Goal: Task Accomplishment & Management: Manage account settings

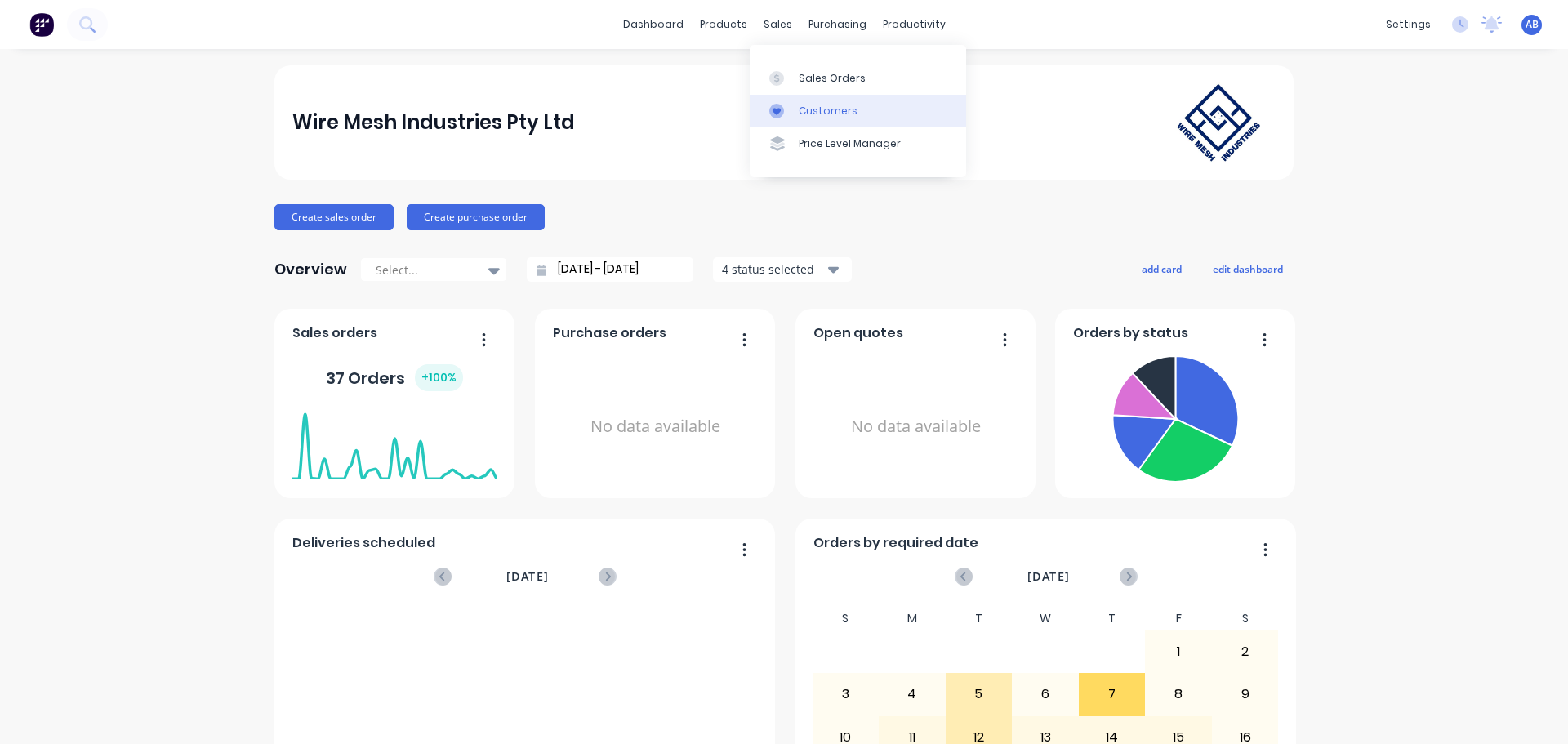
click at [810, 112] on div "Customers" at bounding box center [829, 111] width 59 height 14
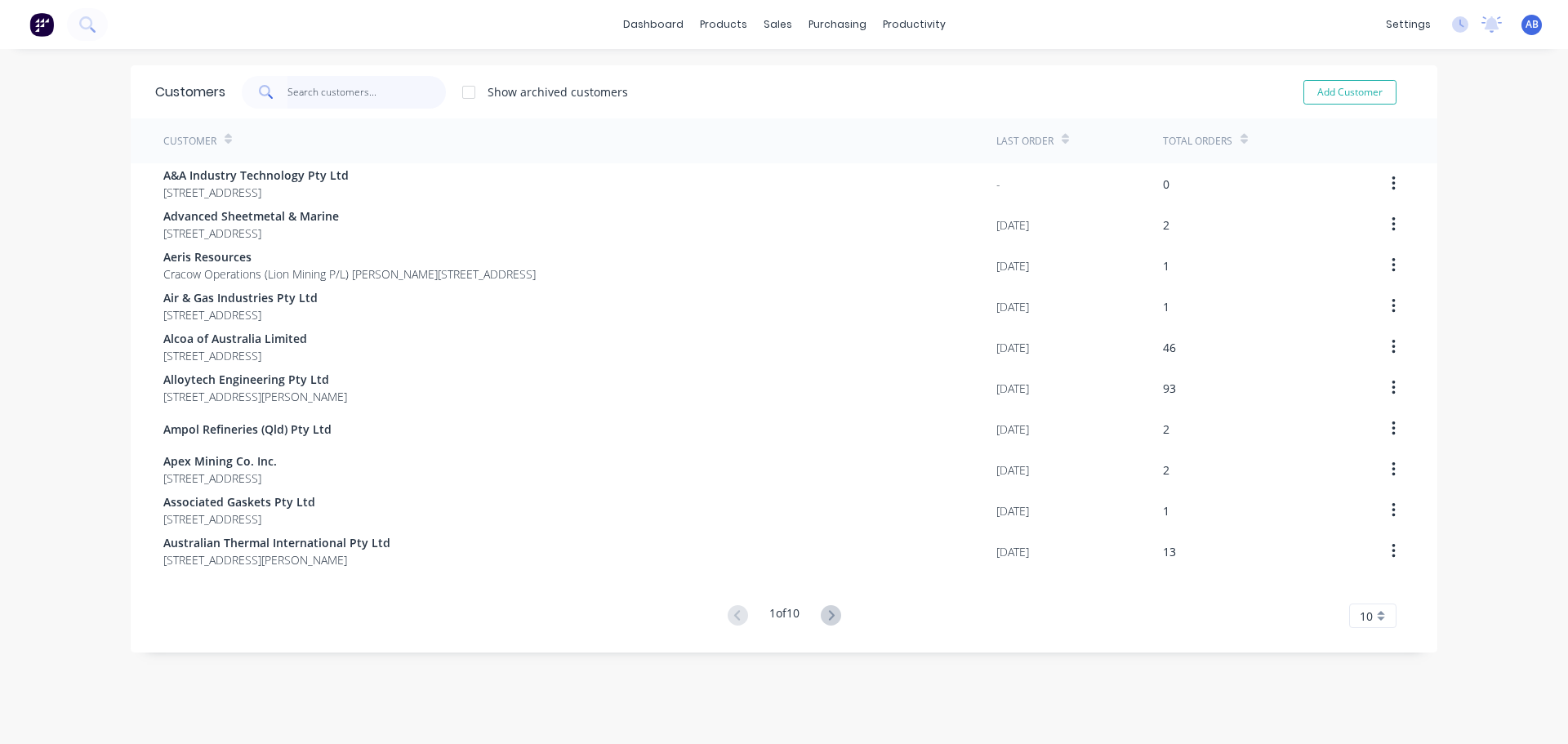
click at [326, 93] on input "text" at bounding box center [367, 92] width 160 height 33
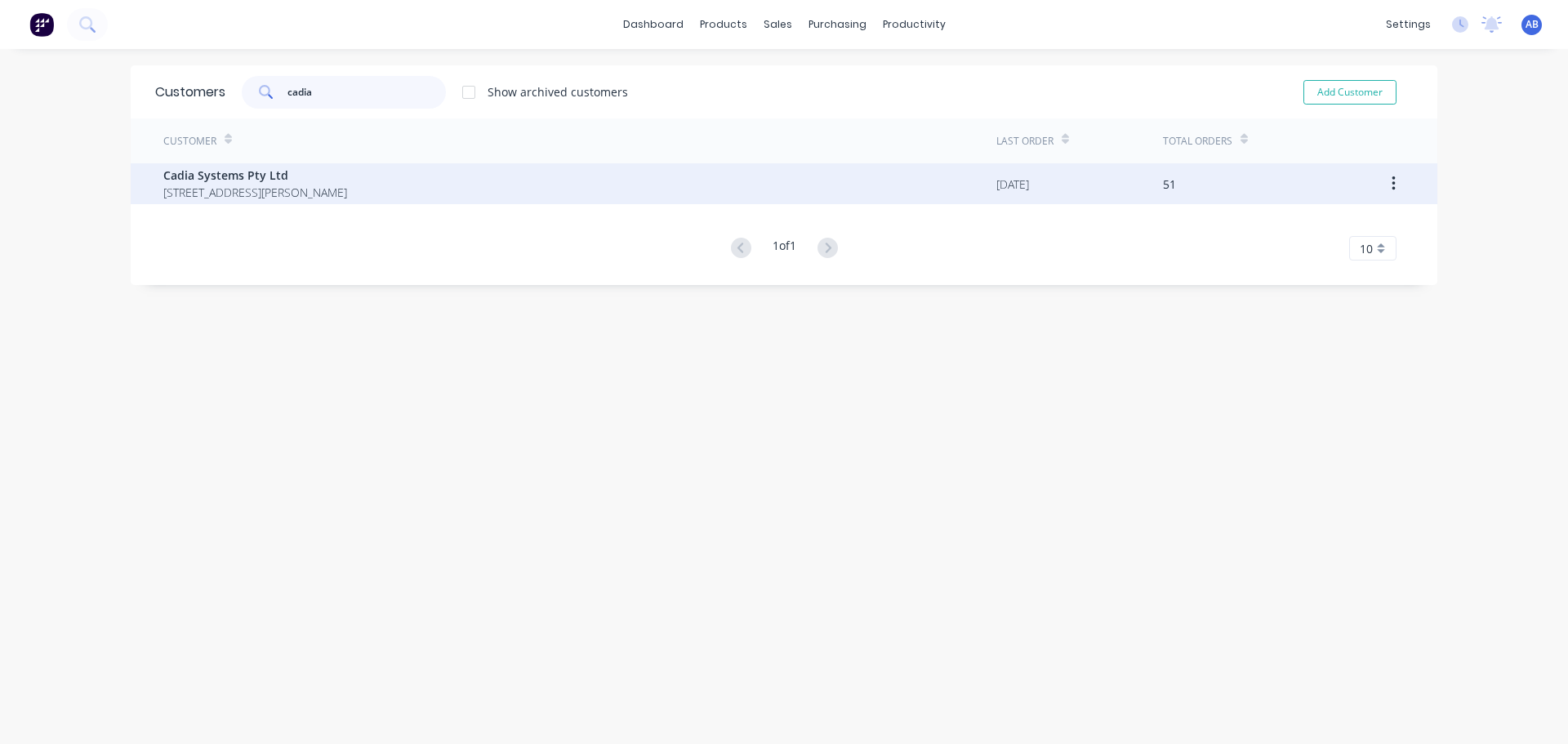
type input "cadia"
click at [347, 190] on span "[STREET_ADDRESS][PERSON_NAME]" at bounding box center [255, 192] width 184 height 17
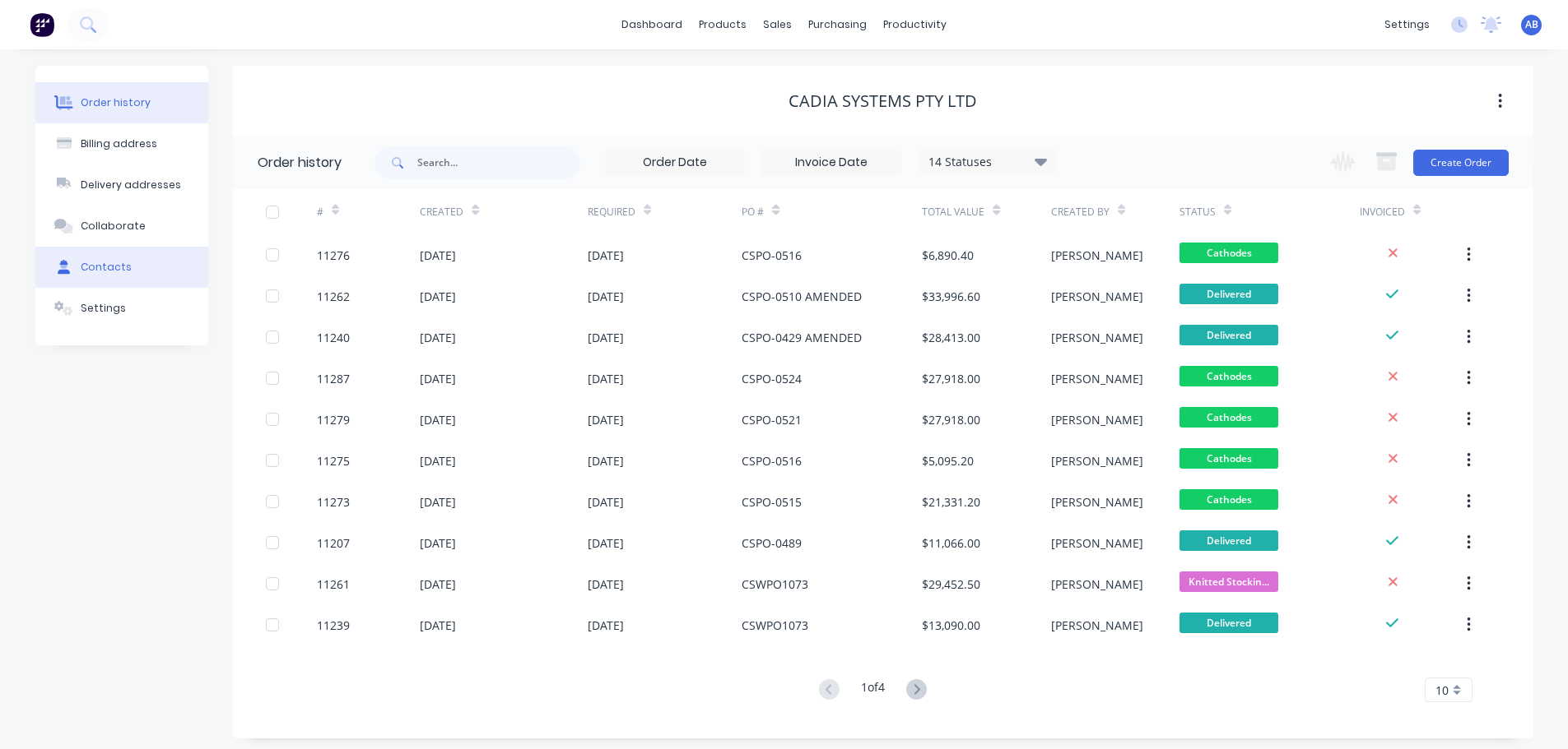
click at [116, 266] on div "Contacts" at bounding box center [106, 267] width 51 height 14
select select "AU"
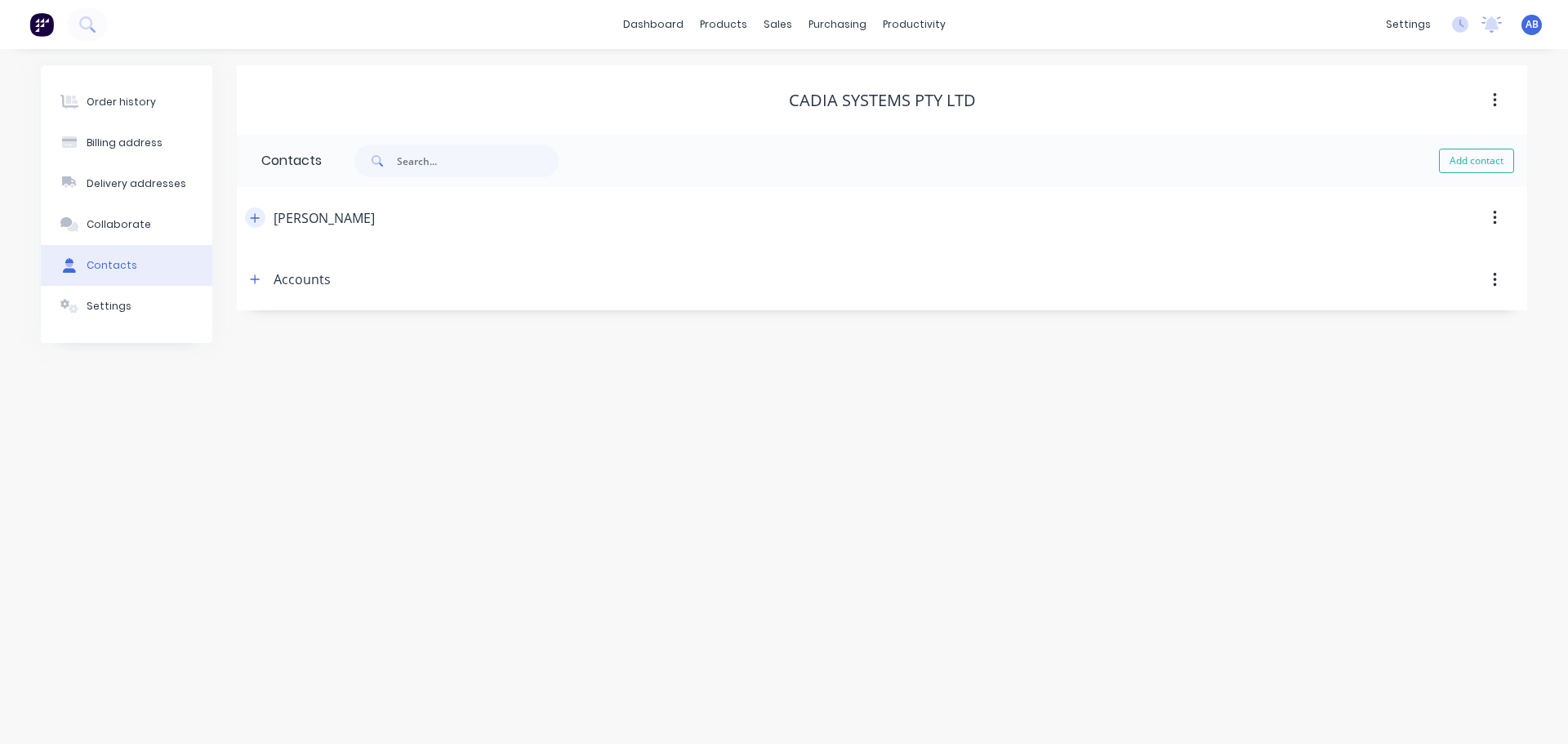
click at [259, 219] on icon "button" at bounding box center [255, 218] width 9 height 9
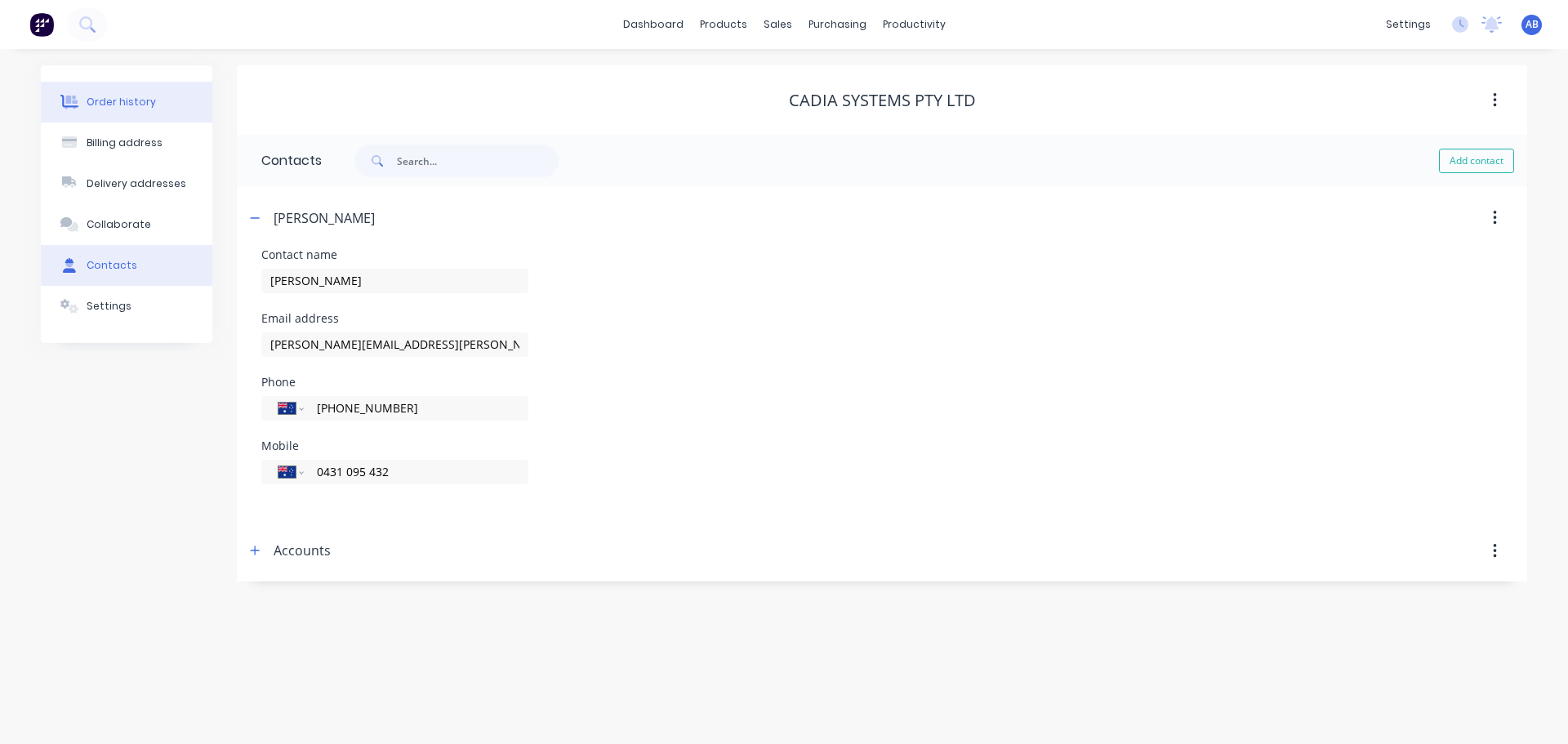
click at [103, 111] on button "Order history" at bounding box center [127, 103] width 171 height 41
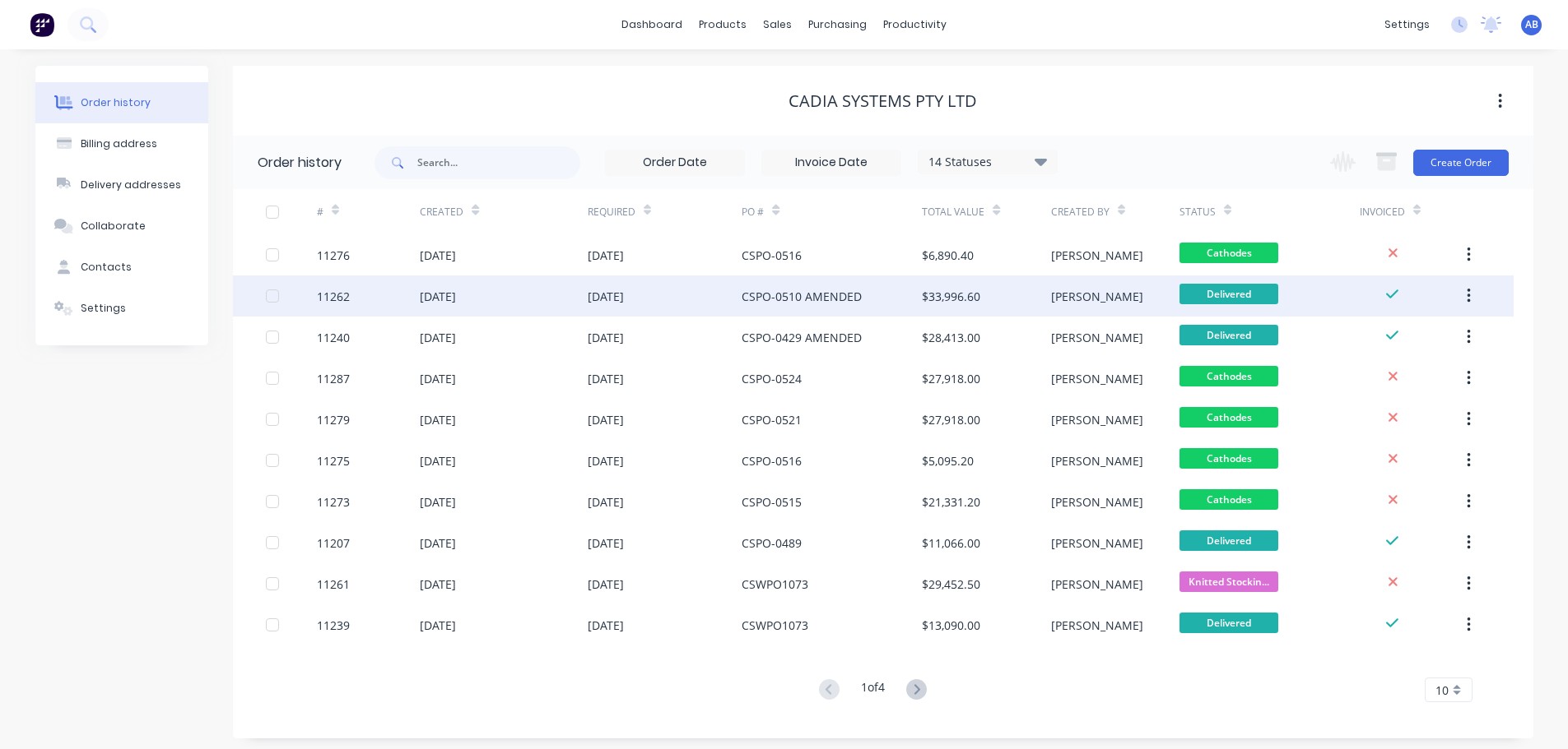
click at [518, 300] on div "[DATE]" at bounding box center [503, 296] width 167 height 41
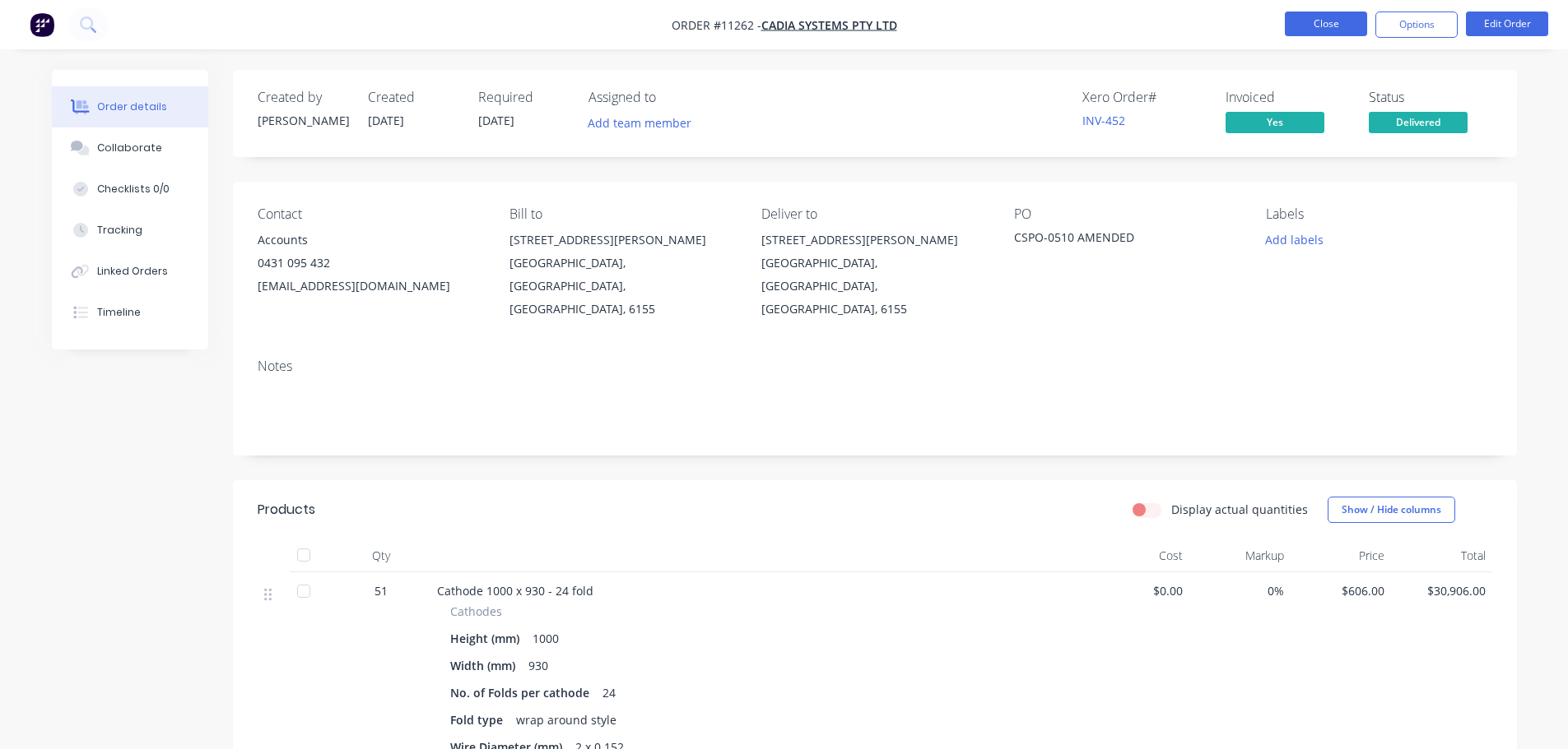
click at [1318, 23] on button "Close" at bounding box center [1326, 23] width 83 height 24
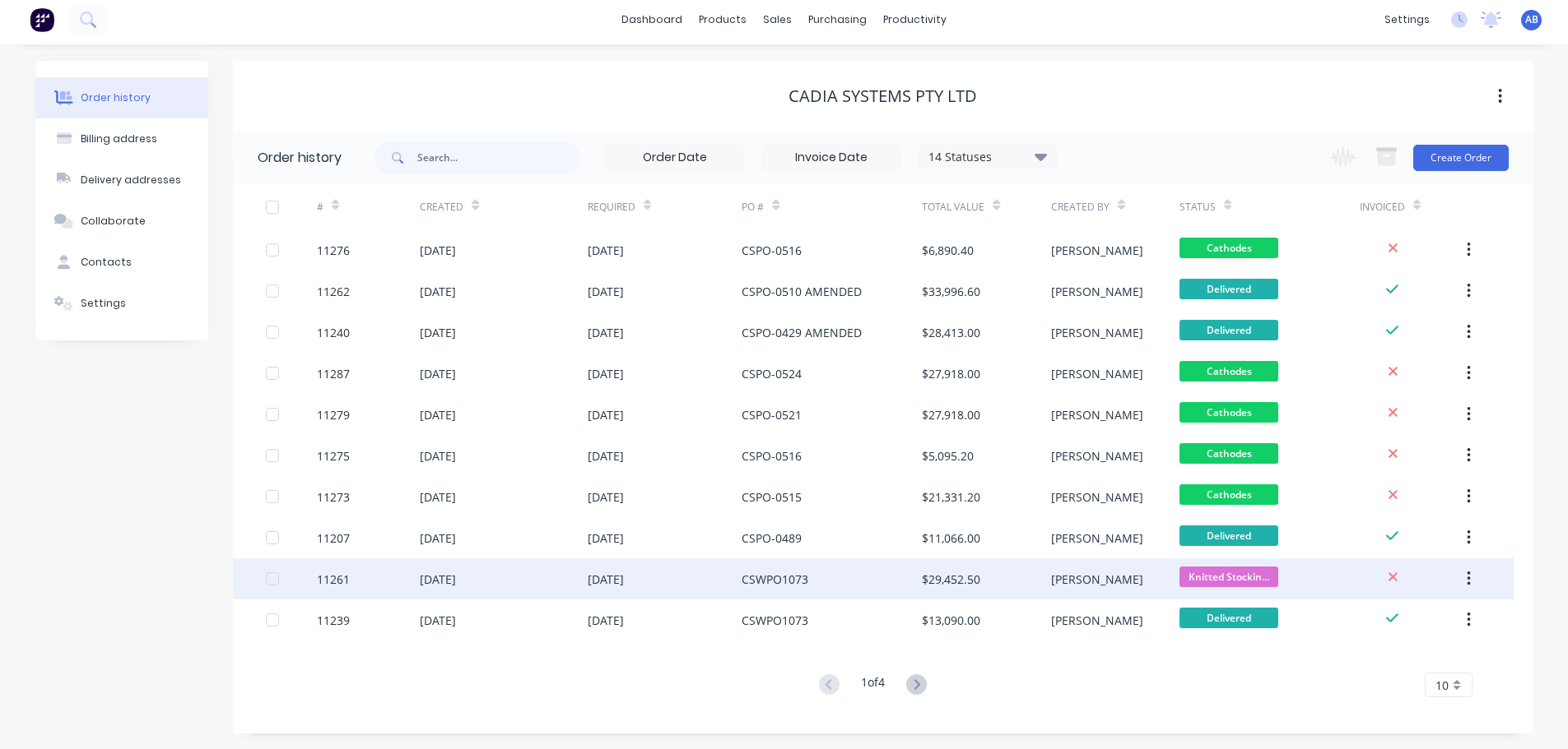
scroll to position [5, 0]
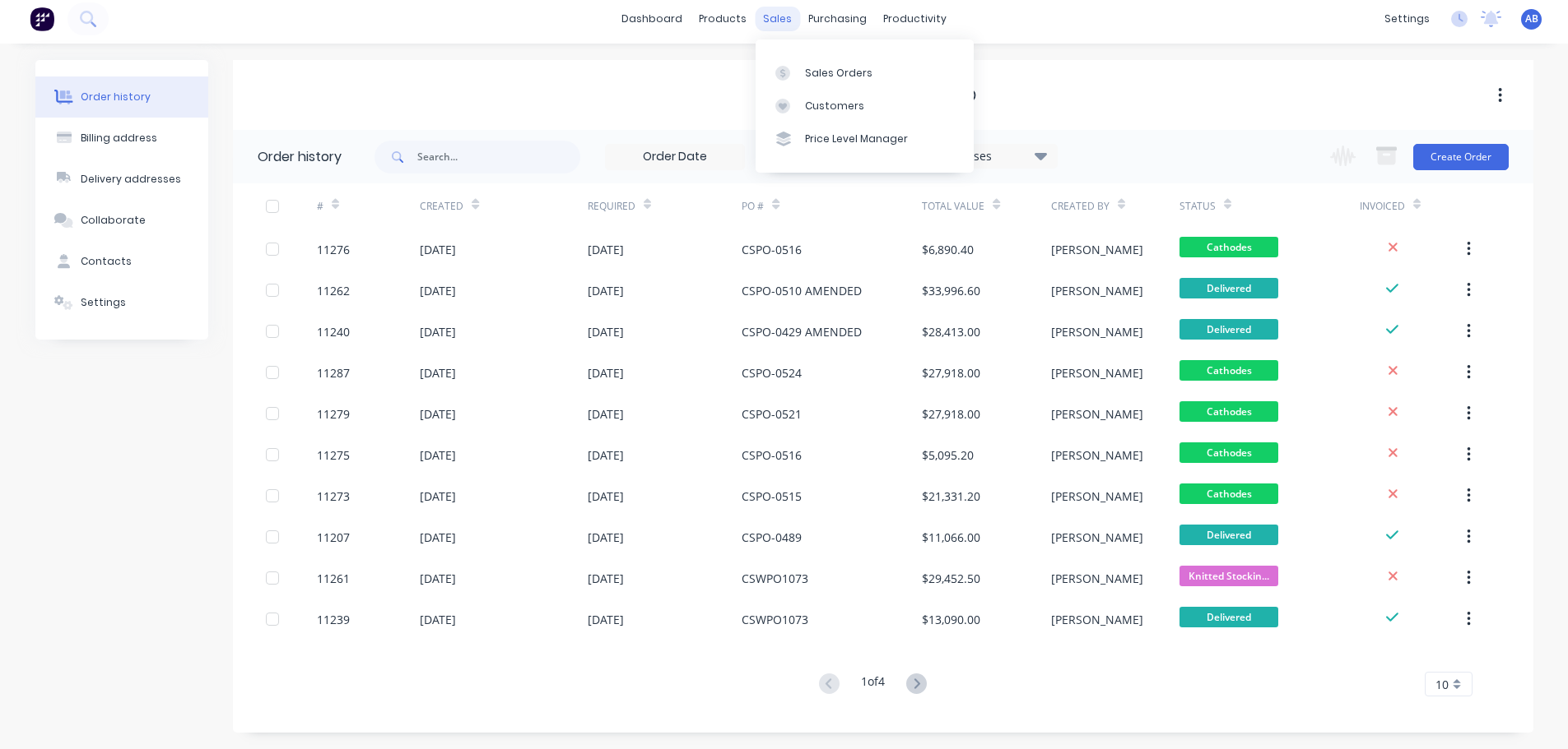
click at [776, 14] on div "sales" at bounding box center [777, 18] width 45 height 24
click at [825, 74] on div "Sales Orders" at bounding box center [838, 73] width 67 height 14
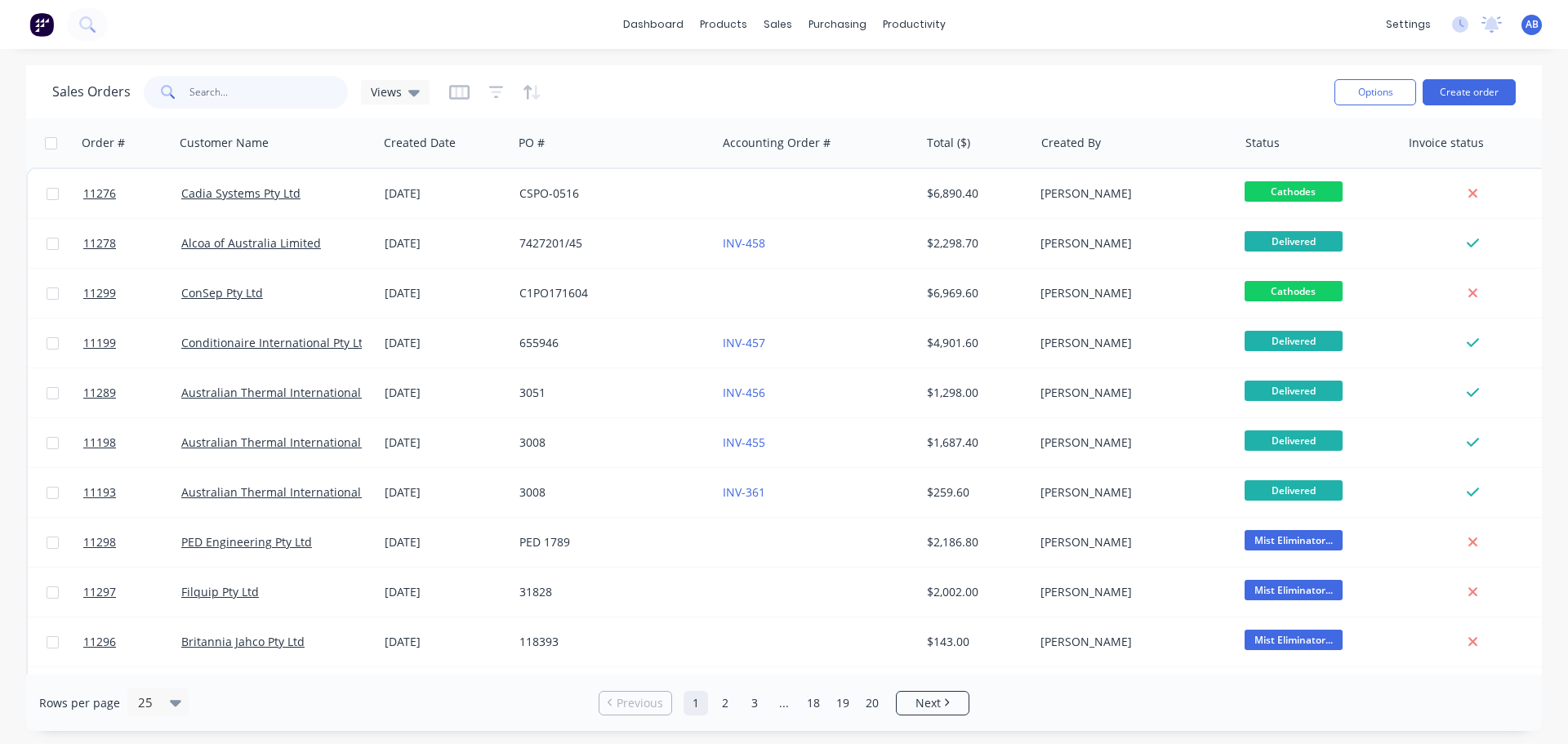
click at [269, 95] on input "text" at bounding box center [268, 92] width 160 height 33
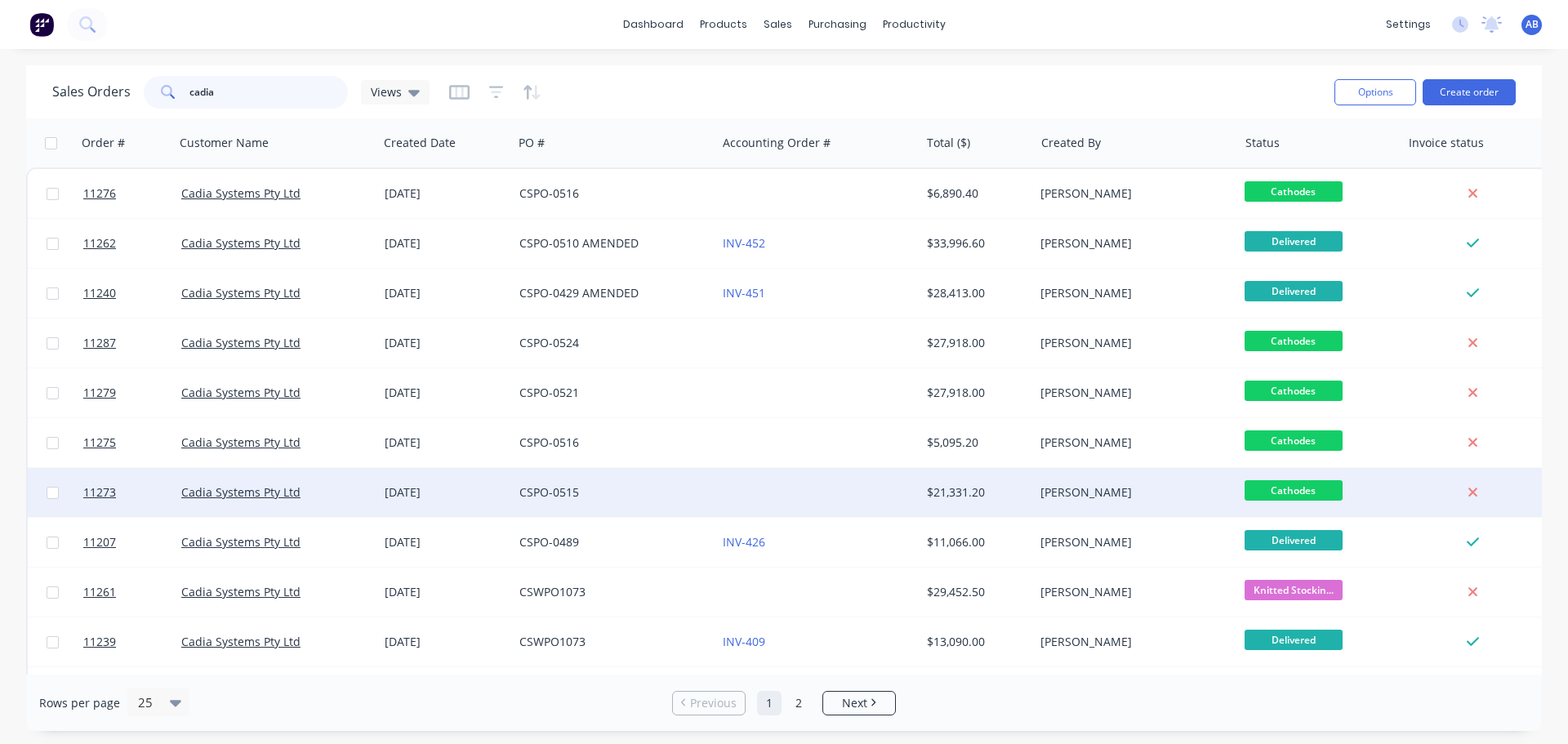
type input "cadia"
click at [780, 491] on div at bounding box center [818, 492] width 203 height 49
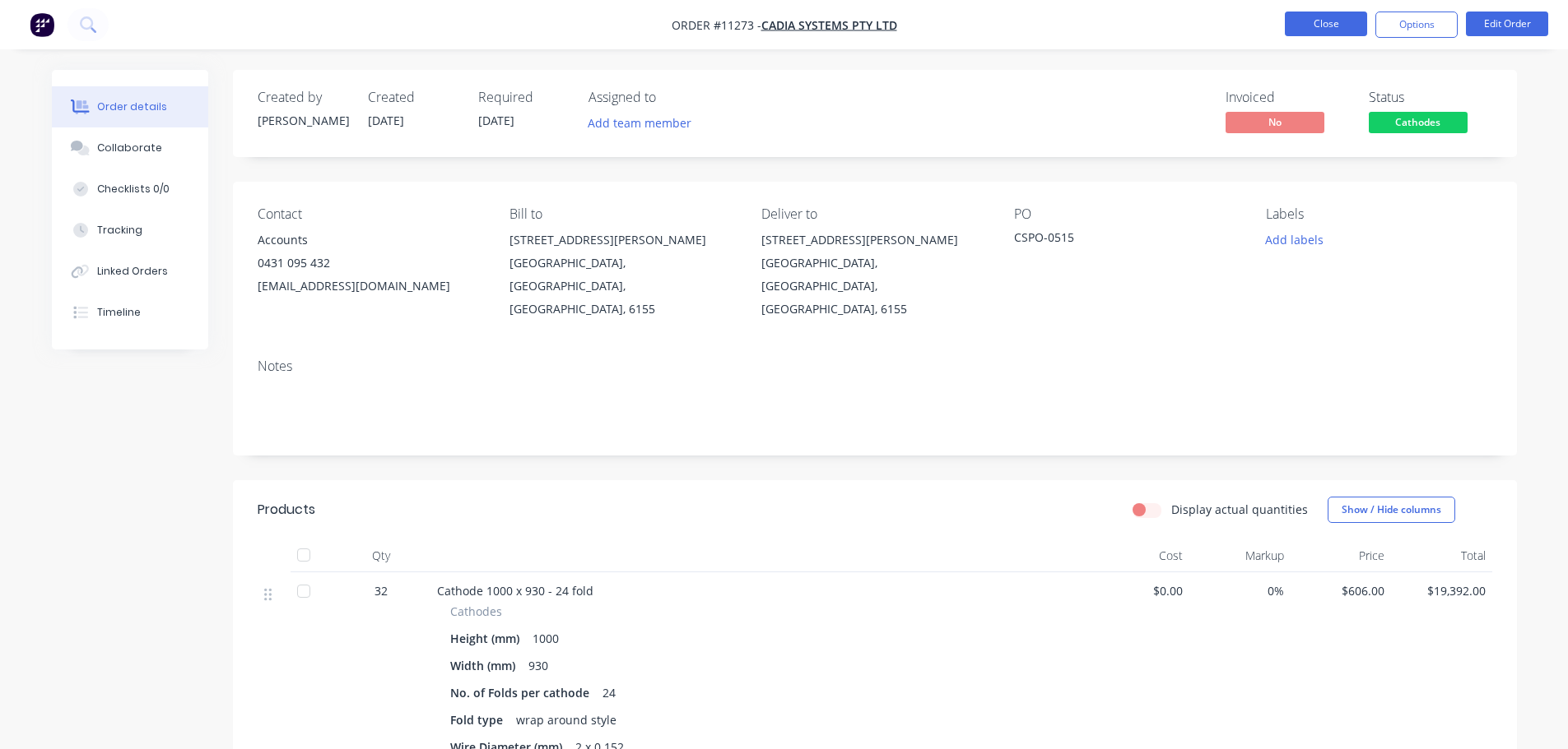
click at [1303, 17] on button "Close" at bounding box center [1326, 23] width 83 height 24
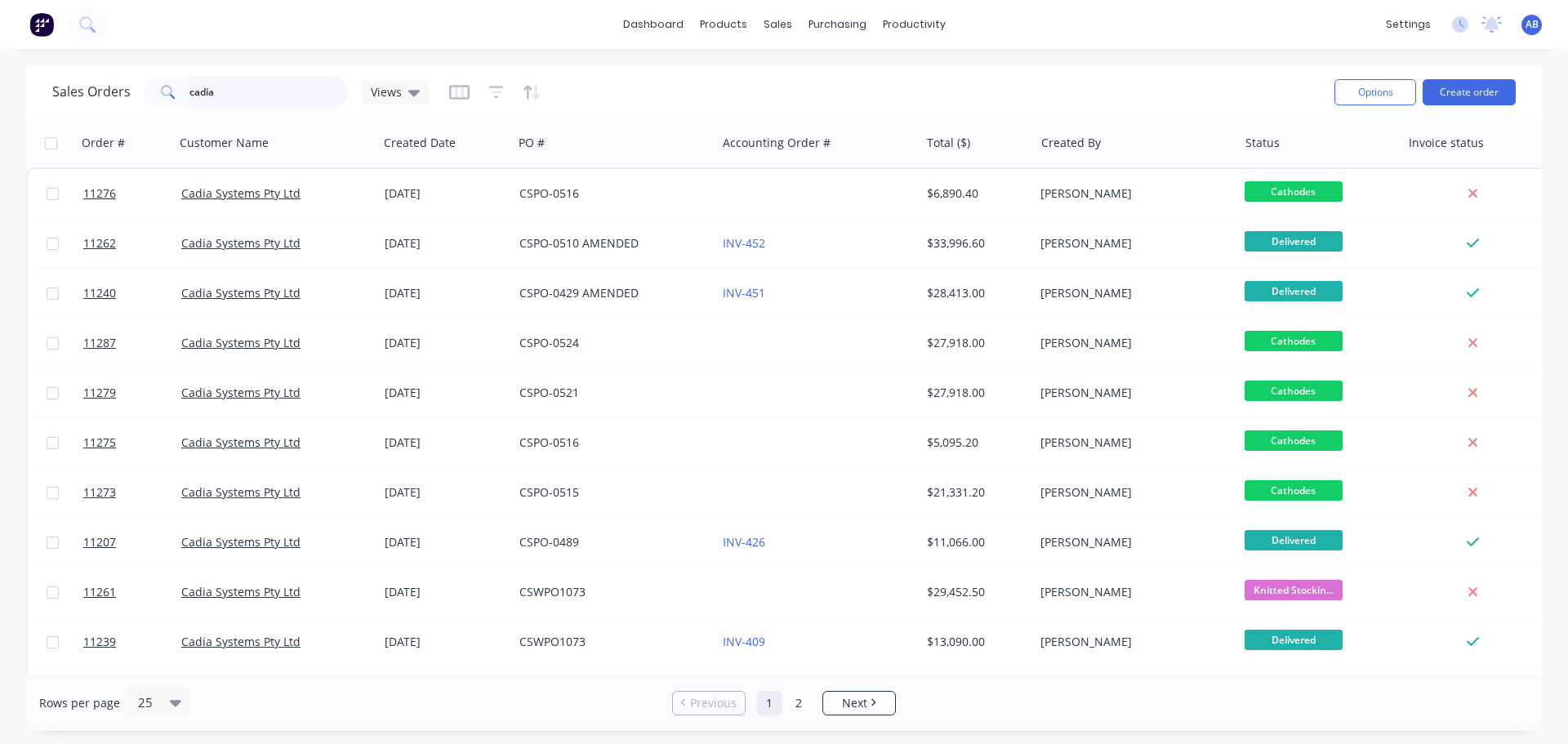
click at [241, 96] on input "cadia" at bounding box center [268, 92] width 160 height 33
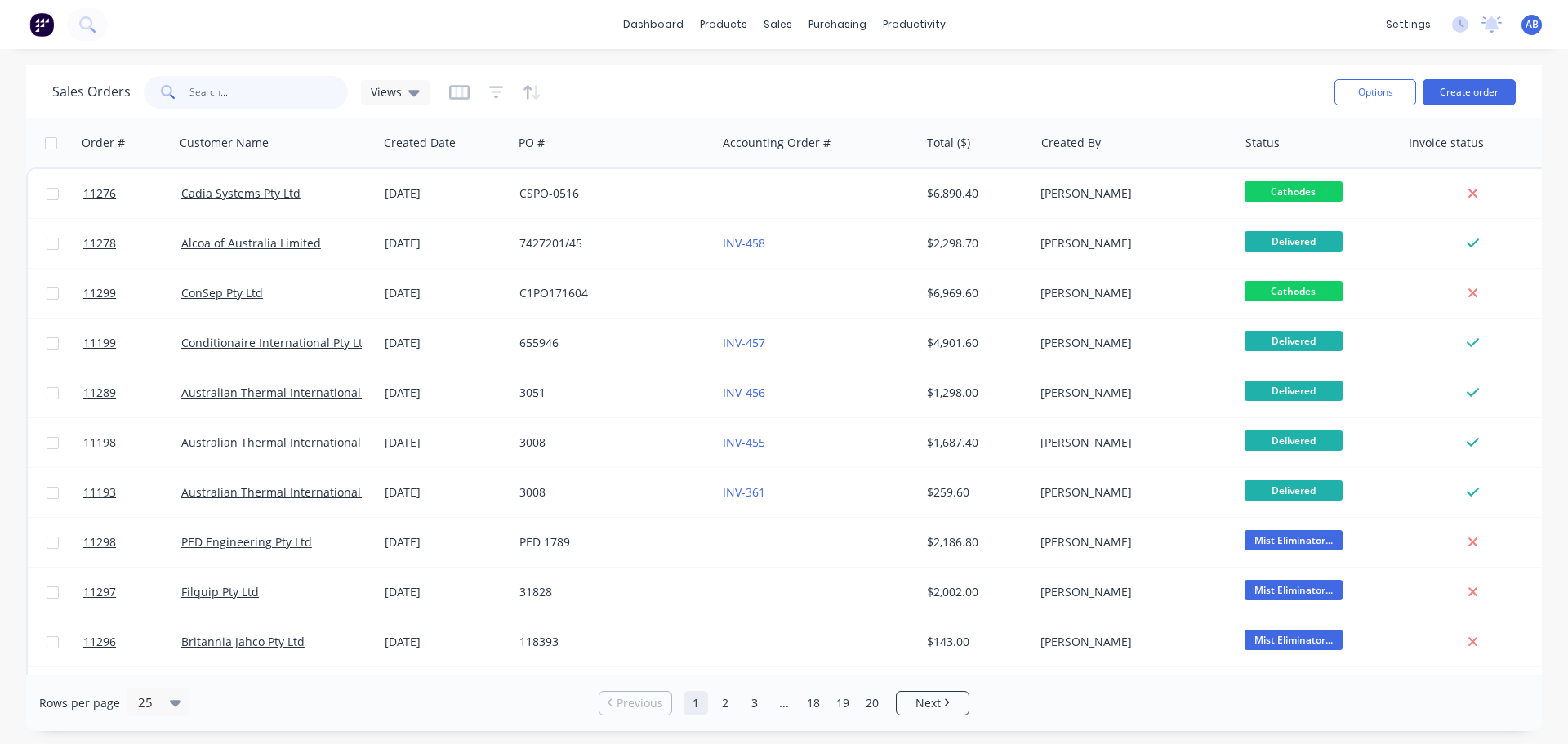
click at [236, 95] on input "text" at bounding box center [268, 92] width 160 height 33
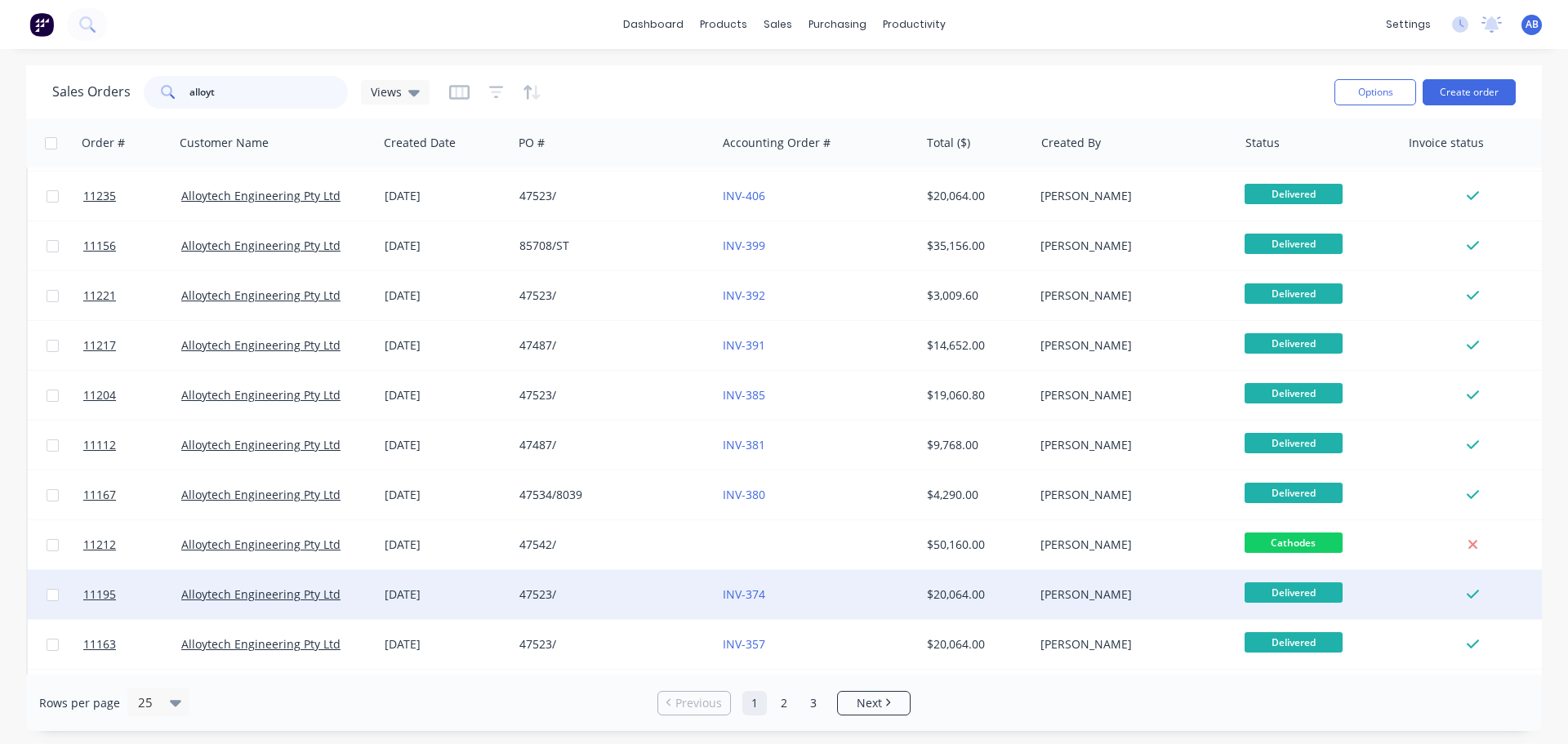
scroll to position [583, 0]
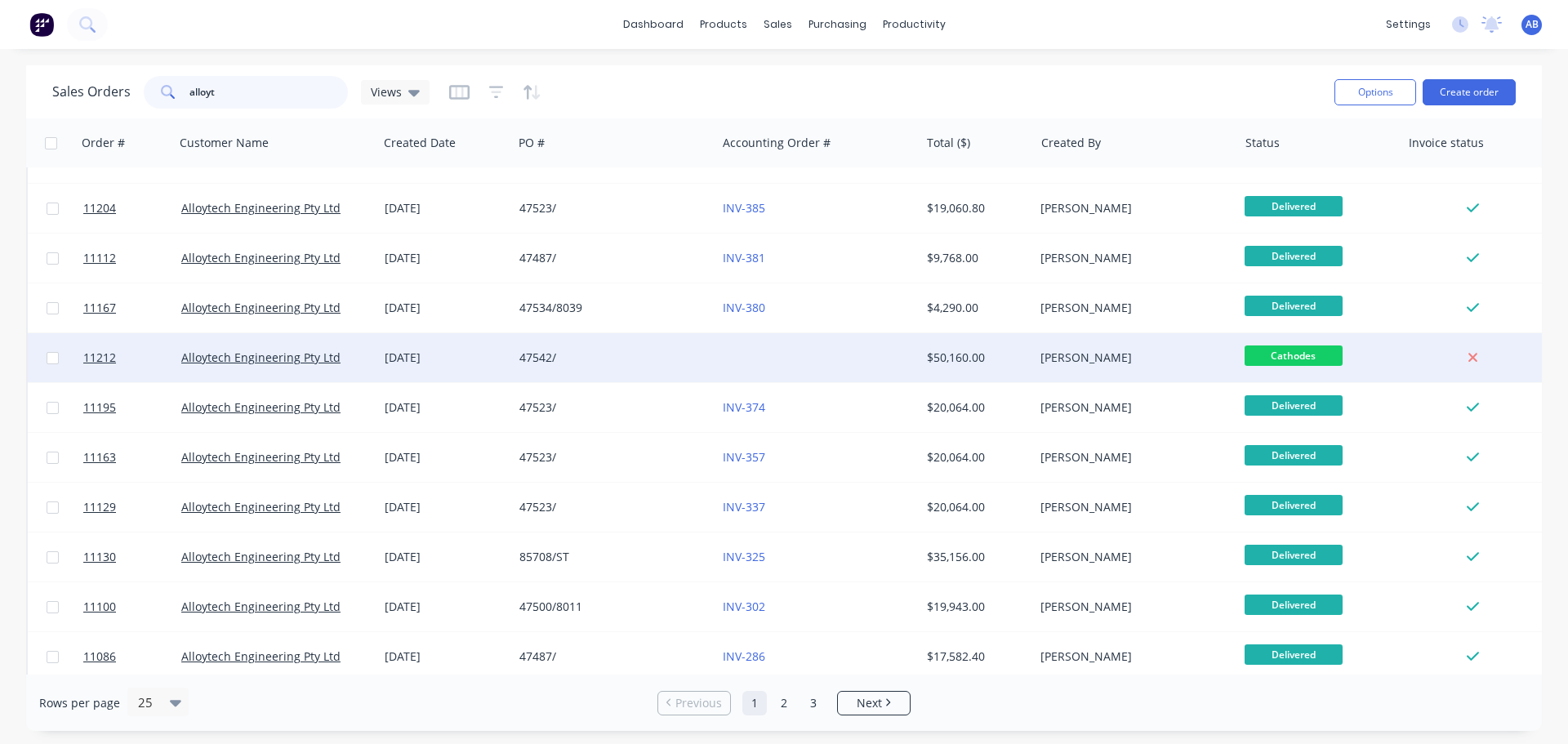
type input "alloyt"
click at [701, 364] on div "47542/" at bounding box center [614, 358] width 190 height 16
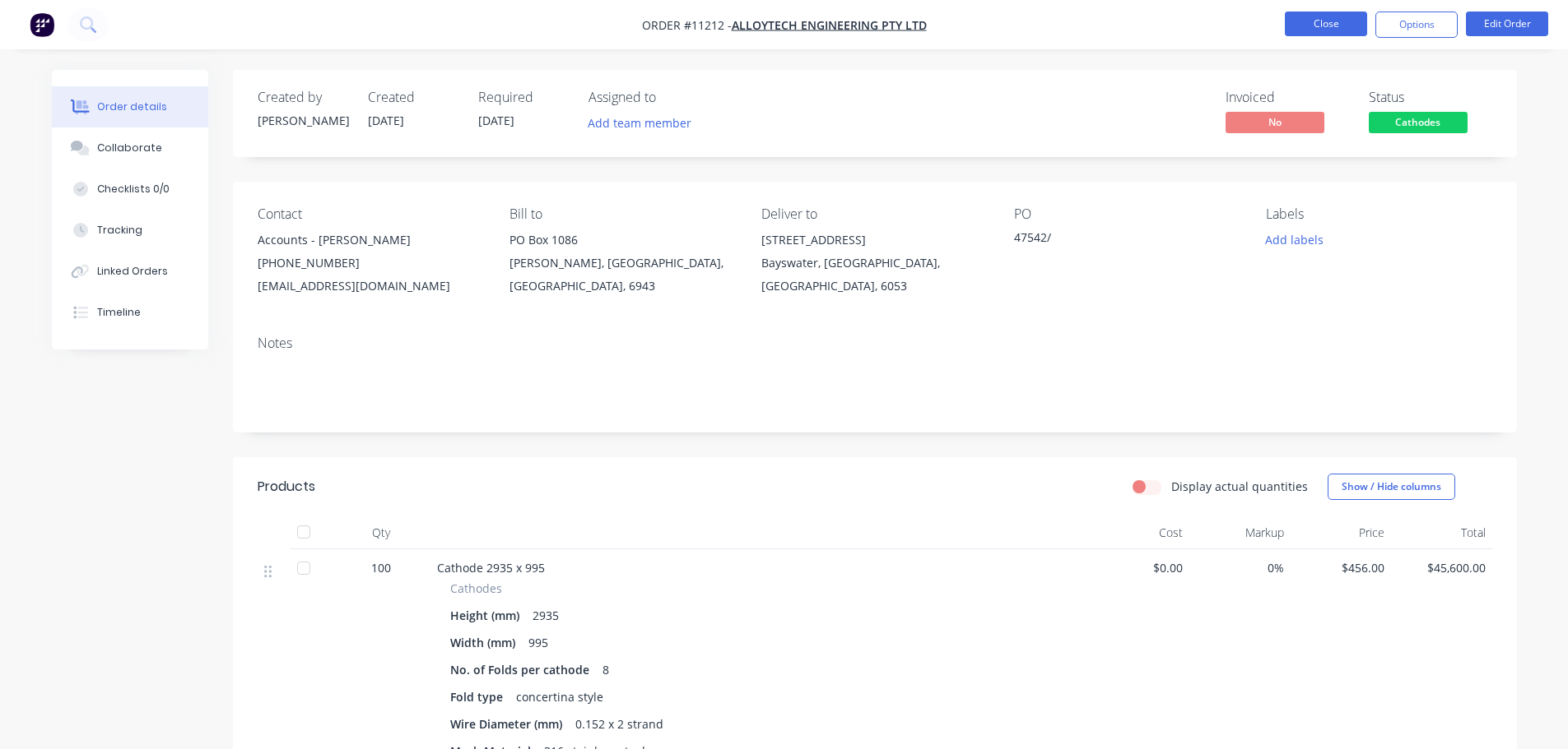
click at [1336, 25] on button "Close" at bounding box center [1326, 23] width 83 height 24
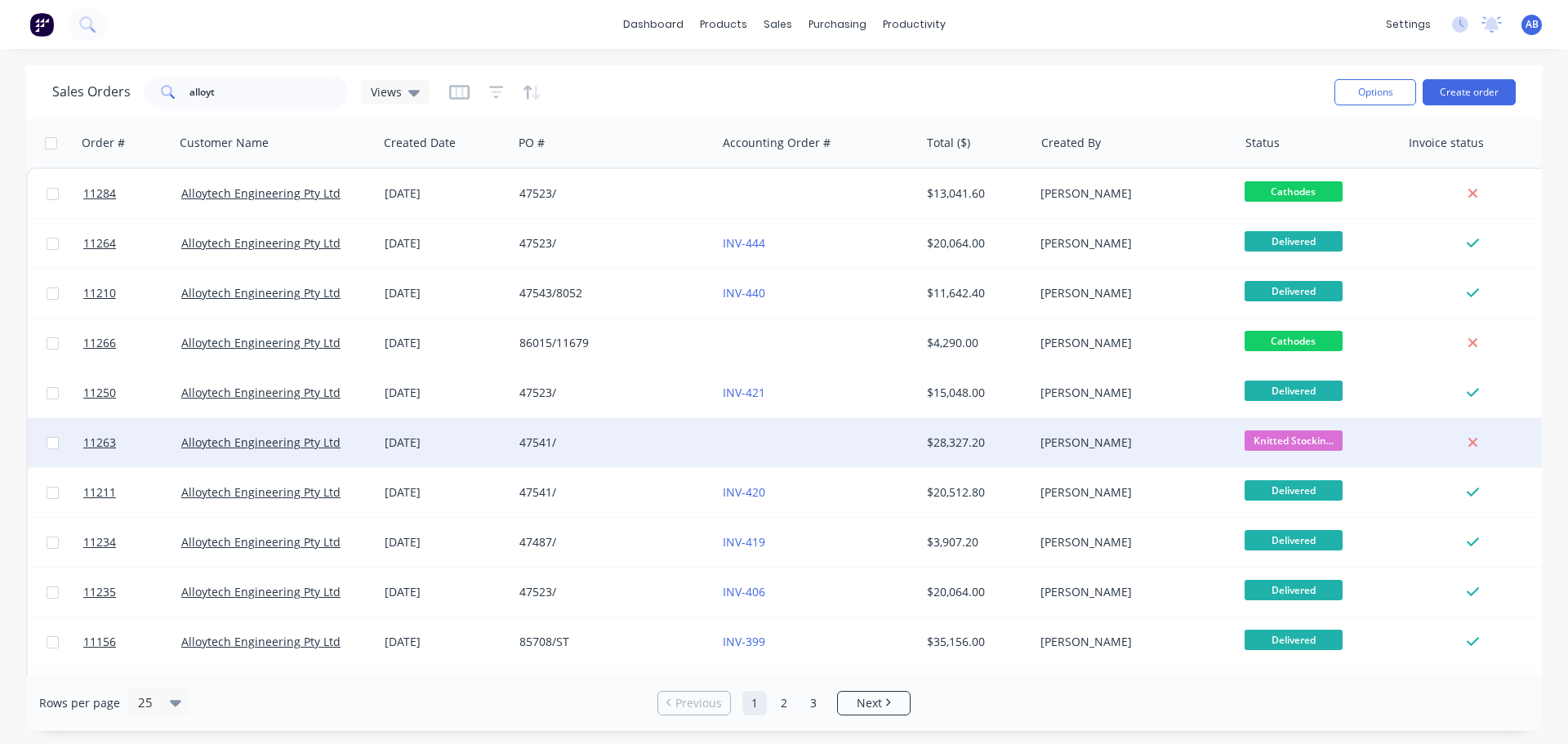
click at [667, 443] on div "47541/" at bounding box center [609, 442] width 181 height 16
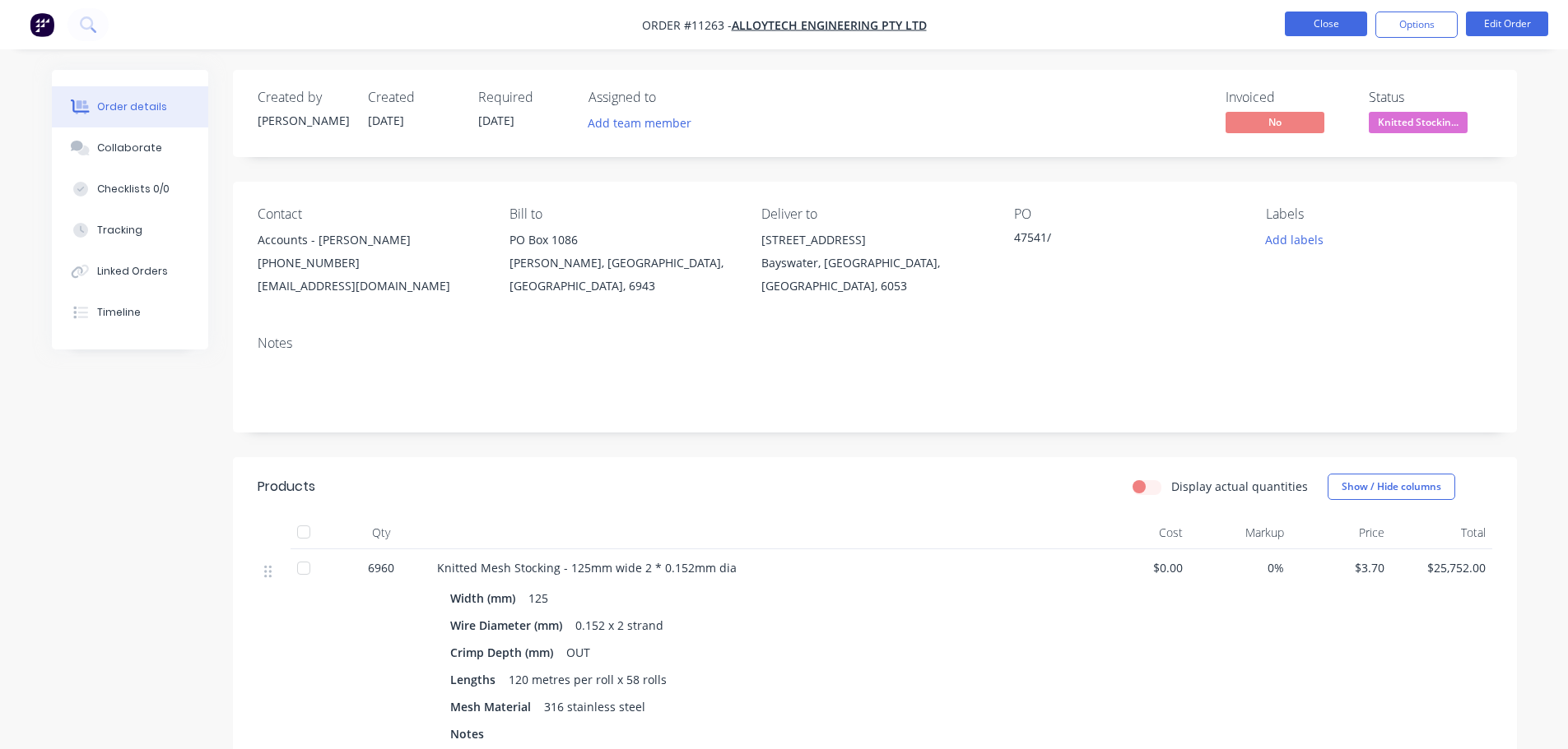
click at [1341, 16] on button "Close" at bounding box center [1326, 23] width 83 height 24
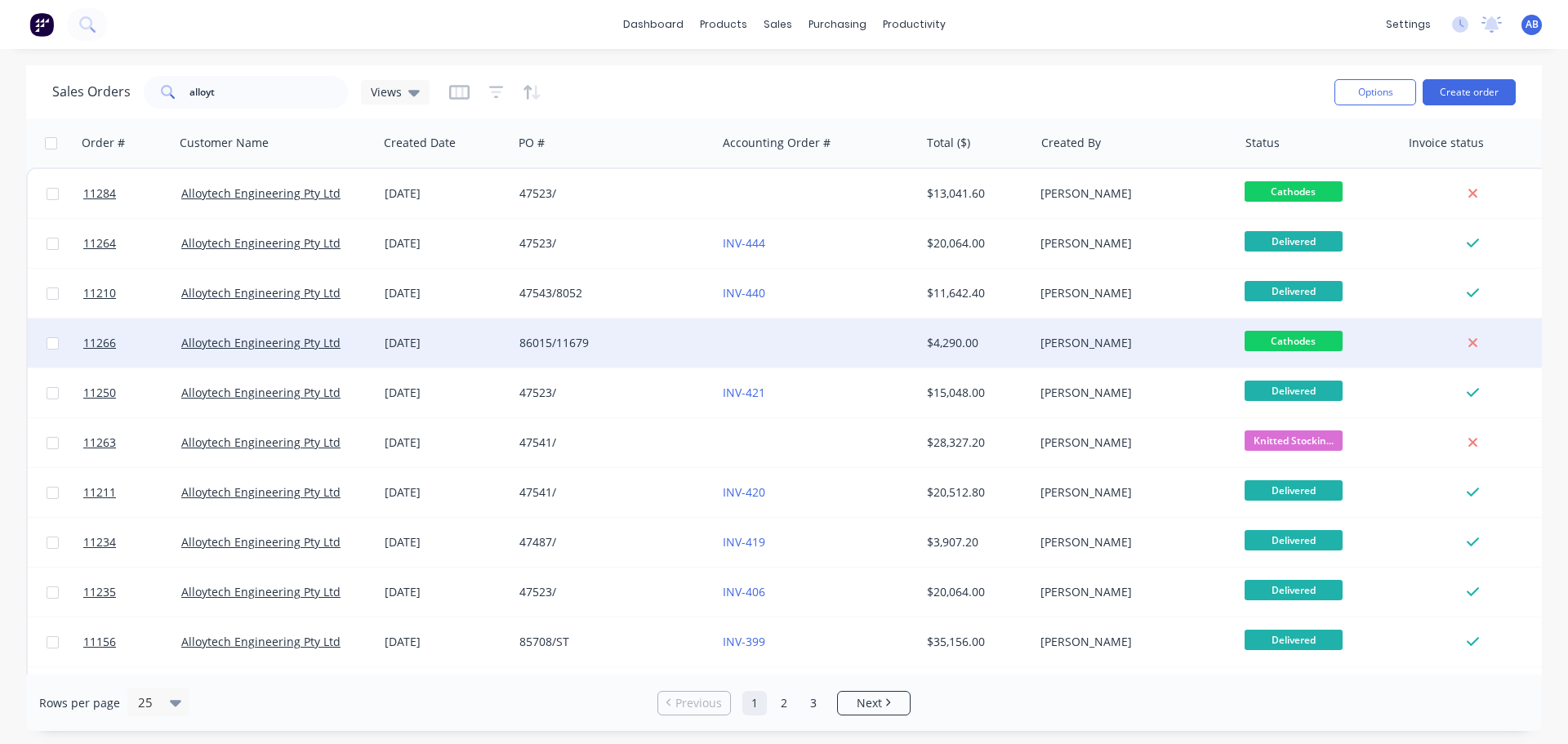
click at [730, 339] on div at bounding box center [818, 343] width 203 height 49
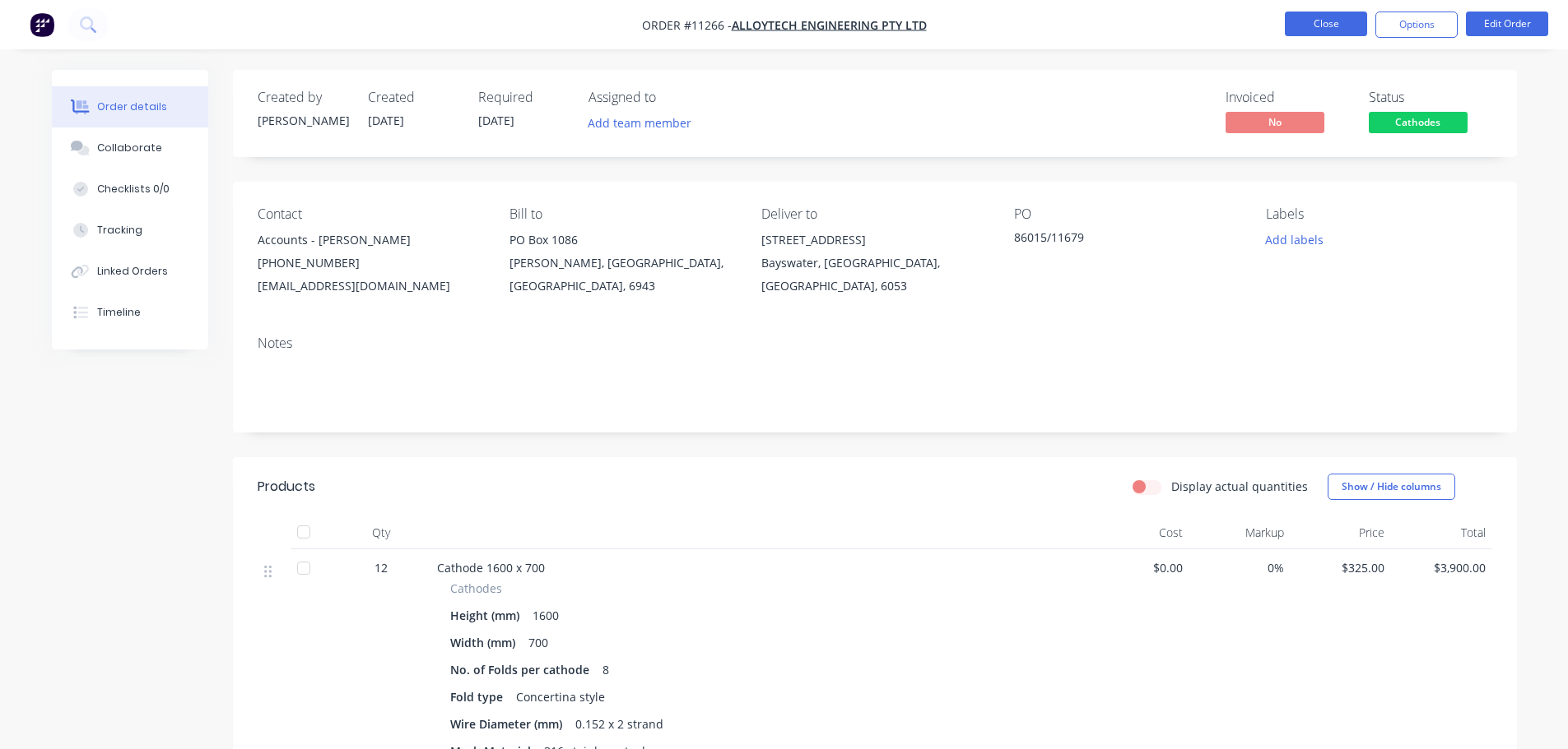
click at [1316, 27] on button "Close" at bounding box center [1326, 23] width 83 height 24
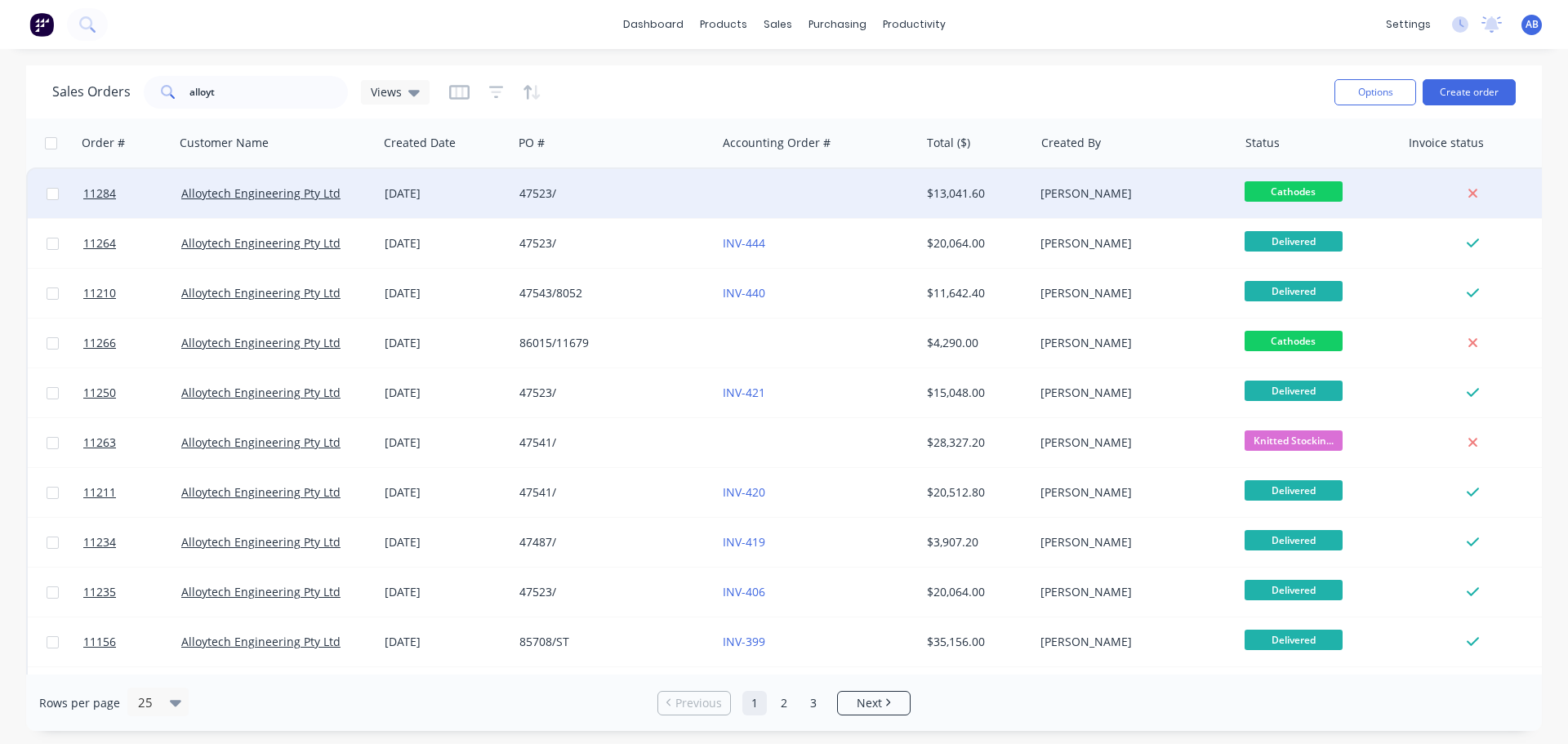
click at [726, 198] on div at bounding box center [818, 194] width 203 height 49
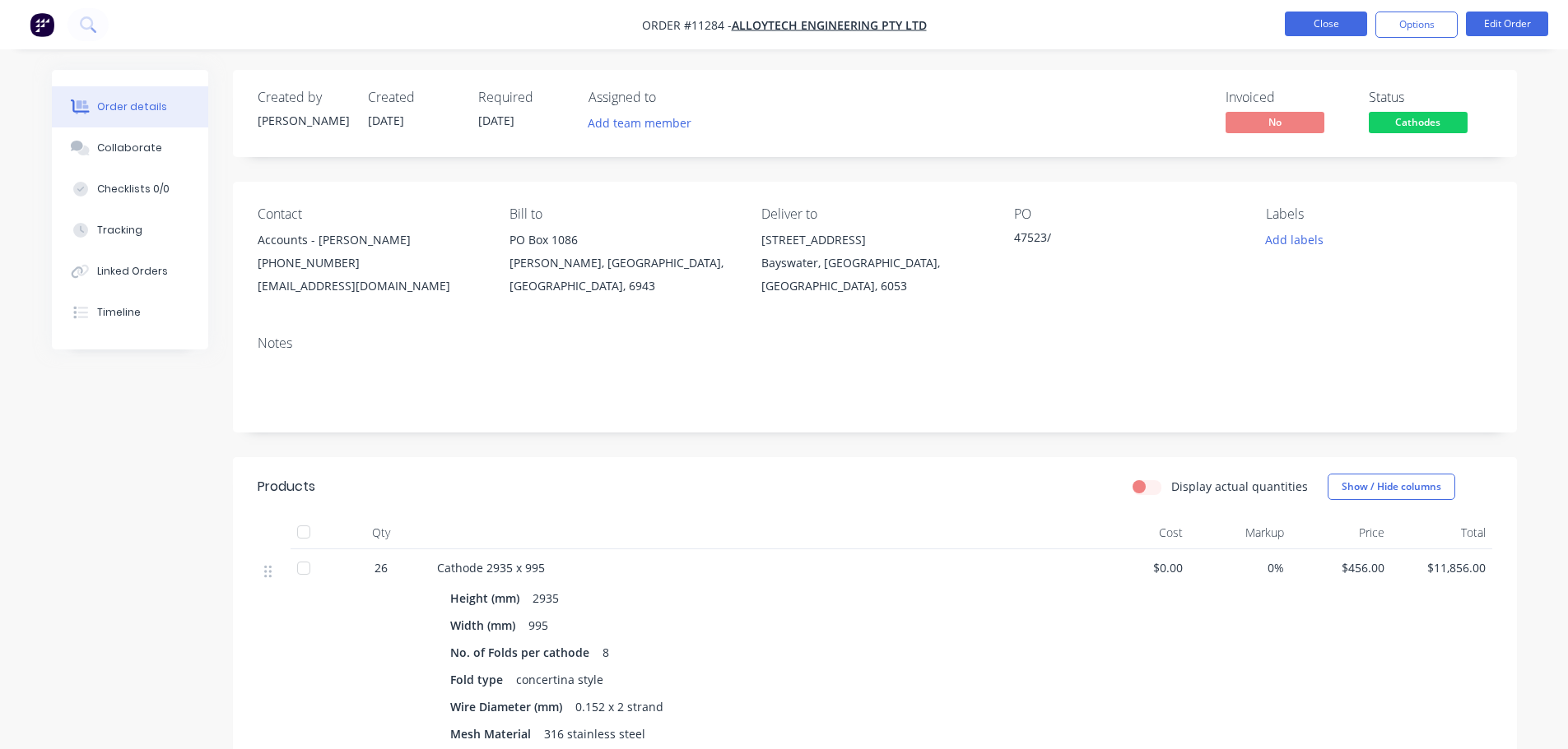
click at [1325, 33] on button "Close" at bounding box center [1326, 23] width 83 height 24
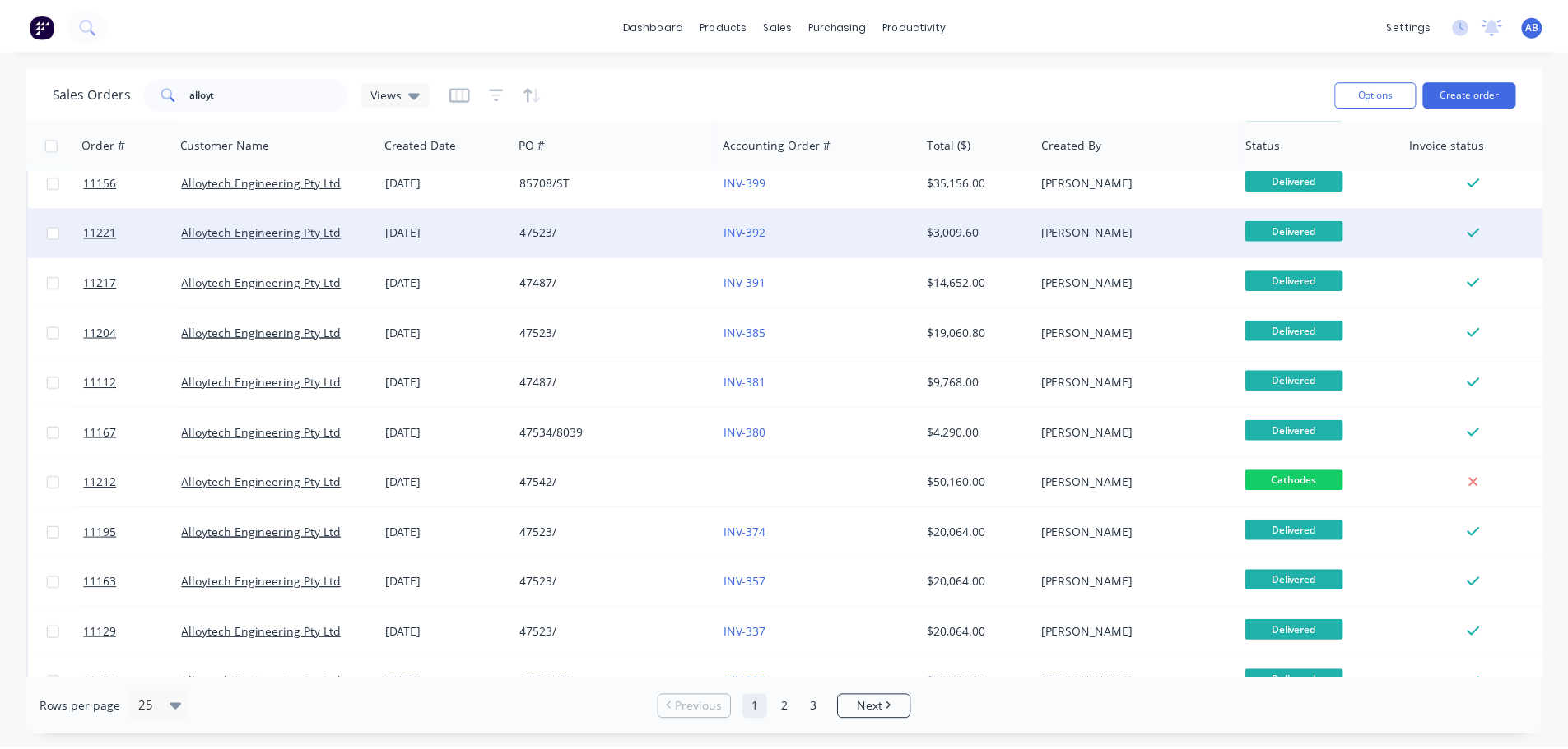
scroll to position [494, 0]
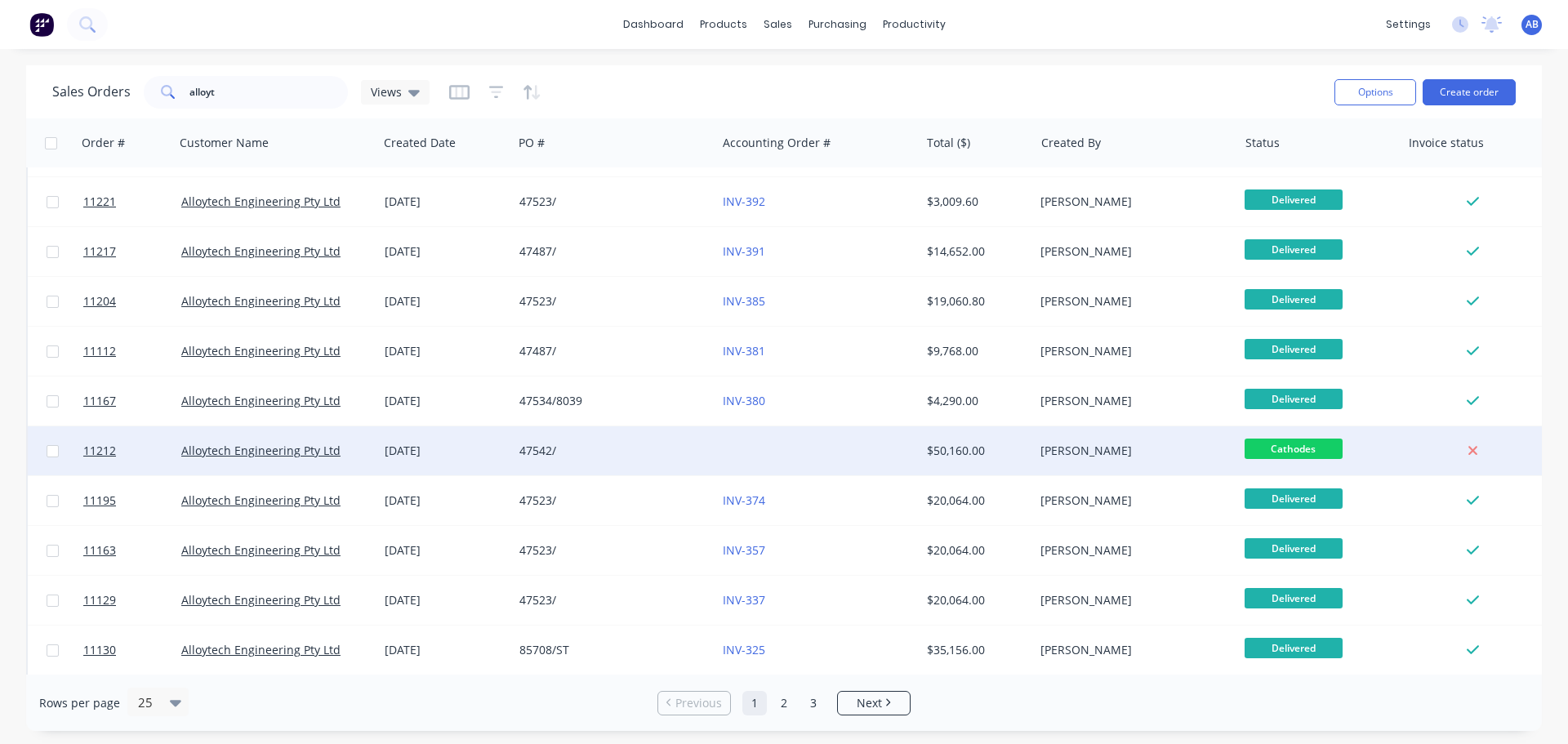
click at [694, 456] on div "47542/" at bounding box center [609, 451] width 181 height 16
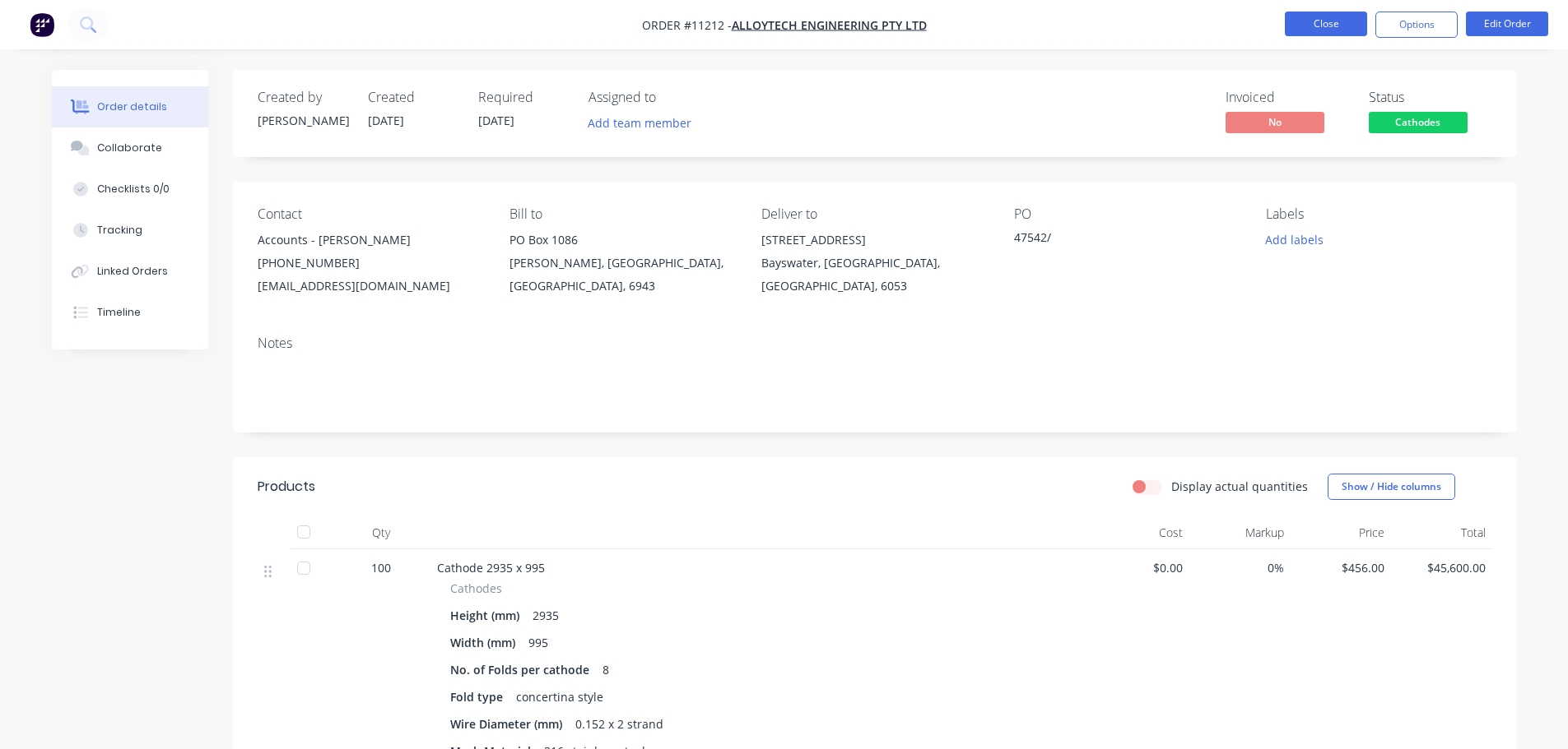
click at [1330, 26] on button "Close" at bounding box center [1326, 23] width 83 height 24
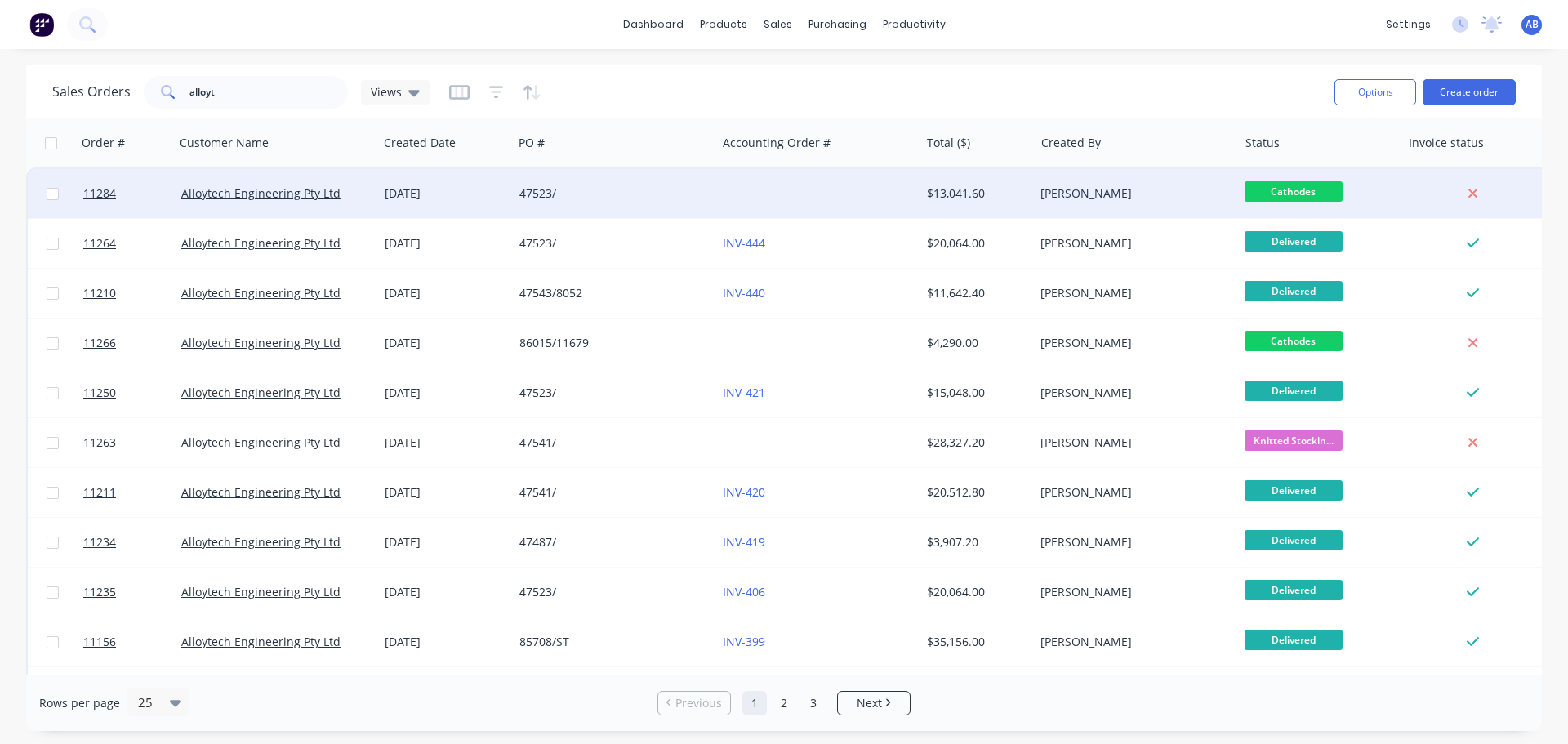
click at [674, 198] on div "47523/" at bounding box center [609, 194] width 181 height 16
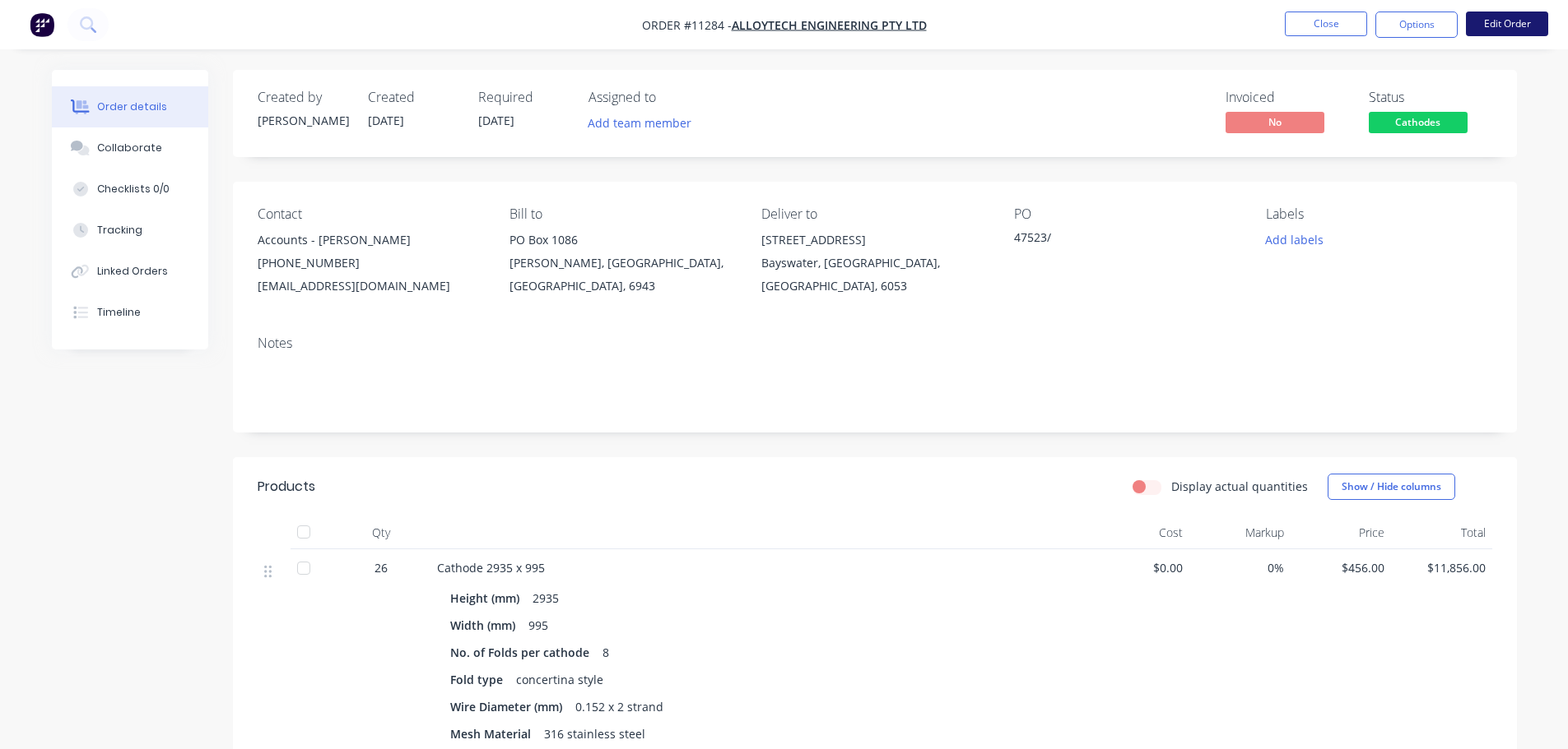
click at [1504, 21] on button "Edit Order" at bounding box center [1507, 23] width 83 height 24
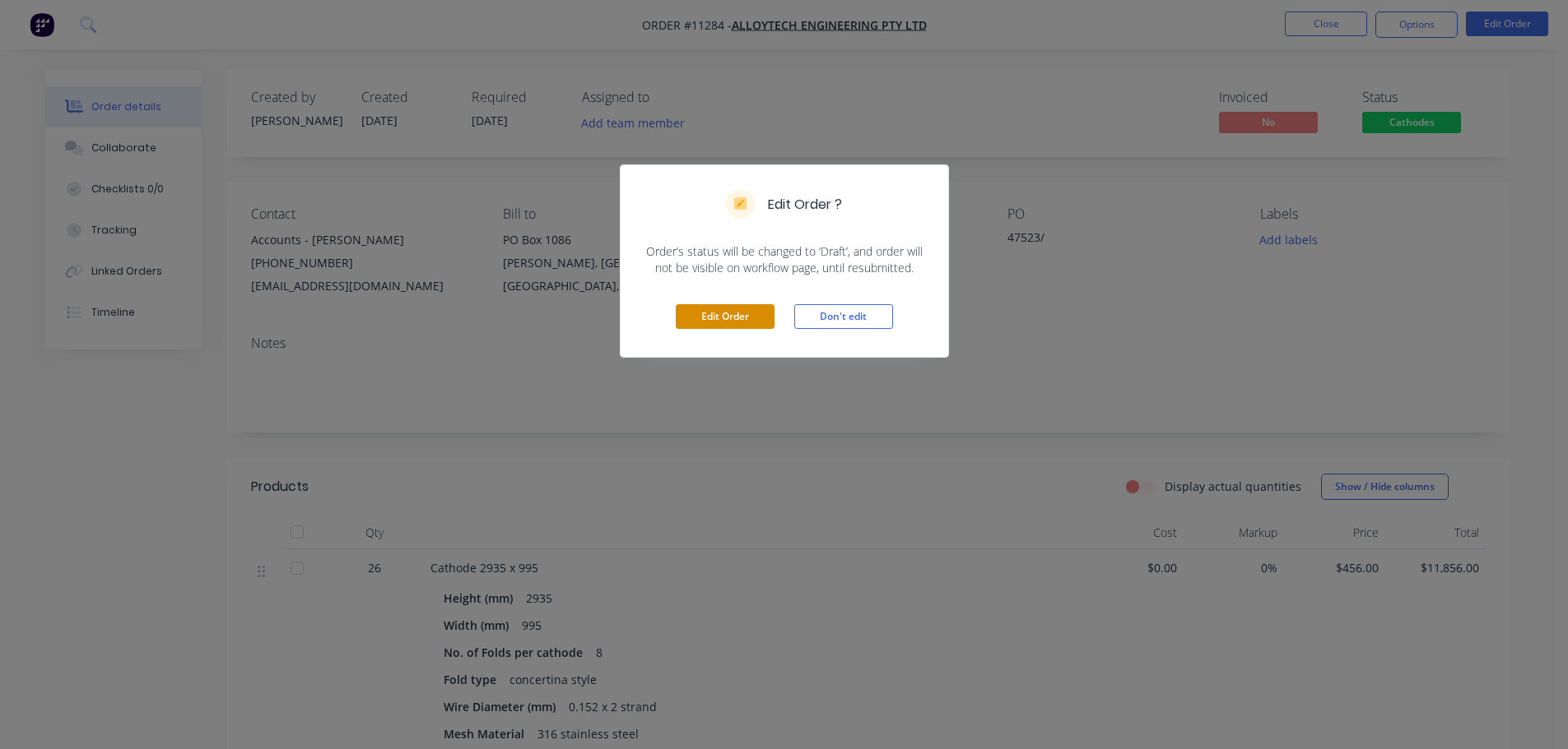
click at [700, 306] on button "Edit Order" at bounding box center [725, 316] width 99 height 24
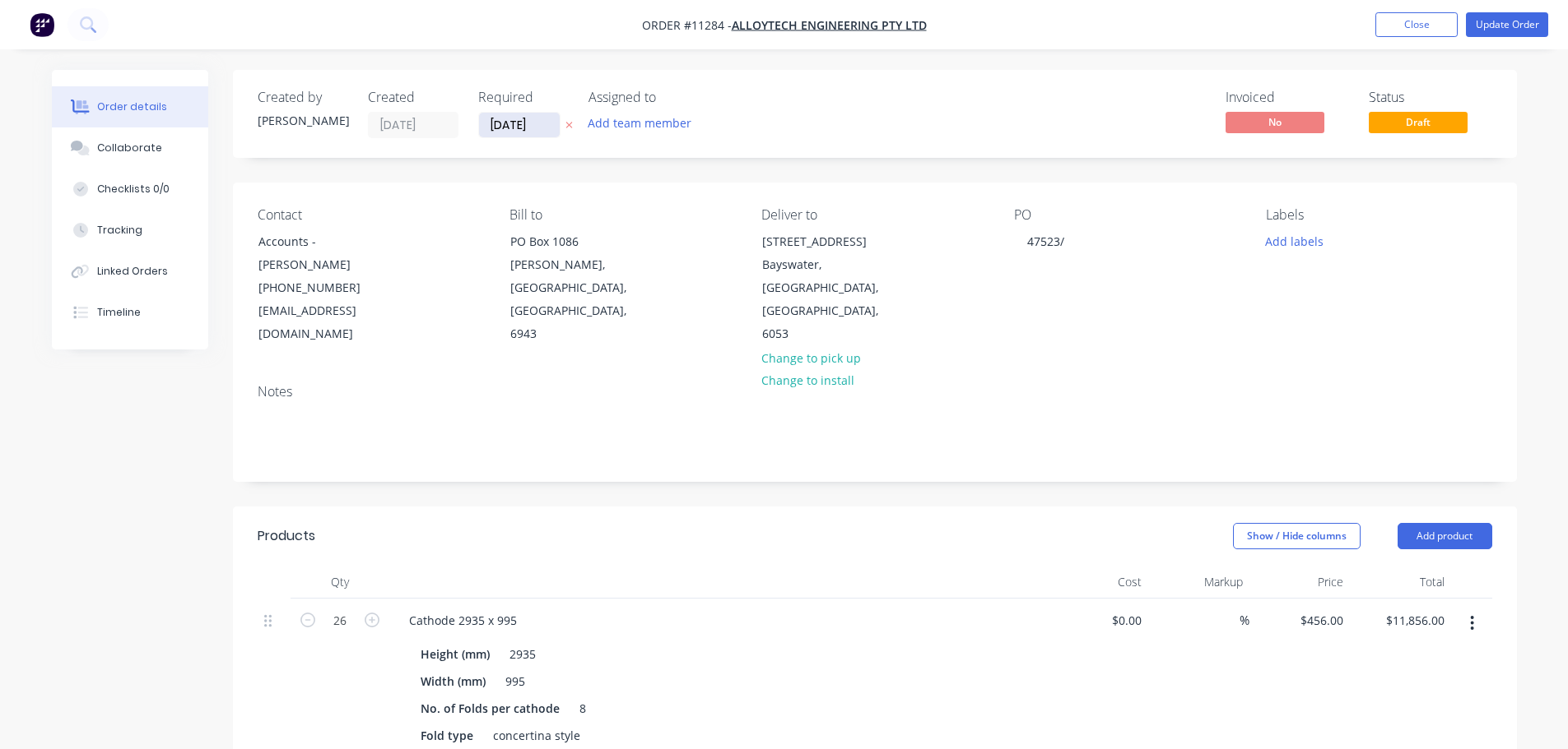
click at [538, 123] on input "[DATE]" at bounding box center [519, 124] width 81 height 24
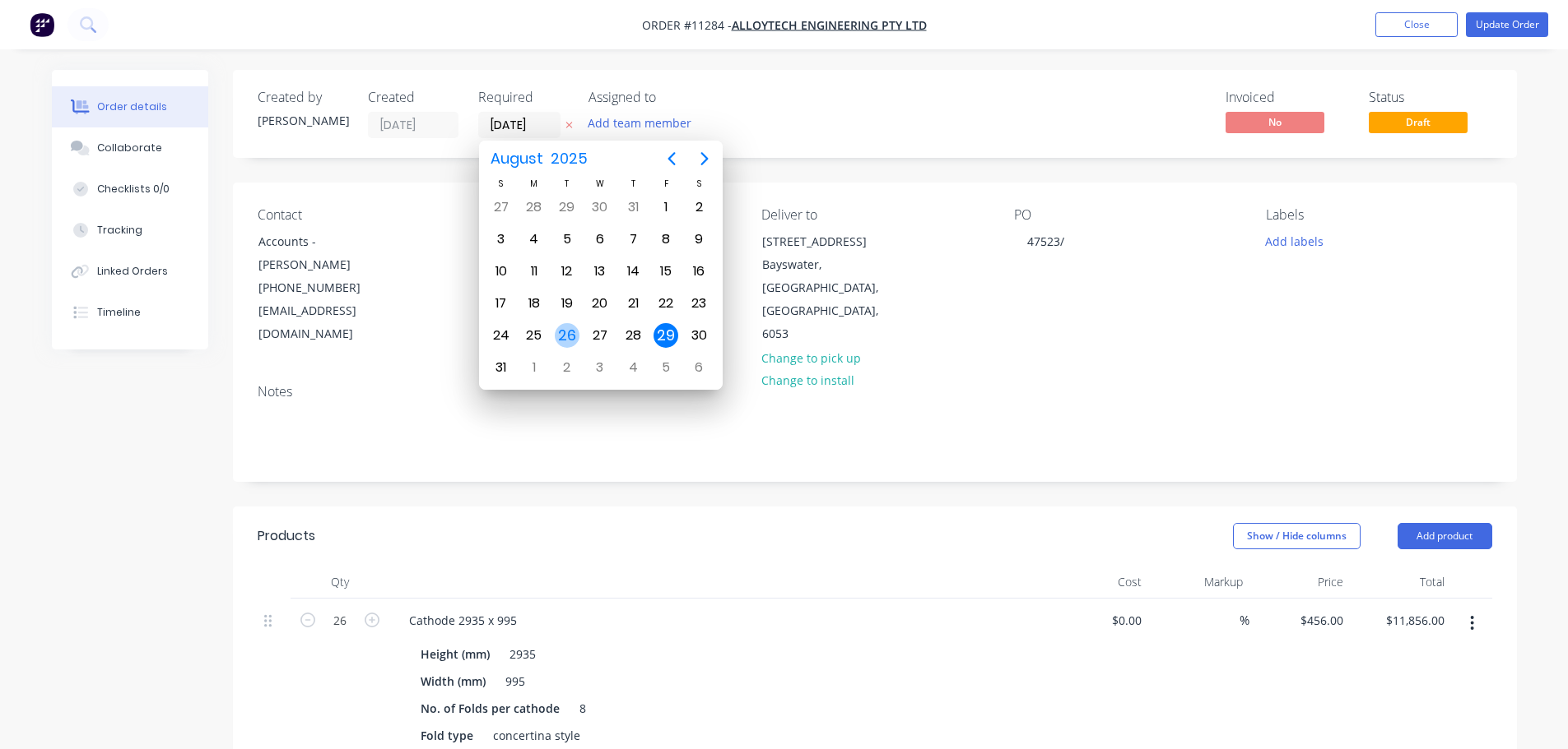
click at [564, 334] on div "26" at bounding box center [566, 335] width 24 height 24
type input "[DATE]"
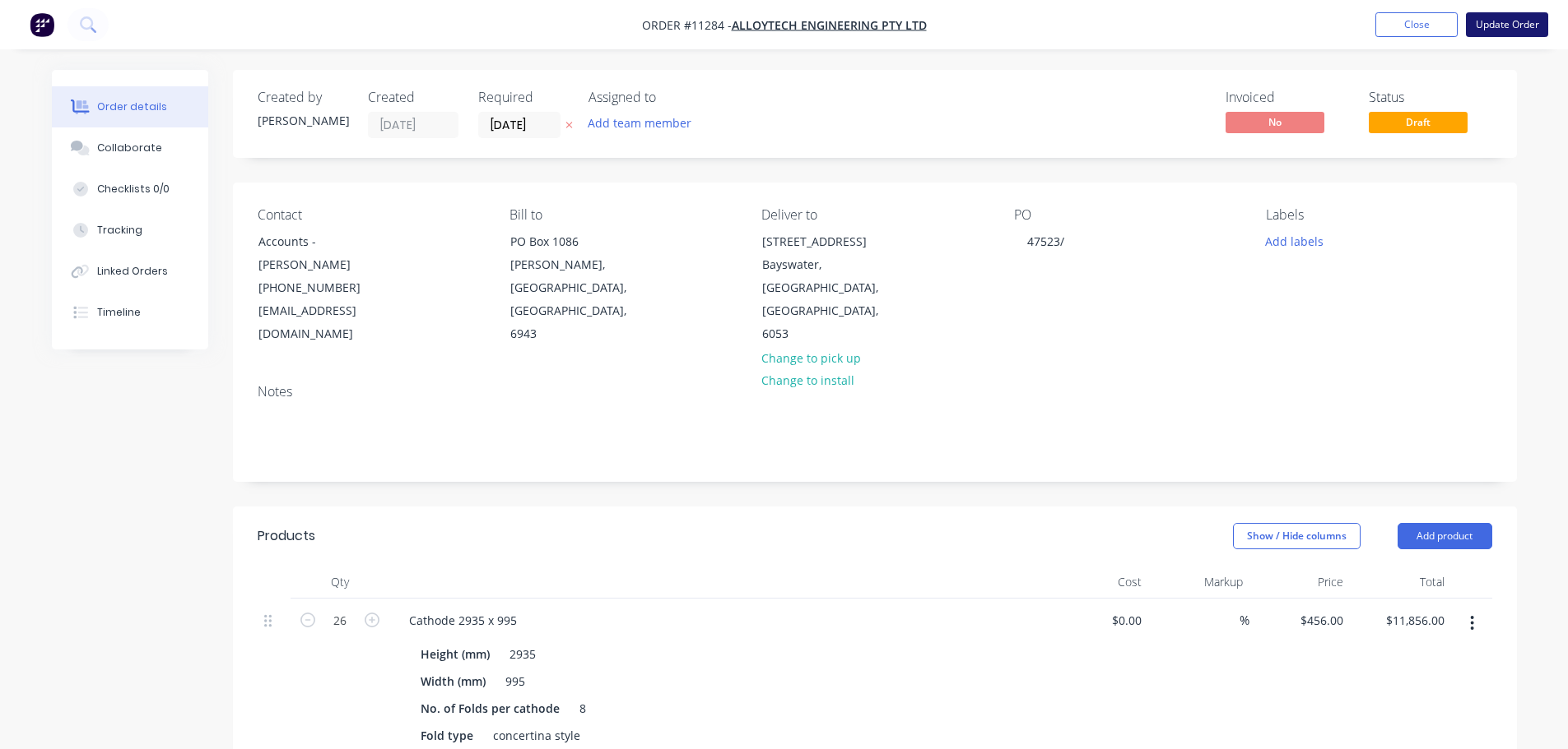
click at [1507, 25] on button "Update Order" at bounding box center [1507, 24] width 83 height 24
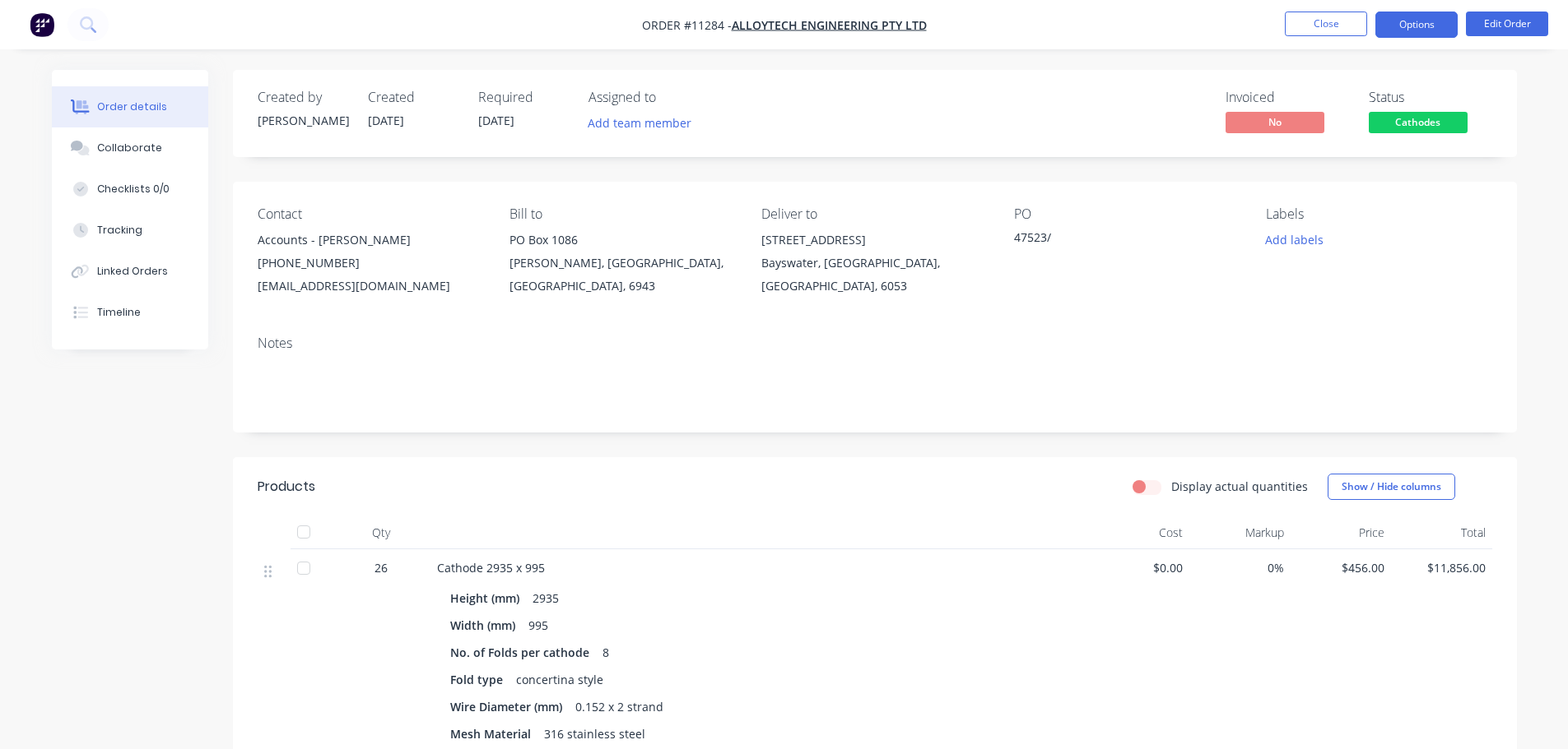
click at [1417, 22] on button "Options" at bounding box center [1416, 24] width 83 height 26
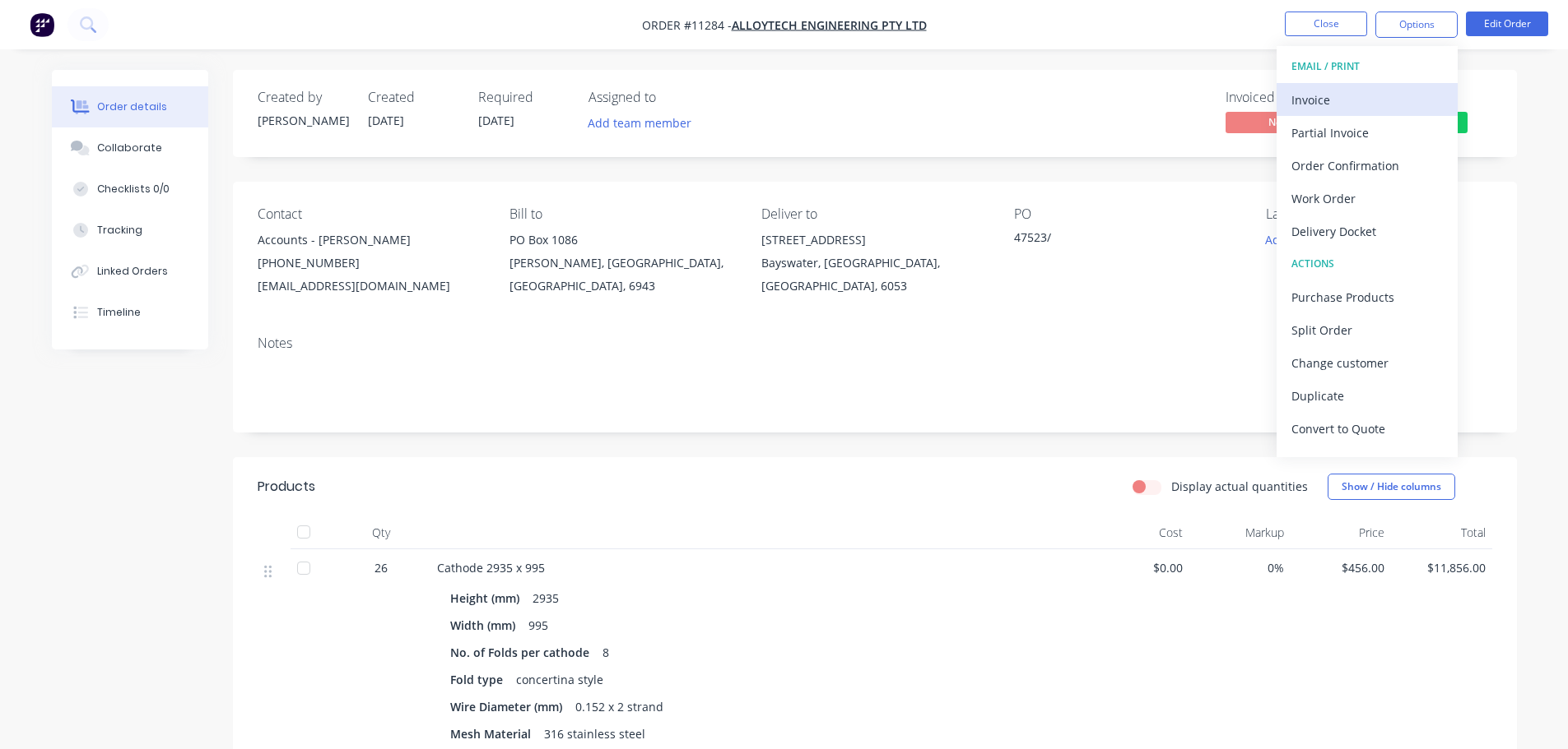
click at [1303, 95] on div "Invoice" at bounding box center [1367, 100] width 152 height 24
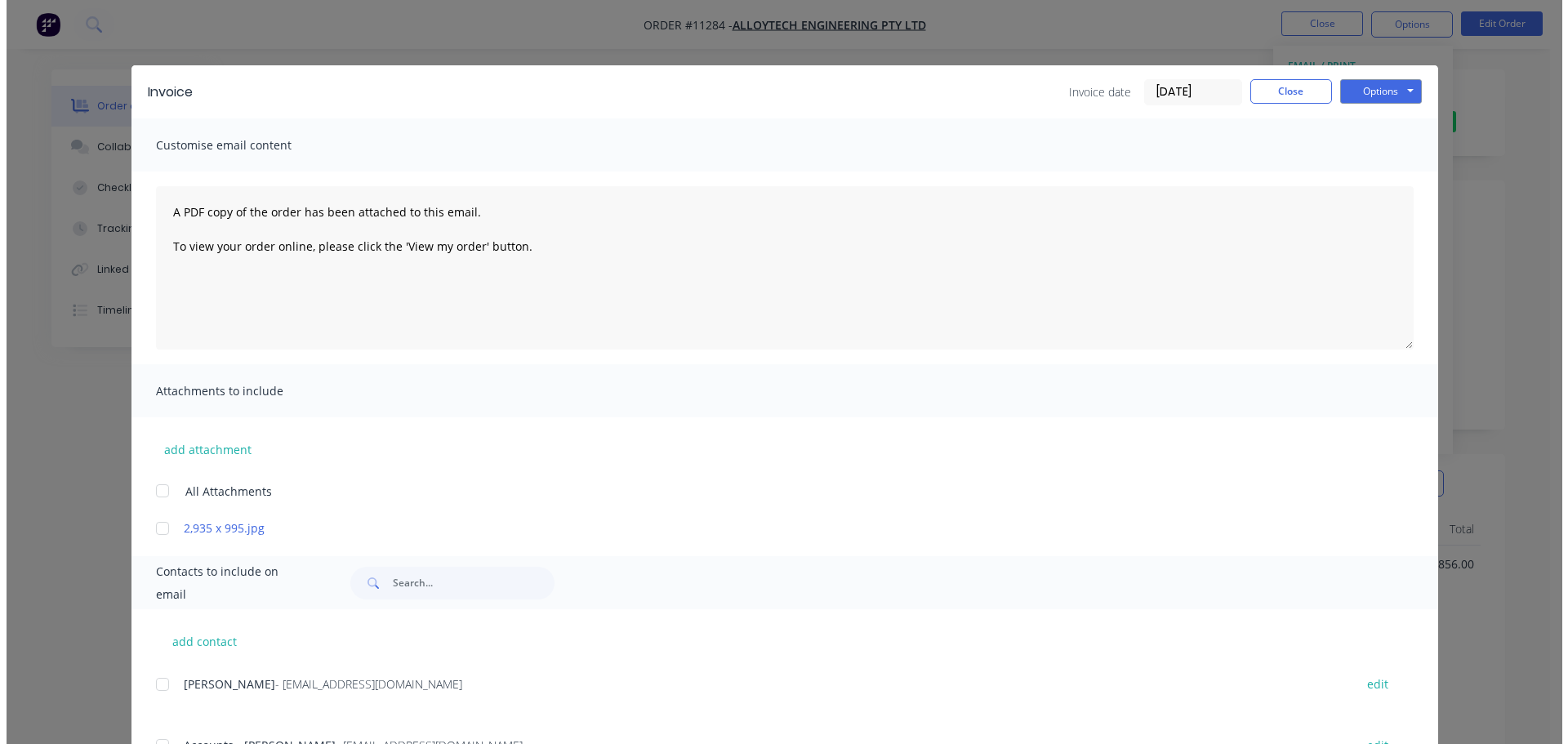
scroll to position [74, 0]
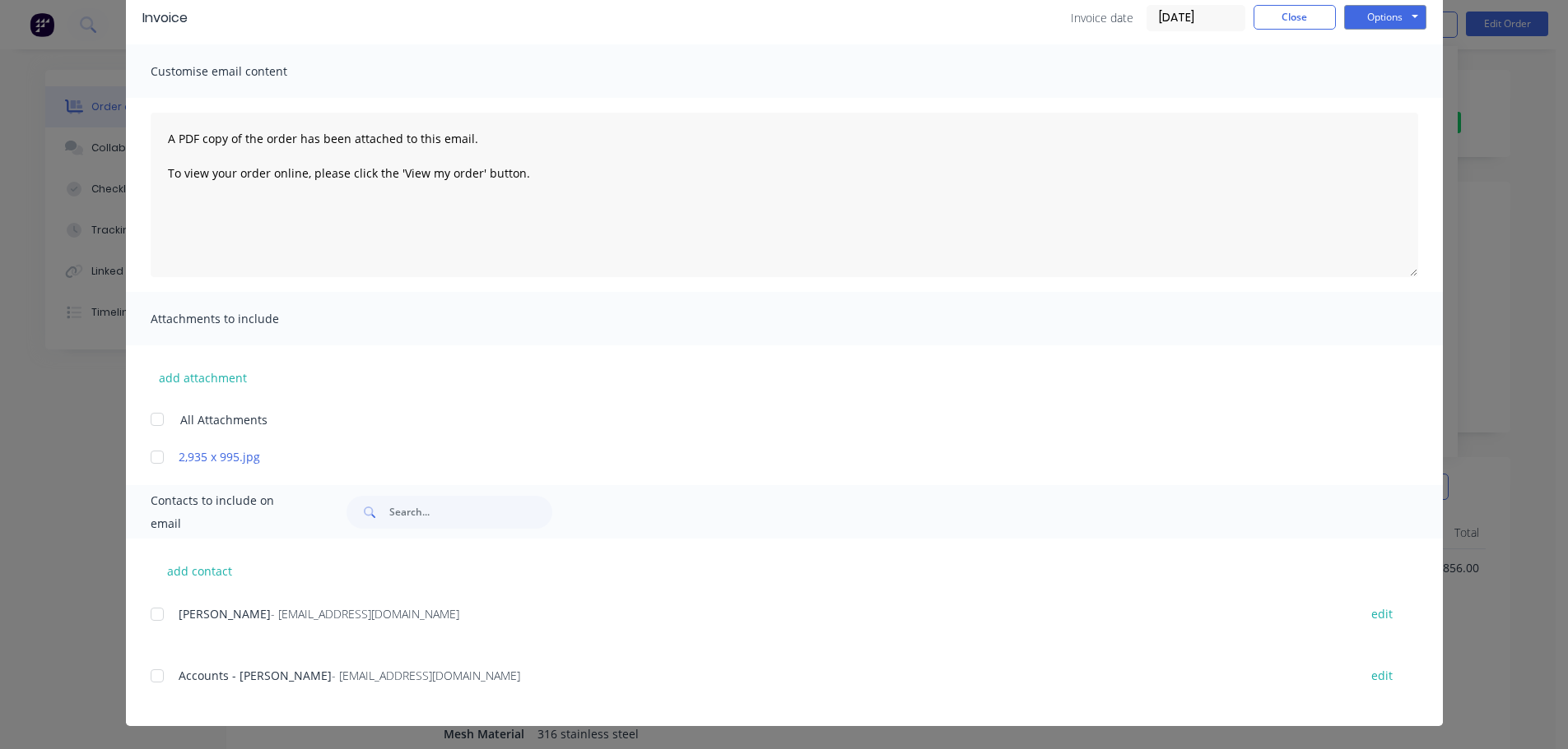
click at [150, 680] on div at bounding box center [157, 676] width 33 height 33
click at [1382, 12] on button "Options" at bounding box center [1386, 16] width 83 height 24
click at [1368, 95] on button "Email" at bounding box center [1396, 101] width 105 height 27
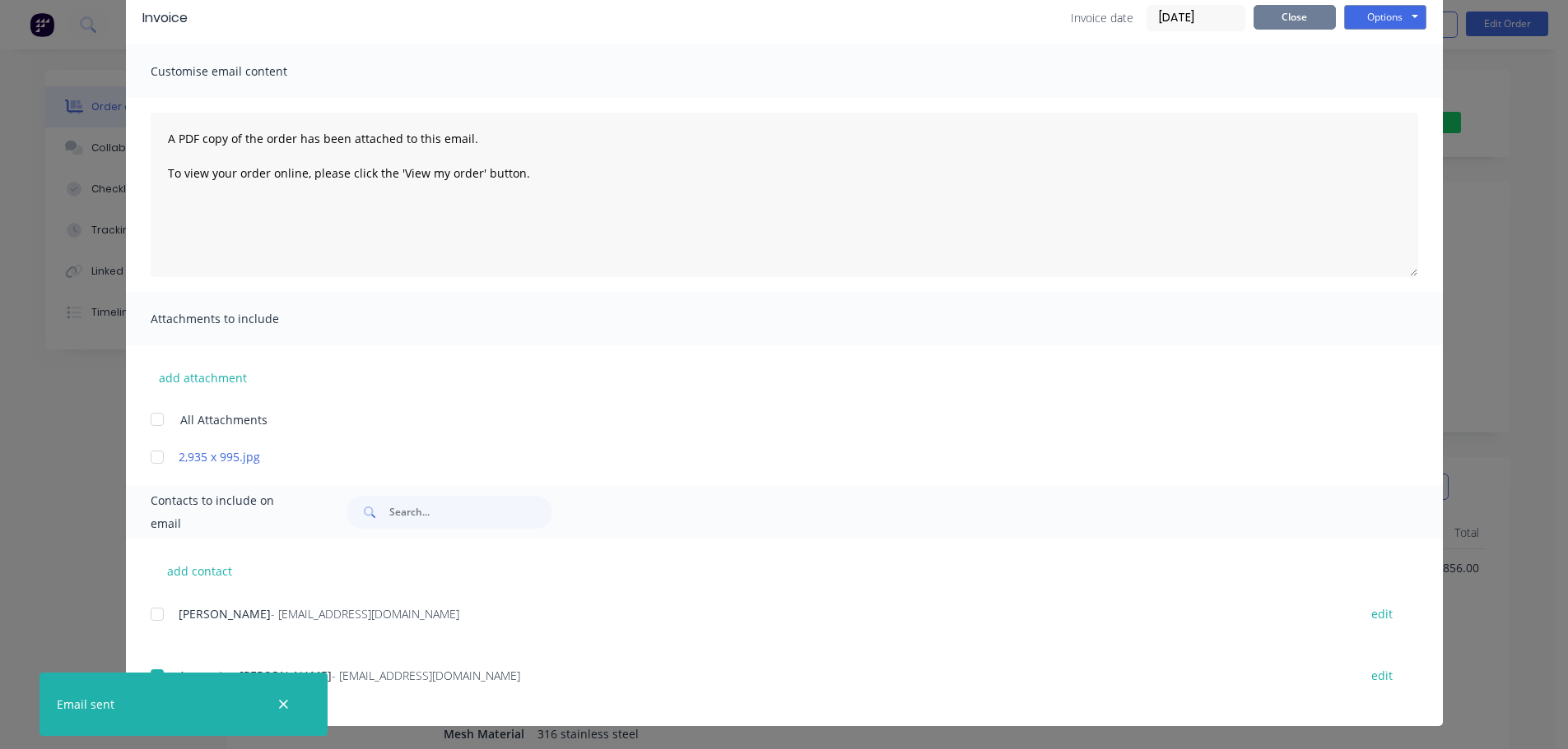
click at [1304, 16] on button "Close" at bounding box center [1295, 16] width 83 height 24
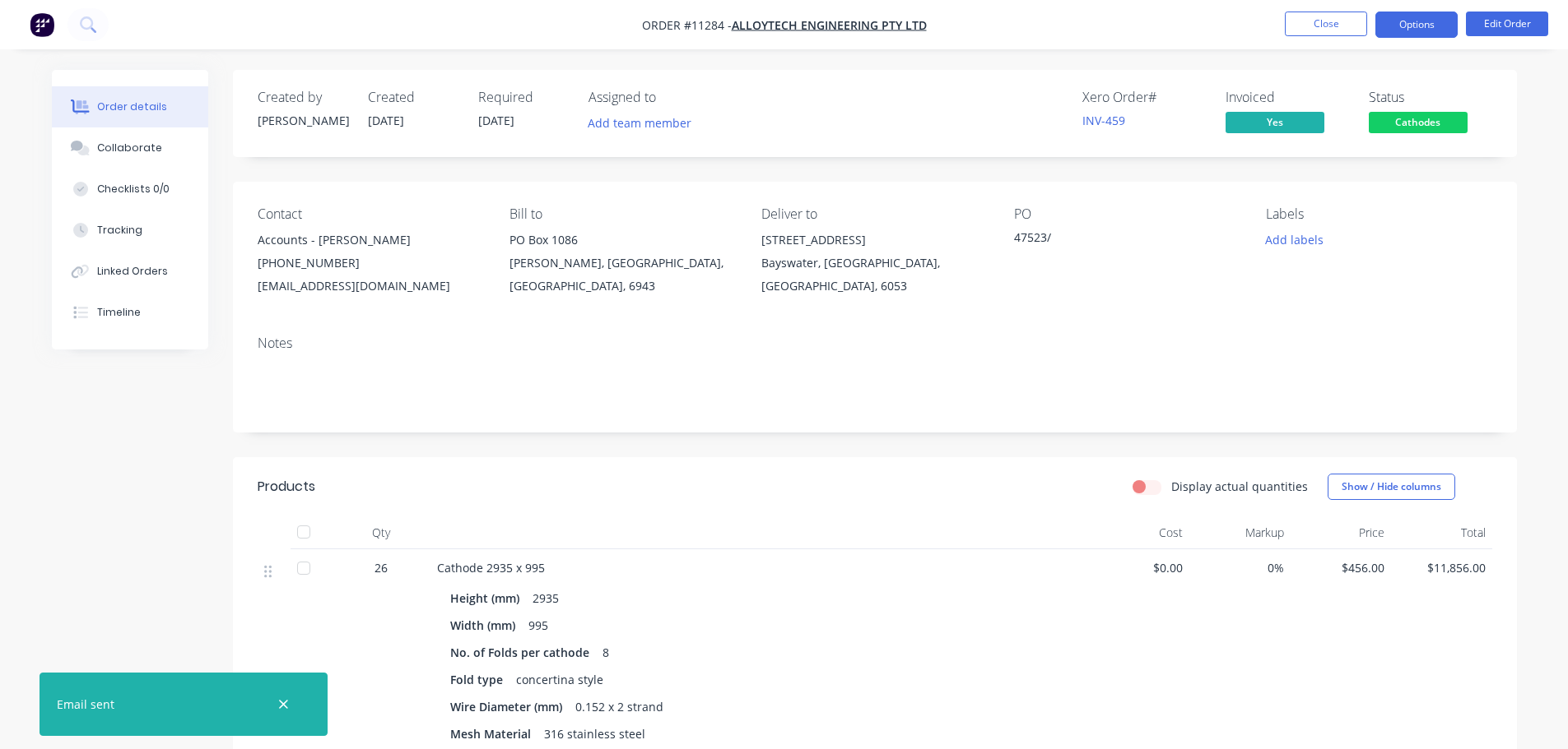
click at [1424, 19] on button "Options" at bounding box center [1416, 24] width 83 height 26
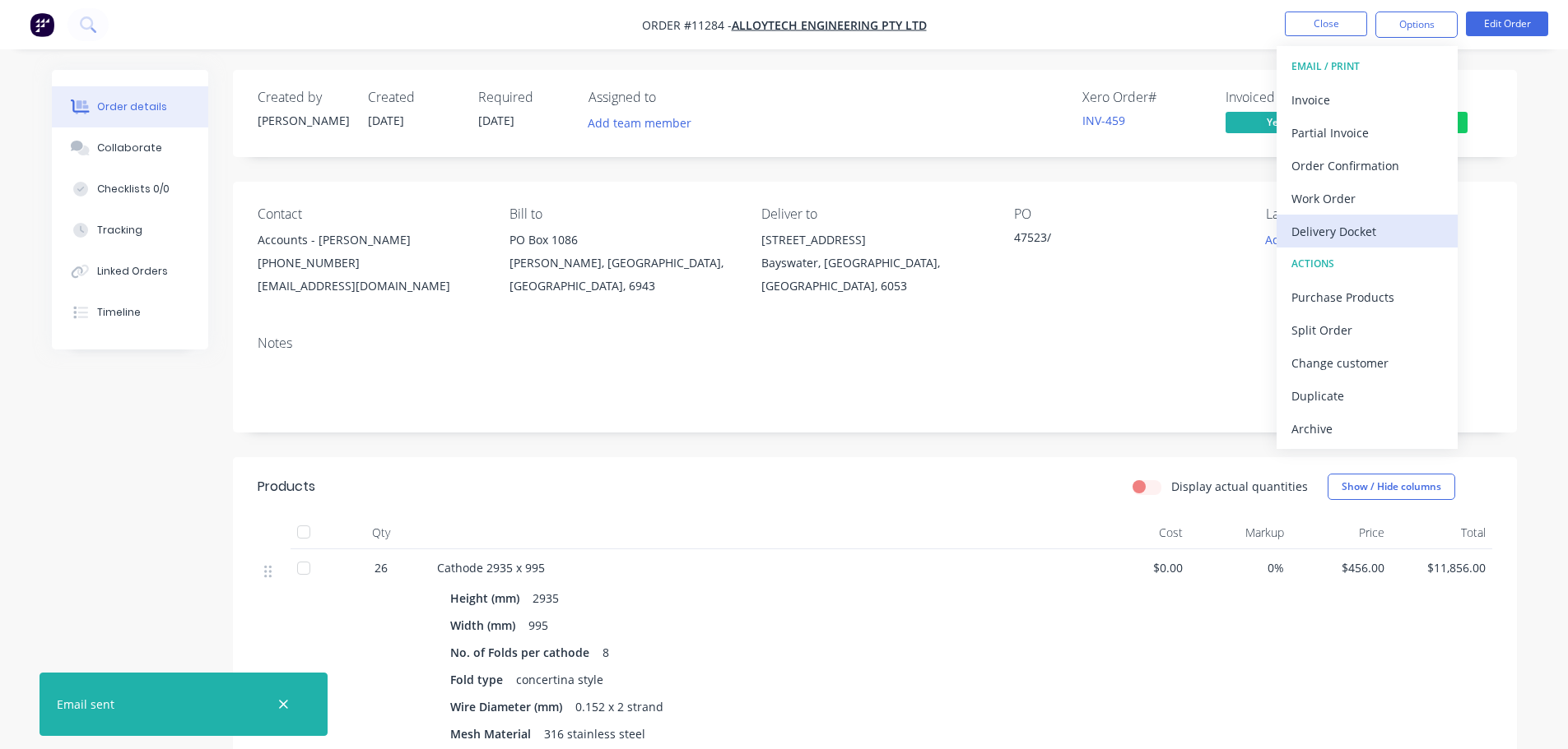
click at [1338, 227] on div "Delivery Docket" at bounding box center [1367, 232] width 152 height 24
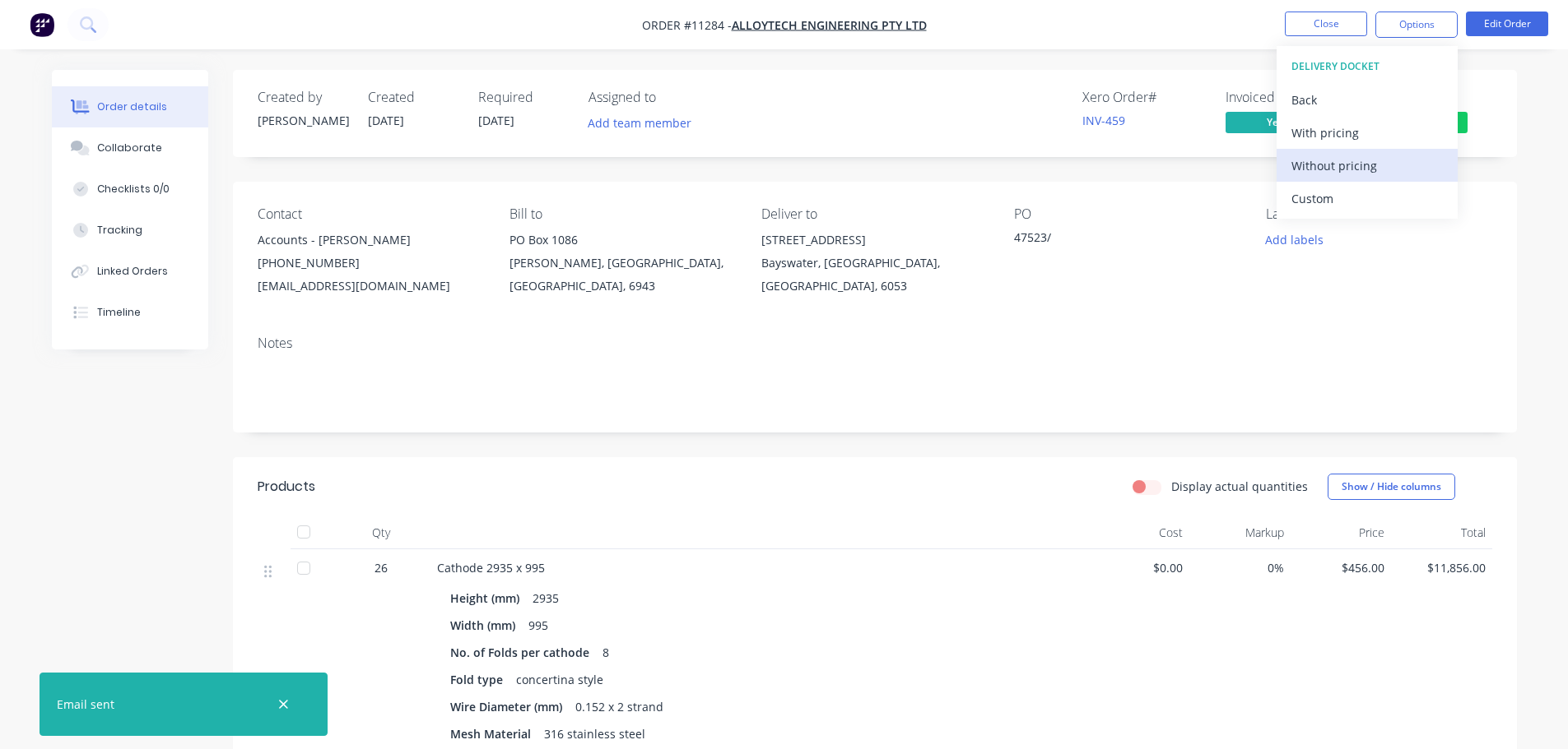
click at [1335, 167] on div "Without pricing" at bounding box center [1367, 165] width 152 height 24
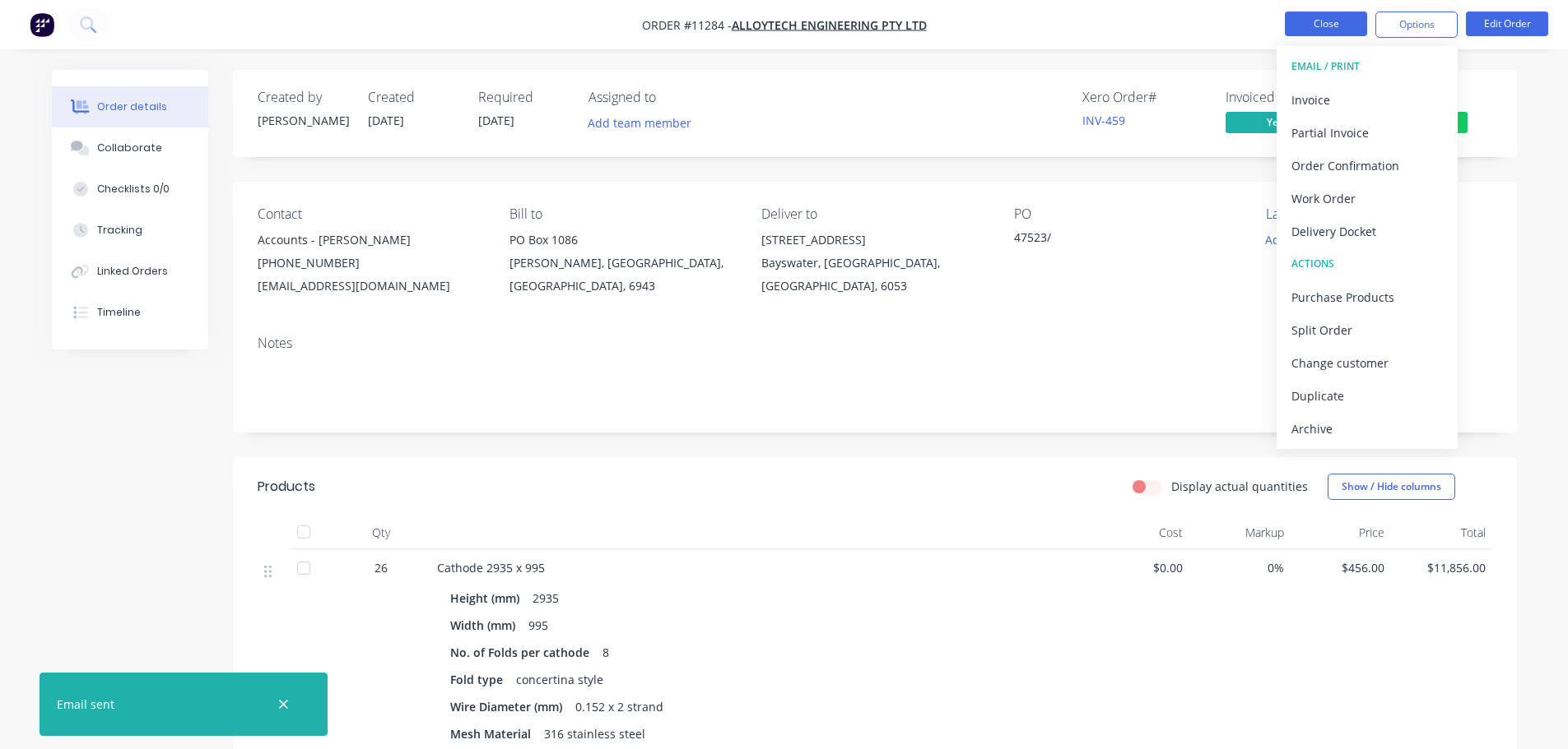
click at [1319, 25] on button "Close" at bounding box center [1326, 23] width 83 height 24
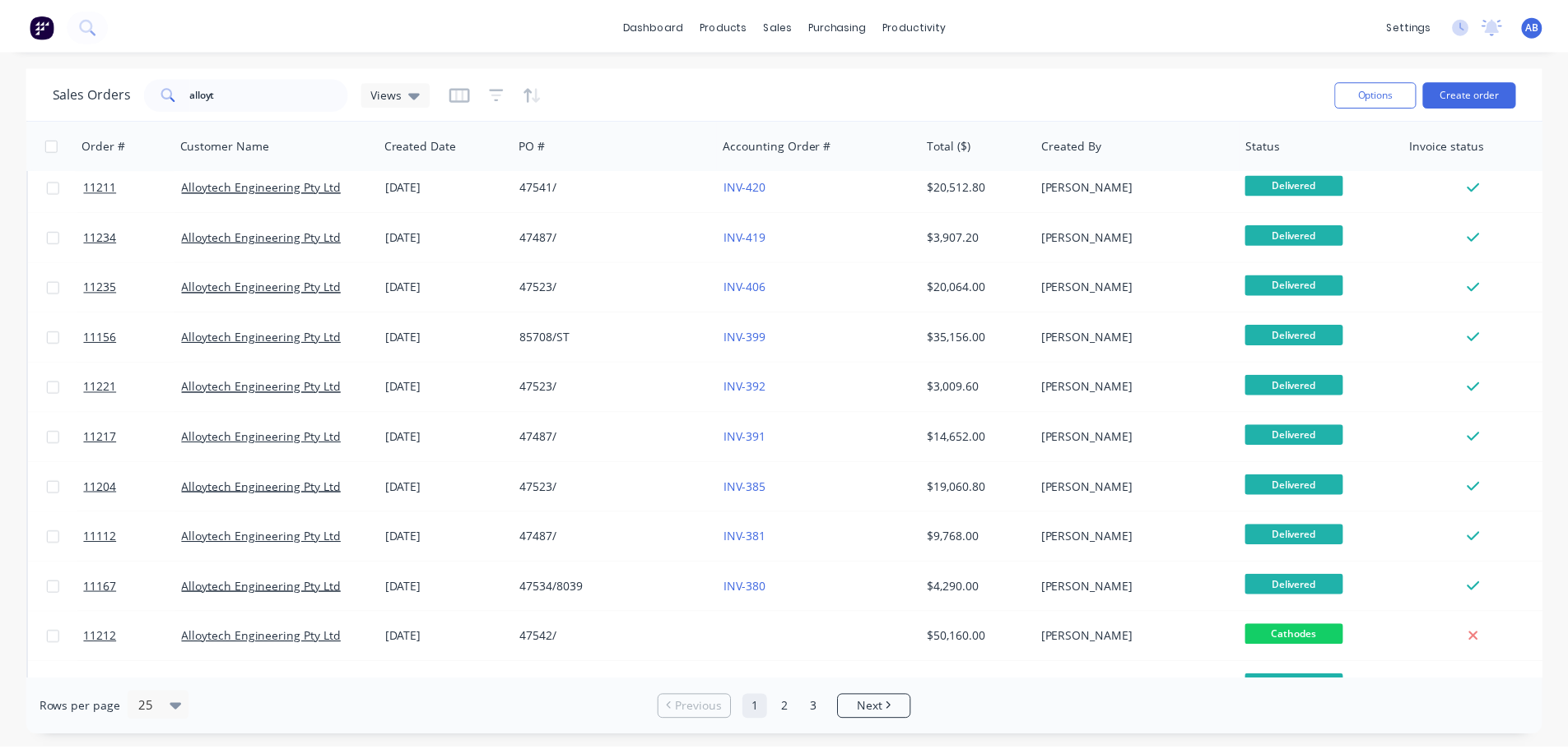
scroll to position [411, 0]
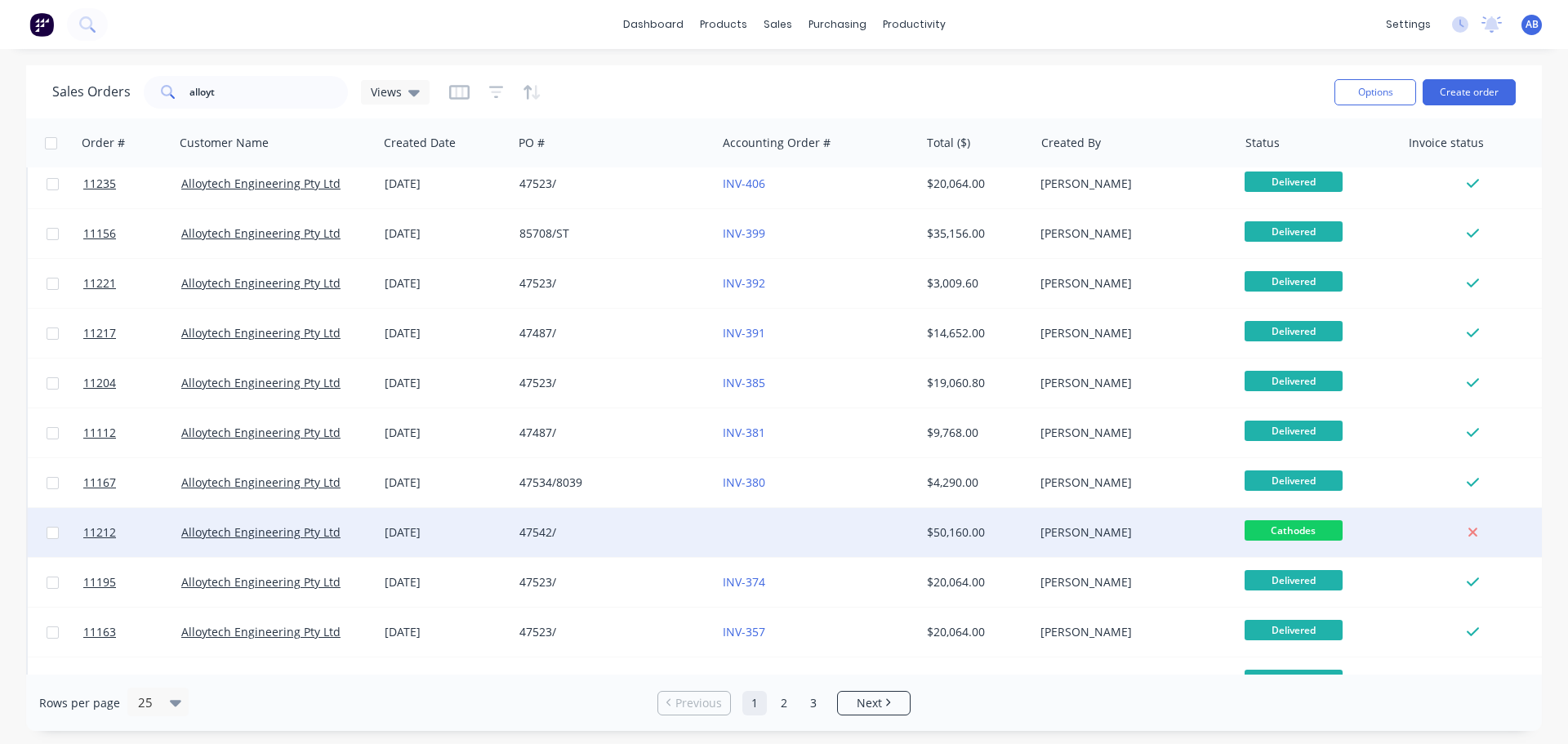
click at [756, 536] on div at bounding box center [818, 533] width 203 height 49
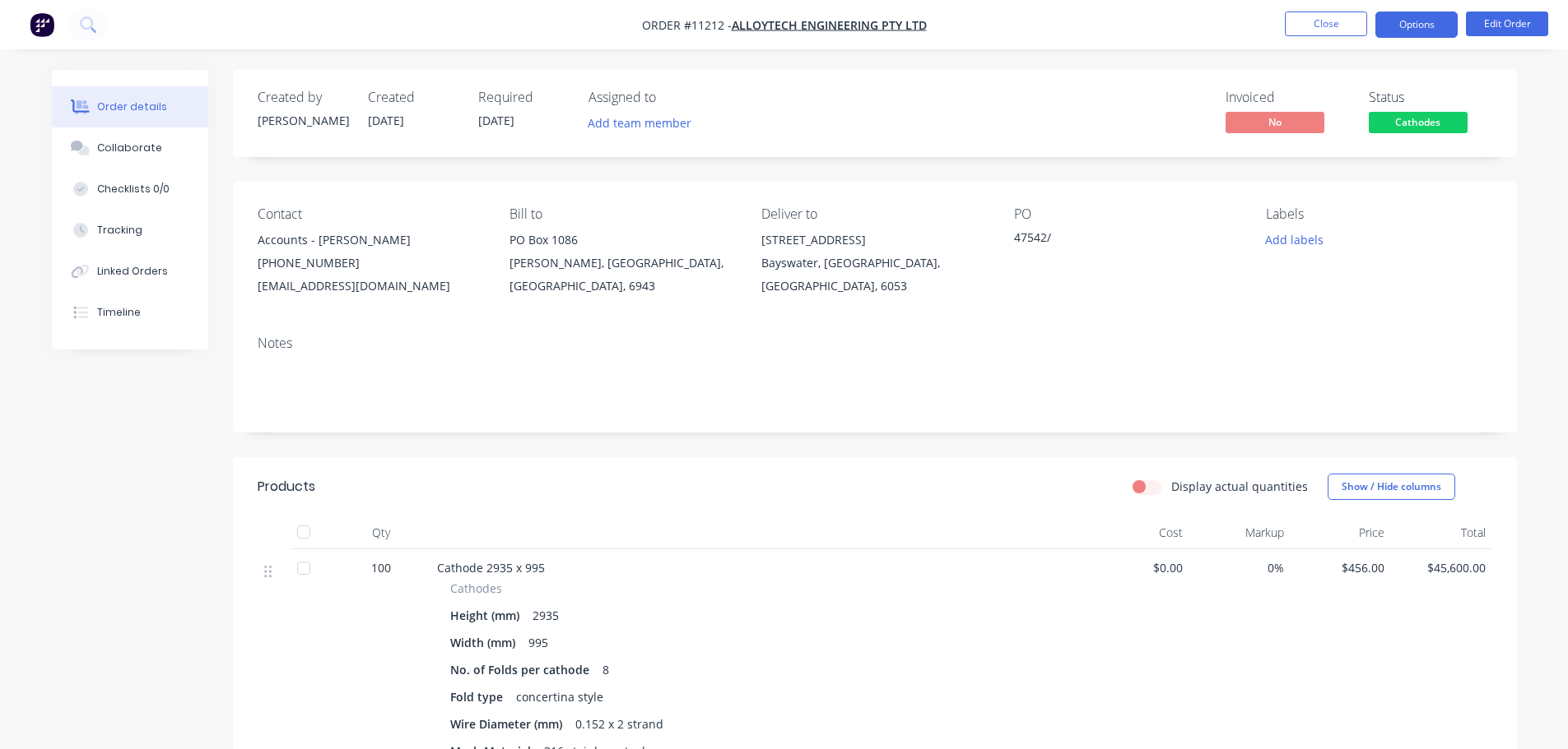
click at [1413, 30] on button "Options" at bounding box center [1416, 24] width 83 height 26
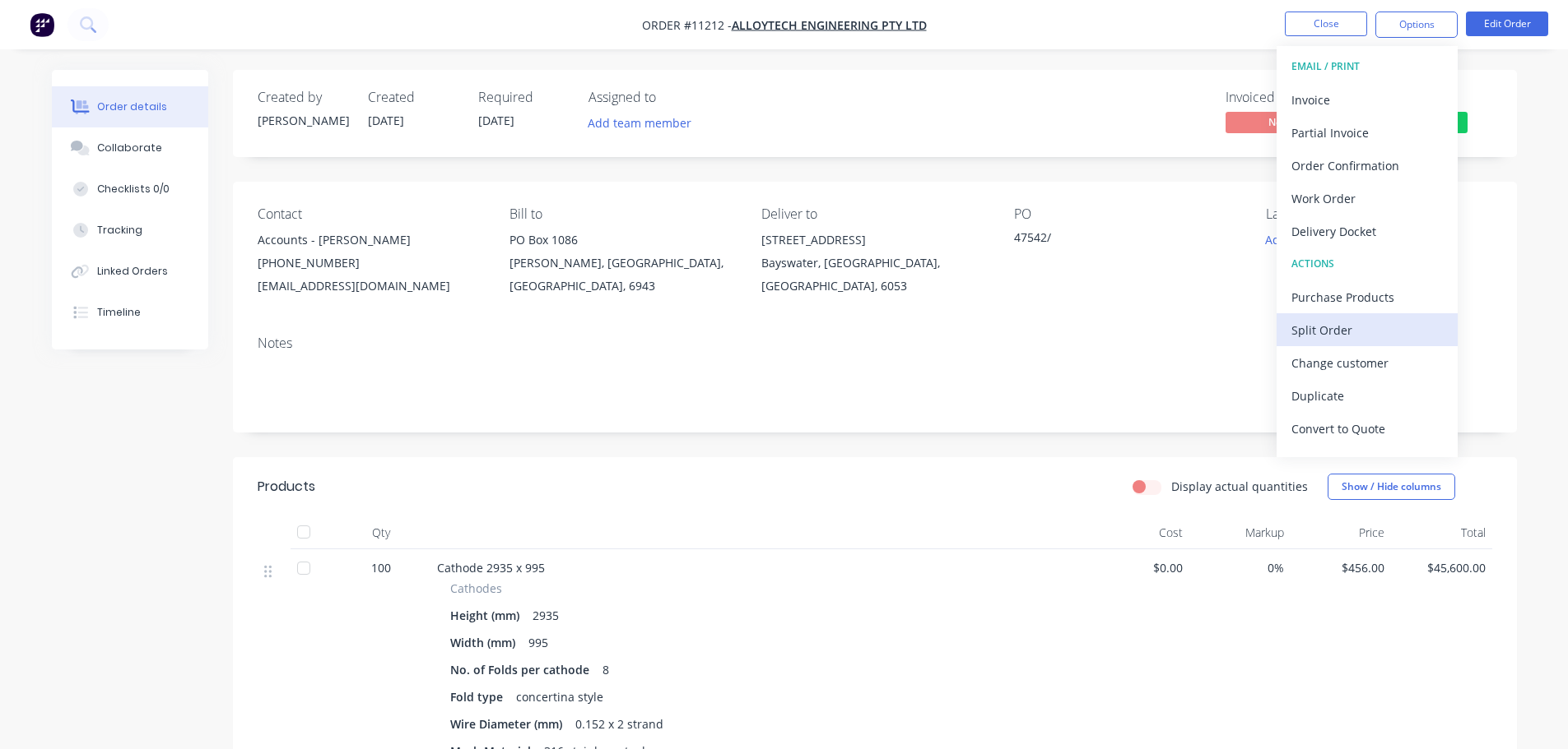
click at [1322, 332] on div "Split Order" at bounding box center [1367, 330] width 152 height 24
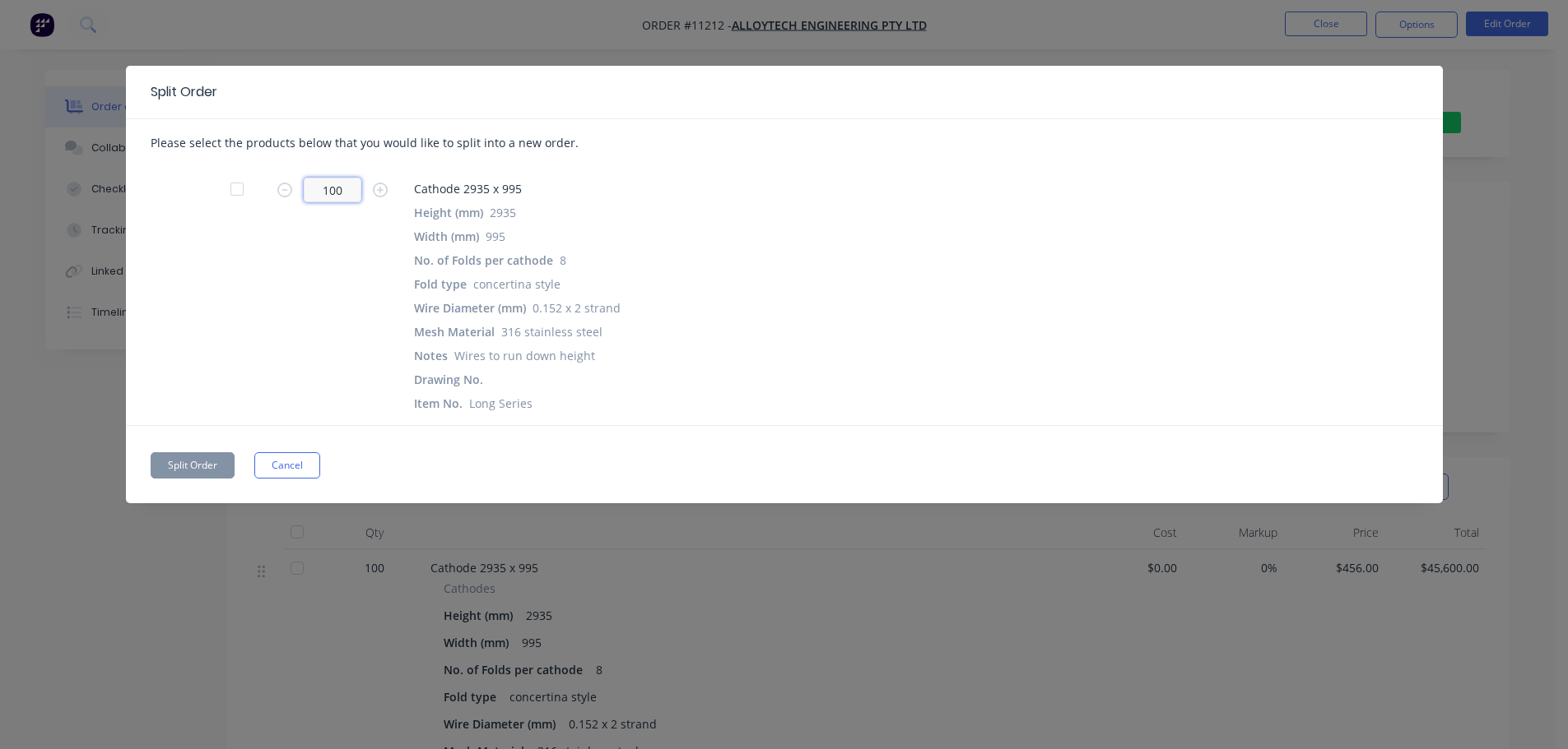
click at [349, 189] on input "100" at bounding box center [332, 189] width 58 height 24
type input "86"
click at [199, 463] on button "Split Order" at bounding box center [192, 465] width 84 height 26
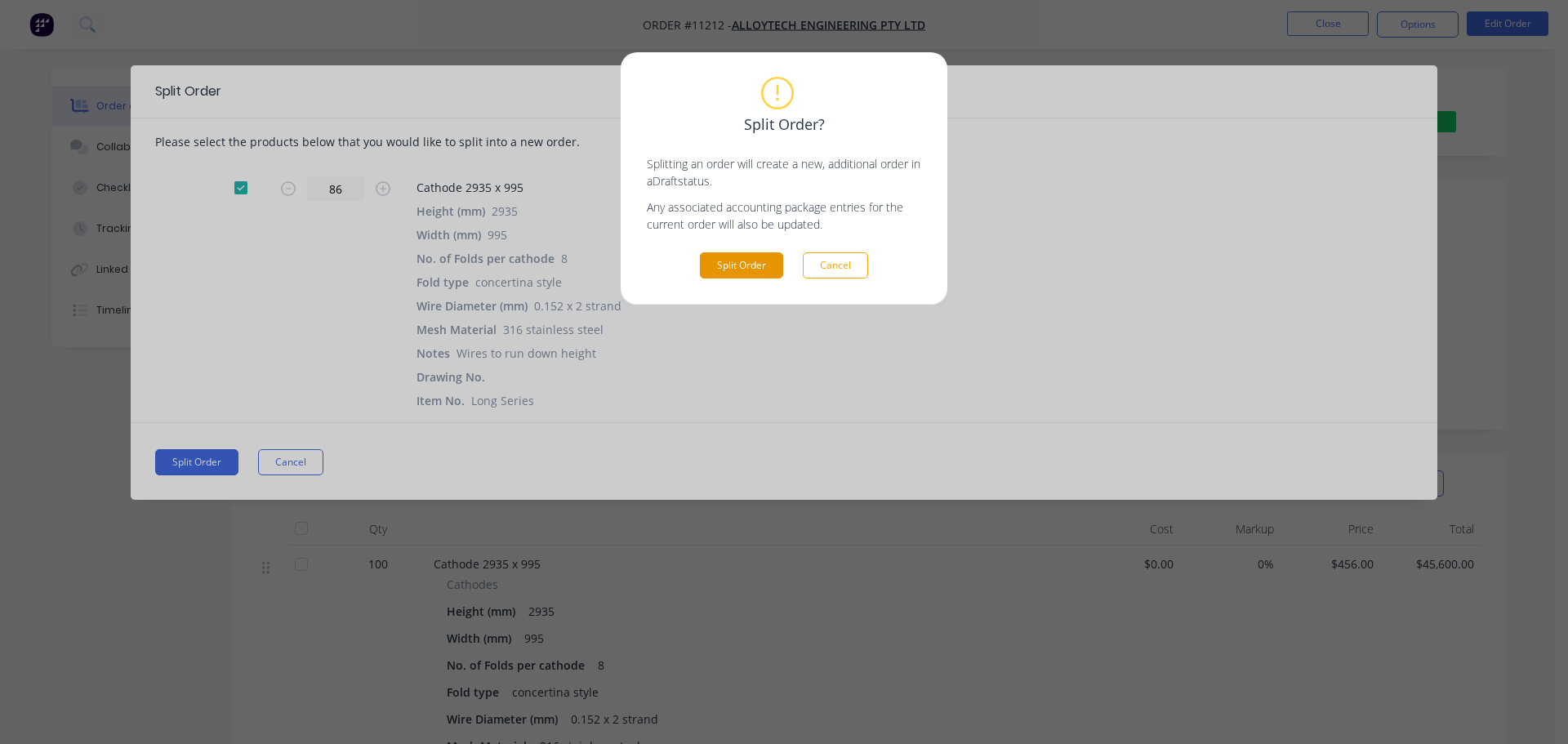
click at [732, 258] on button "Split Order" at bounding box center [741, 265] width 83 height 26
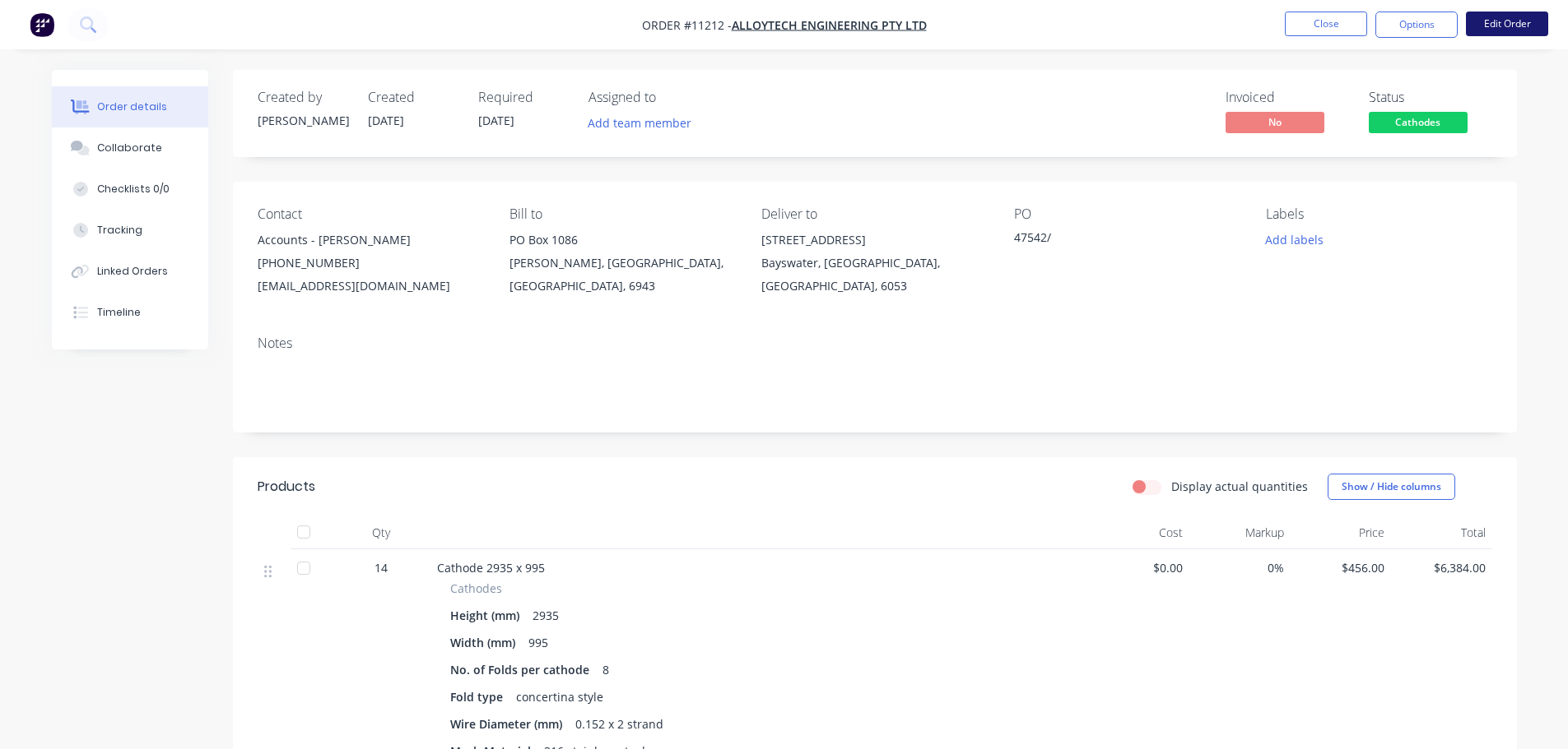
click at [1495, 22] on button "Edit Order" at bounding box center [1507, 23] width 83 height 24
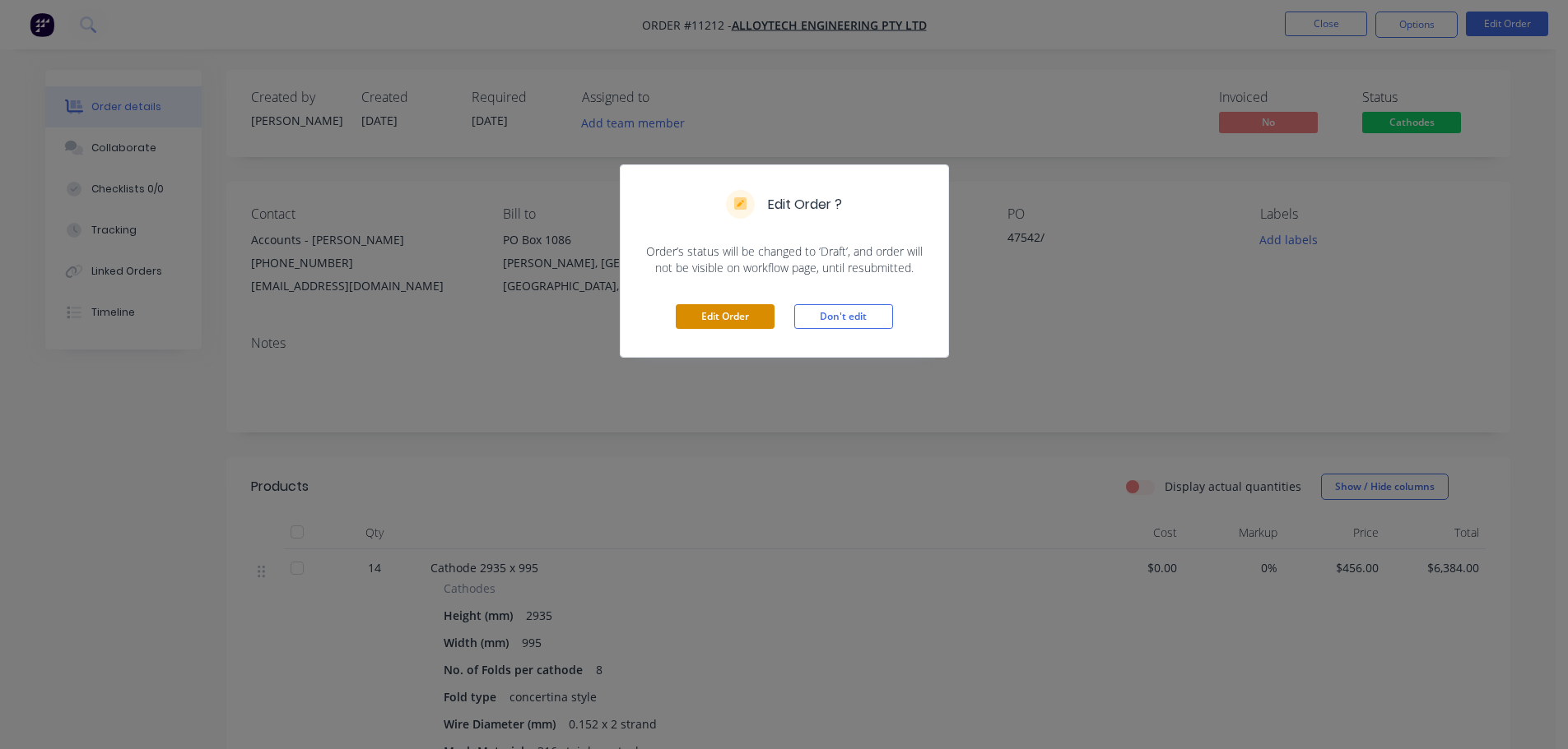
click at [754, 311] on button "Edit Order" at bounding box center [725, 316] width 99 height 24
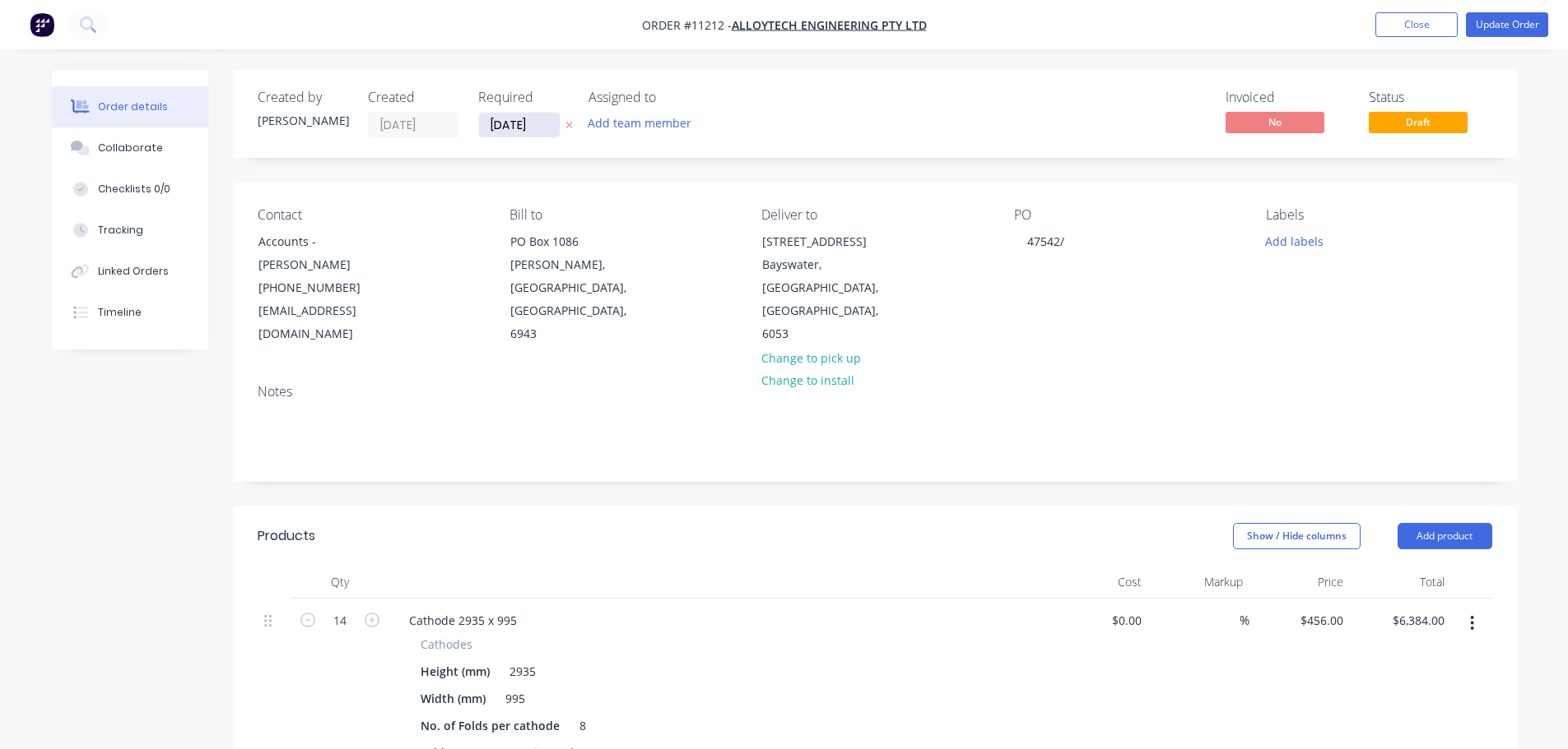
click at [535, 128] on input "[DATE]" at bounding box center [519, 124] width 81 height 24
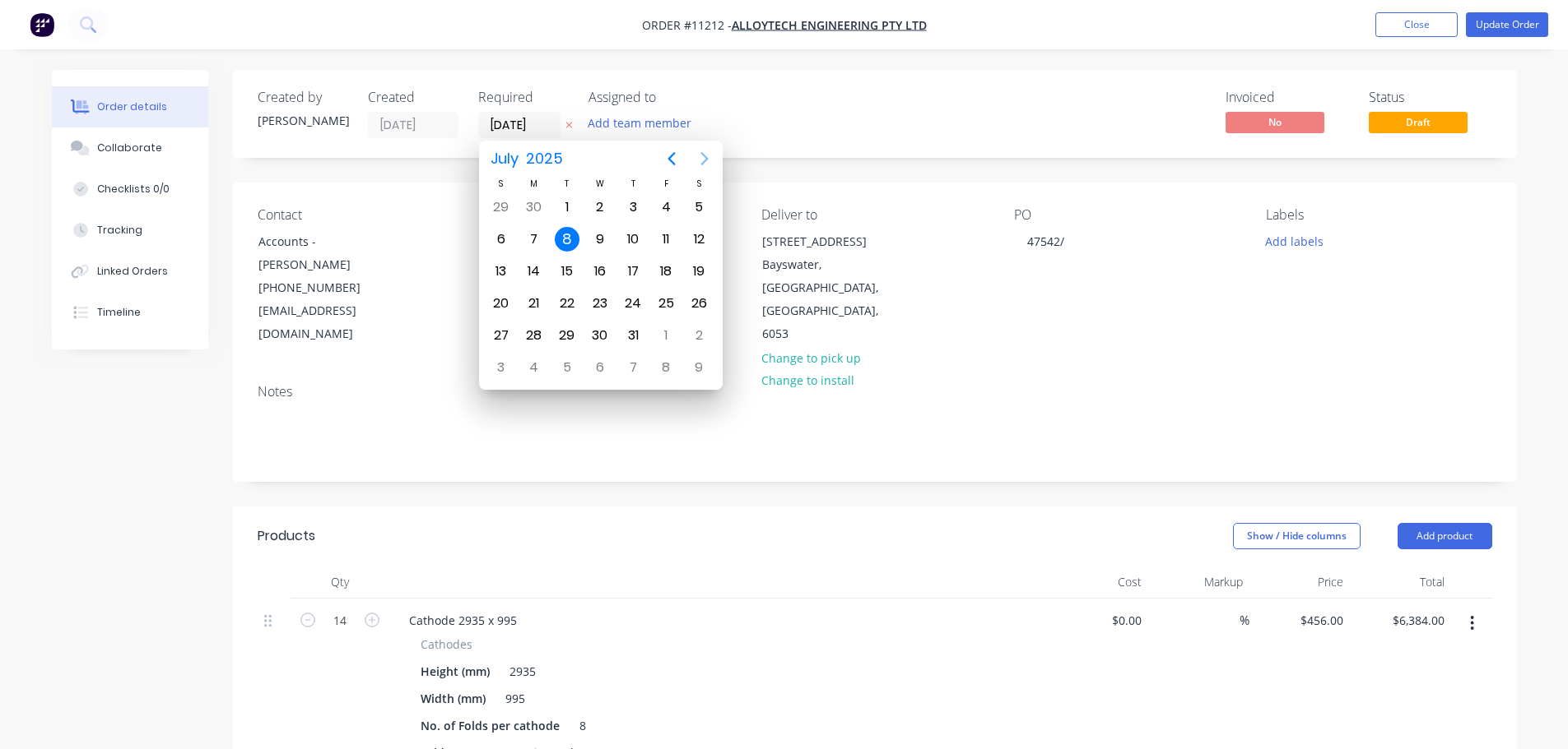
click at [699, 154] on icon "Next page" at bounding box center [704, 159] width 20 height 20
click at [571, 334] on div "26" at bounding box center [566, 335] width 24 height 24
type input "[DATE]"
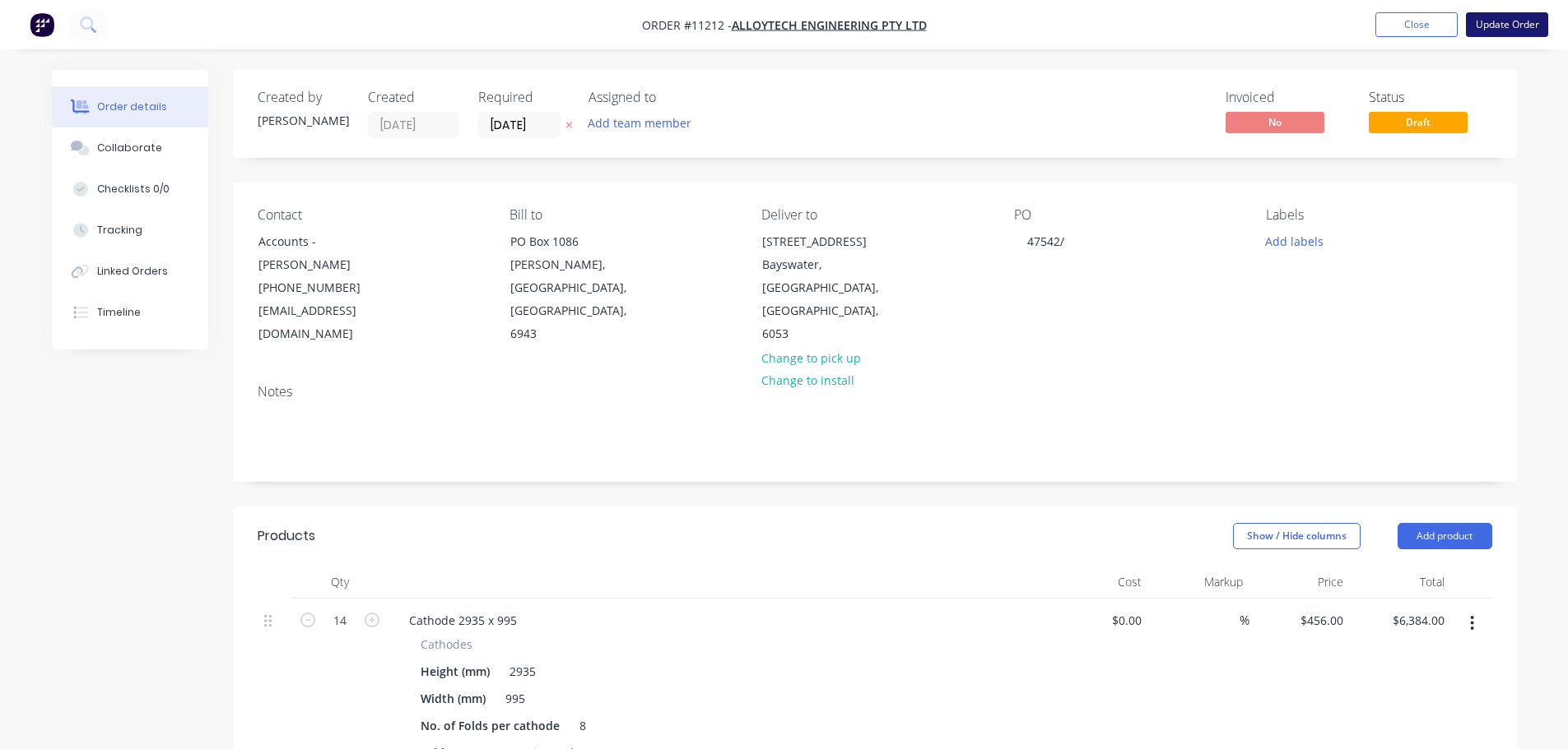
click at [1509, 26] on button "Update Order" at bounding box center [1507, 24] width 83 height 24
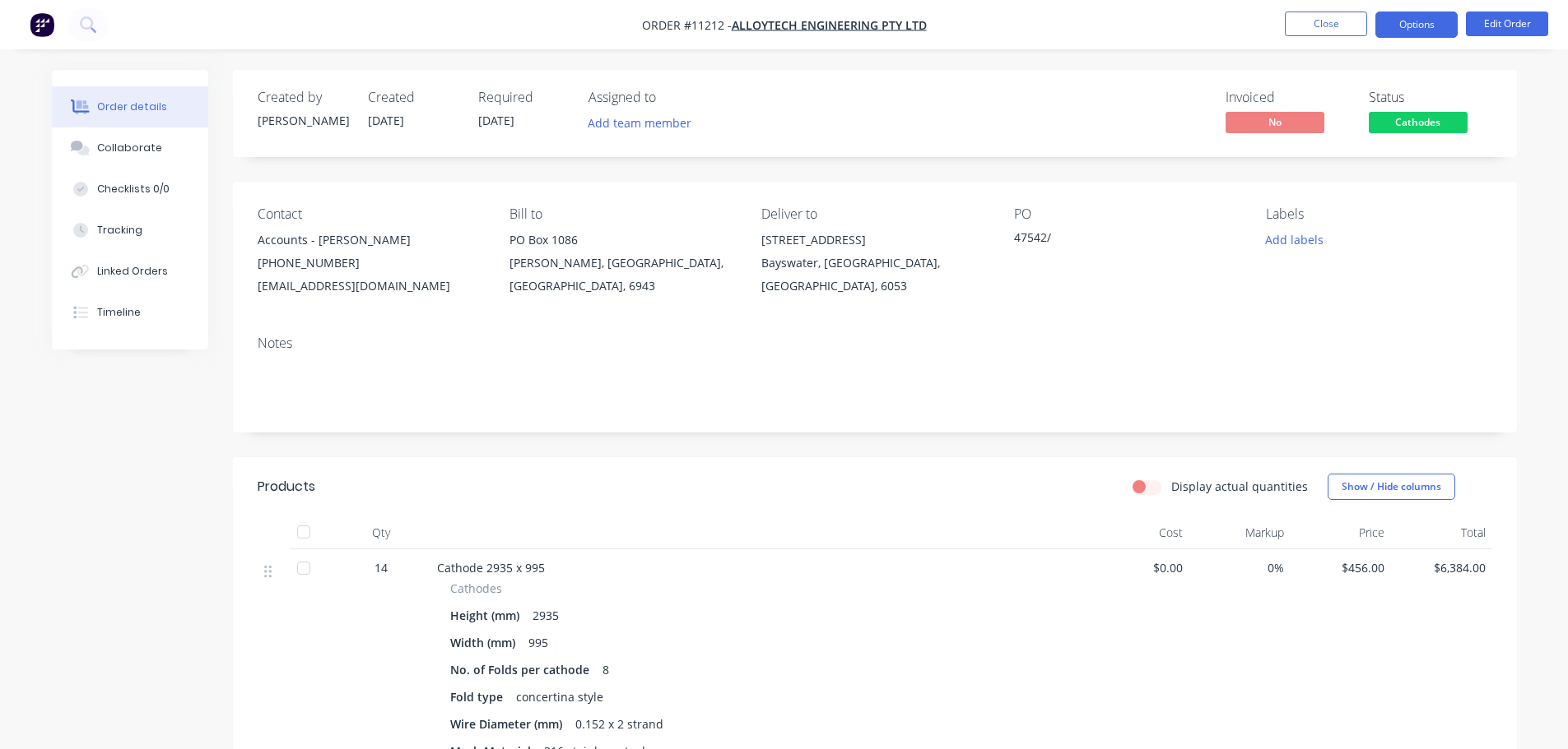
click at [1422, 23] on button "Options" at bounding box center [1416, 24] width 83 height 26
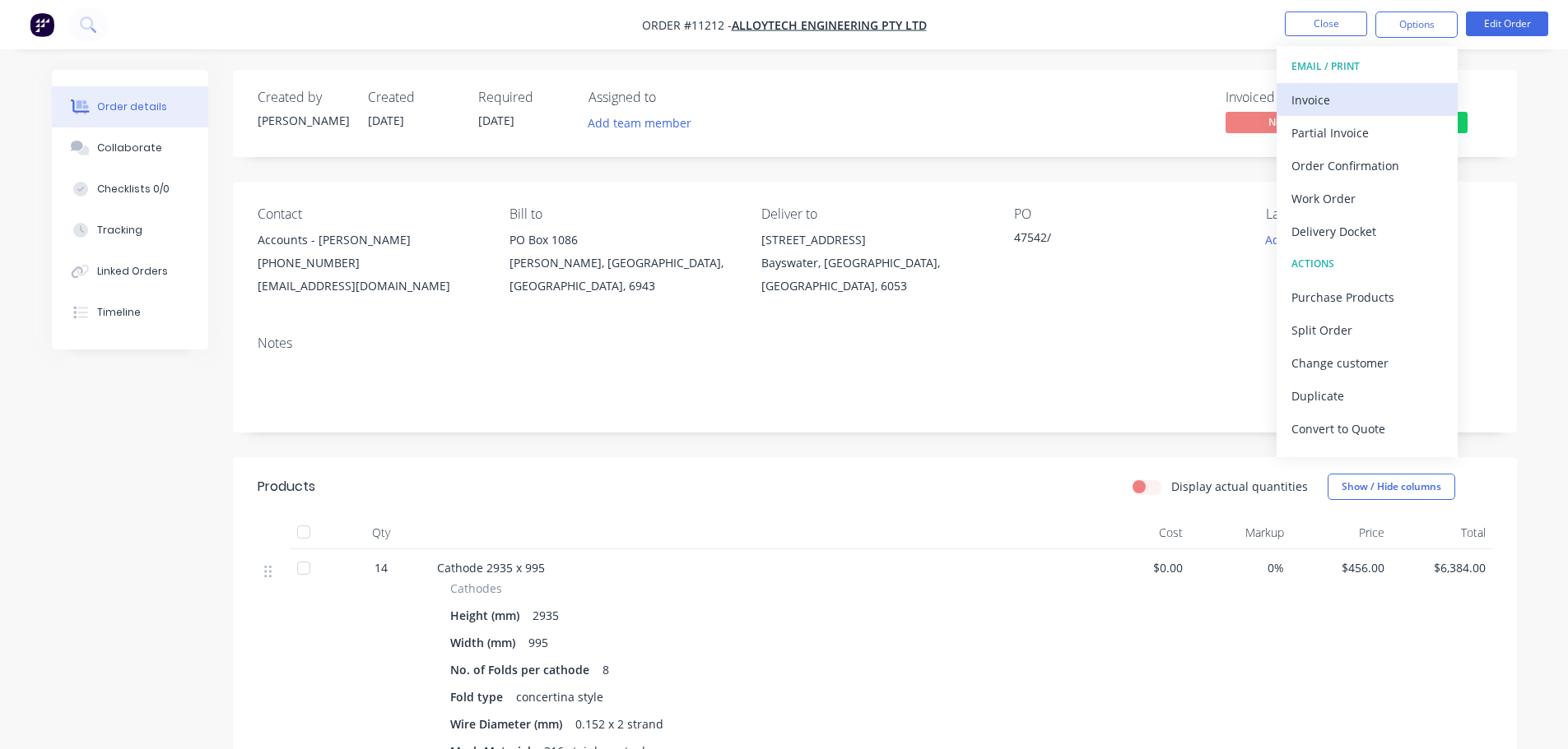
click at [1349, 96] on div "Invoice" at bounding box center [1367, 100] width 152 height 24
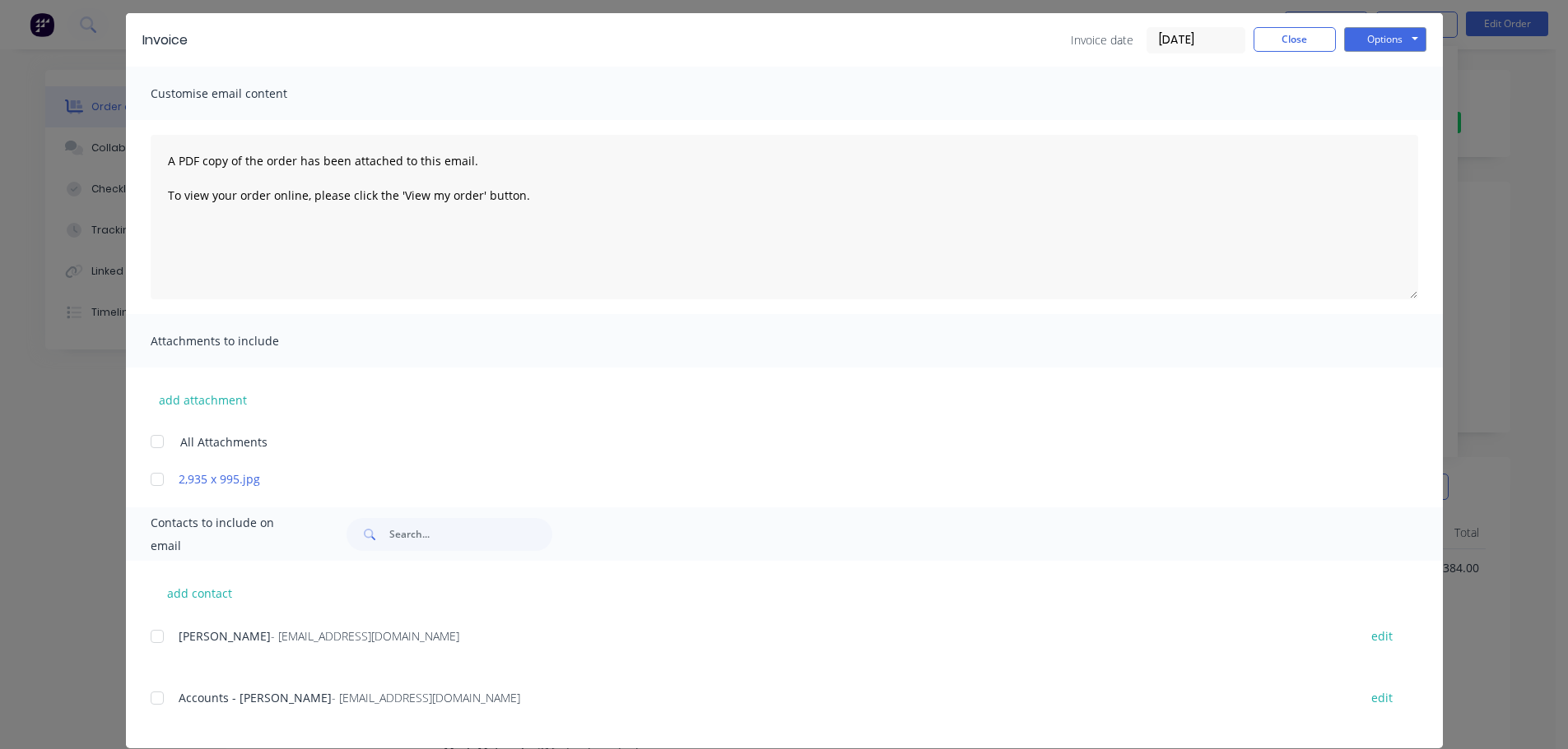
scroll to position [75, 0]
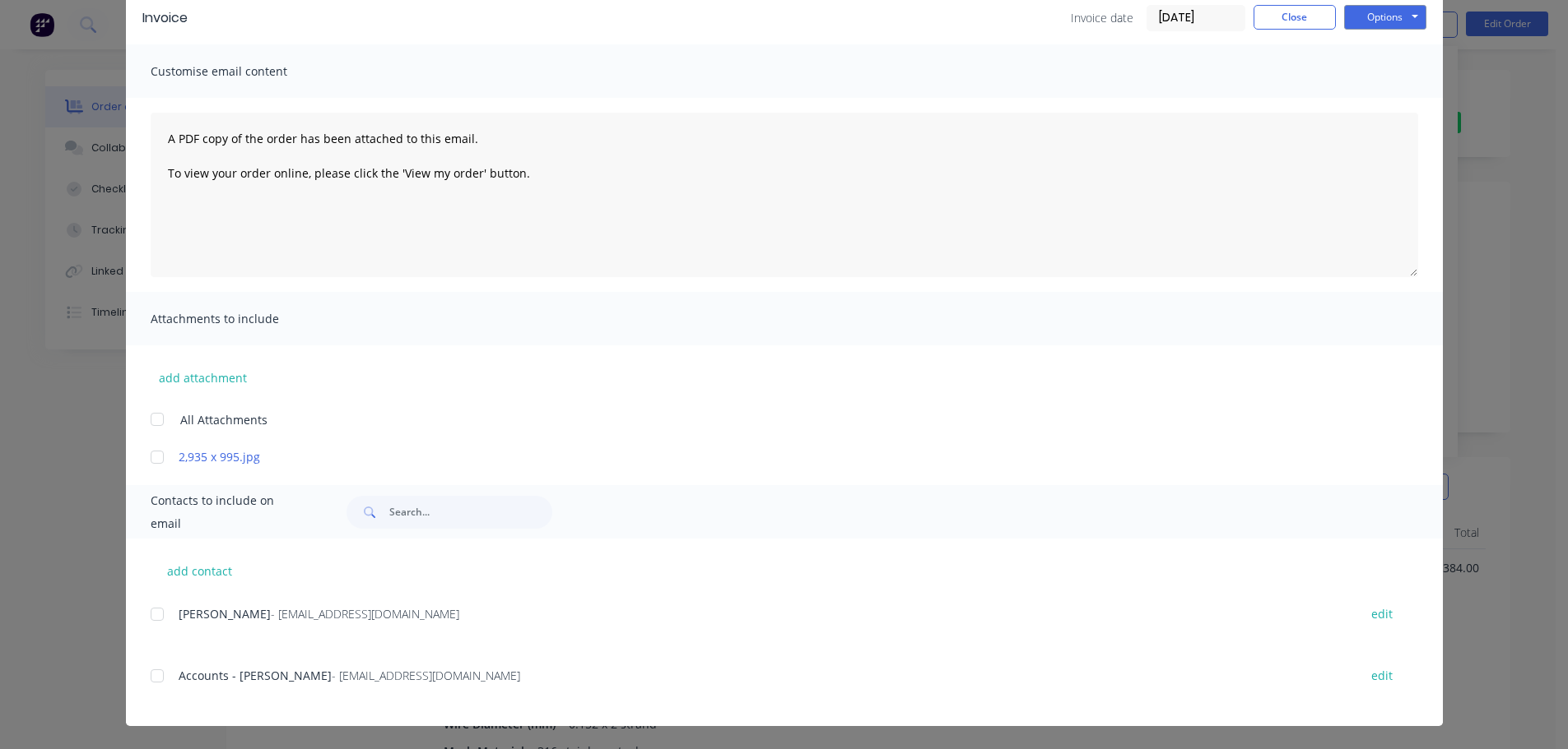
click at [155, 683] on div at bounding box center [157, 676] width 33 height 33
click at [1368, 14] on button "Options" at bounding box center [1386, 16] width 83 height 24
click at [1380, 97] on button "Email" at bounding box center [1396, 101] width 105 height 27
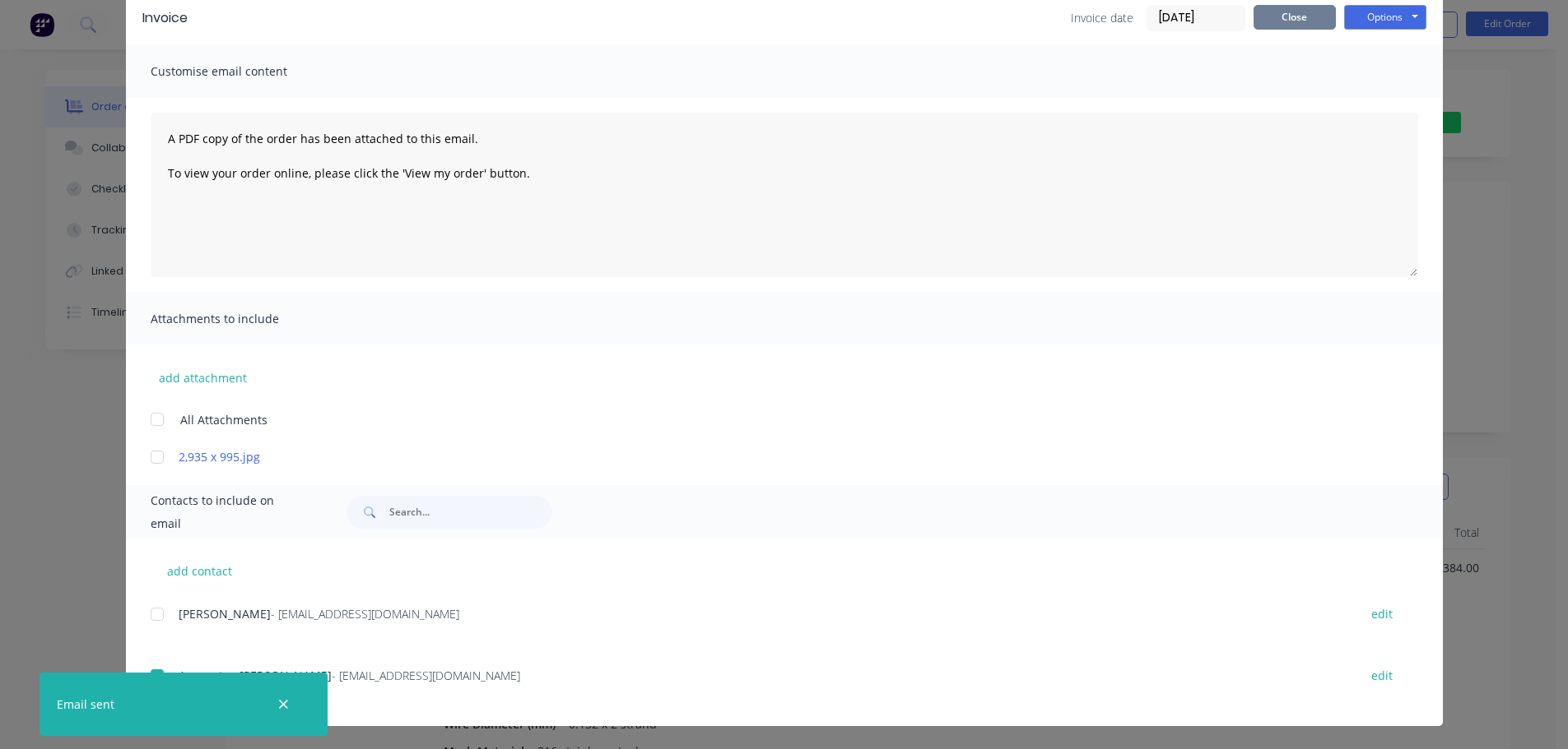
click at [1286, 22] on button "Close" at bounding box center [1295, 16] width 83 height 24
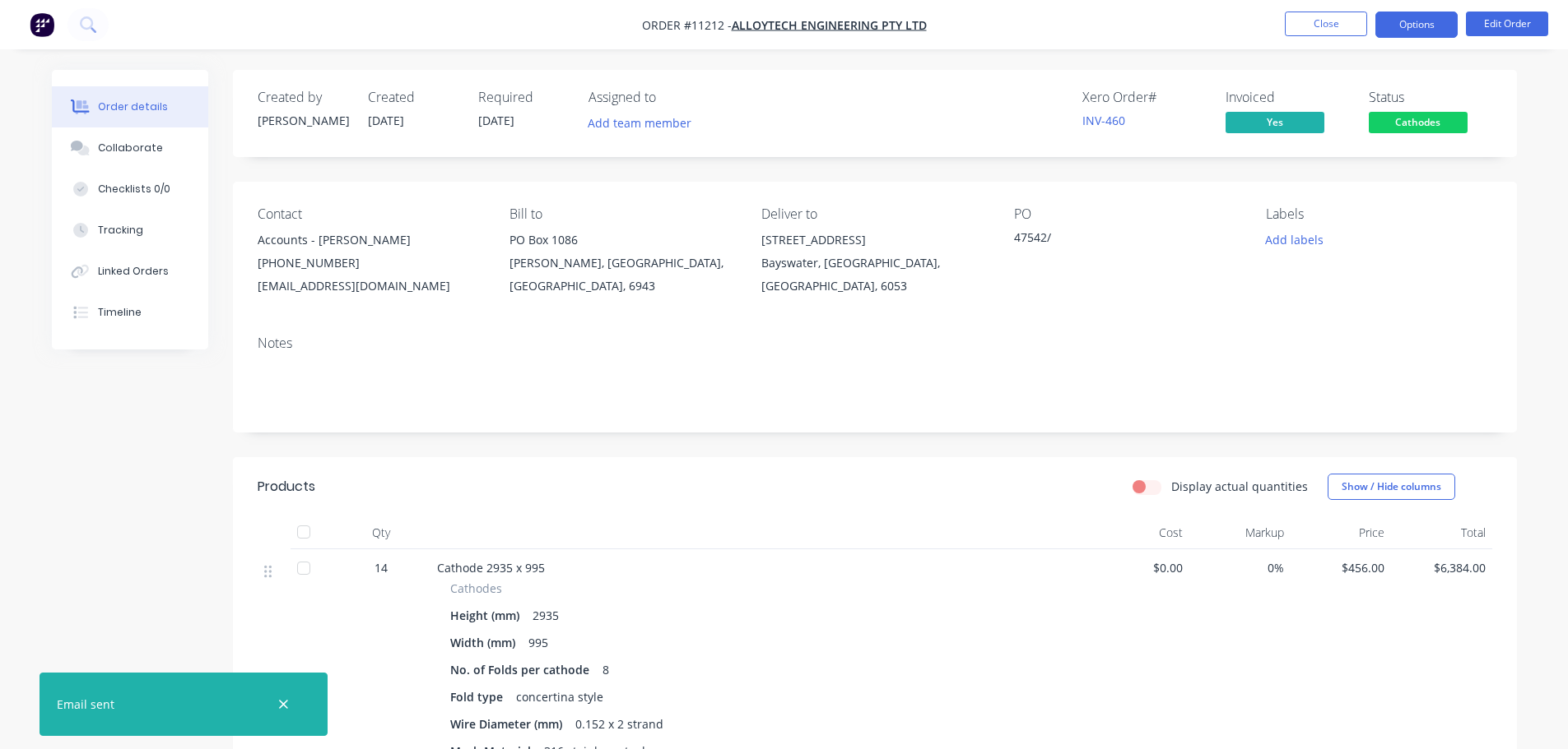
click at [1418, 19] on button "Options" at bounding box center [1416, 24] width 83 height 26
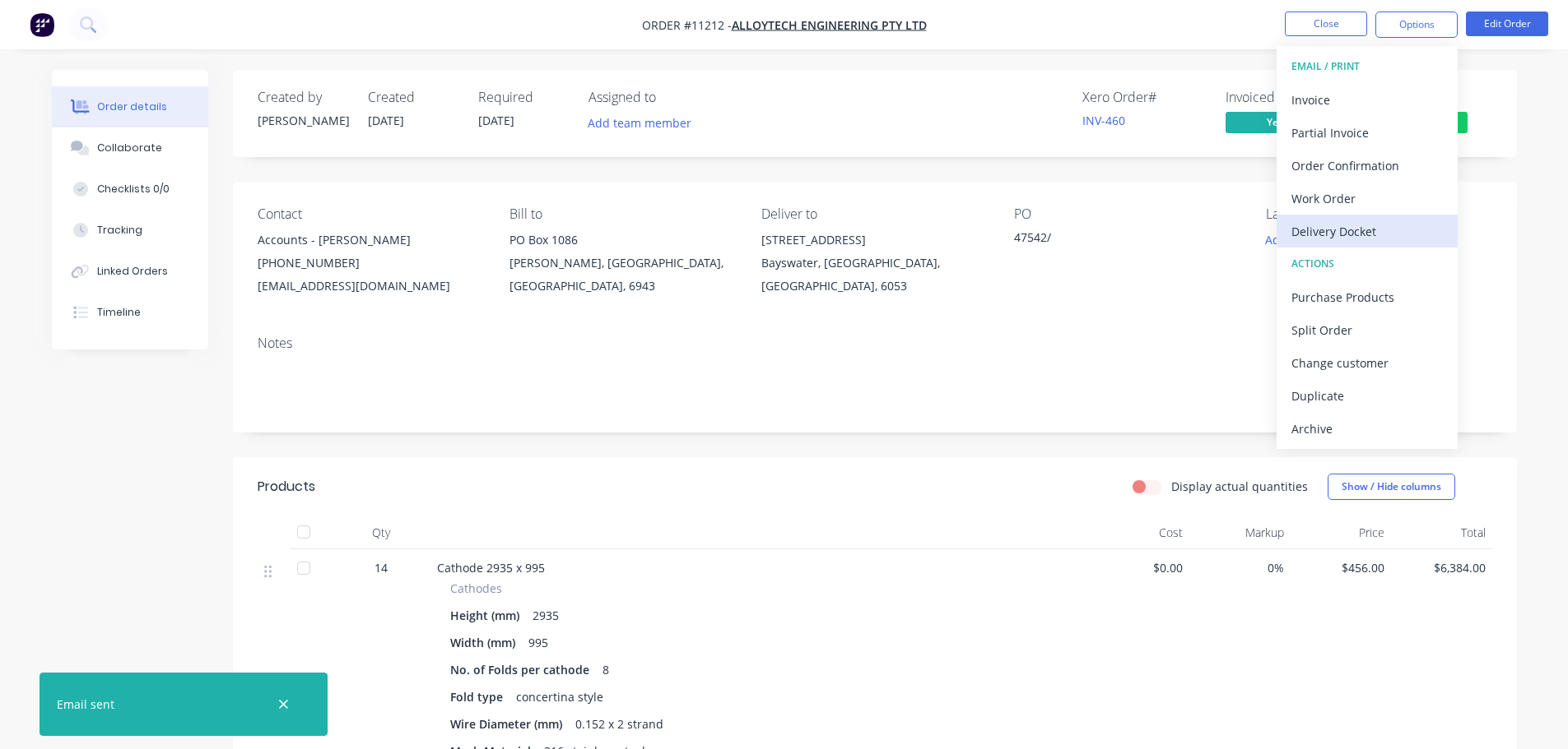
click at [1337, 232] on div "Delivery Docket" at bounding box center [1367, 232] width 152 height 24
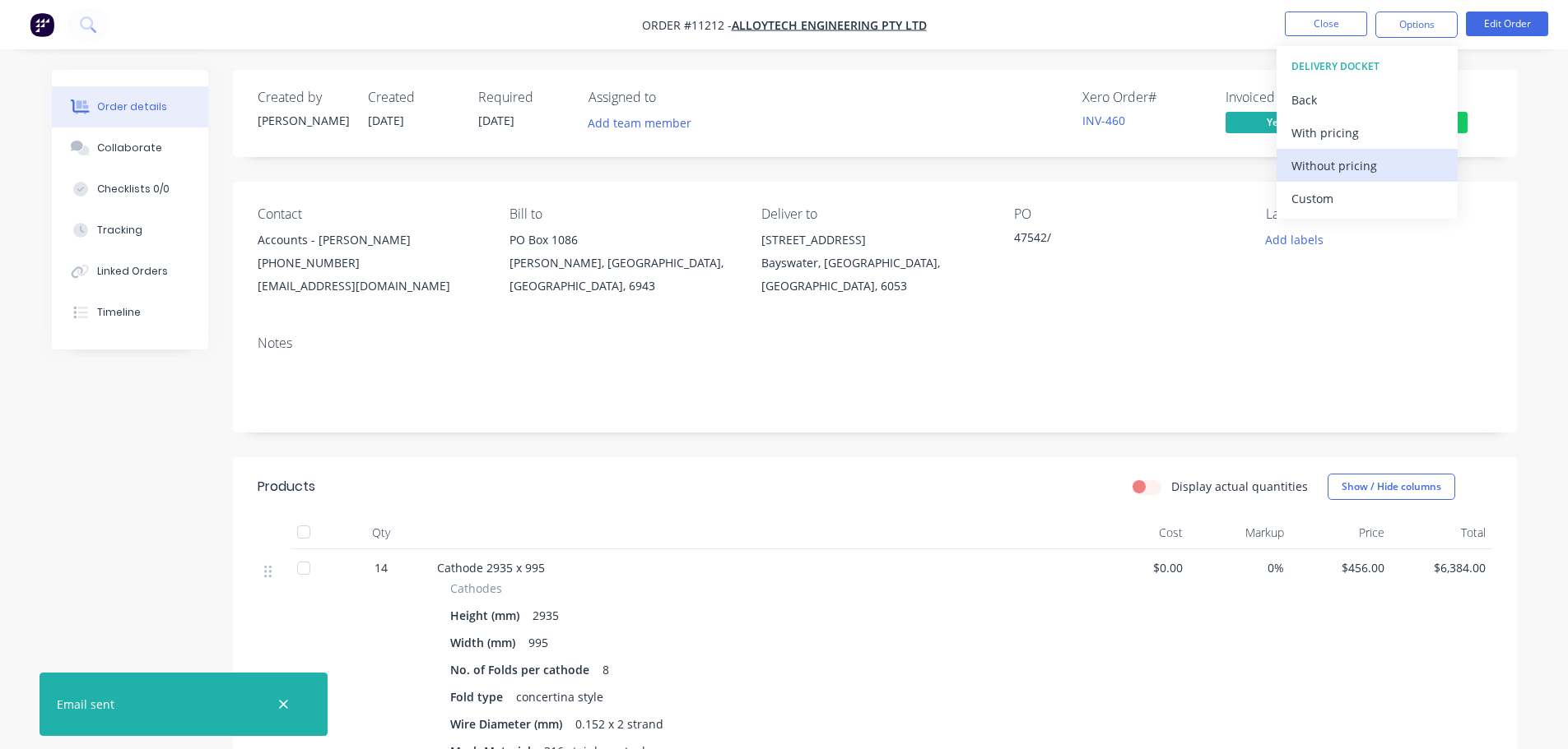
click at [1332, 165] on div "Without pricing" at bounding box center [1367, 165] width 152 height 24
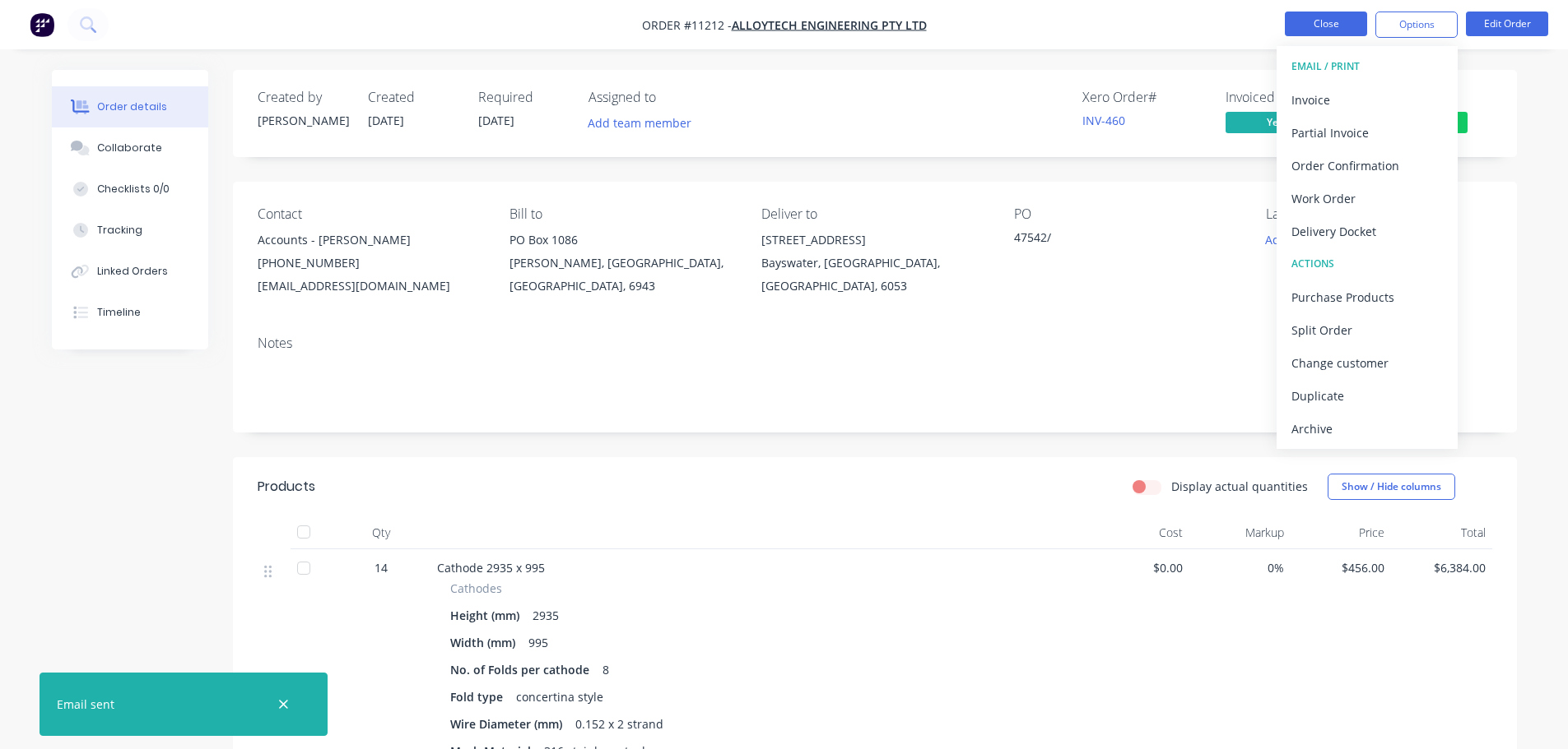
click at [1339, 21] on button "Close" at bounding box center [1326, 23] width 83 height 24
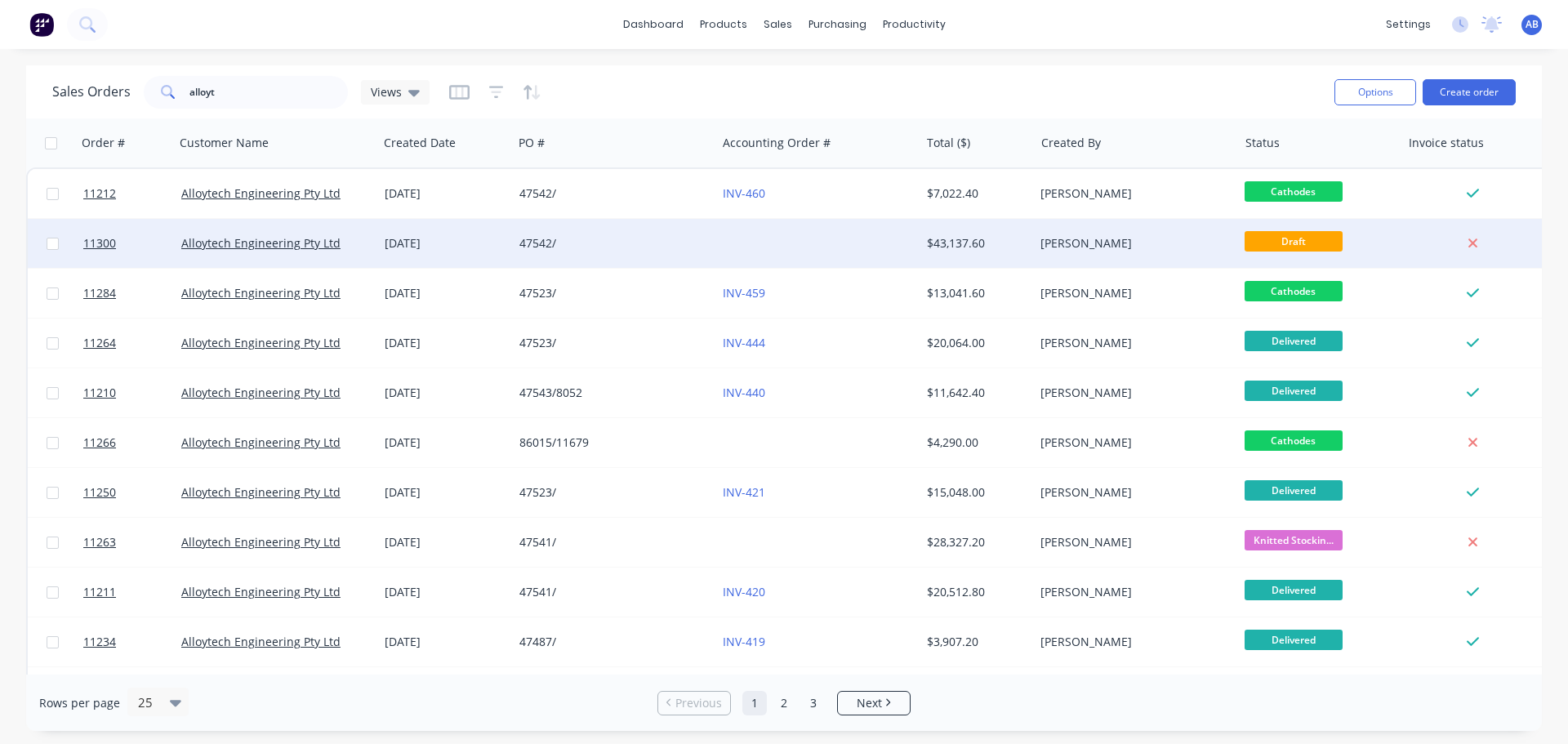
click at [738, 248] on div at bounding box center [818, 243] width 203 height 49
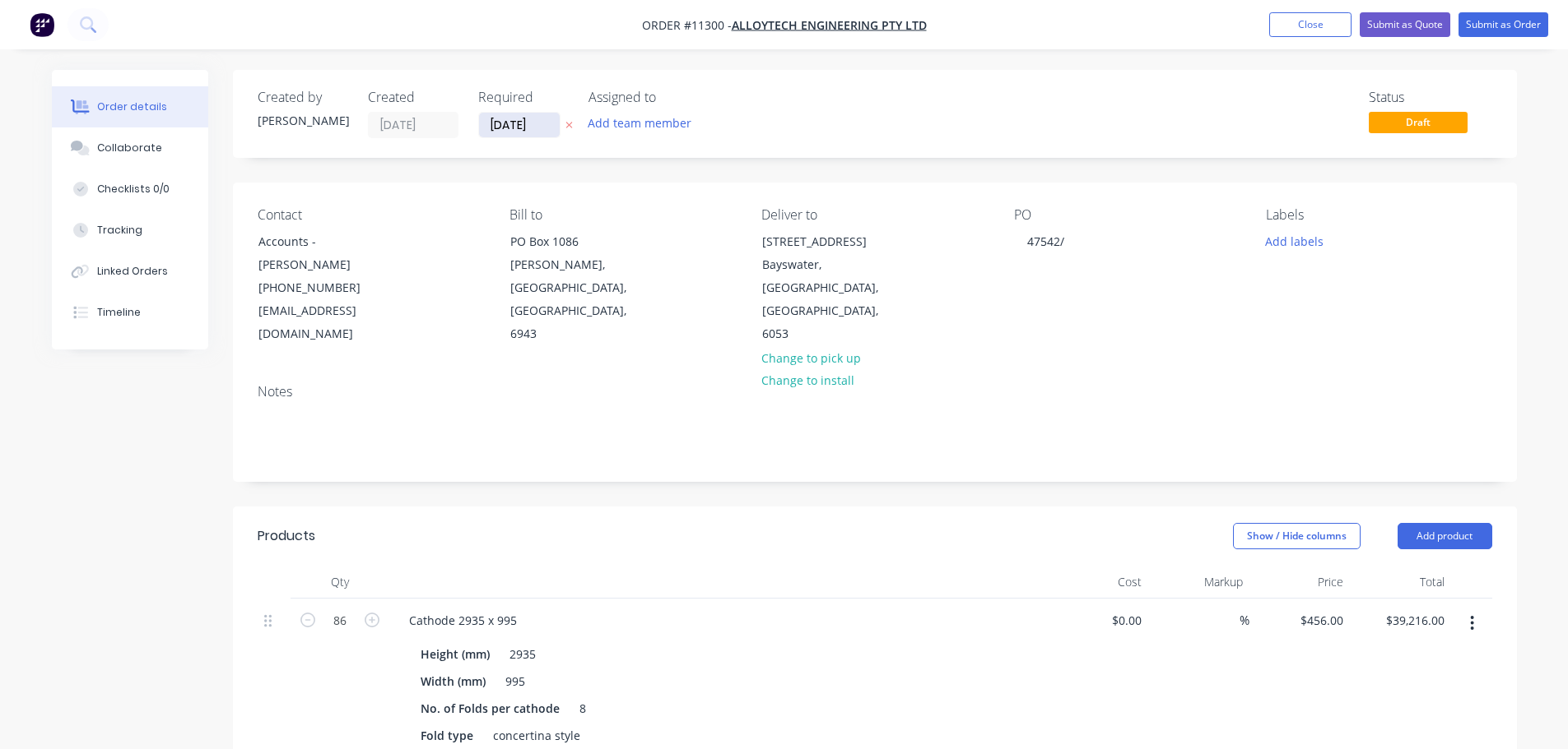
click at [533, 127] on input "[DATE]" at bounding box center [519, 124] width 81 height 24
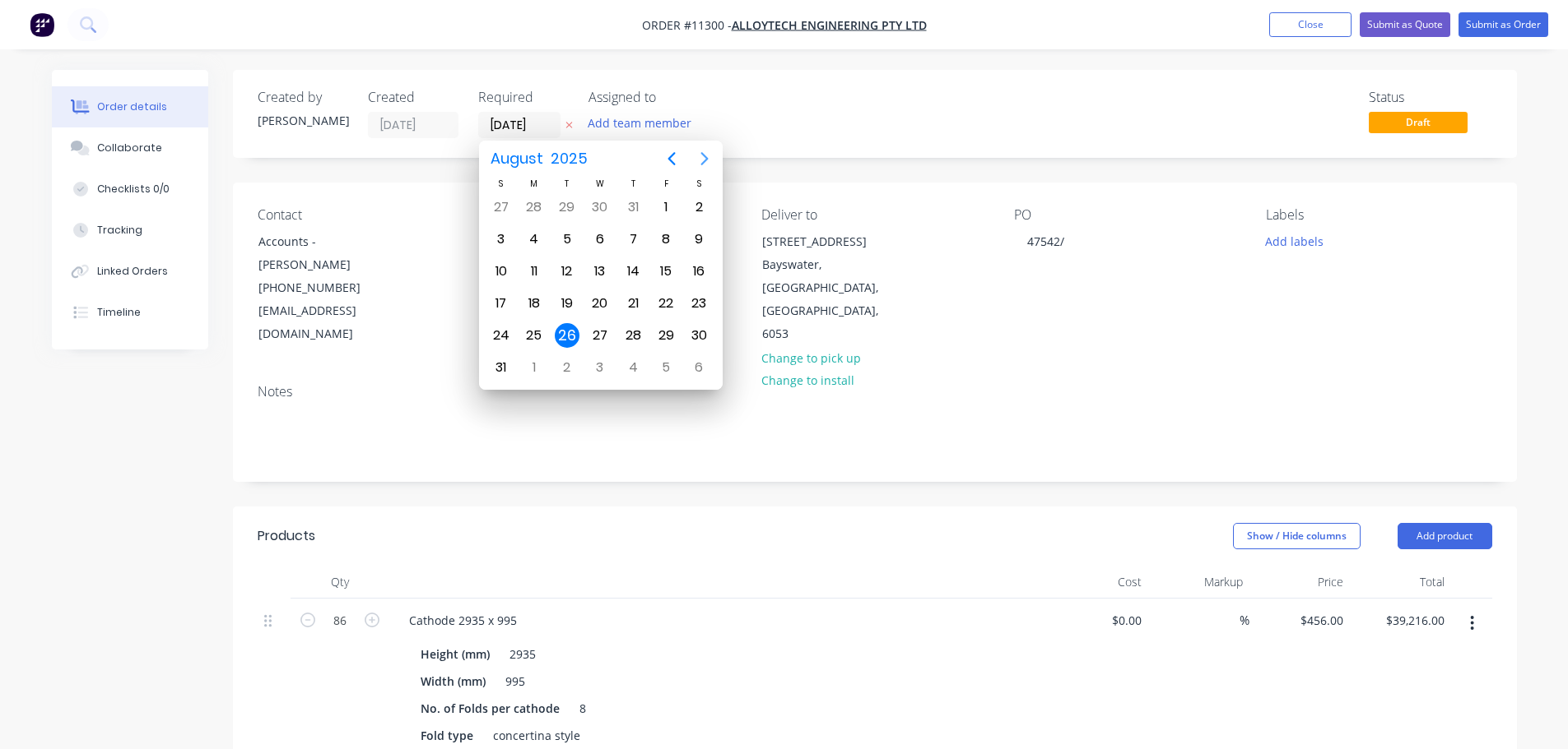
click at [702, 160] on icon "Next page" at bounding box center [704, 159] width 20 height 20
click at [670, 235] on div "12" at bounding box center [665, 239] width 24 height 24
type input "[DATE]"
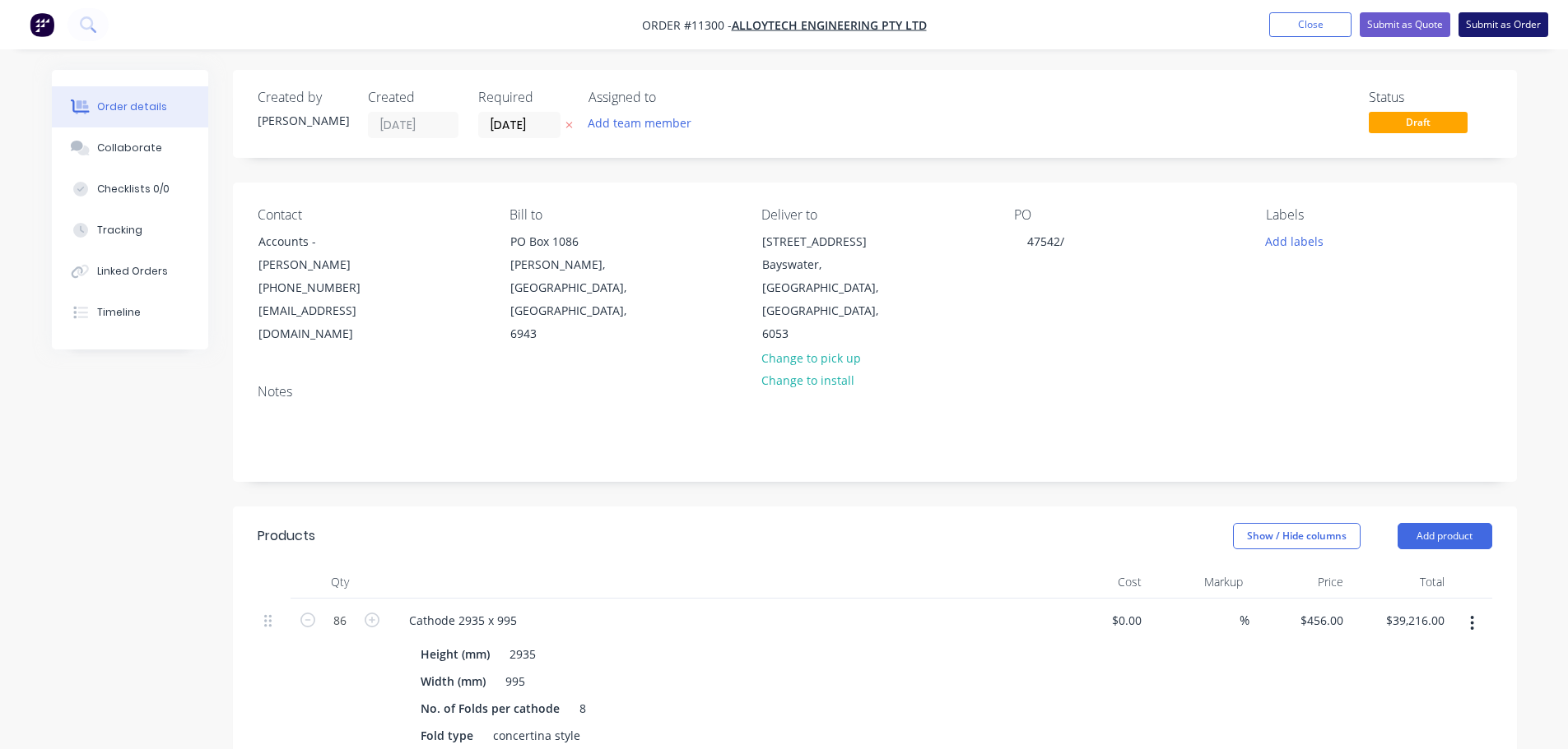
click at [1501, 24] on button "Submit as Order" at bounding box center [1503, 24] width 90 height 24
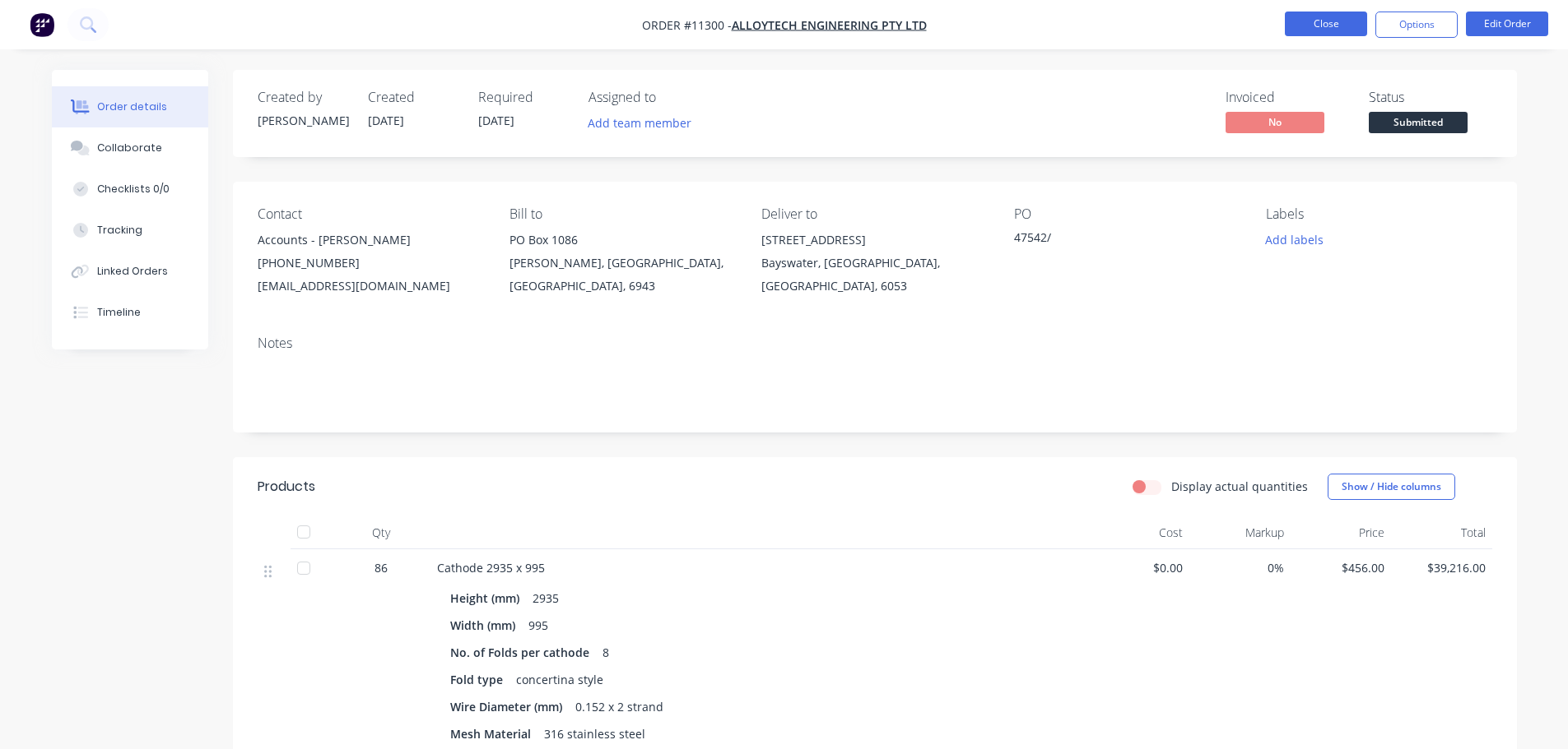
click at [1306, 24] on button "Close" at bounding box center [1326, 23] width 83 height 24
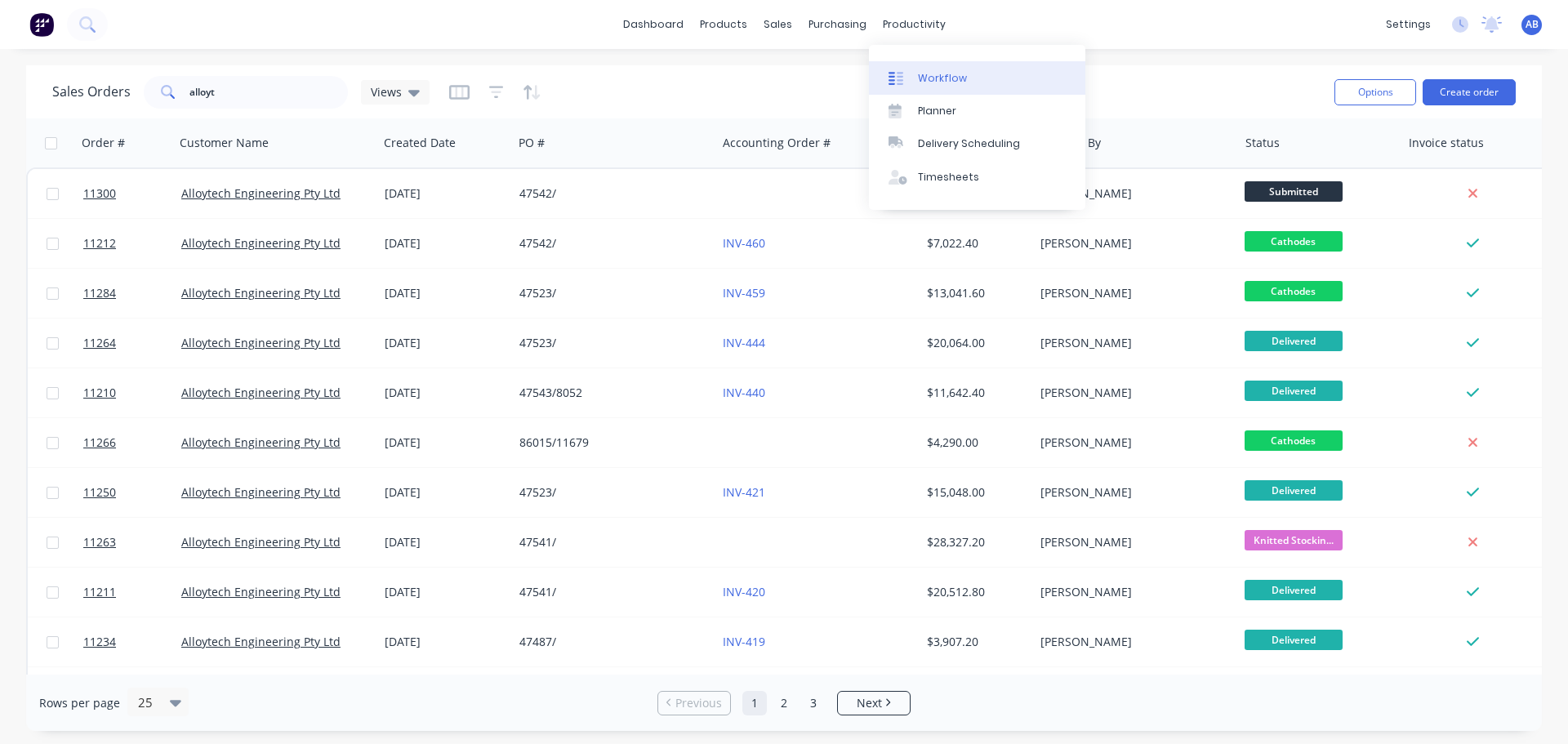
click at [928, 71] on div "Workflow" at bounding box center [942, 79] width 49 height 14
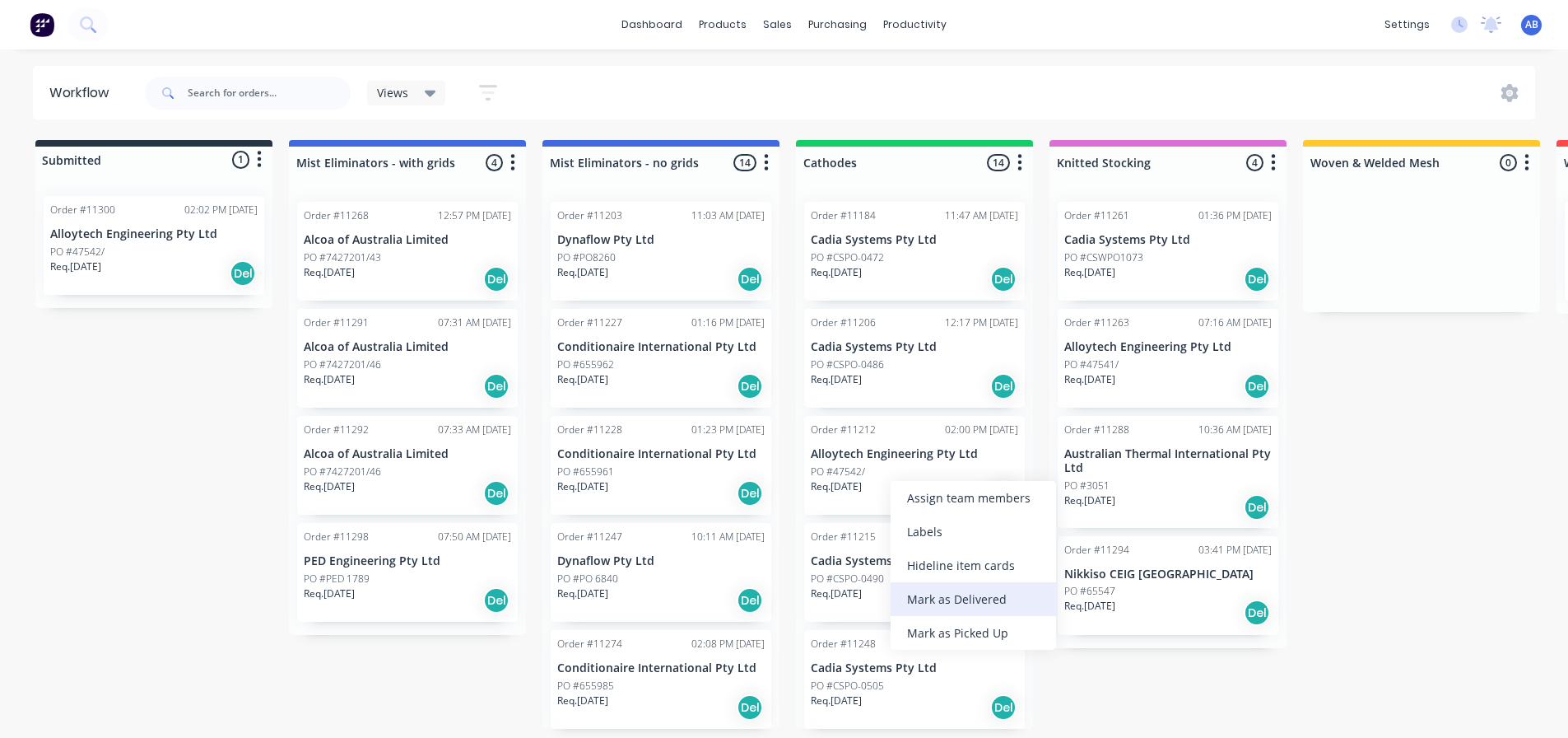
click at [957, 597] on div "Mark as Delivered" at bounding box center [973, 600] width 165 height 34
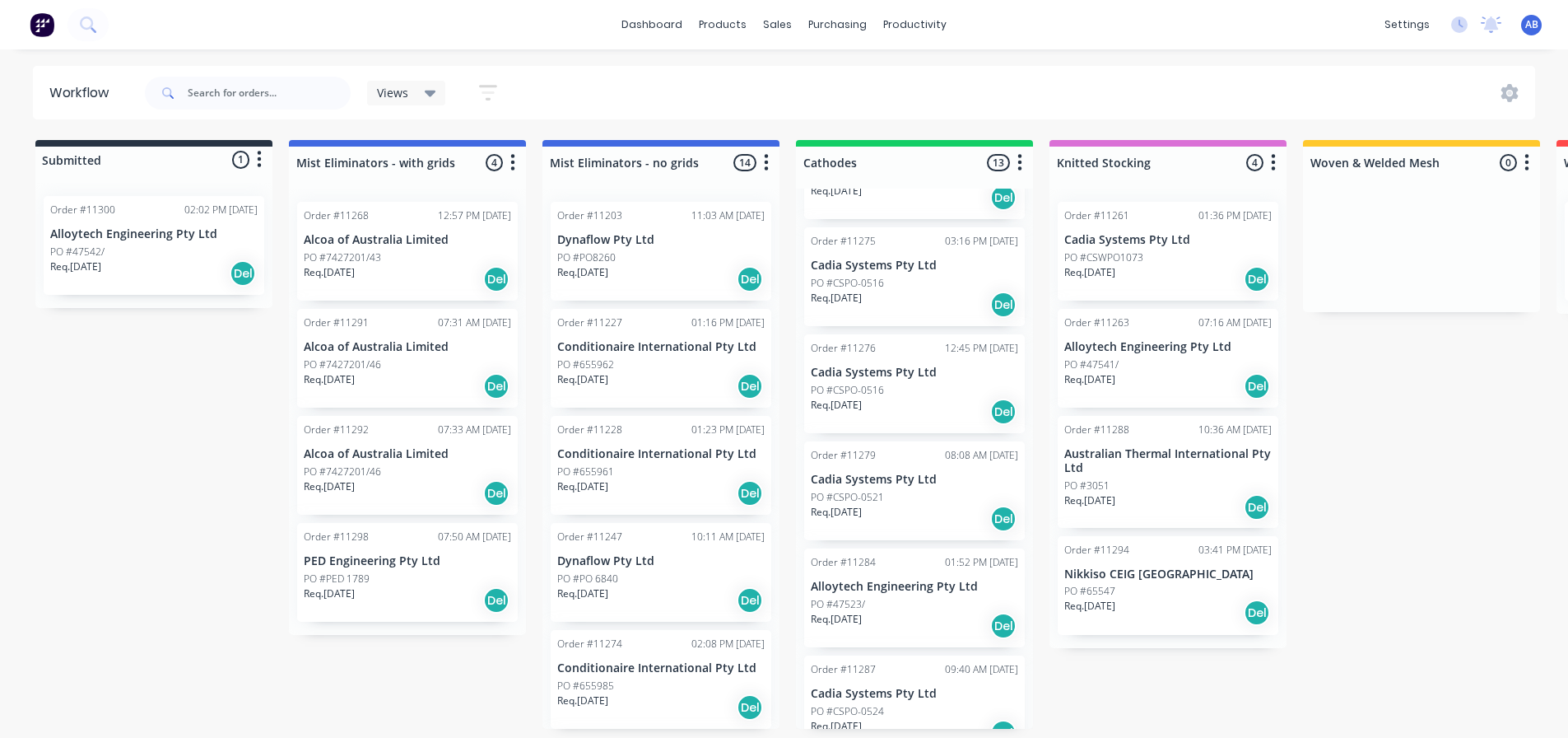
scroll to position [741, 0]
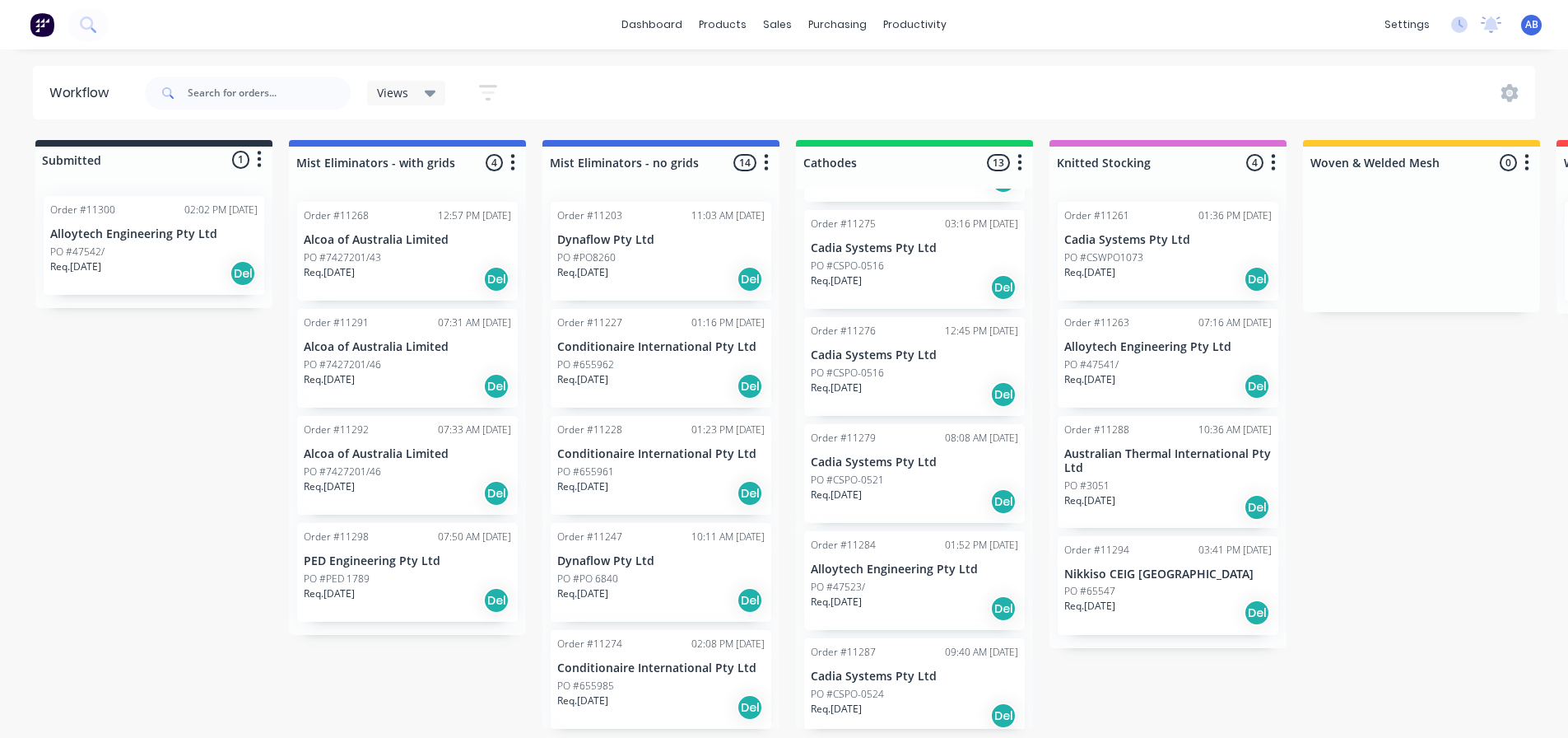
click at [890, 582] on div "PO #47523/" at bounding box center [914, 587] width 208 height 14
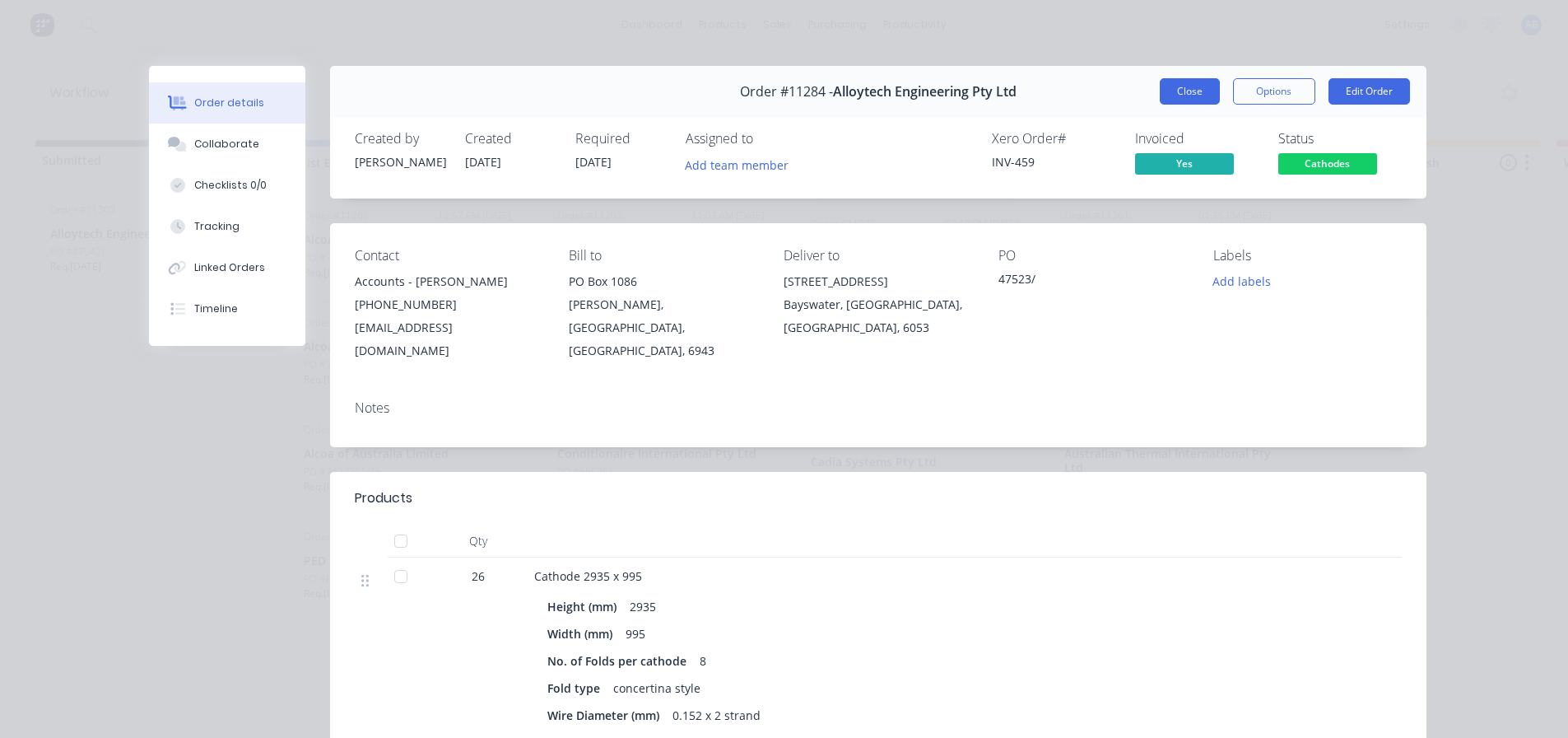
click at [1194, 86] on button "Close" at bounding box center [1189, 91] width 60 height 26
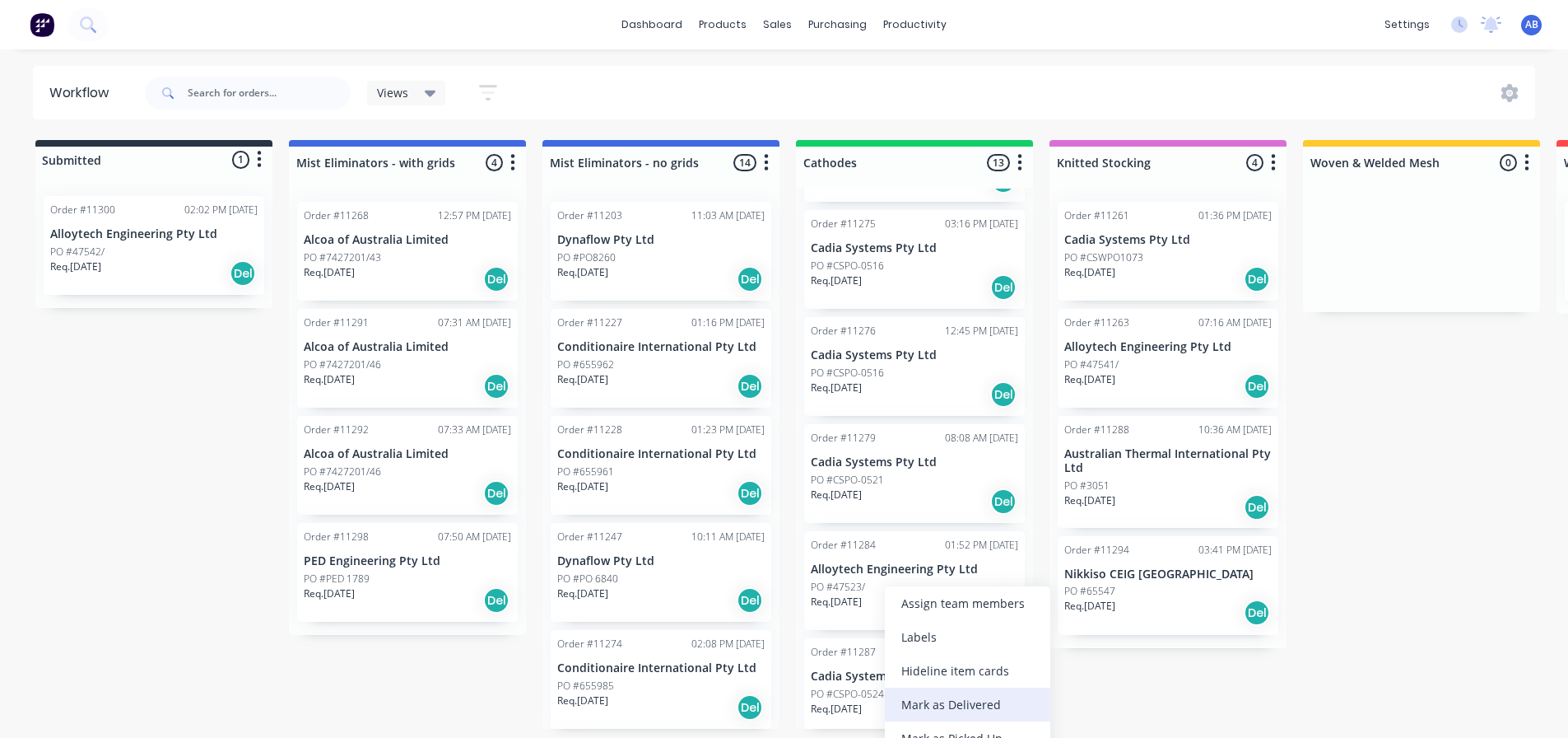
click at [941, 699] on div "Mark as Delivered" at bounding box center [968, 705] width 165 height 34
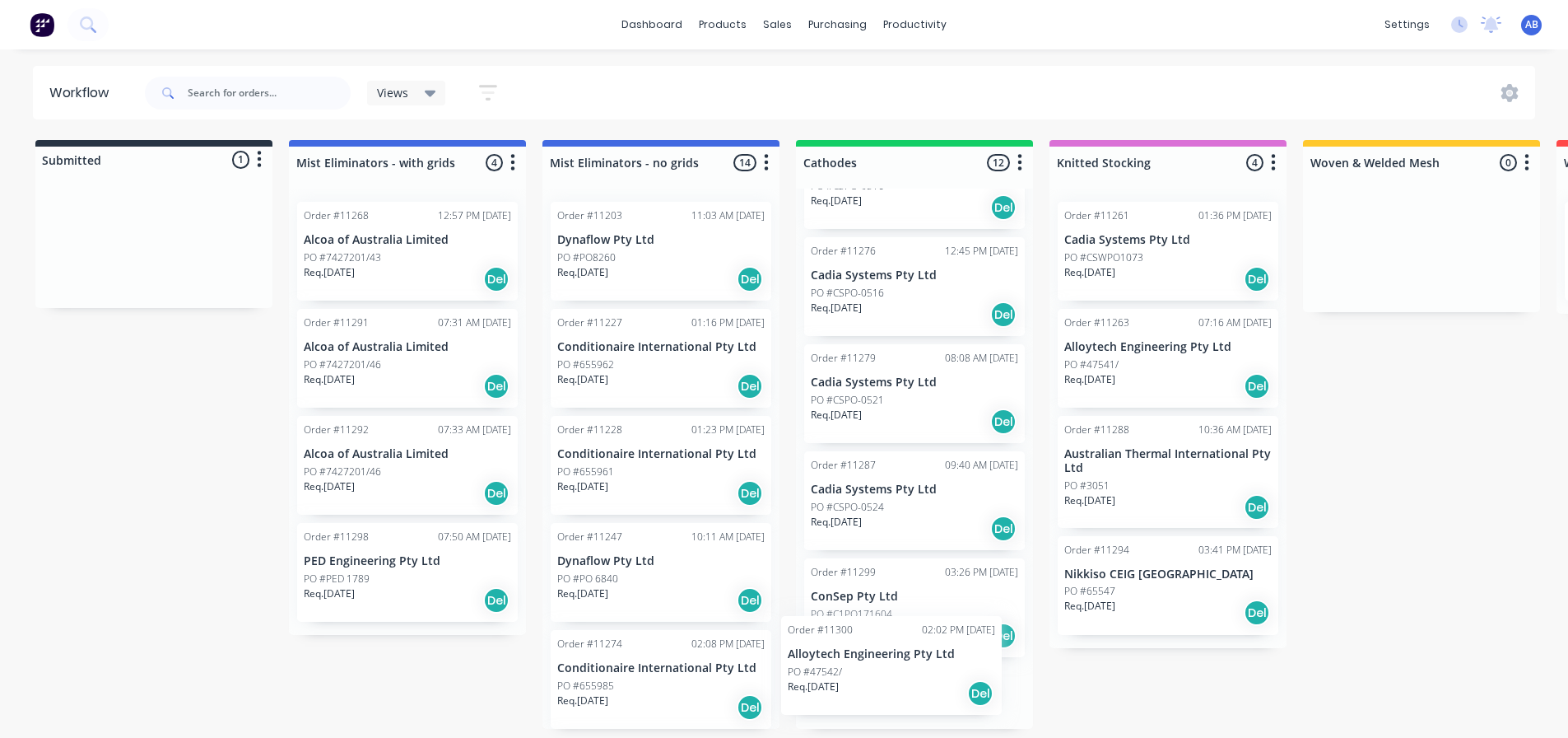
scroll to position [857, 0]
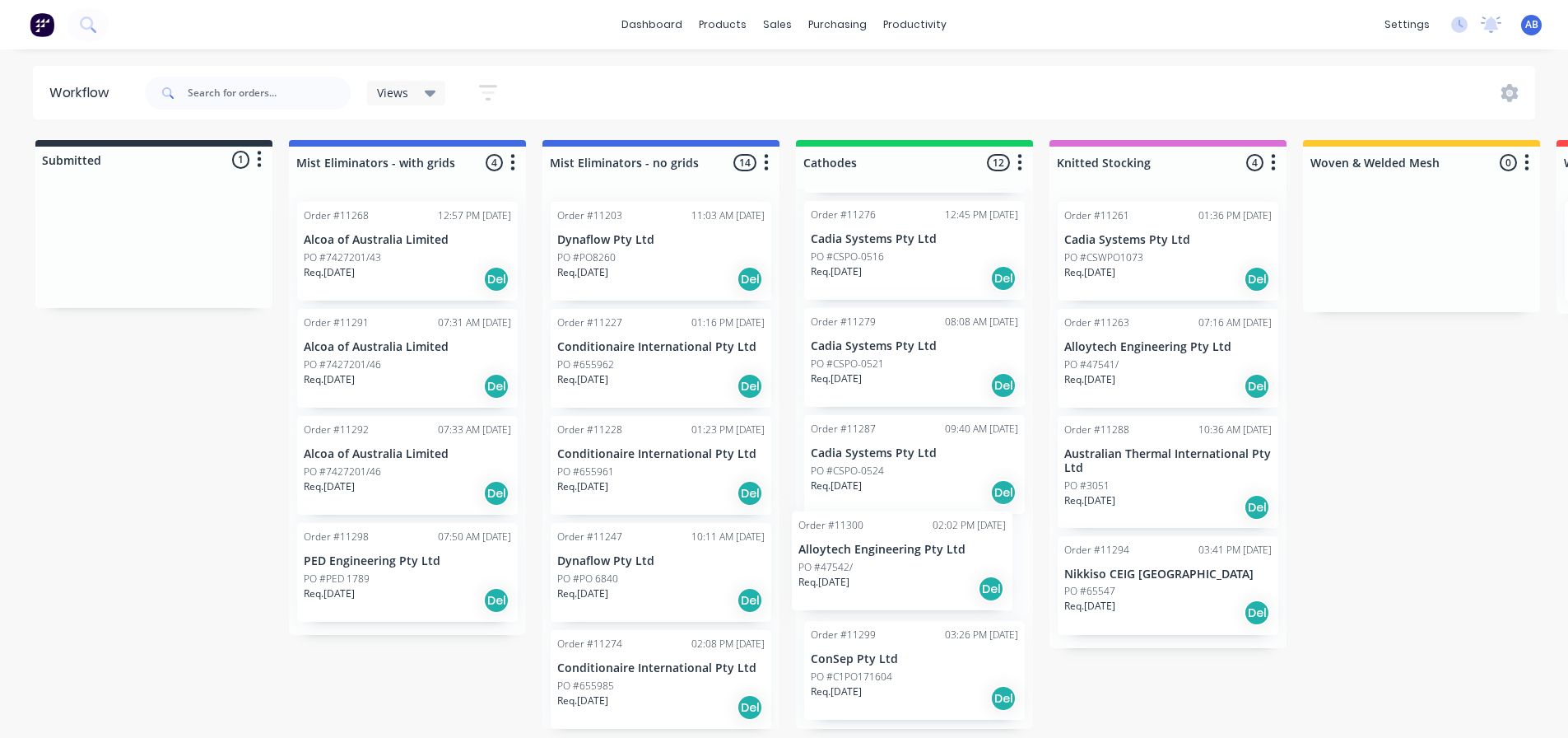
drag, startPoint x: 125, startPoint y: 240, endPoint x: 878, endPoint y: 556, distance: 816.6
click at [878, 556] on div "Submitted 1 Status colour #273444 hex #273444 Save Cancel Summaries Total order…" at bounding box center [1121, 434] width 2267 height 589
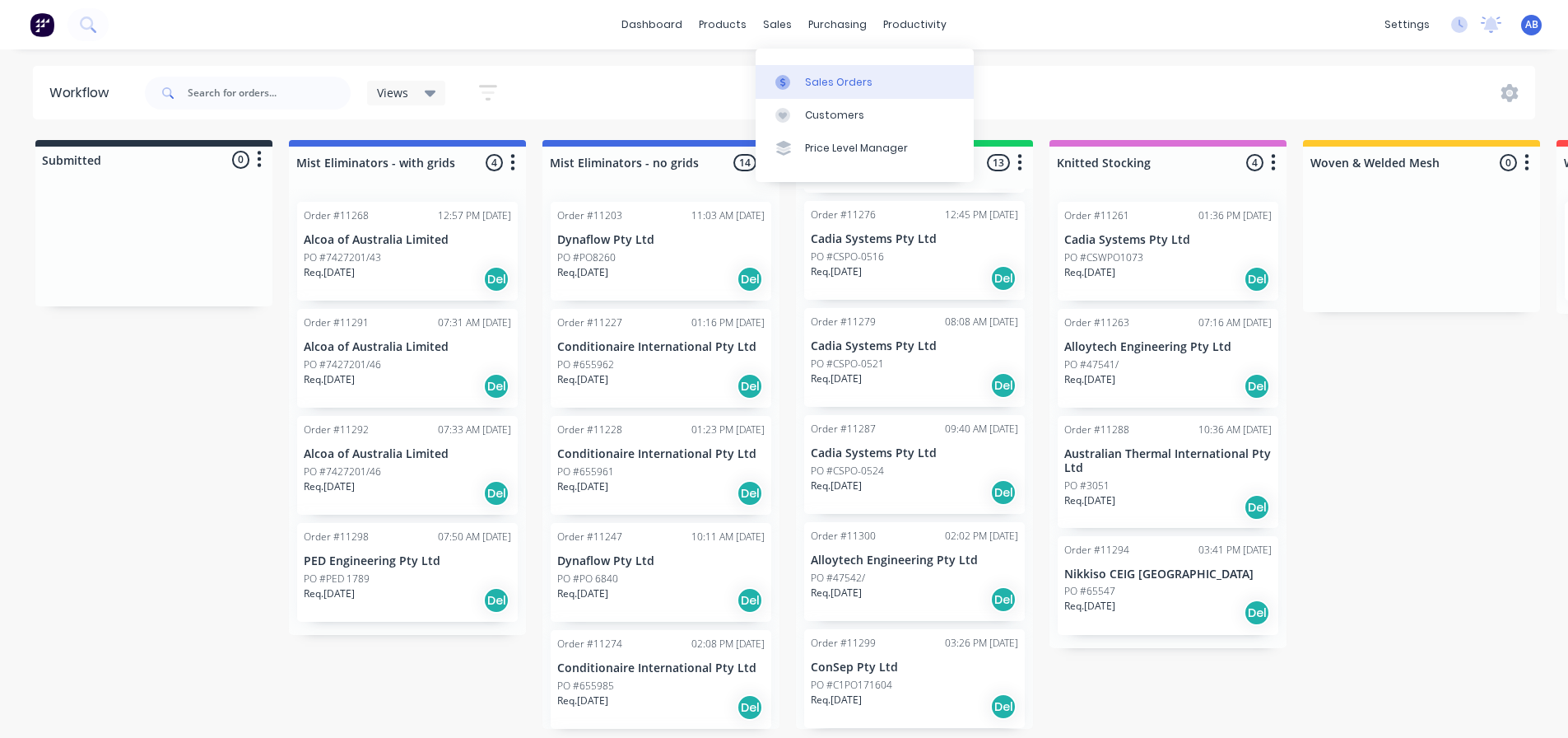
click at [820, 77] on div "Sales Orders" at bounding box center [838, 82] width 67 height 14
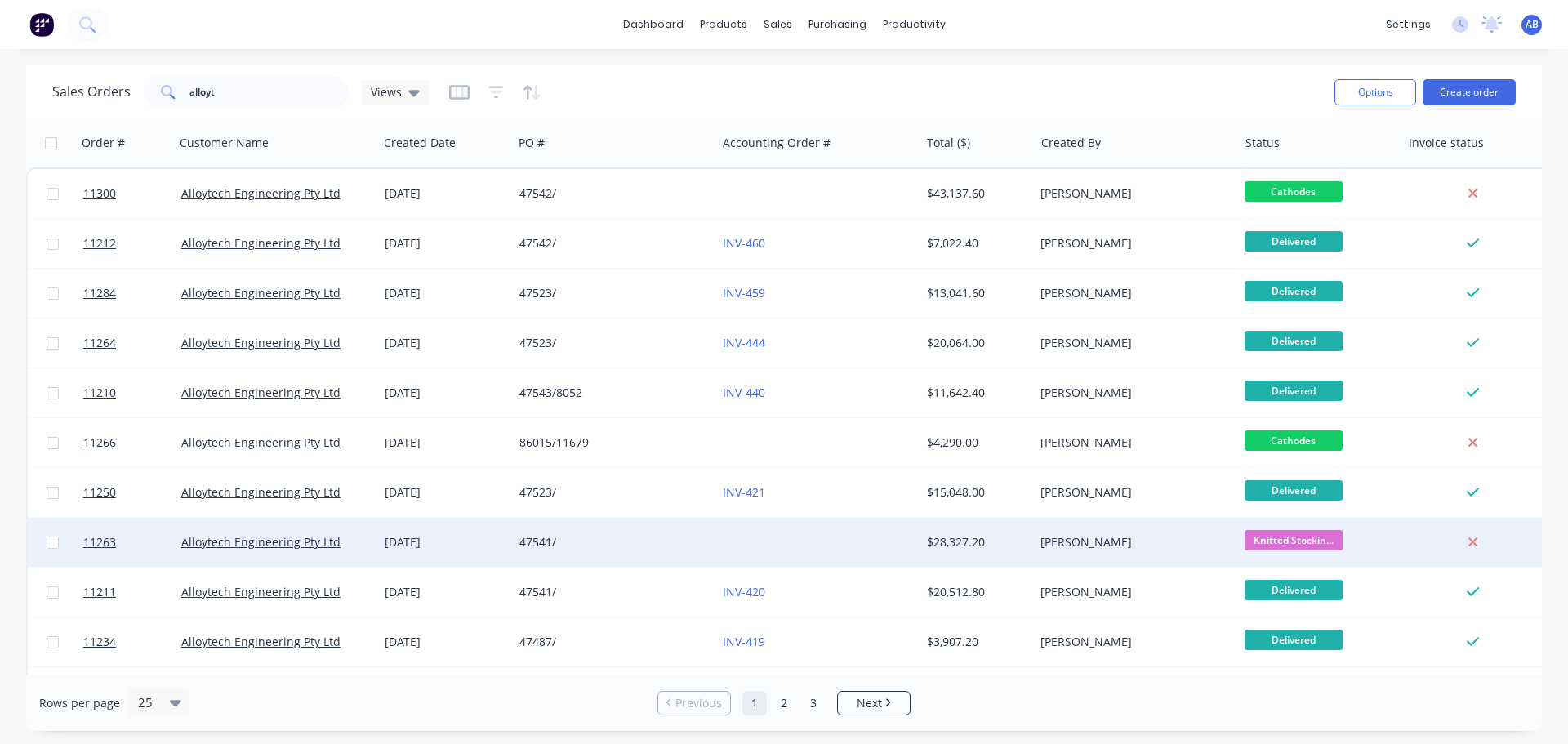
click at [733, 545] on div at bounding box center [818, 542] width 203 height 49
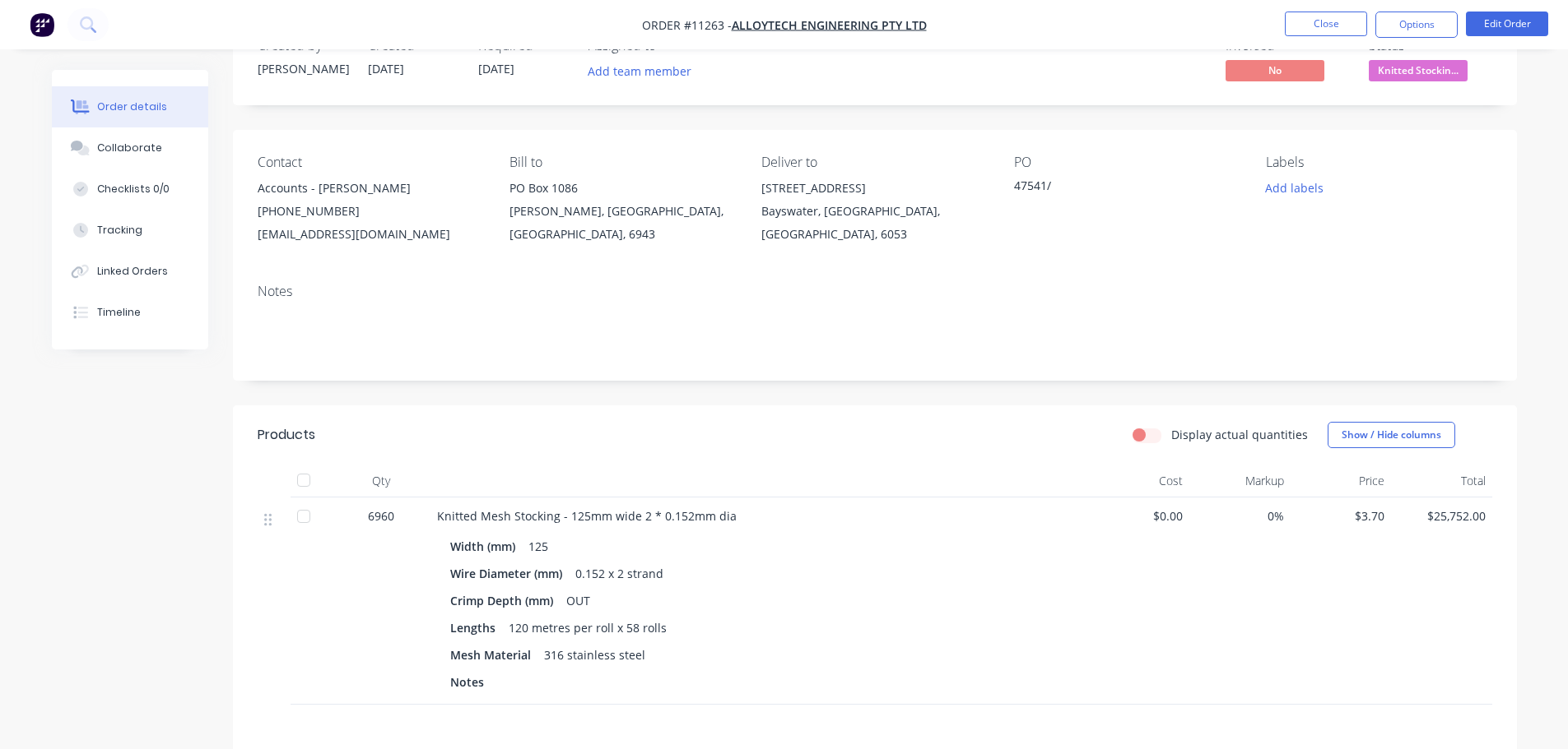
scroll to position [247, 0]
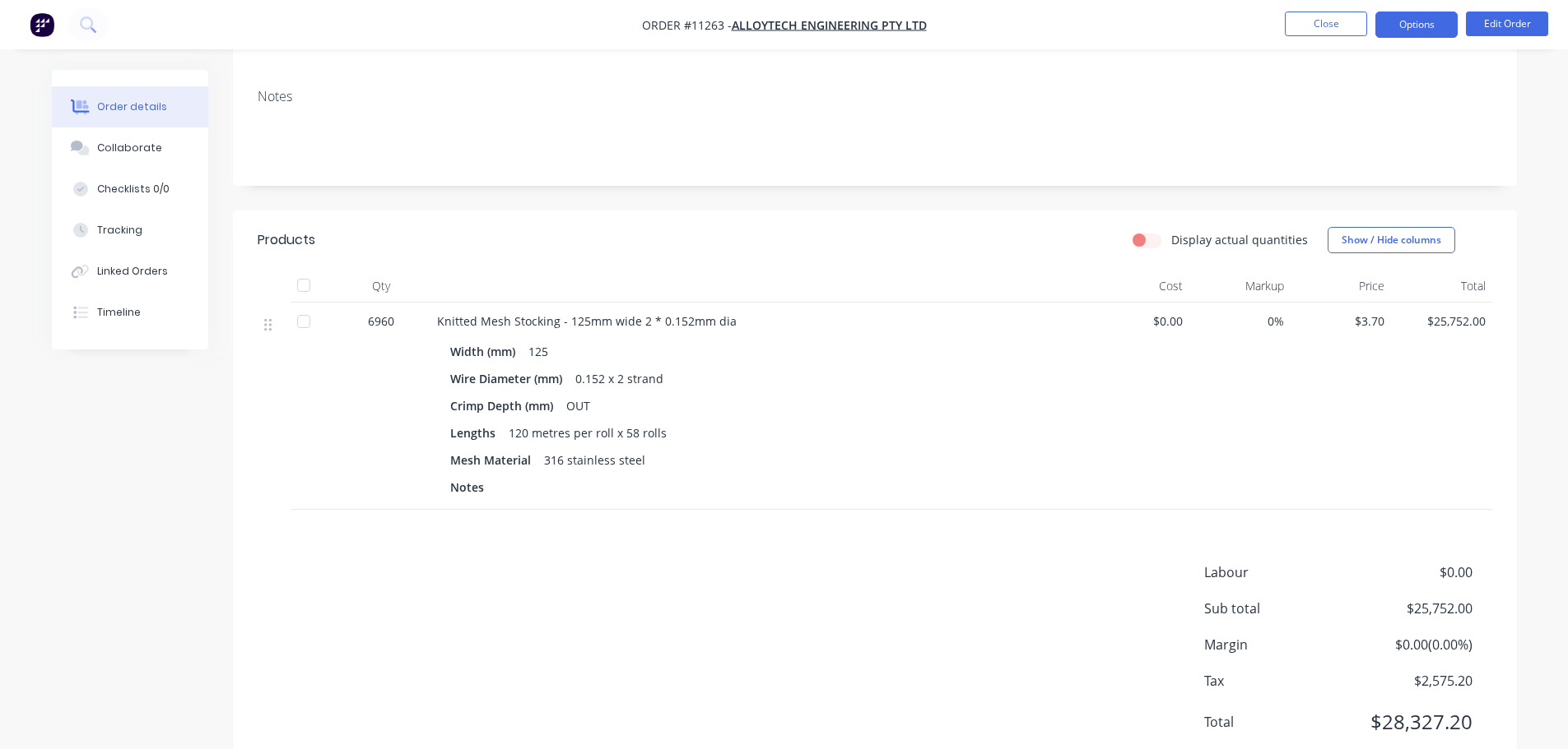
click at [1417, 31] on button "Options" at bounding box center [1416, 24] width 83 height 26
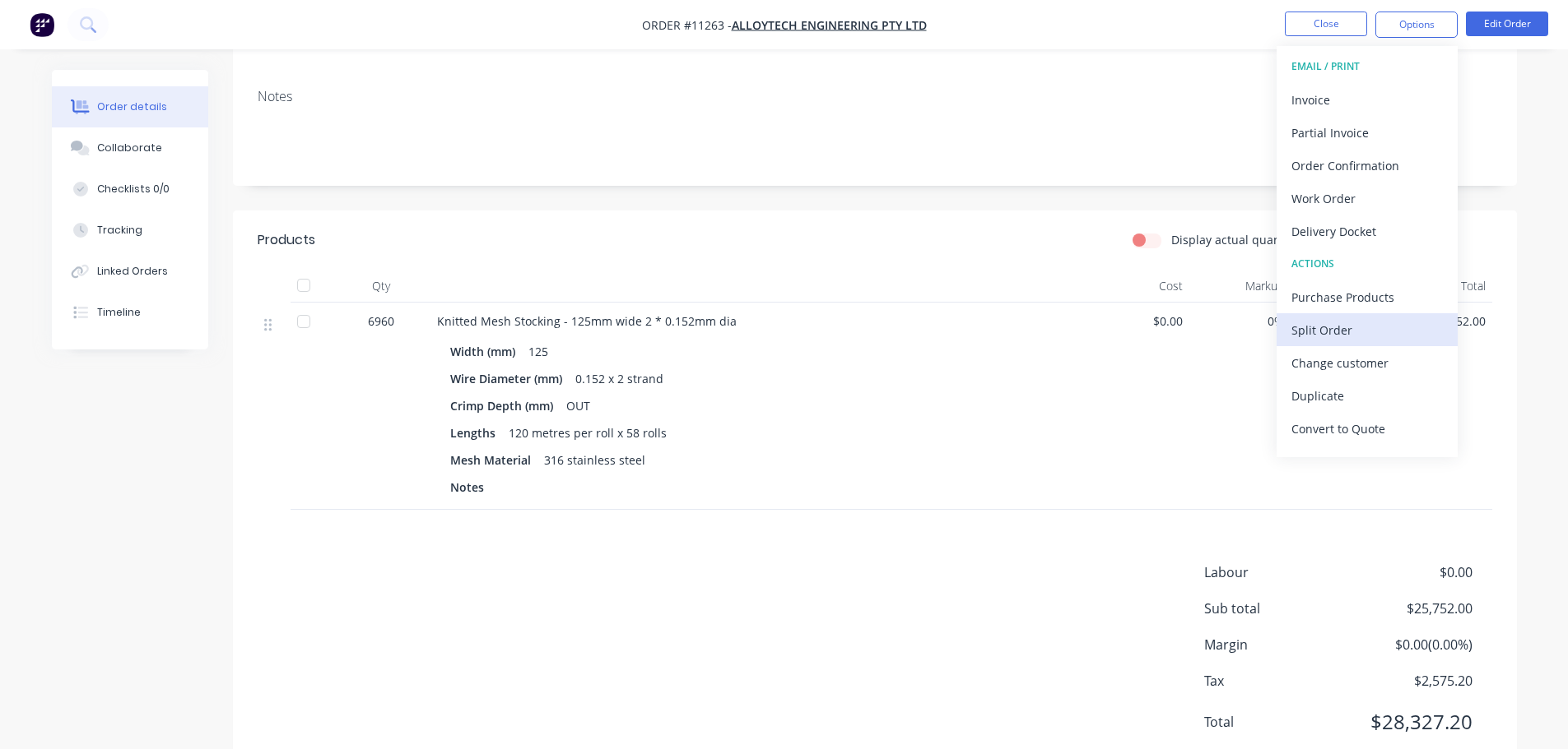
click at [1335, 336] on div "Split Order" at bounding box center [1367, 330] width 152 height 24
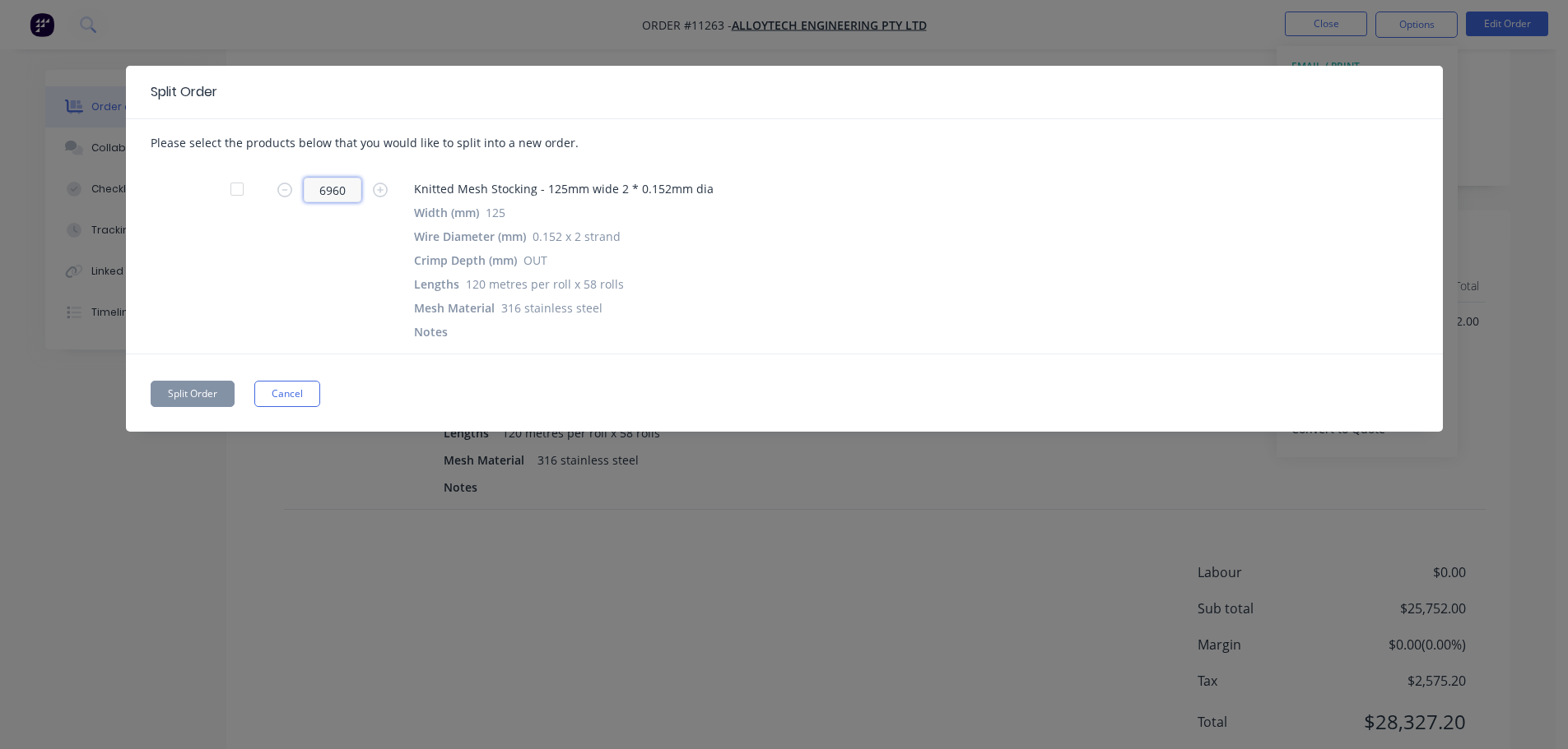
click at [350, 187] on input "6960" at bounding box center [332, 189] width 58 height 24
type input "3720"
click at [196, 396] on button "Split Order" at bounding box center [192, 393] width 84 height 26
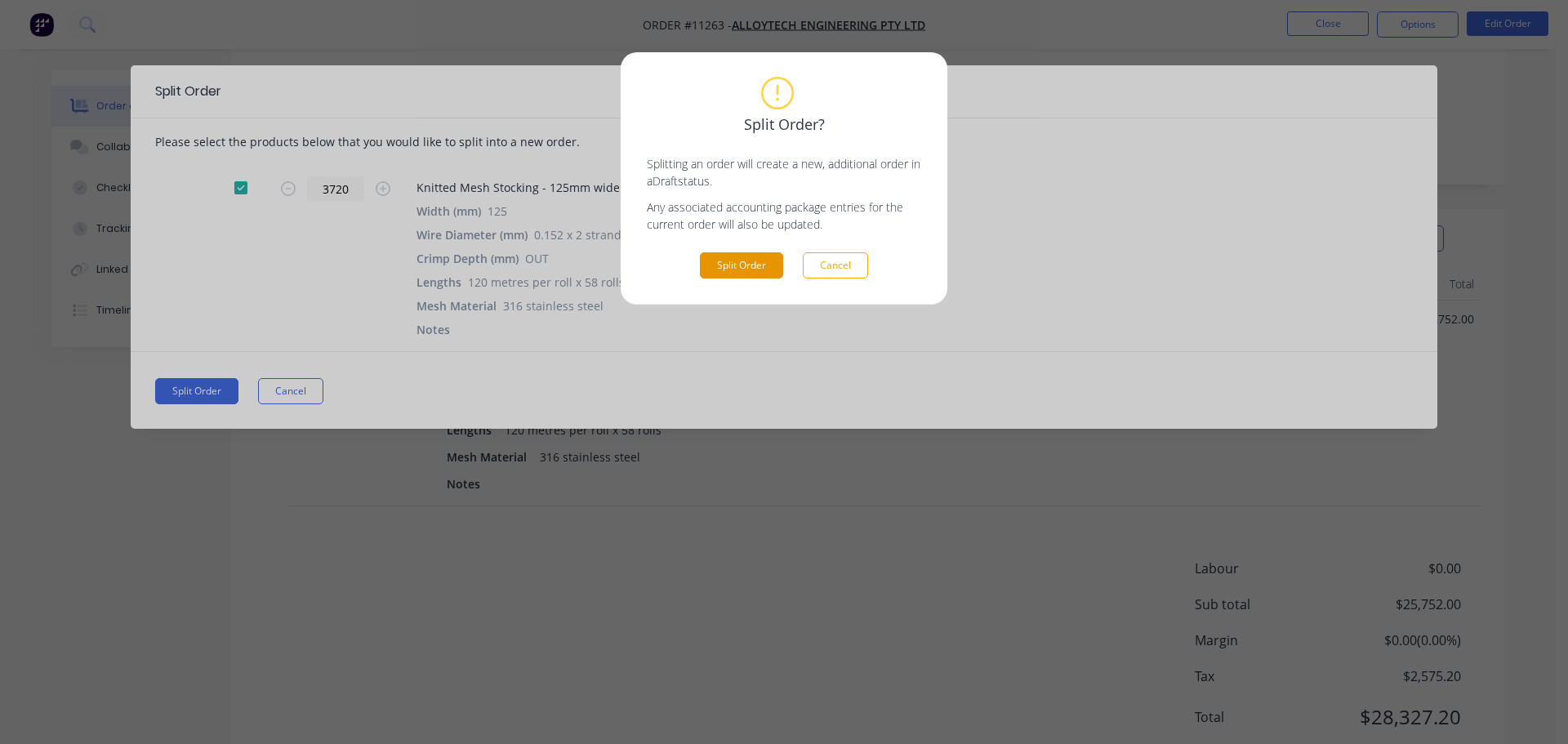
click at [751, 263] on button "Split Order" at bounding box center [741, 265] width 83 height 26
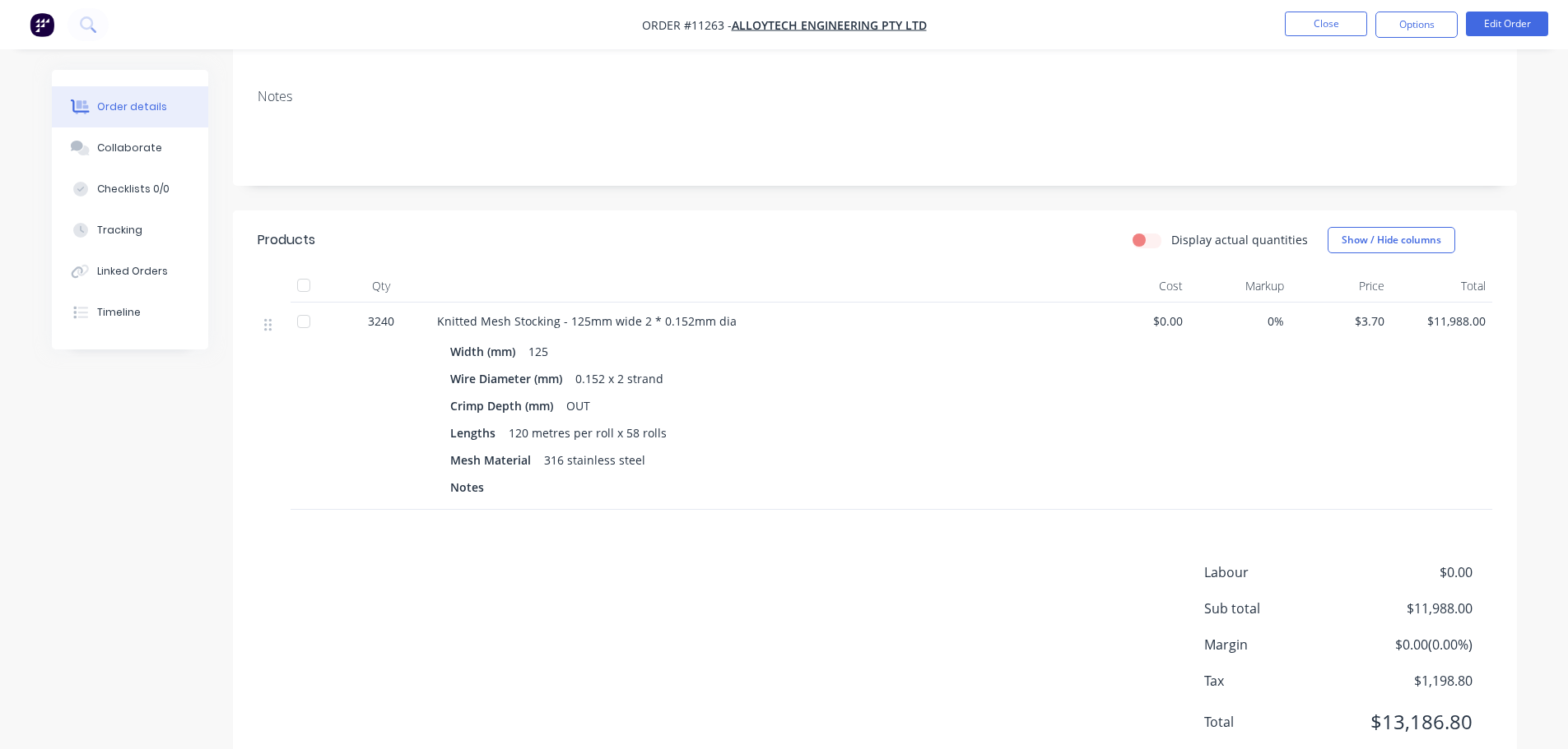
click at [634, 432] on div "120 metres per roll x 58 rolls" at bounding box center [588, 433] width 172 height 24
click at [632, 432] on div "120 metres per roll x 58 rolls" at bounding box center [588, 433] width 172 height 24
click at [1493, 23] on button "Edit Order" at bounding box center [1507, 23] width 83 height 24
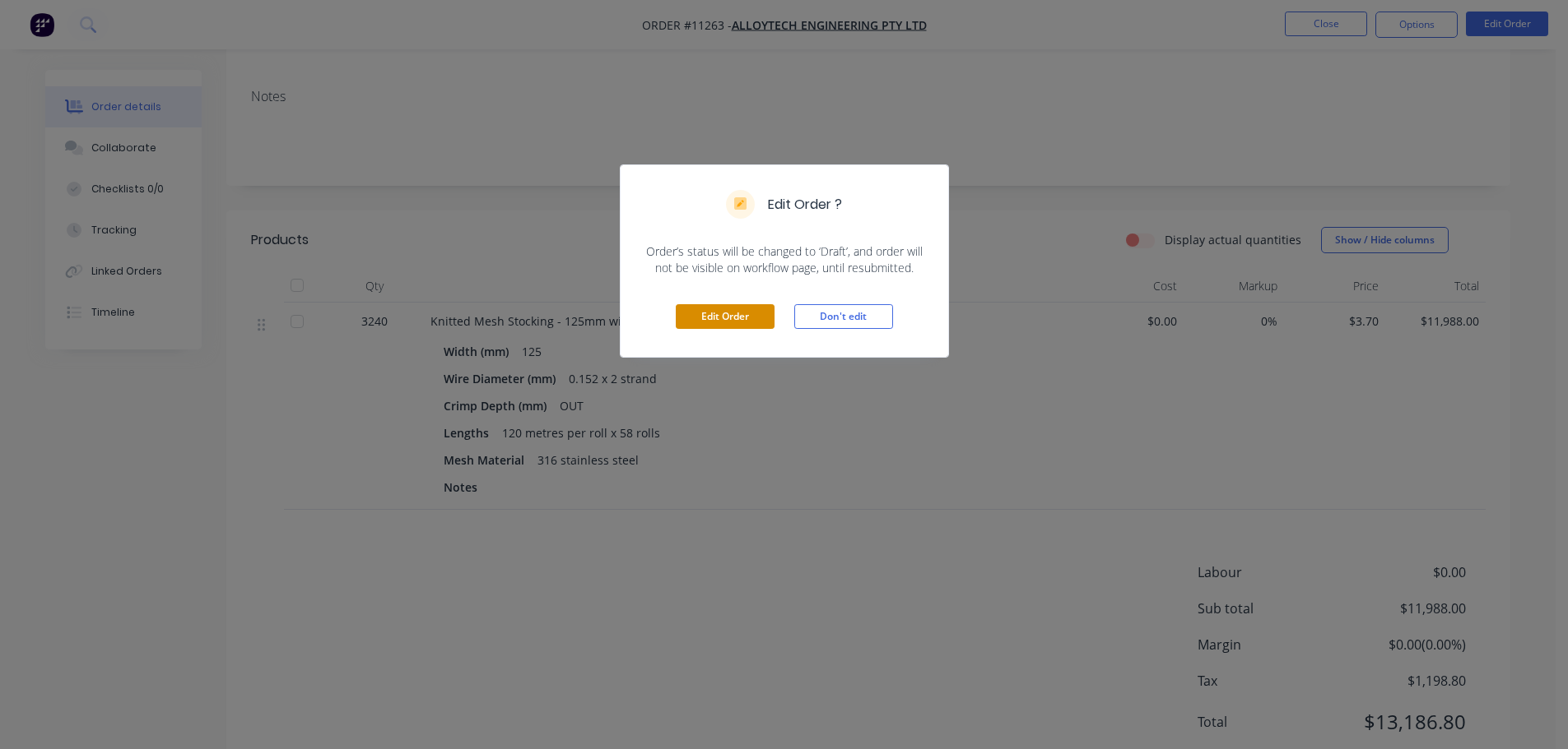
click at [741, 317] on button "Edit Order" at bounding box center [725, 316] width 99 height 24
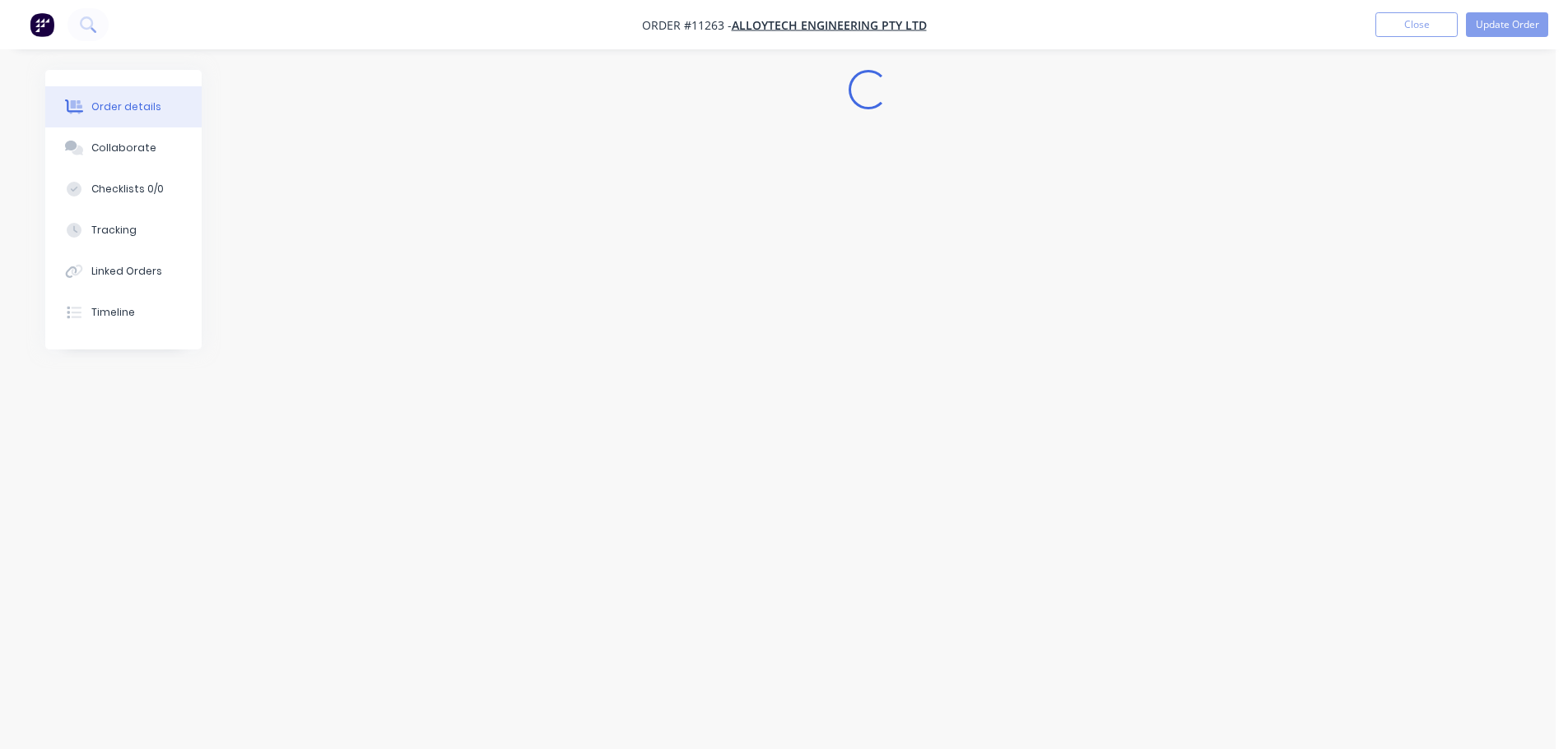
scroll to position [0, 0]
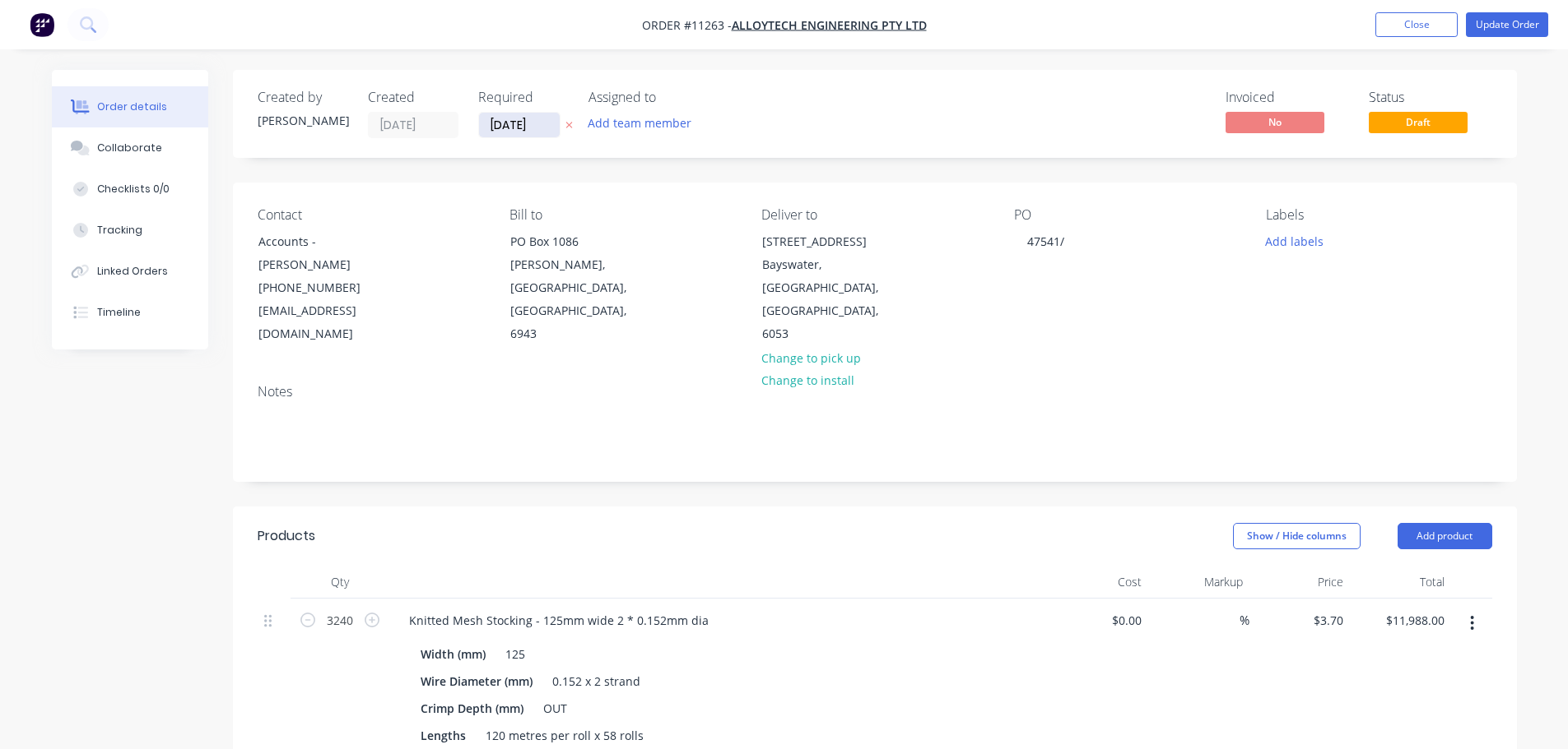
click at [541, 124] on input "[DATE]" at bounding box center [519, 124] width 81 height 24
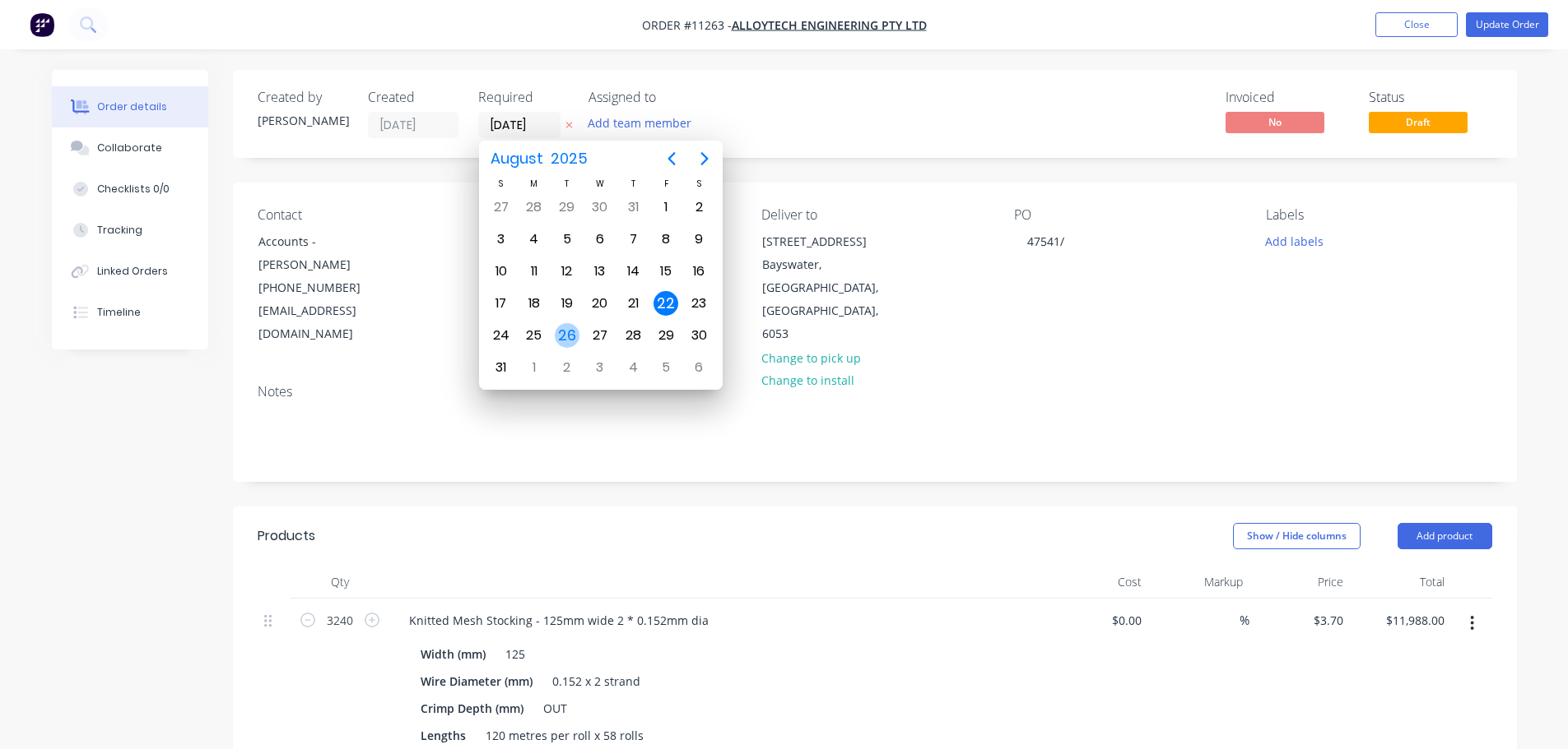
click at [572, 335] on div "26" at bounding box center [566, 335] width 24 height 24
type input "[DATE]"
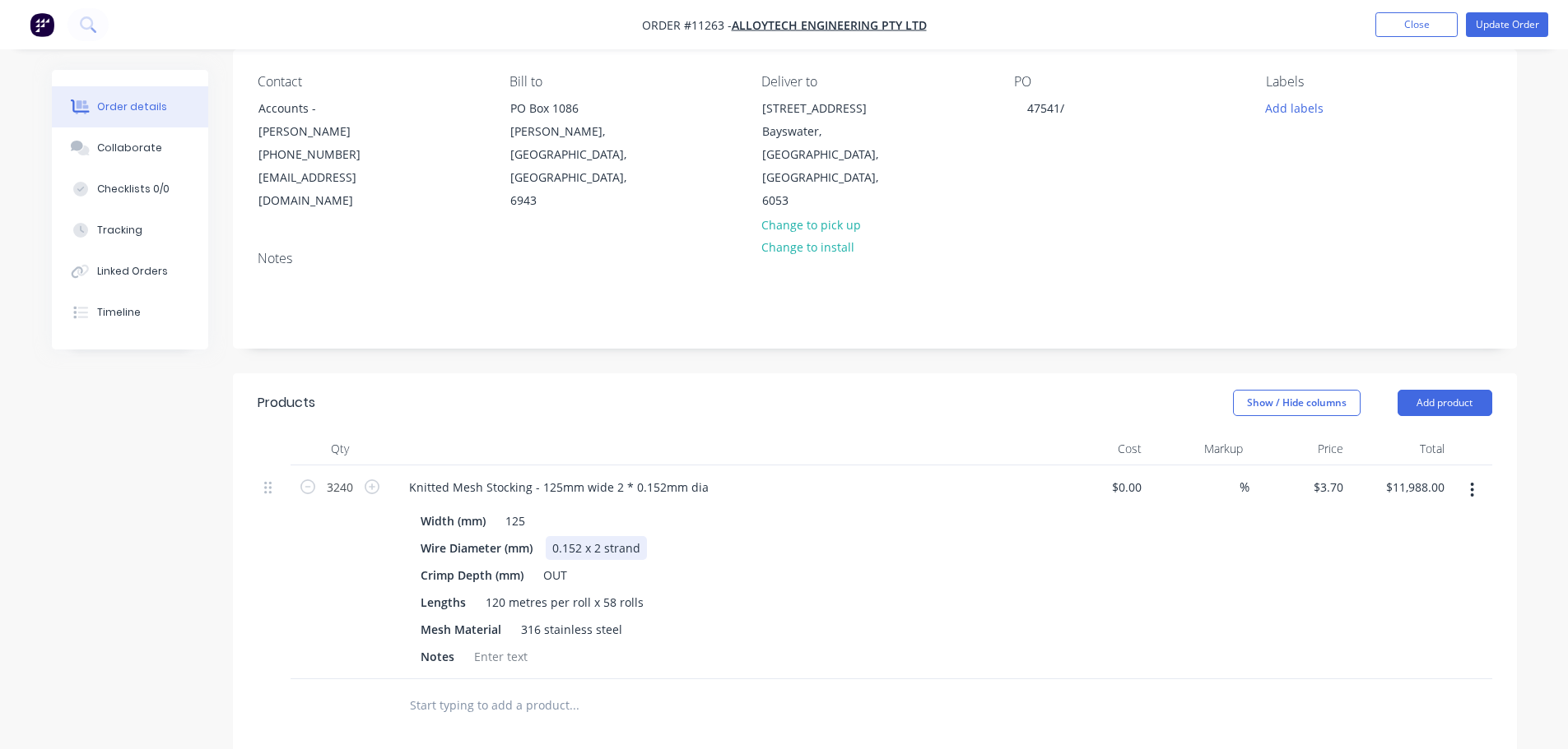
scroll to position [247, 0]
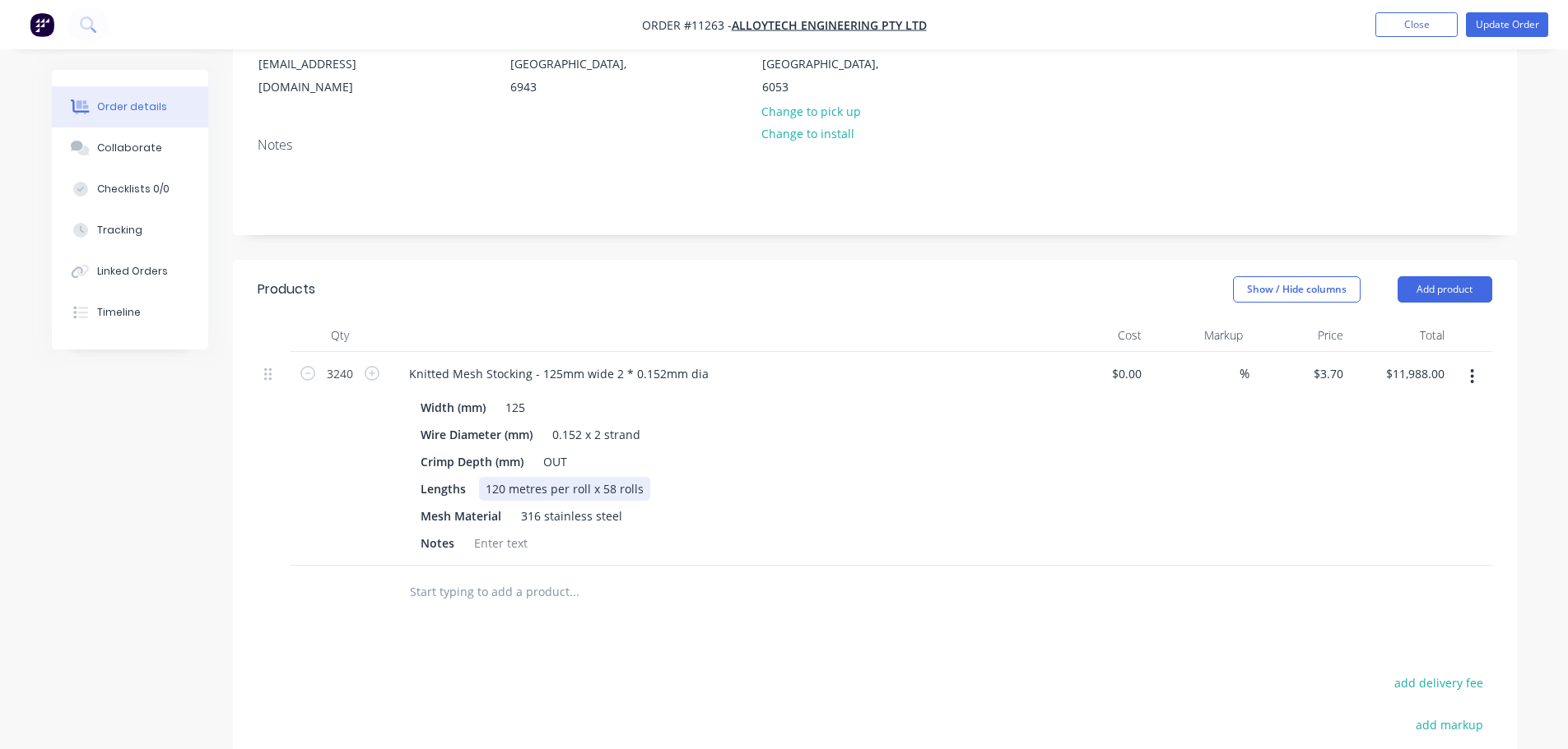
click at [607, 477] on div "120 metres per roll x 58 rolls" at bounding box center [564, 489] width 172 height 24
click at [609, 477] on div "120 metres per roll x 58 rolls" at bounding box center [564, 489] width 172 height 24
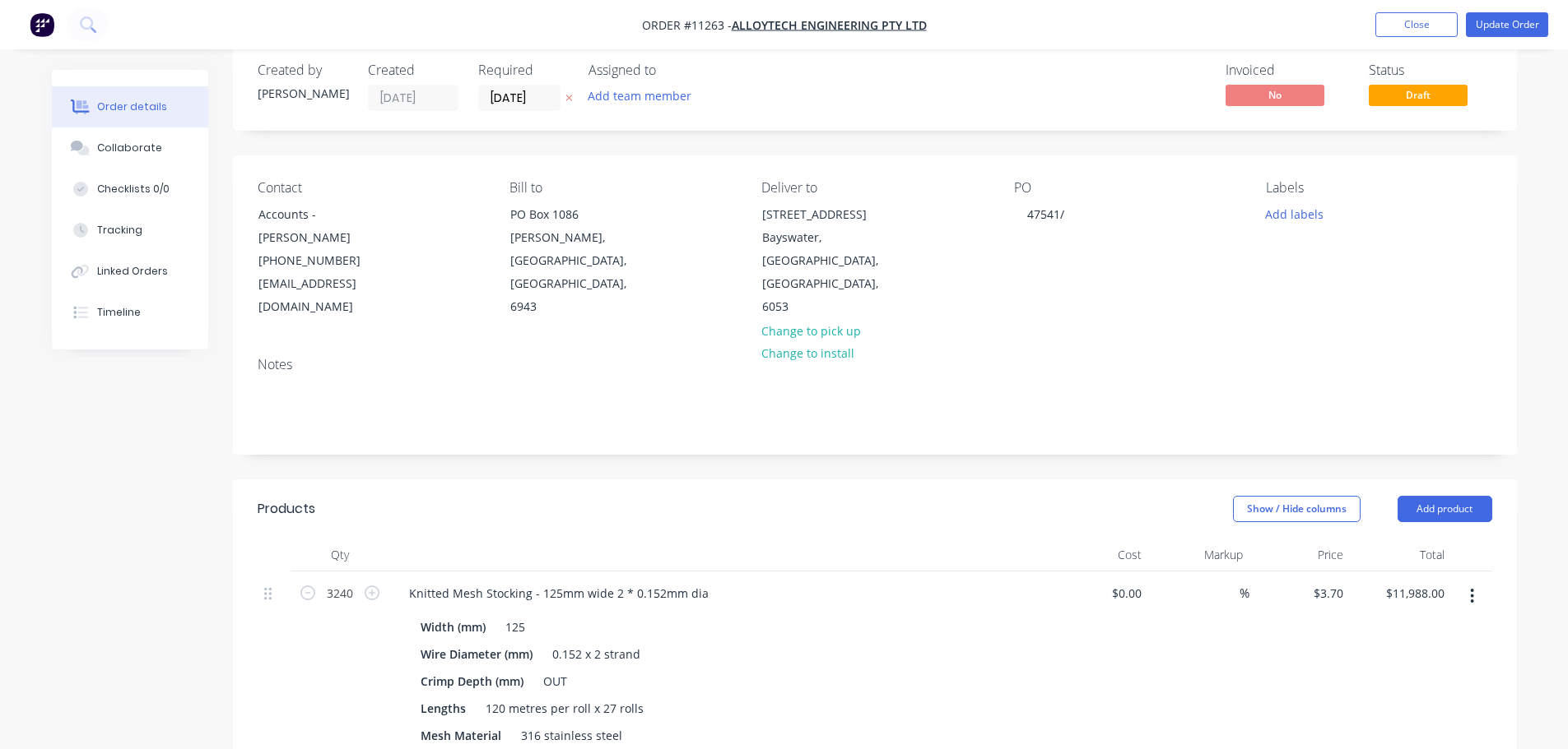
scroll to position [0, 0]
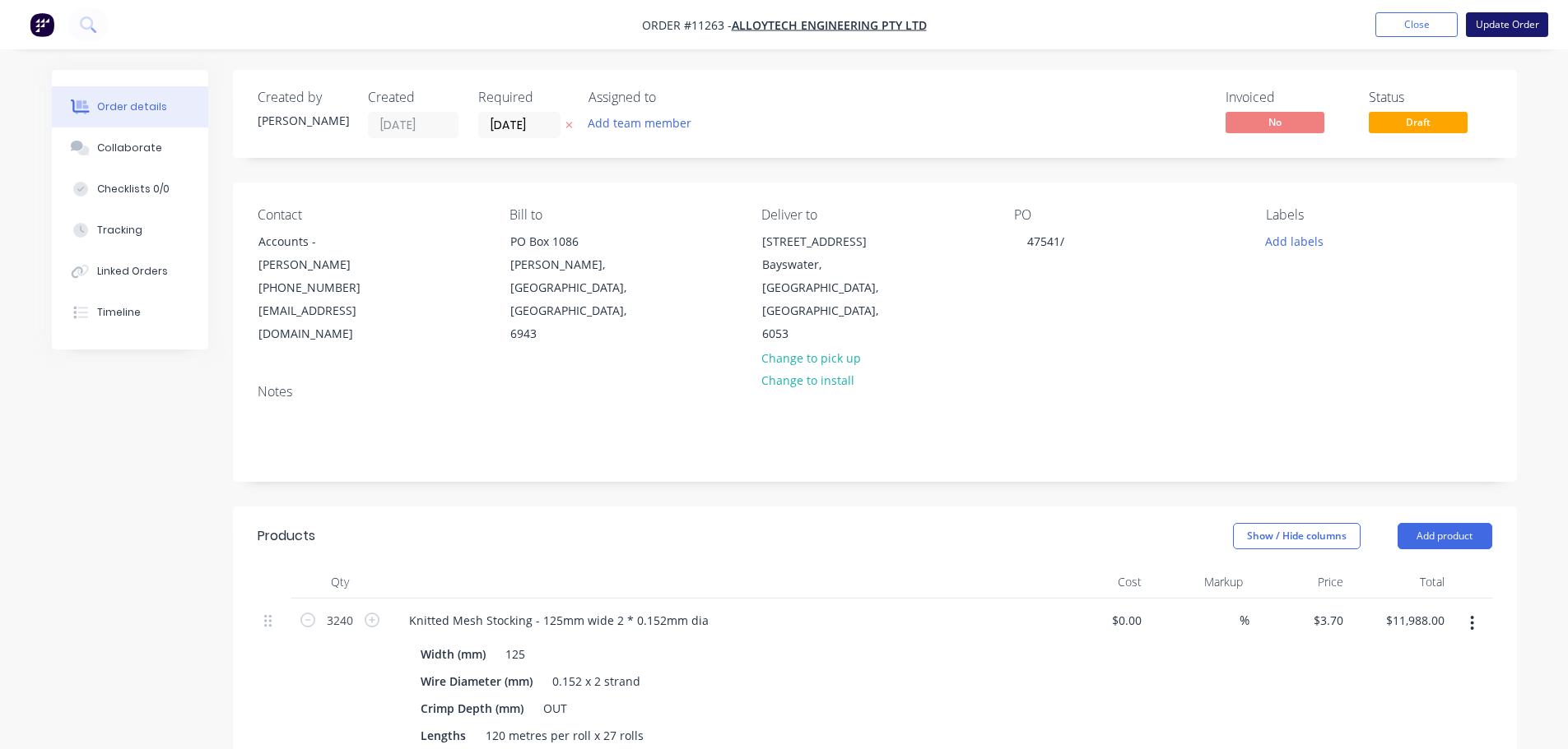
click at [1502, 20] on button "Update Order" at bounding box center [1507, 24] width 83 height 24
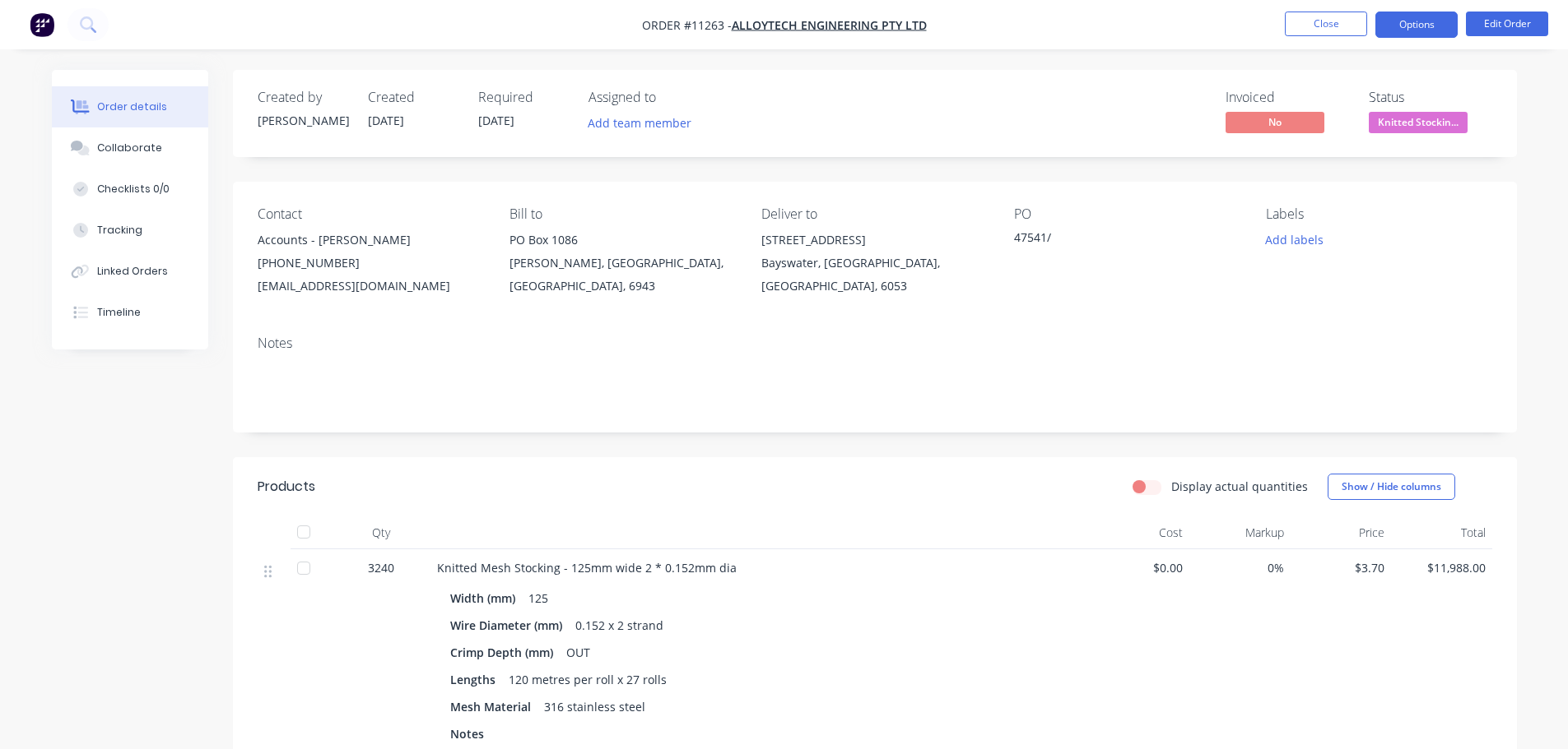
click at [1415, 29] on button "Options" at bounding box center [1416, 24] width 83 height 26
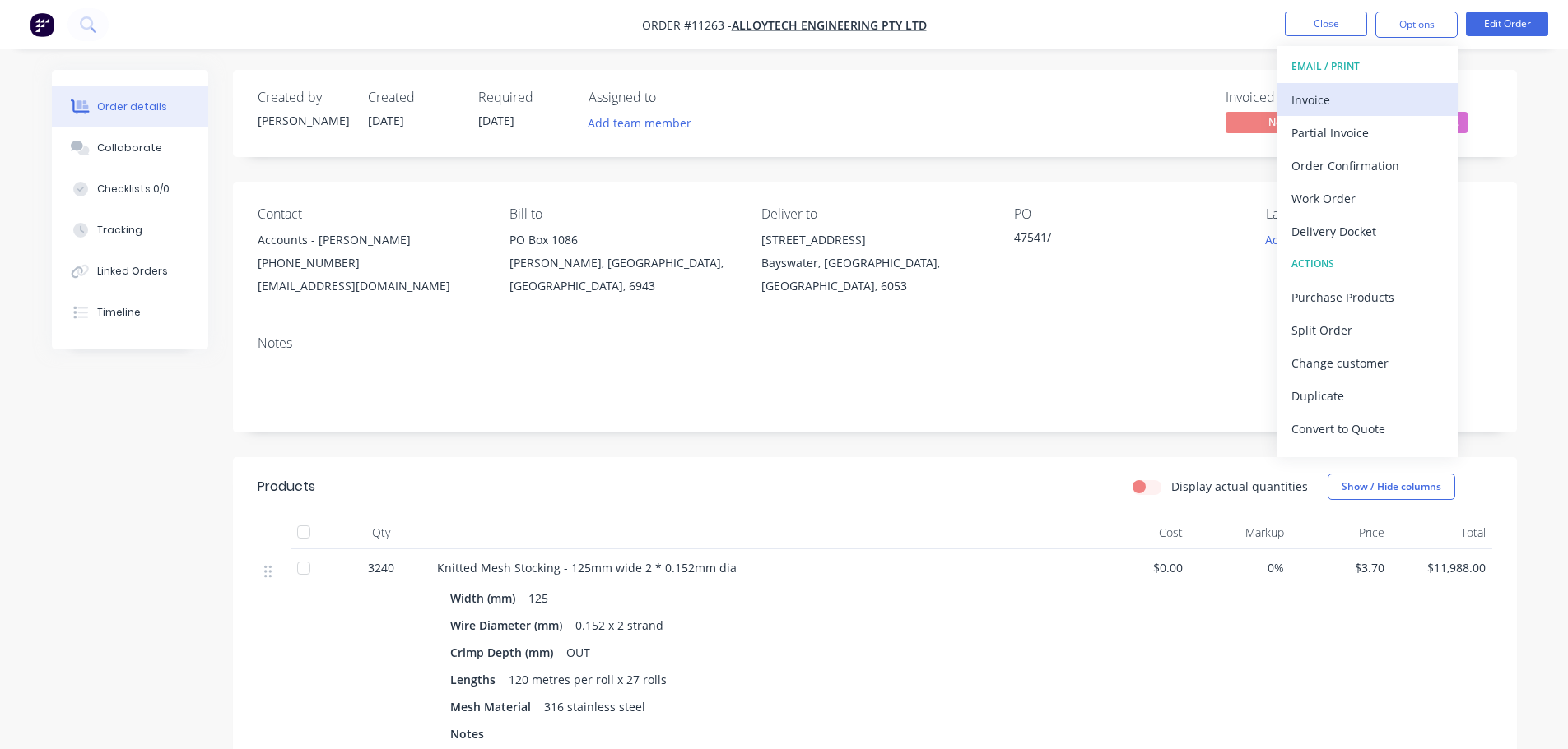
click at [1336, 101] on div "Invoice" at bounding box center [1367, 100] width 152 height 24
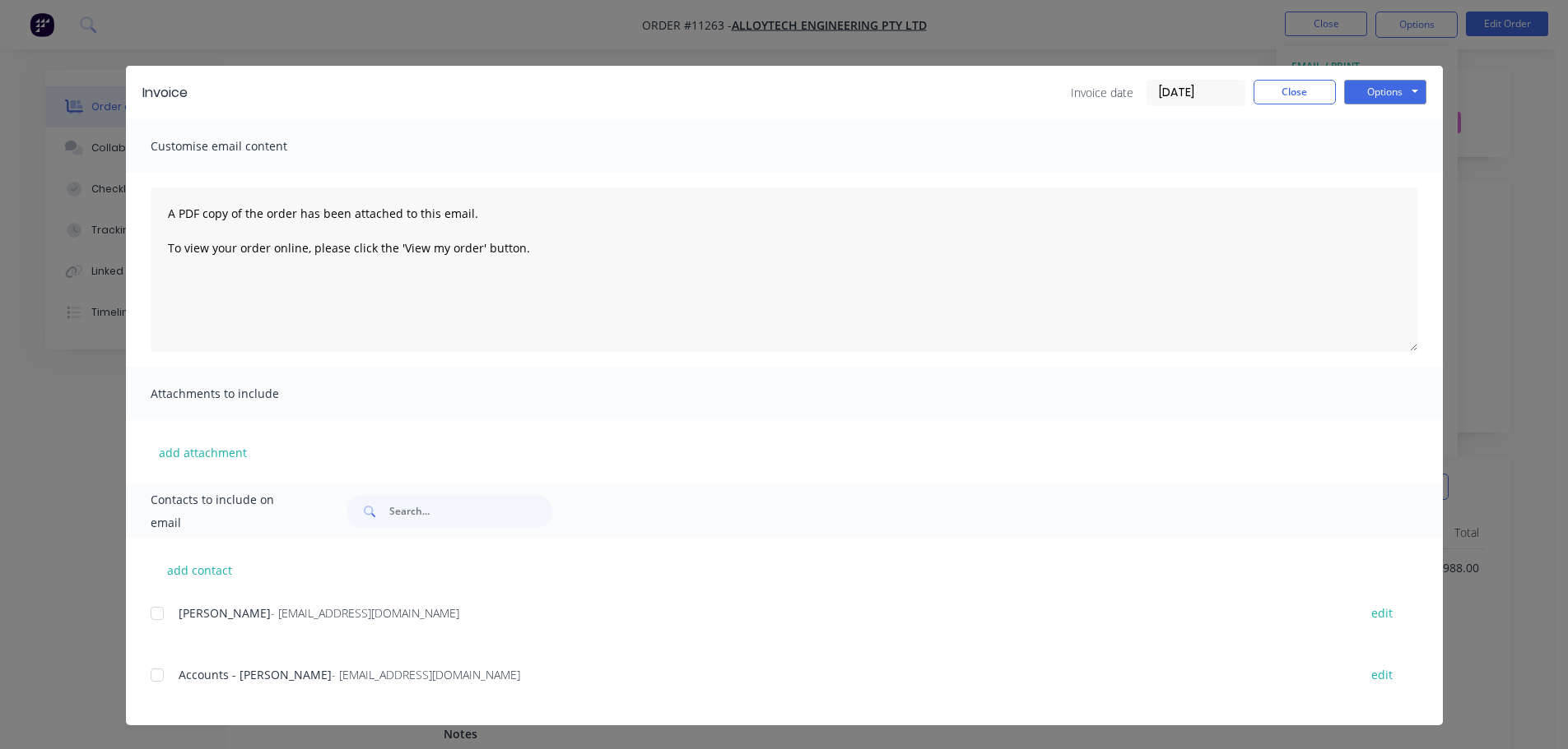
click at [155, 670] on div at bounding box center [157, 675] width 33 height 33
click at [1404, 90] on button "Options" at bounding box center [1386, 92] width 83 height 24
click at [1382, 177] on button "Email" at bounding box center [1396, 175] width 105 height 27
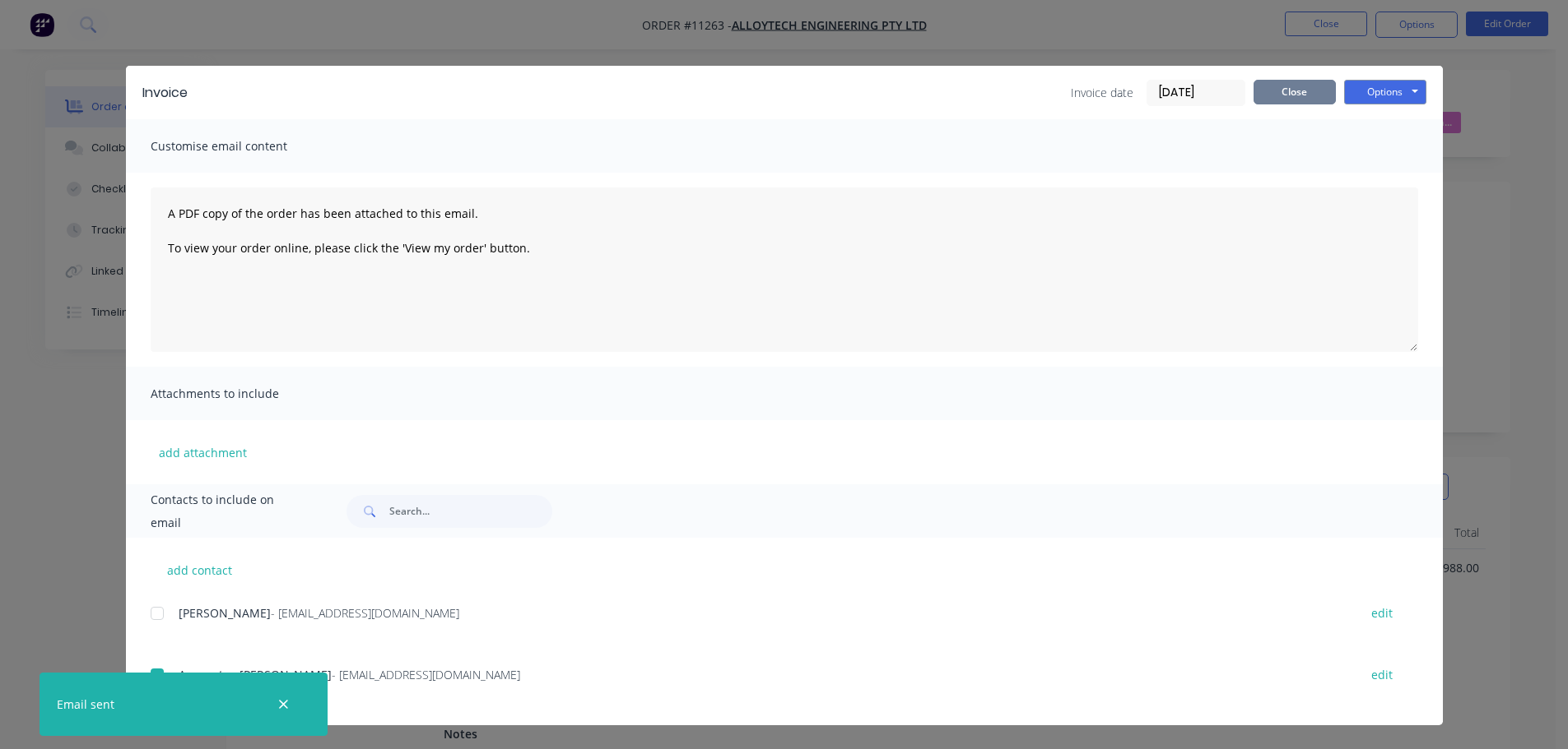
click at [1306, 92] on button "Close" at bounding box center [1295, 92] width 83 height 24
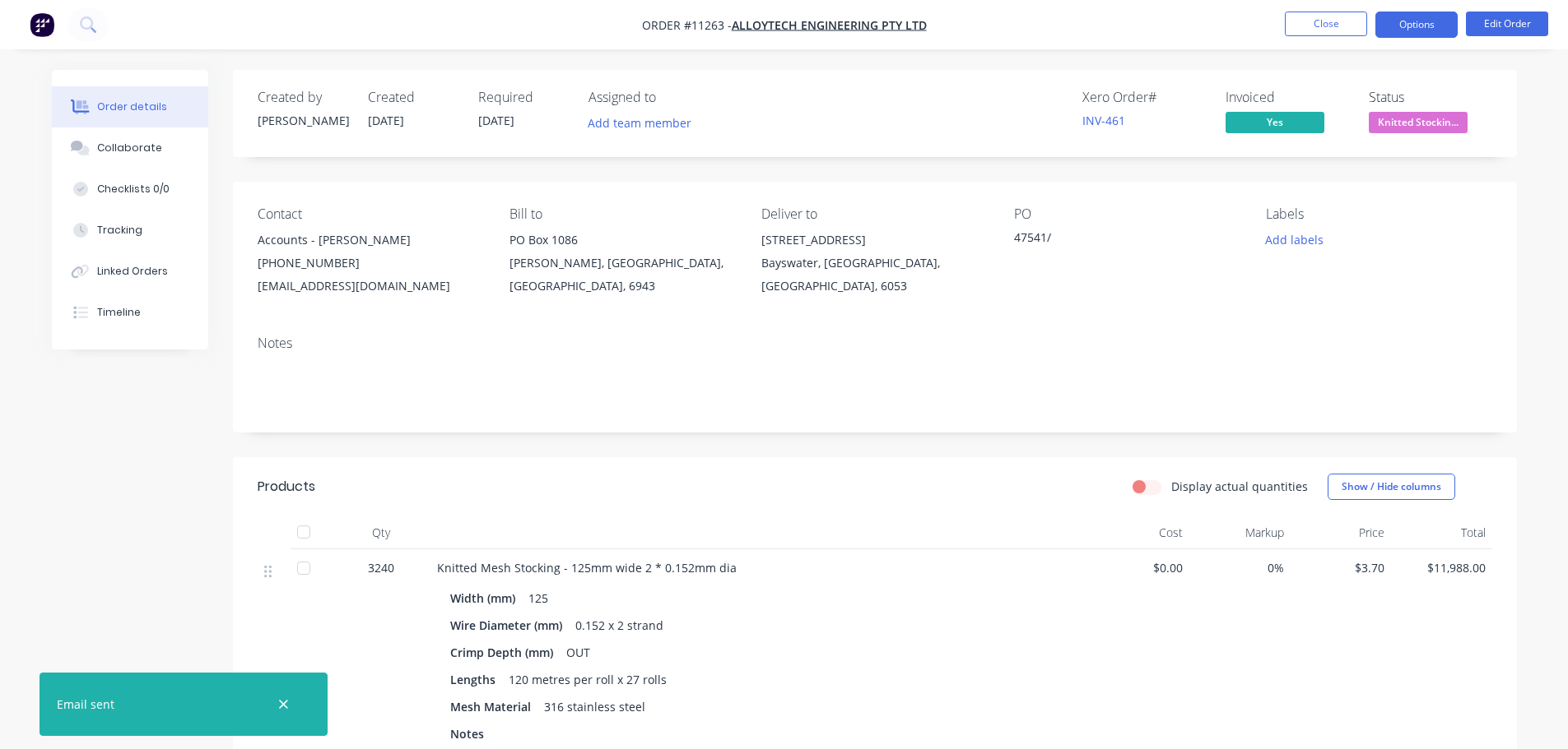
click at [1406, 22] on button "Options" at bounding box center [1416, 24] width 83 height 26
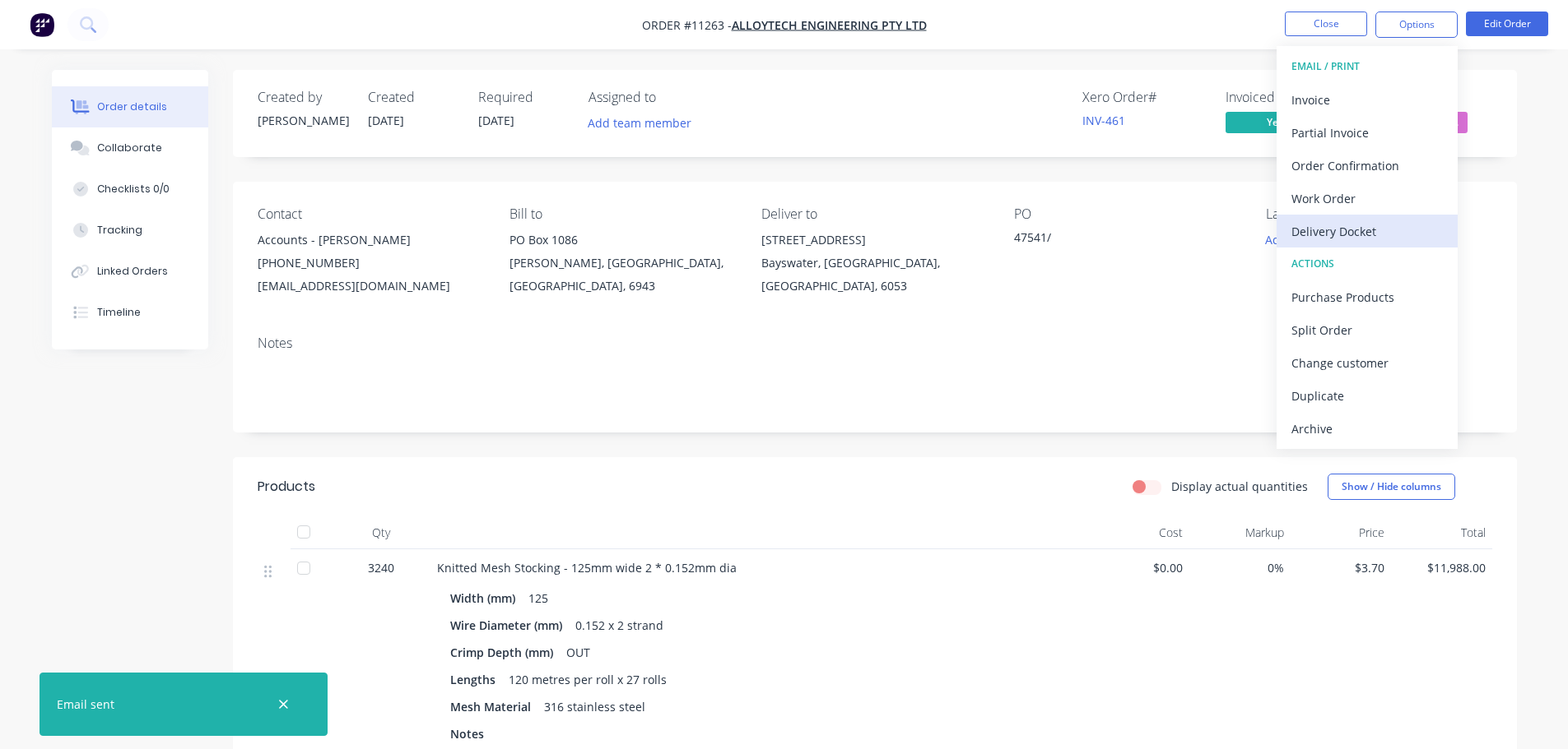
click at [1331, 230] on div "Delivery Docket" at bounding box center [1367, 232] width 152 height 24
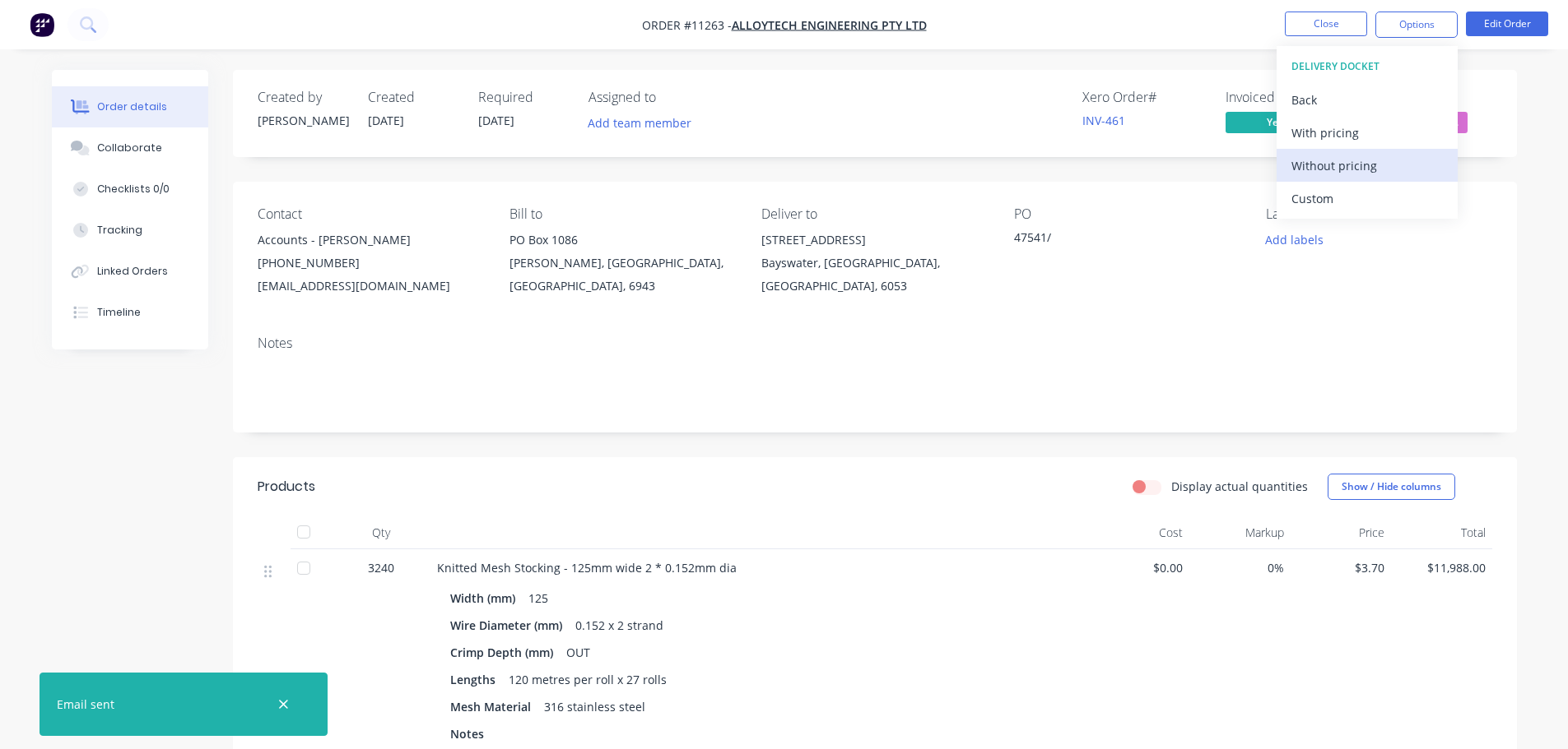
click at [1341, 173] on div "Without pricing" at bounding box center [1367, 165] width 152 height 24
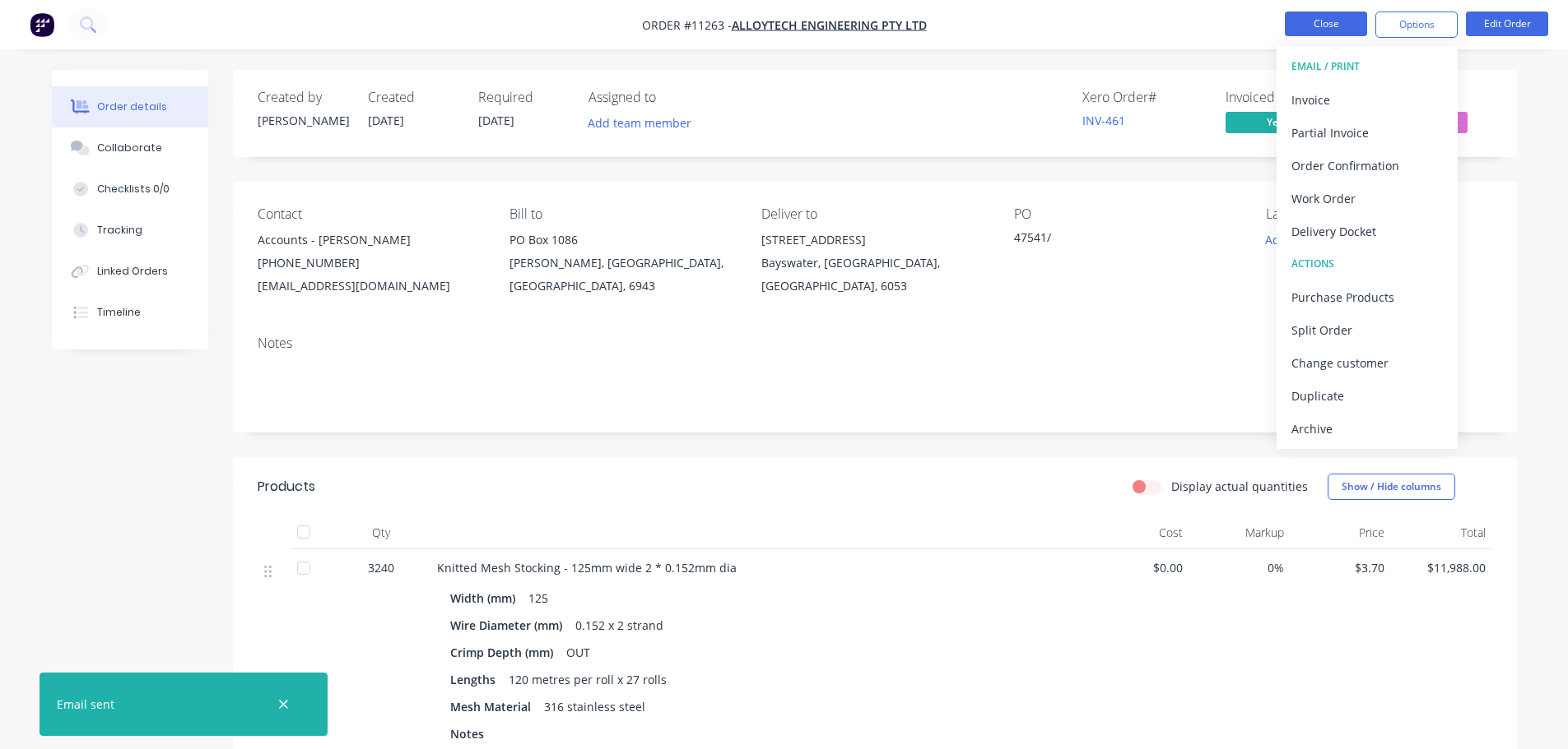
click at [1324, 26] on button "Close" at bounding box center [1326, 23] width 83 height 24
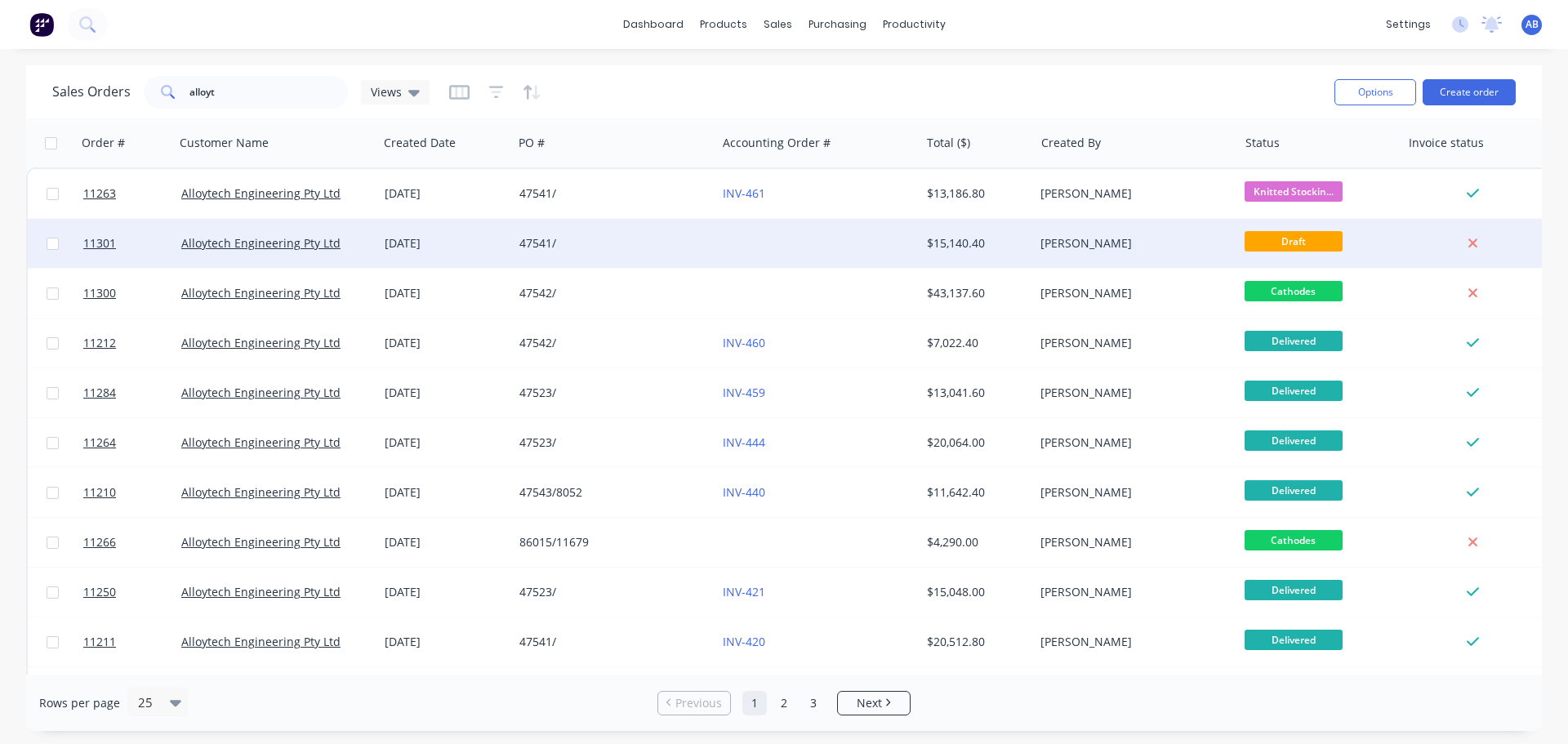
click at [704, 248] on div "47541/" at bounding box center [614, 244] width 190 height 16
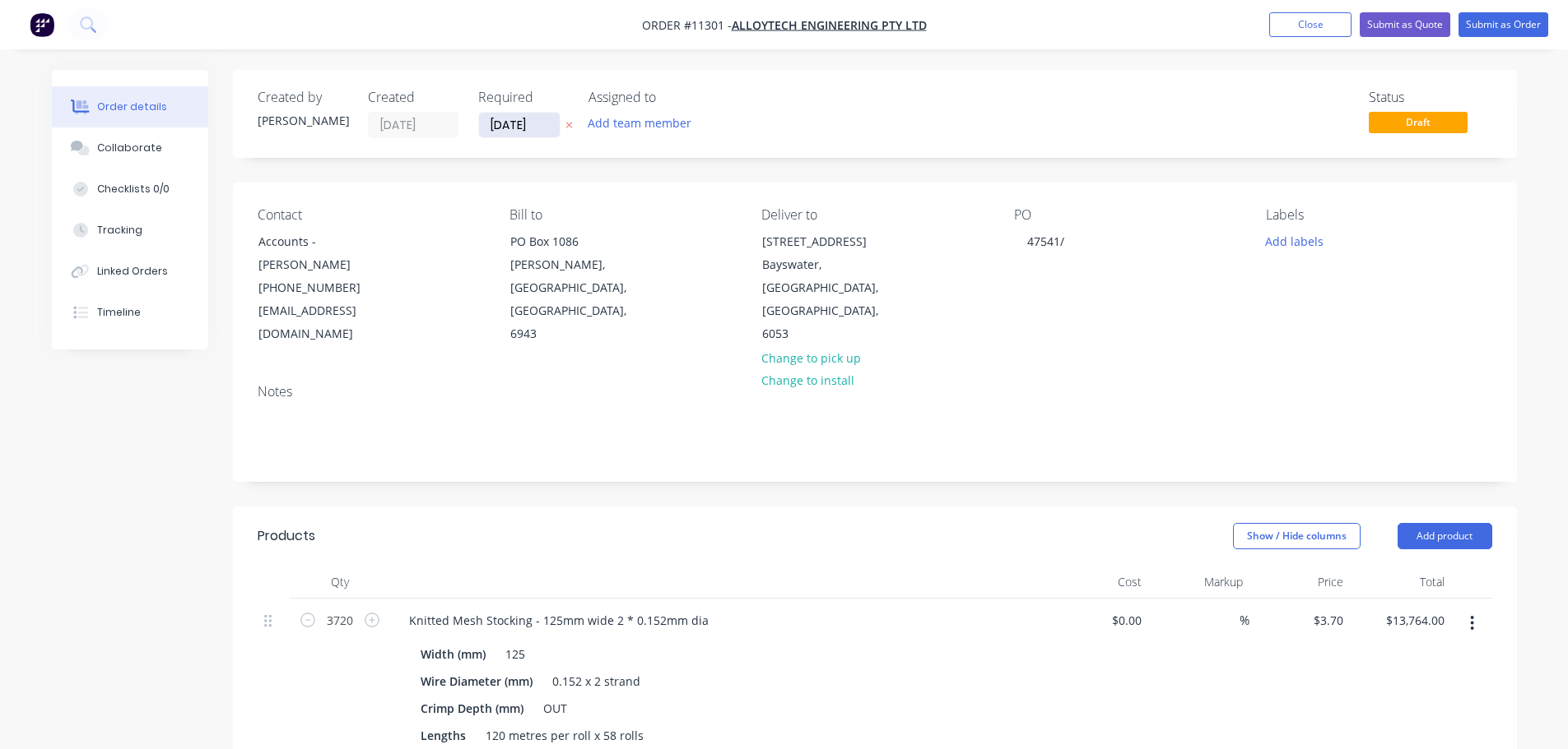
click at [540, 123] on input "[DATE]" at bounding box center [519, 124] width 81 height 24
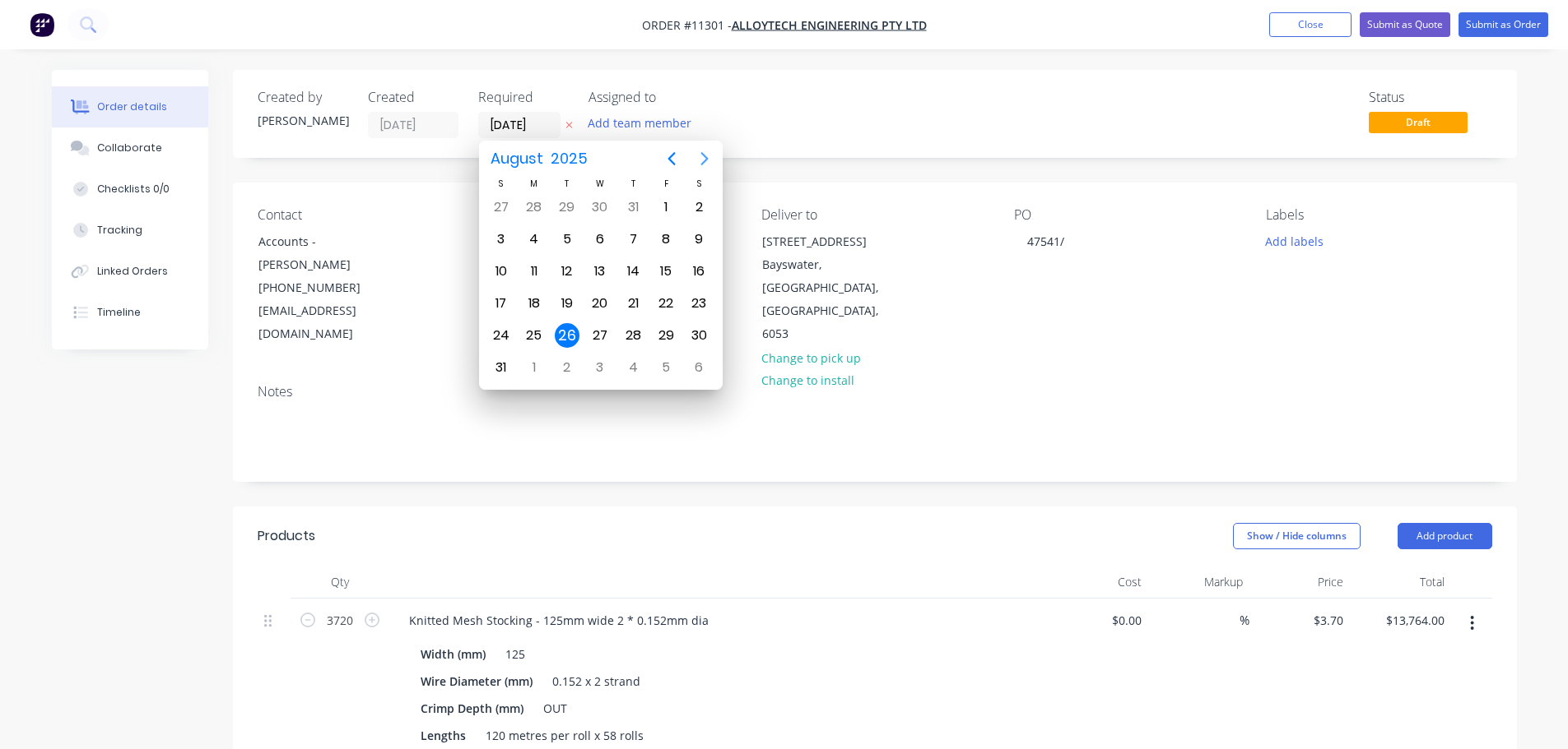
click at [703, 161] on icon "Next page" at bounding box center [704, 159] width 20 height 20
click at [664, 265] on div "19" at bounding box center [665, 271] width 24 height 24
type input "[DATE]"
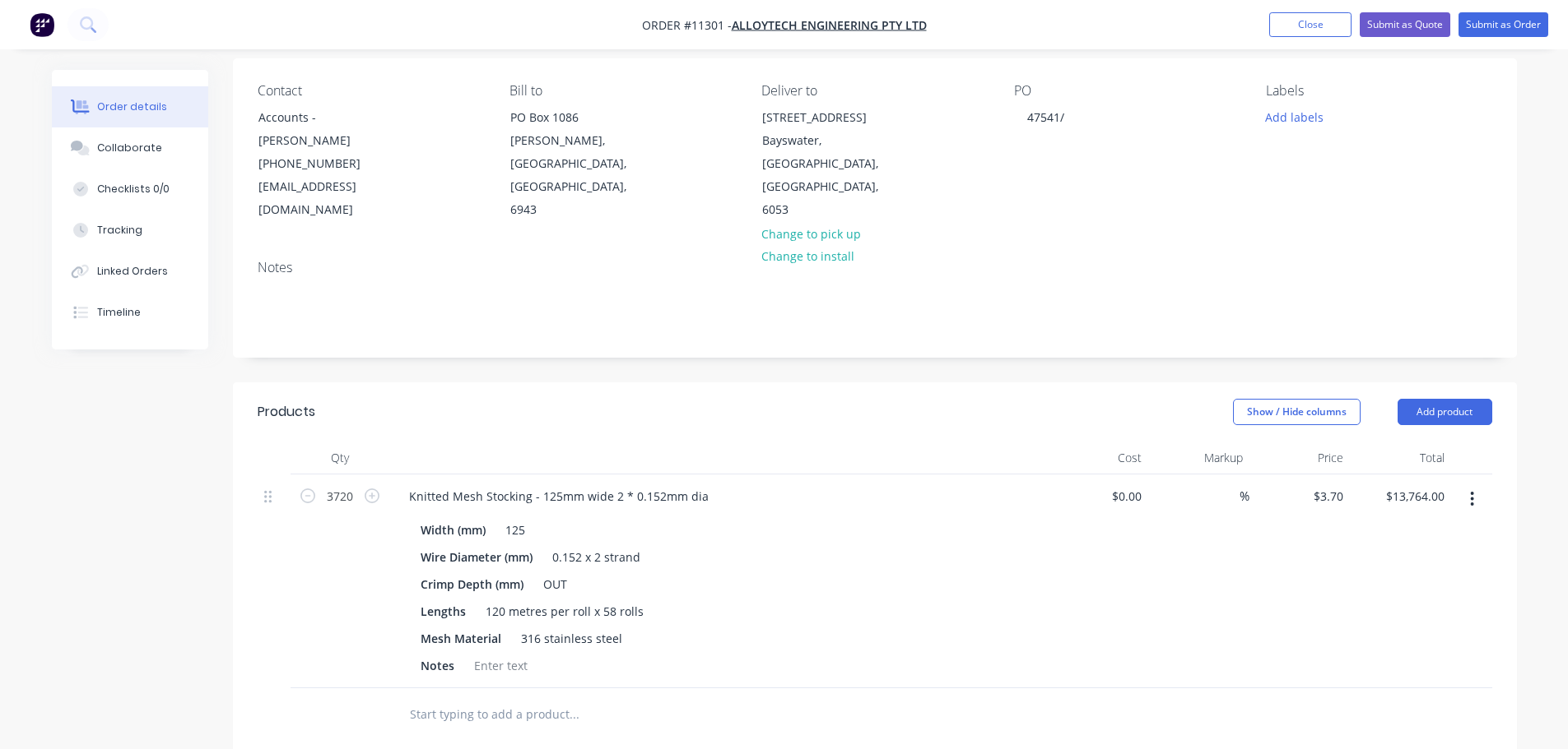
scroll to position [164, 0]
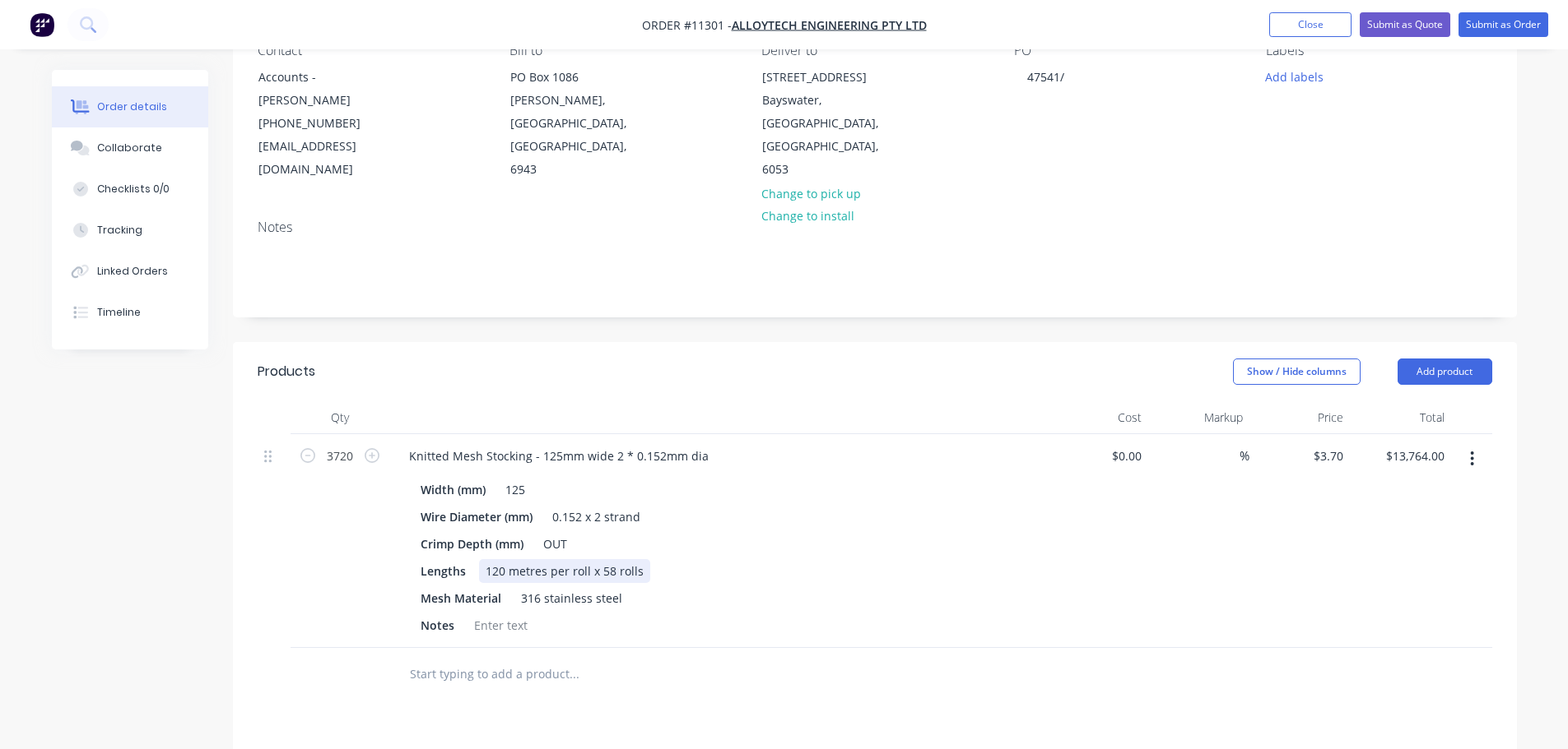
click at [611, 560] on div "120 metres per roll x 58 rolls" at bounding box center [564, 571] width 172 height 24
click at [571, 691] on div "Products Show / Hide columns Add product Qty Cost Markup Price Total 3720 Knitt…" at bounding box center [874, 719] width 1284 height 754
click at [1497, 27] on button "Submit as Order" at bounding box center [1503, 24] width 90 height 24
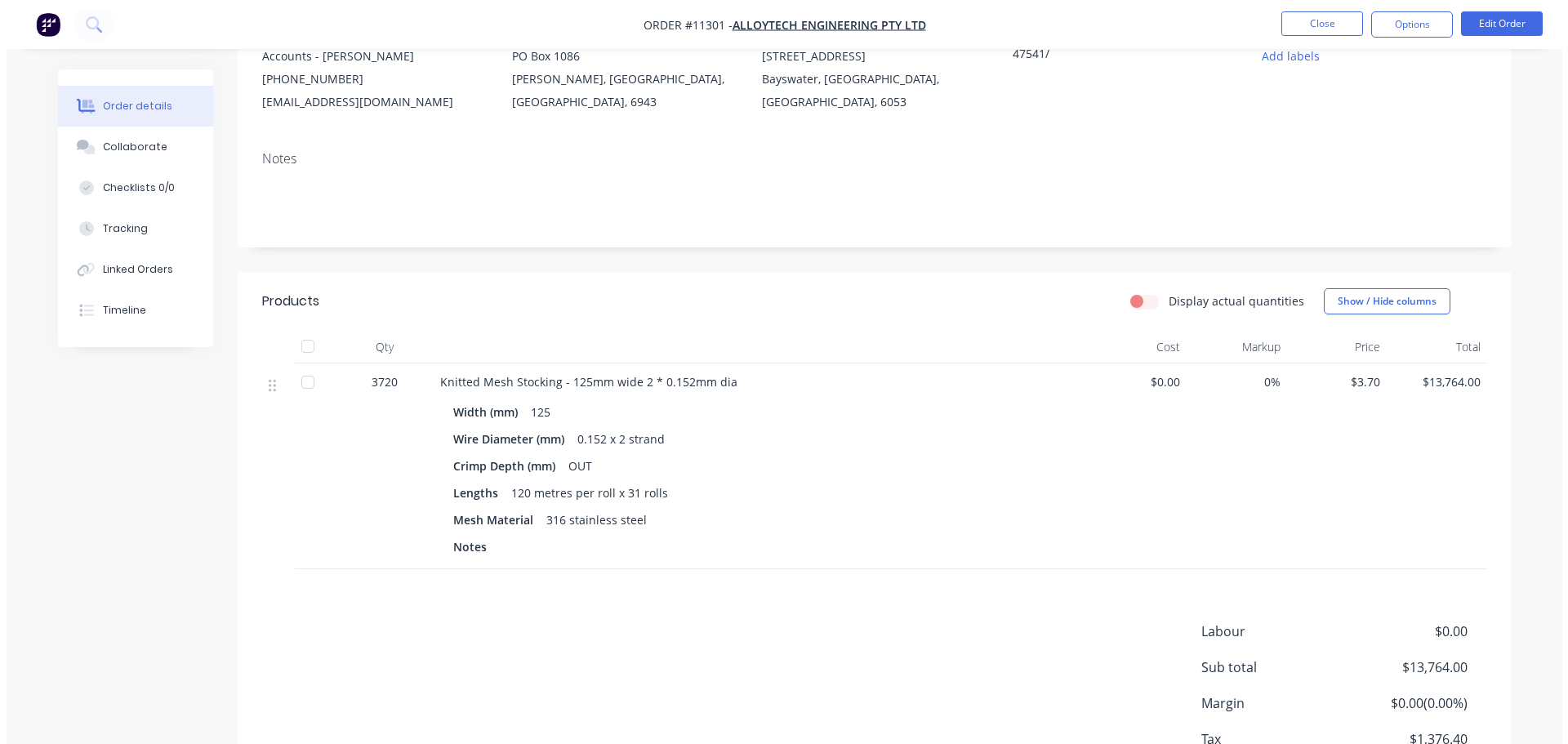
scroll to position [0, 0]
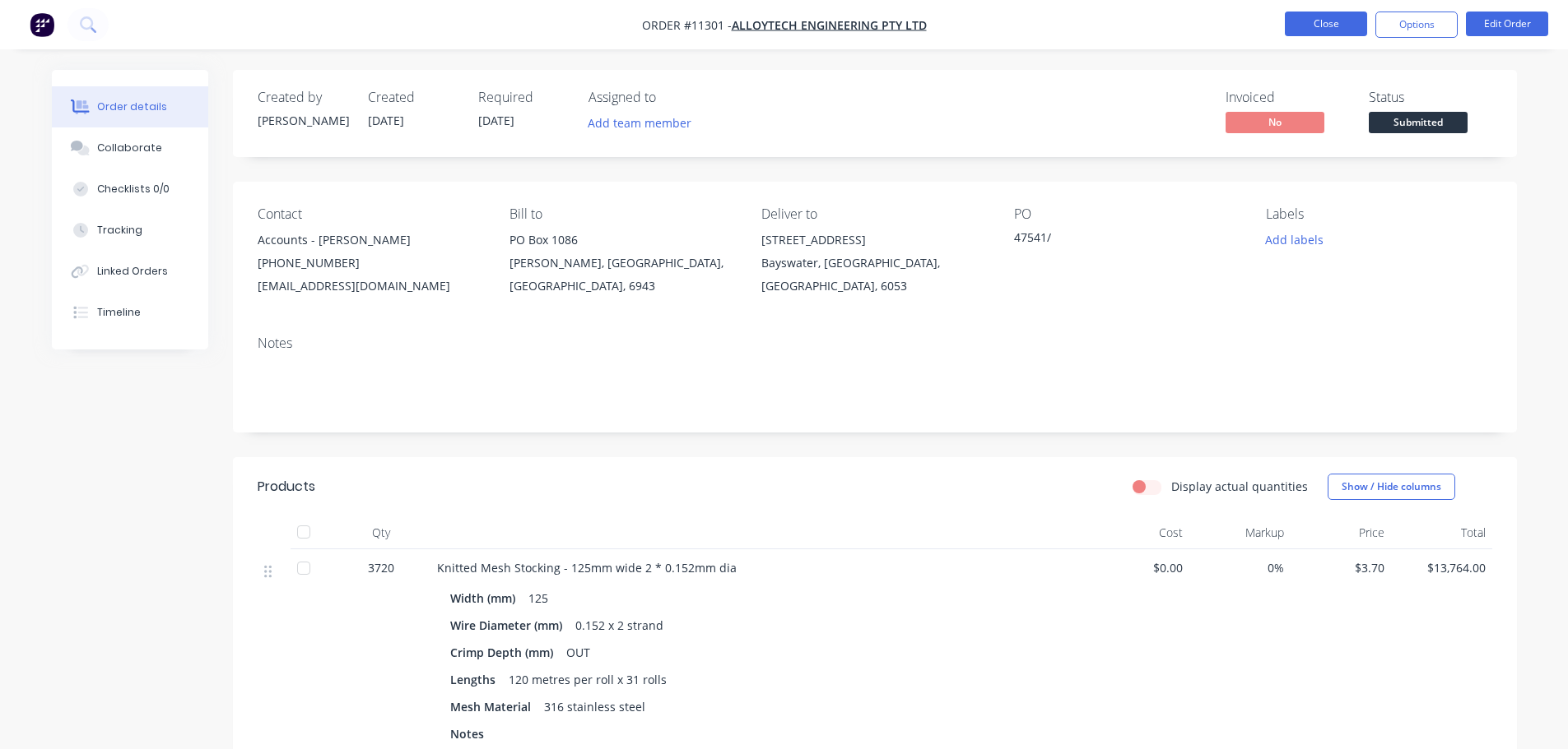
click at [1343, 31] on button "Close" at bounding box center [1326, 23] width 83 height 24
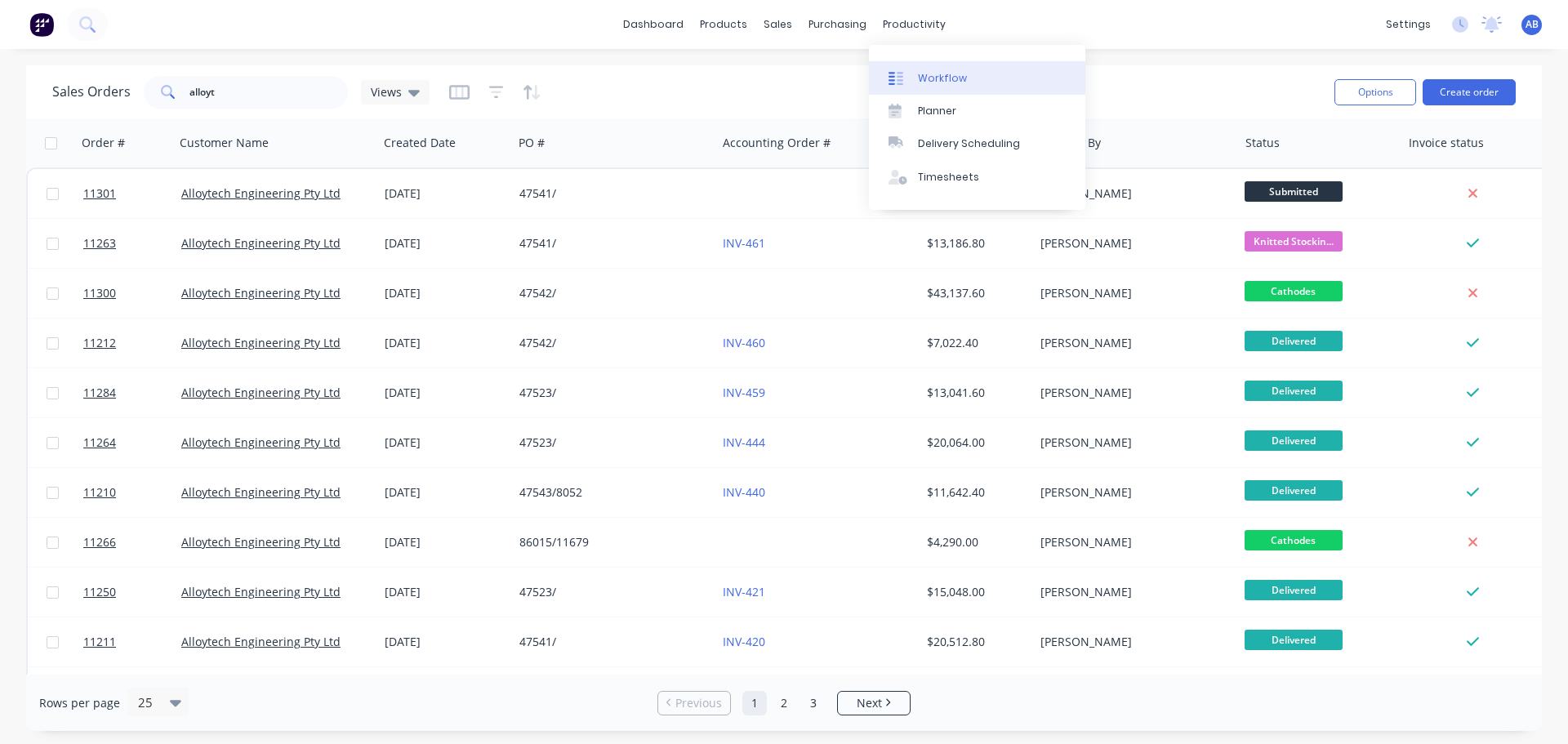
click at [922, 78] on div "Workflow" at bounding box center [942, 79] width 49 height 14
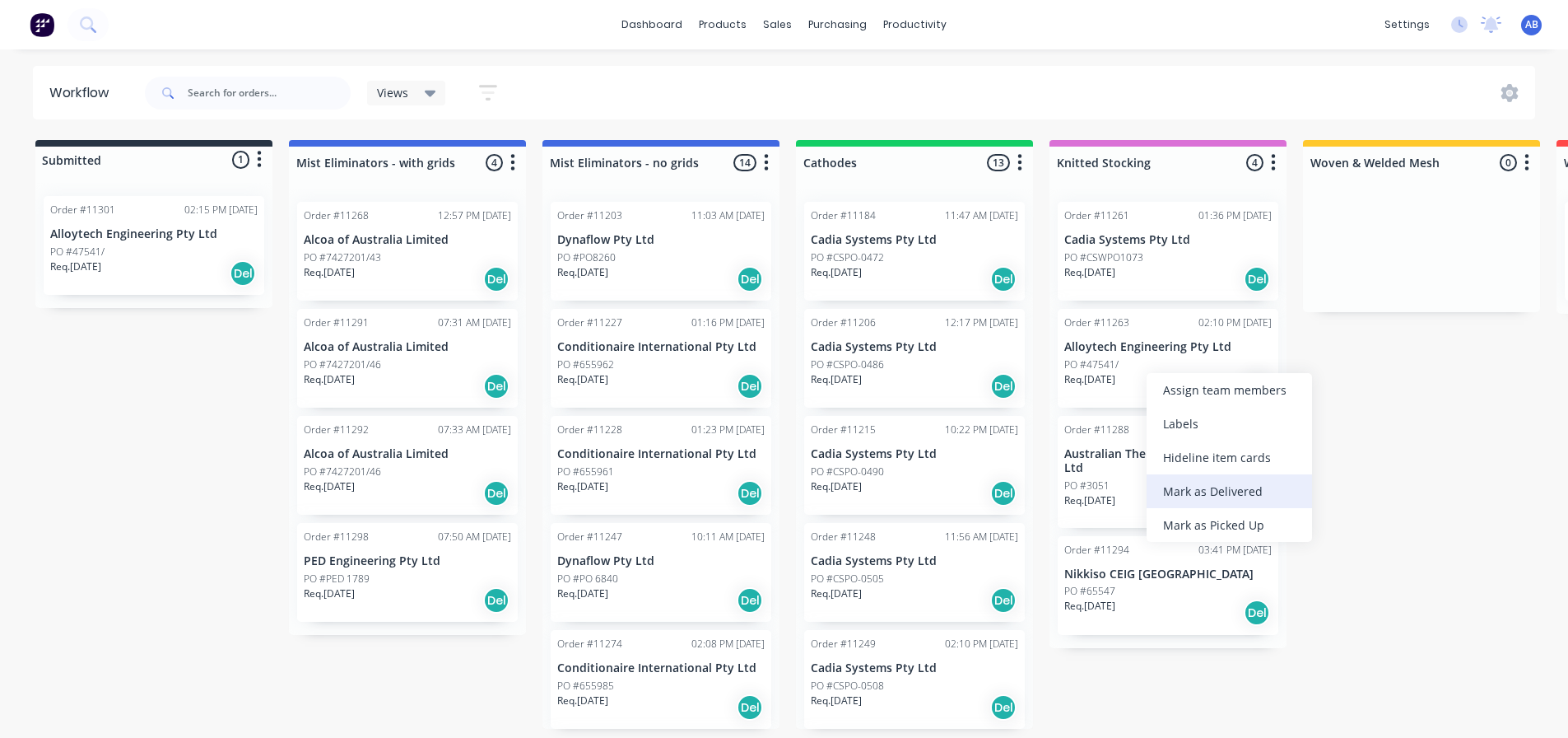
click at [1207, 485] on div "Mark as Delivered" at bounding box center [1229, 492] width 165 height 34
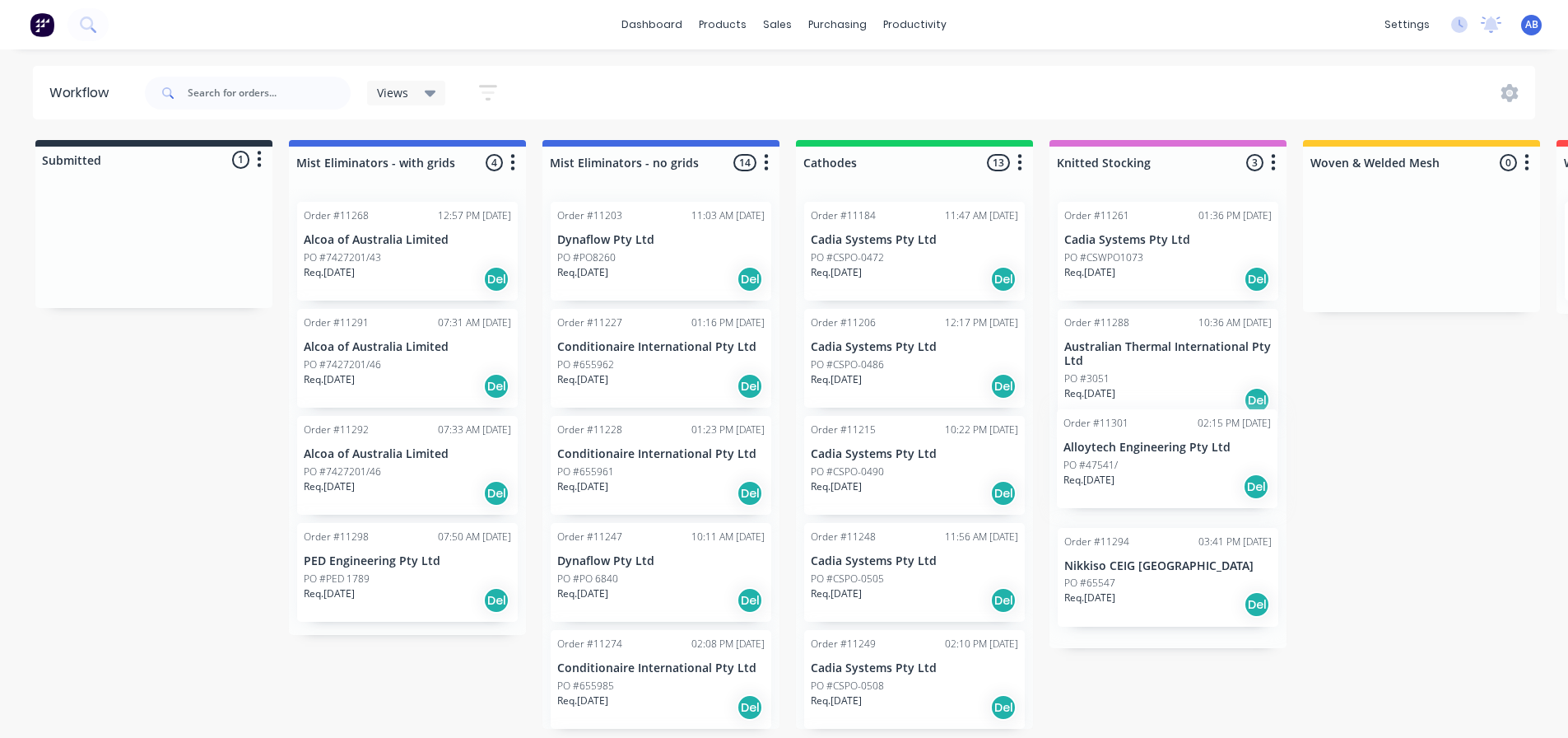
drag, startPoint x: 146, startPoint y: 250, endPoint x: 1166, endPoint y: 466, distance: 1042.6
click at [1166, 466] on div "Submitted 1 Status colour #273444 hex #273444 Save Cancel Summaries Total order…" at bounding box center [1121, 434] width 2267 height 589
click at [1170, 499] on div "Req. [DATE] Del" at bounding box center [1167, 505] width 208 height 28
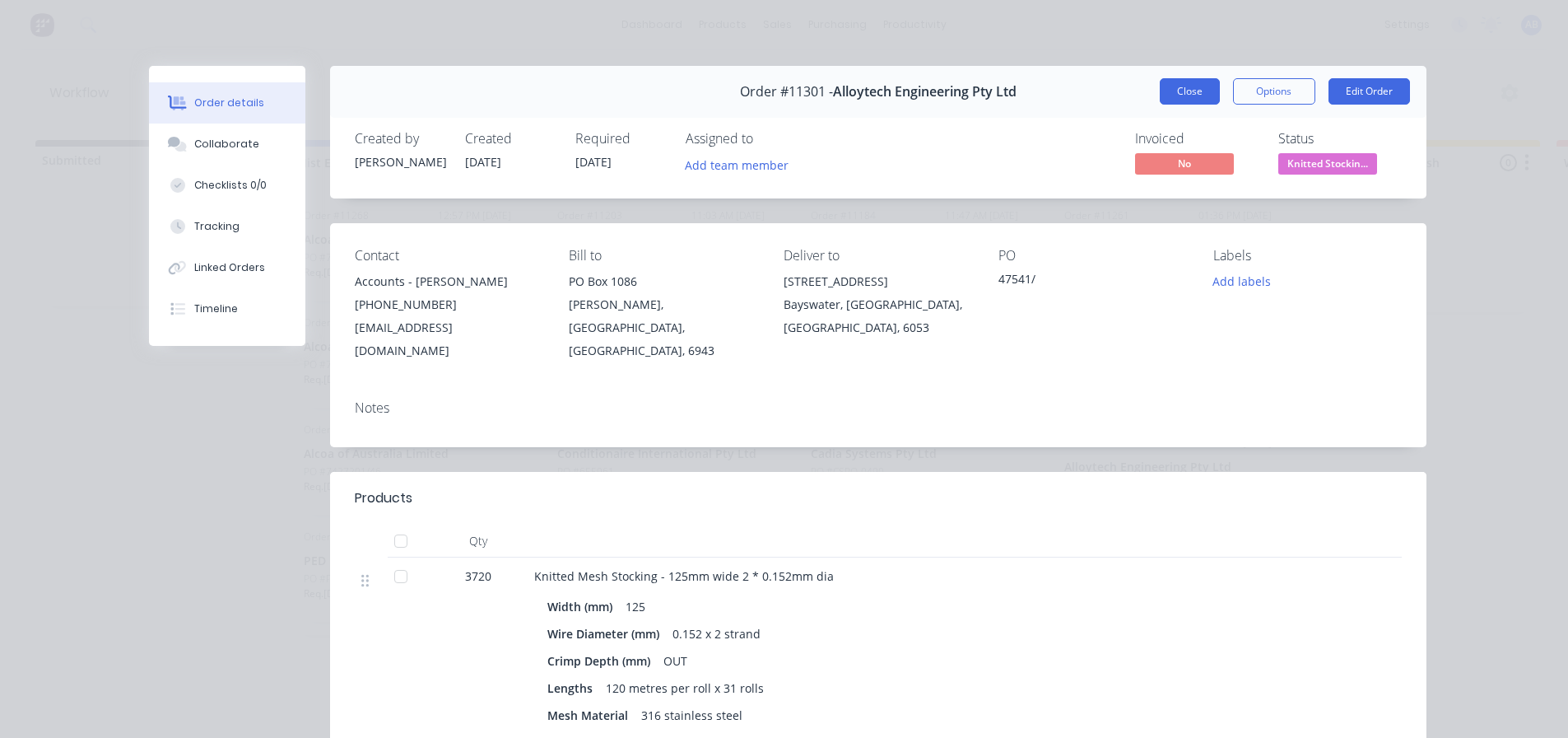
click at [1190, 90] on button "Close" at bounding box center [1189, 91] width 60 height 26
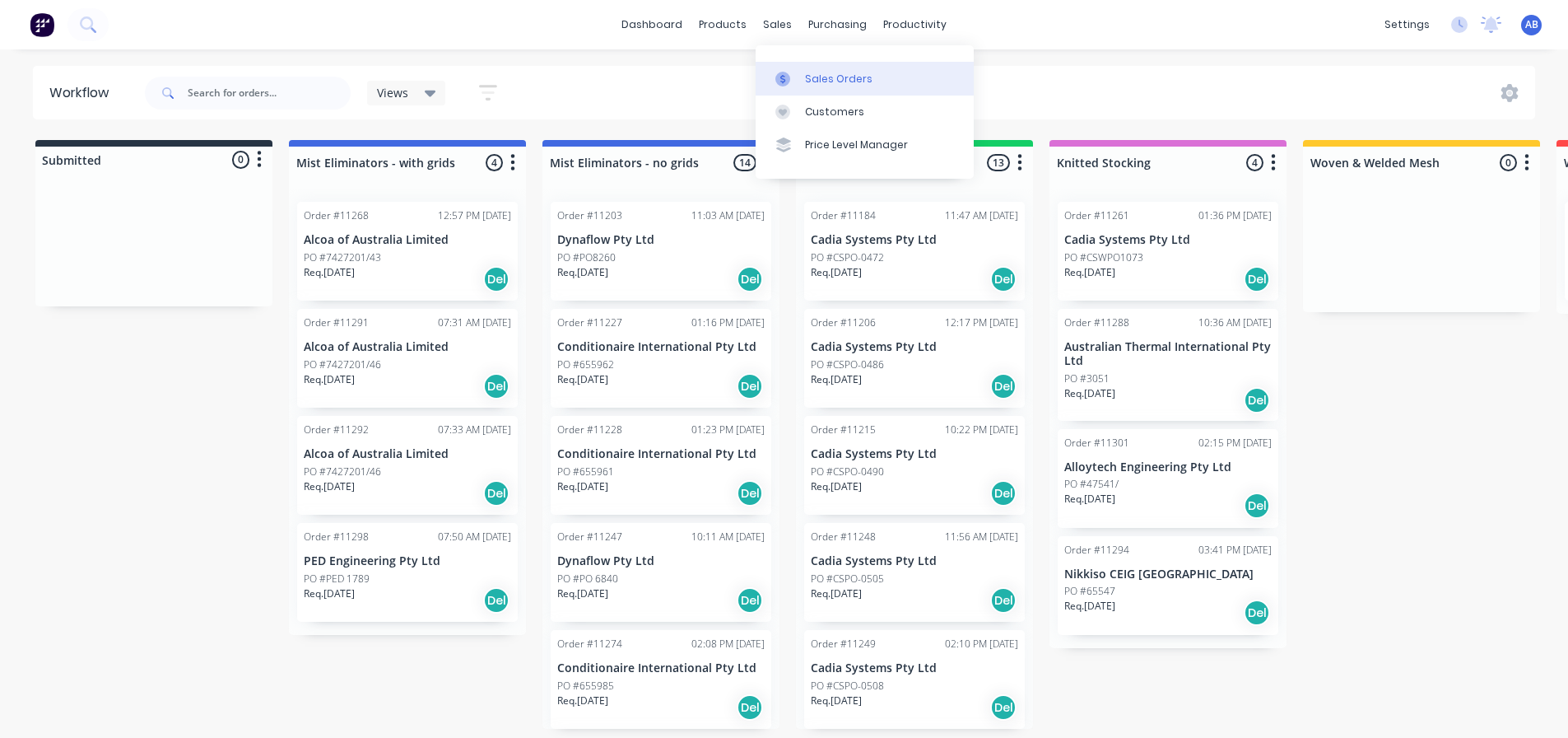
click at [819, 69] on link "Sales Orders" at bounding box center [864, 78] width 218 height 33
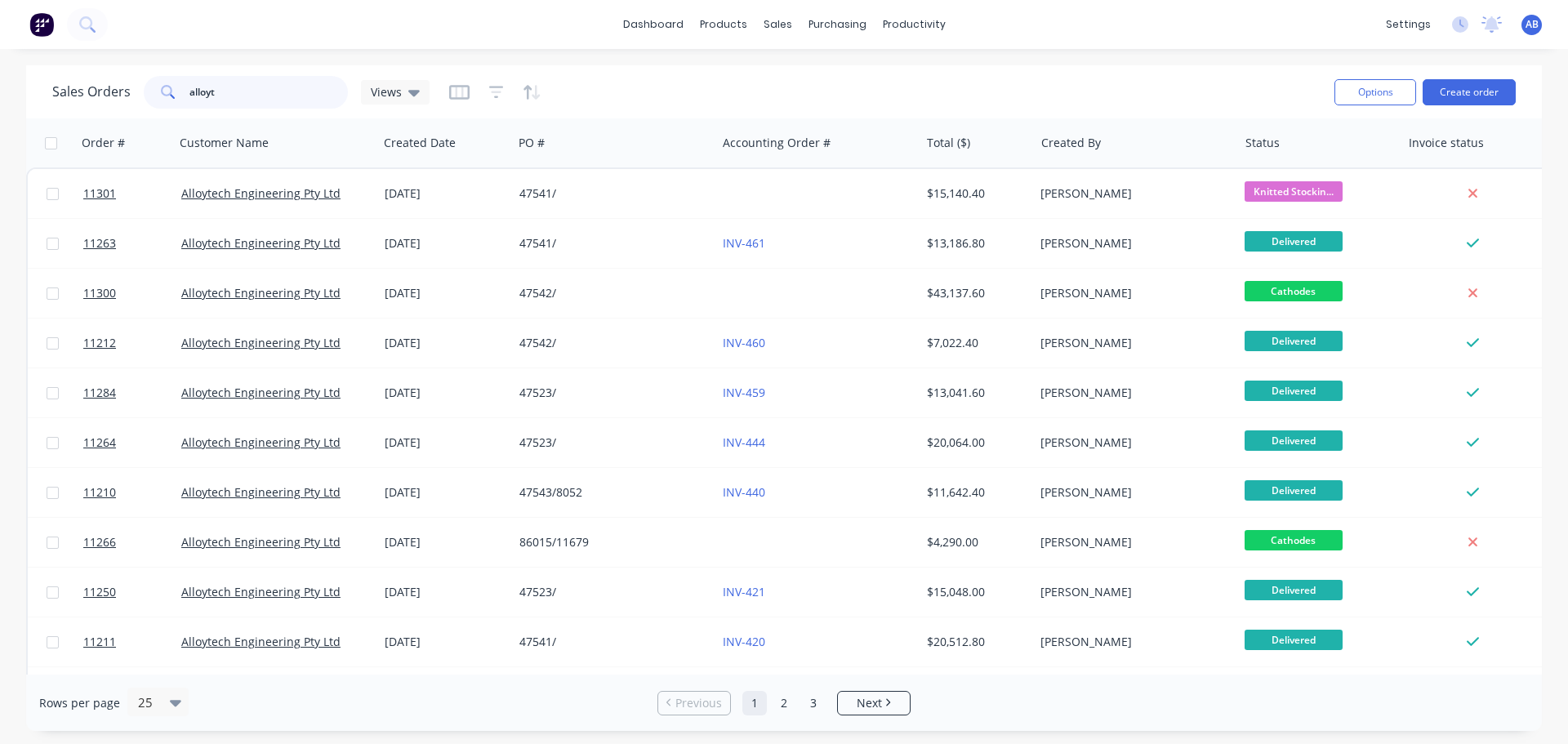
click at [252, 94] on input "alloyt" at bounding box center [268, 92] width 160 height 33
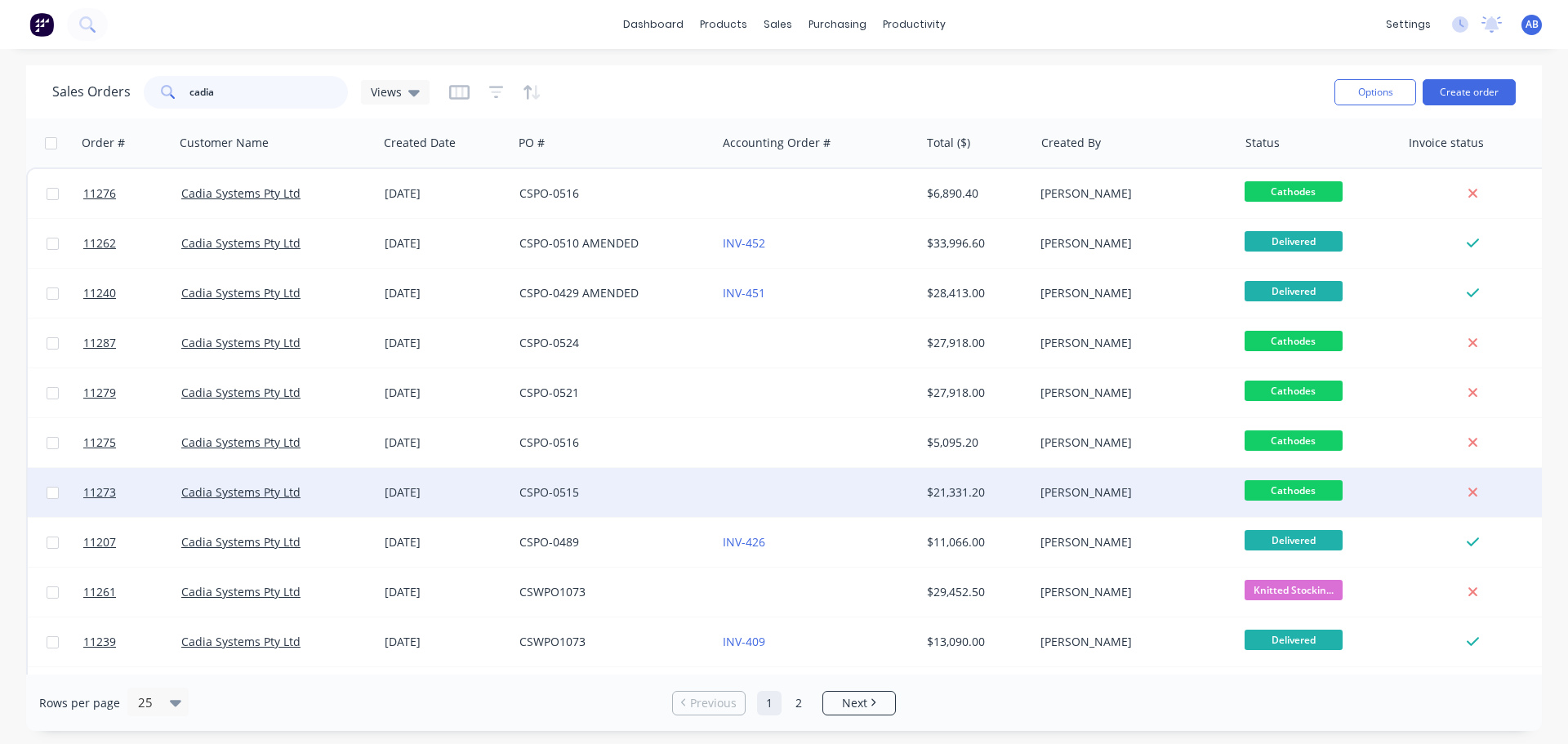
type input "cadia"
click at [694, 495] on div "CSPO-0515" at bounding box center [609, 492] width 181 height 16
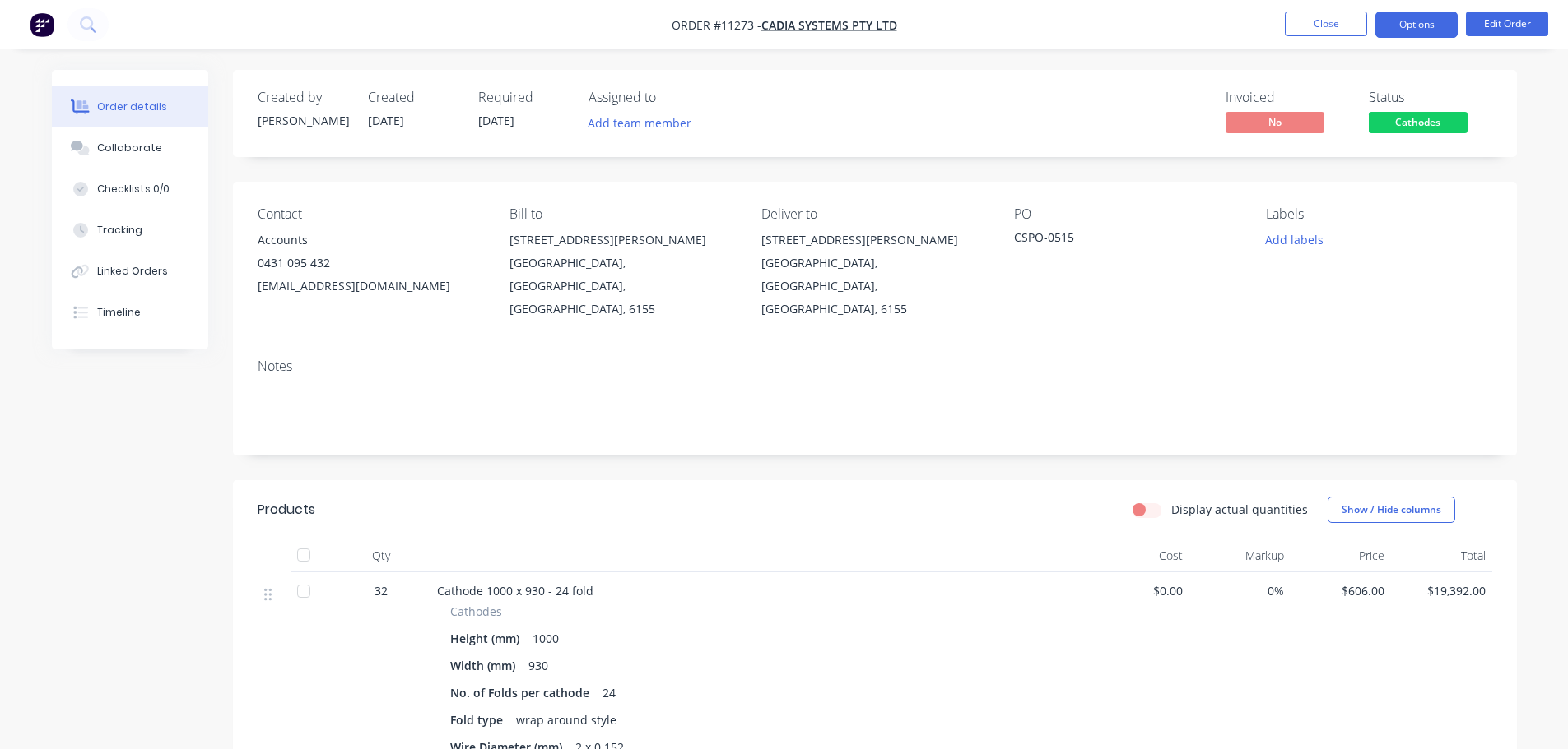
click at [1428, 25] on button "Options" at bounding box center [1416, 24] width 83 height 26
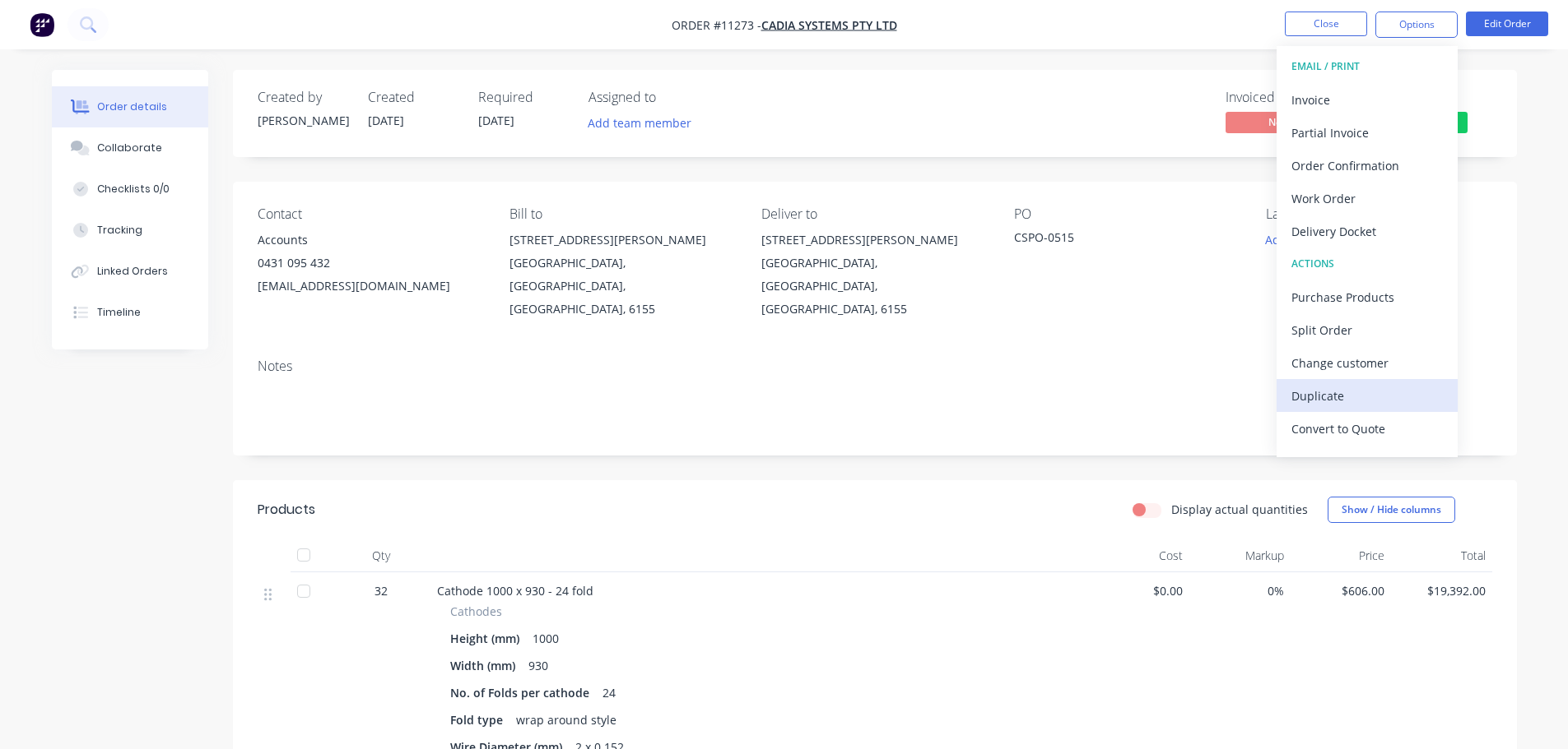
click at [1328, 390] on div "Duplicate" at bounding box center [1367, 396] width 152 height 24
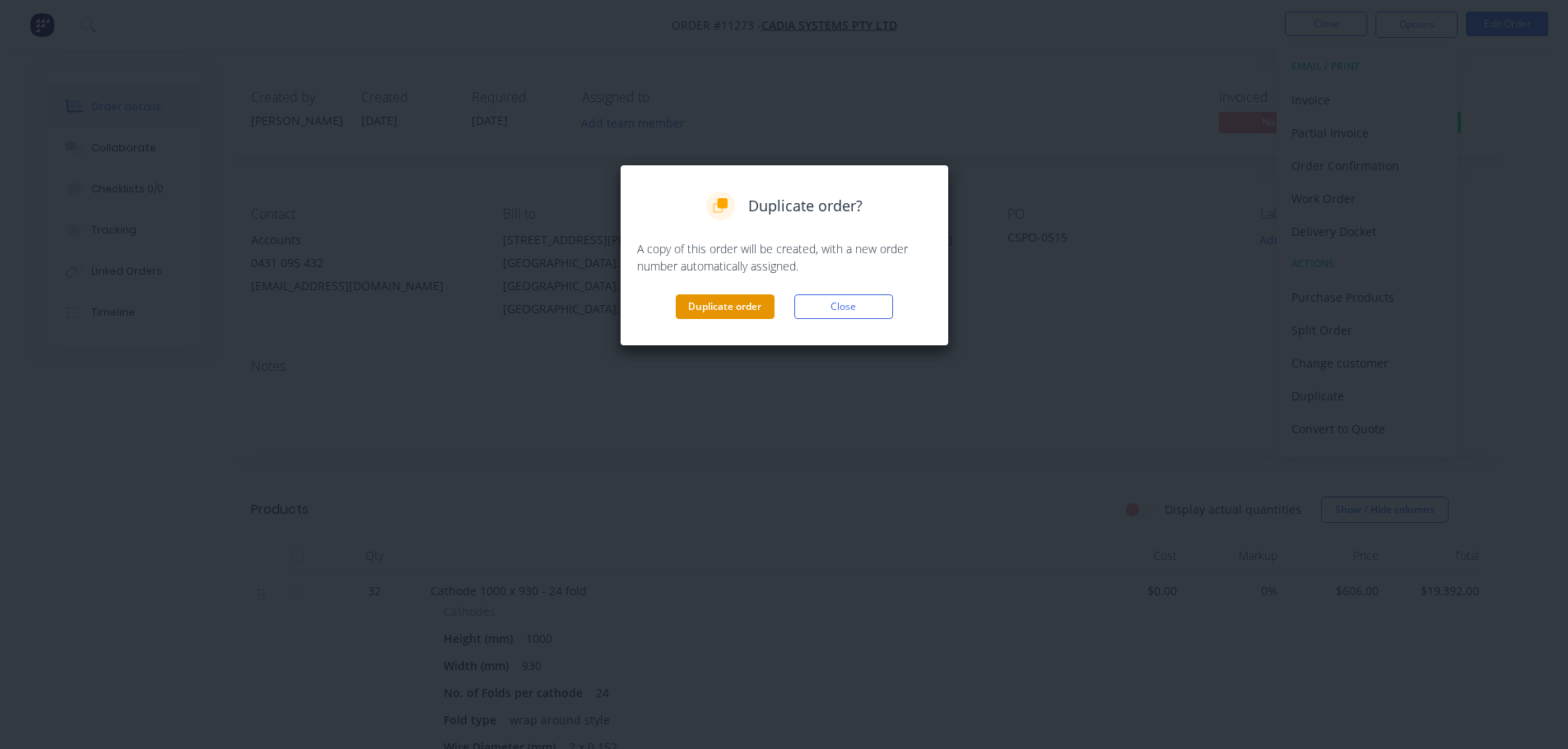
click at [744, 309] on button "Duplicate order" at bounding box center [725, 306] width 99 height 24
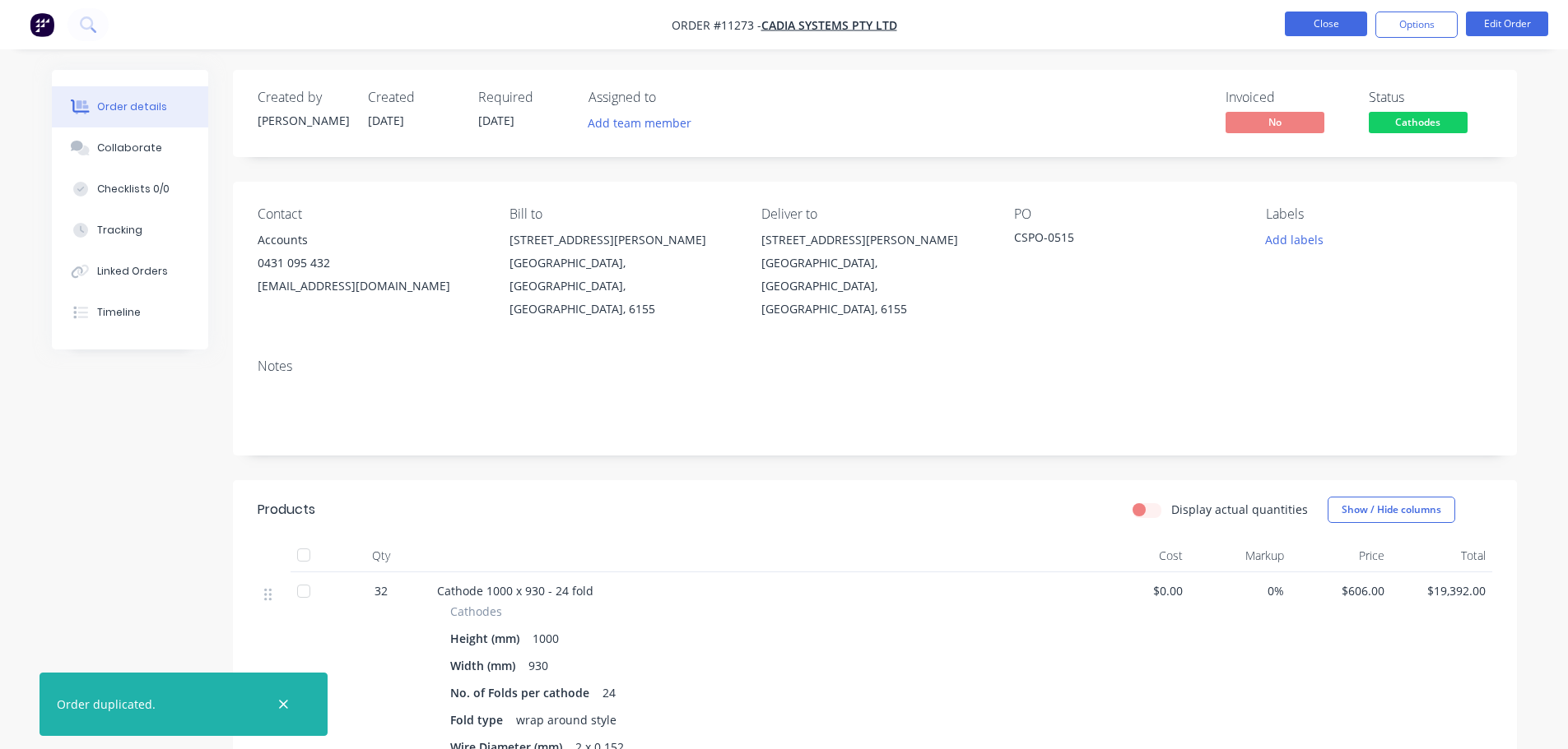
click at [1301, 31] on button "Close" at bounding box center [1326, 23] width 83 height 24
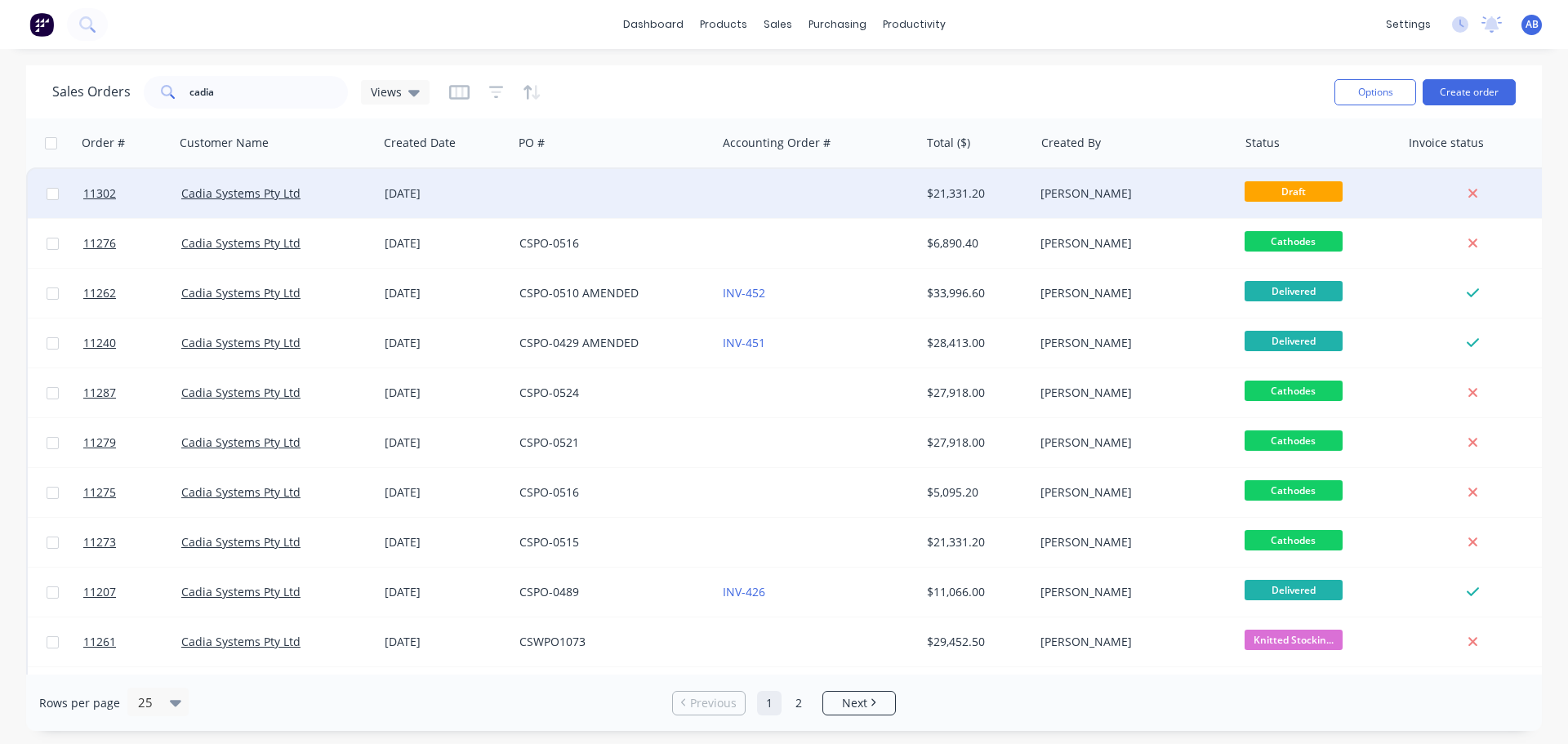
click at [739, 194] on div at bounding box center [818, 194] width 203 height 49
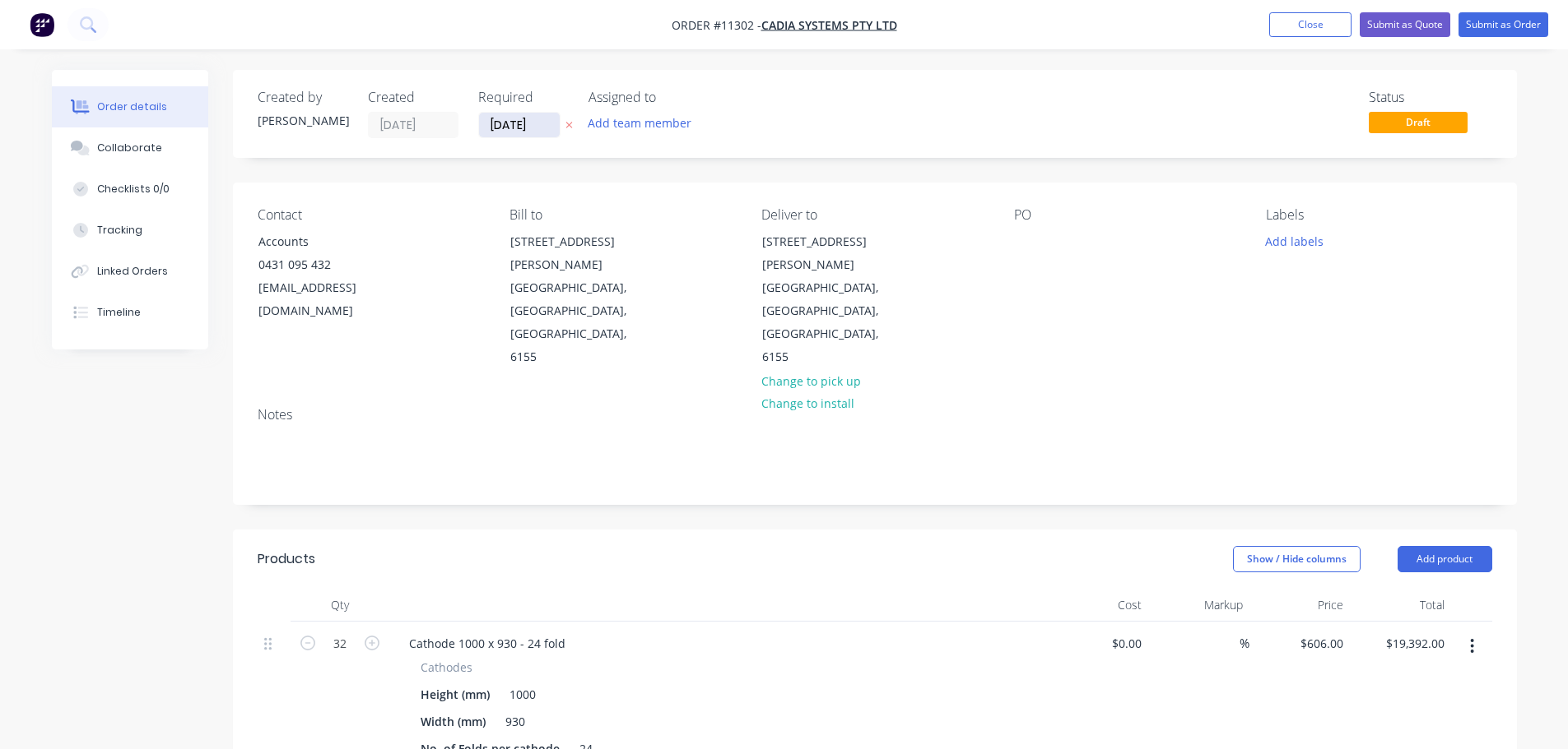
click at [547, 131] on input "[DATE]" at bounding box center [519, 124] width 81 height 24
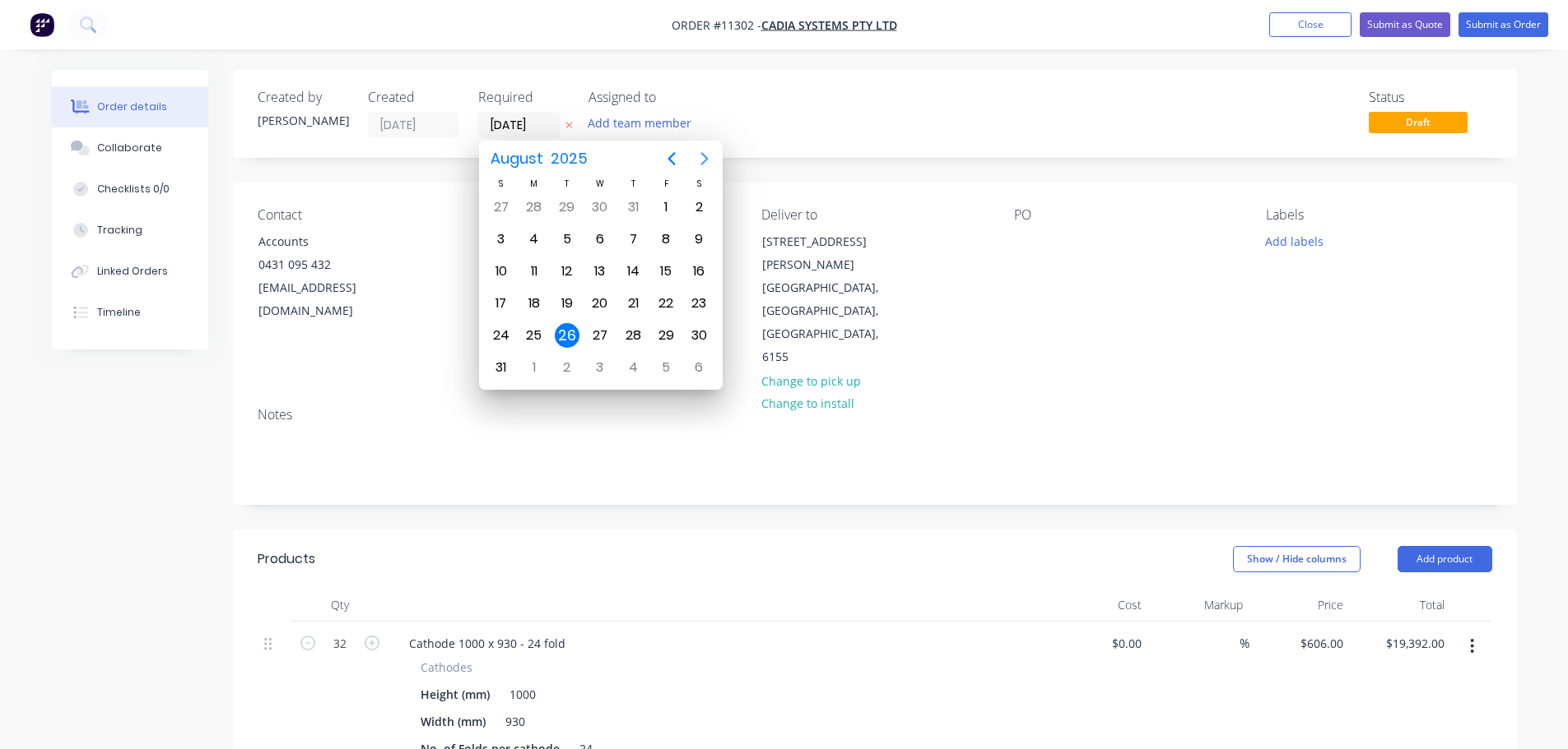
click at [701, 162] on icon "Next page" at bounding box center [704, 159] width 20 height 20
click at [571, 334] on div "30" at bounding box center [566, 335] width 24 height 24
type input "[DATE]"
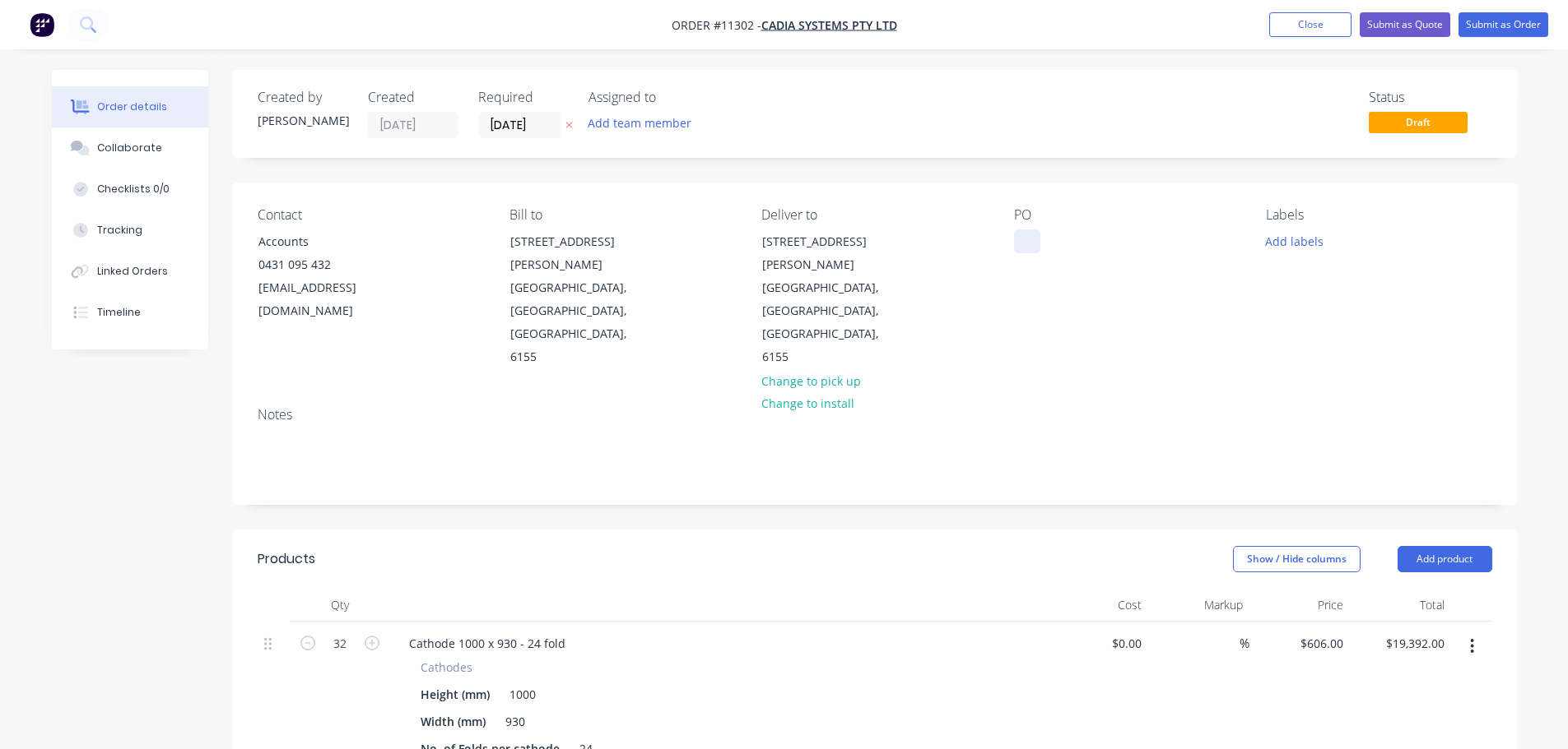
click at [1030, 248] on div at bounding box center [1026, 242] width 26 height 24
click at [347, 631] on input "32" at bounding box center [340, 643] width 43 height 24
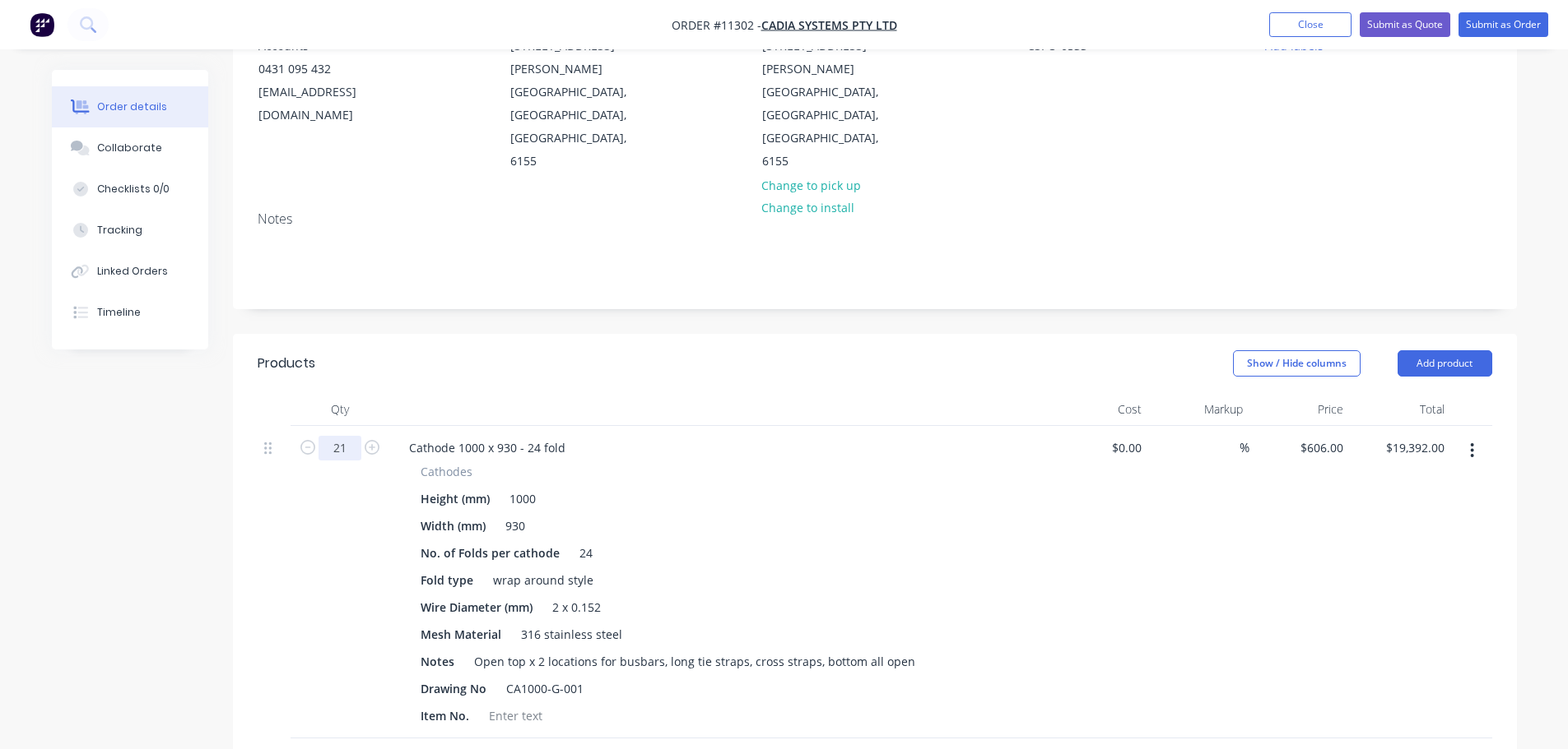
scroll to position [329, 0]
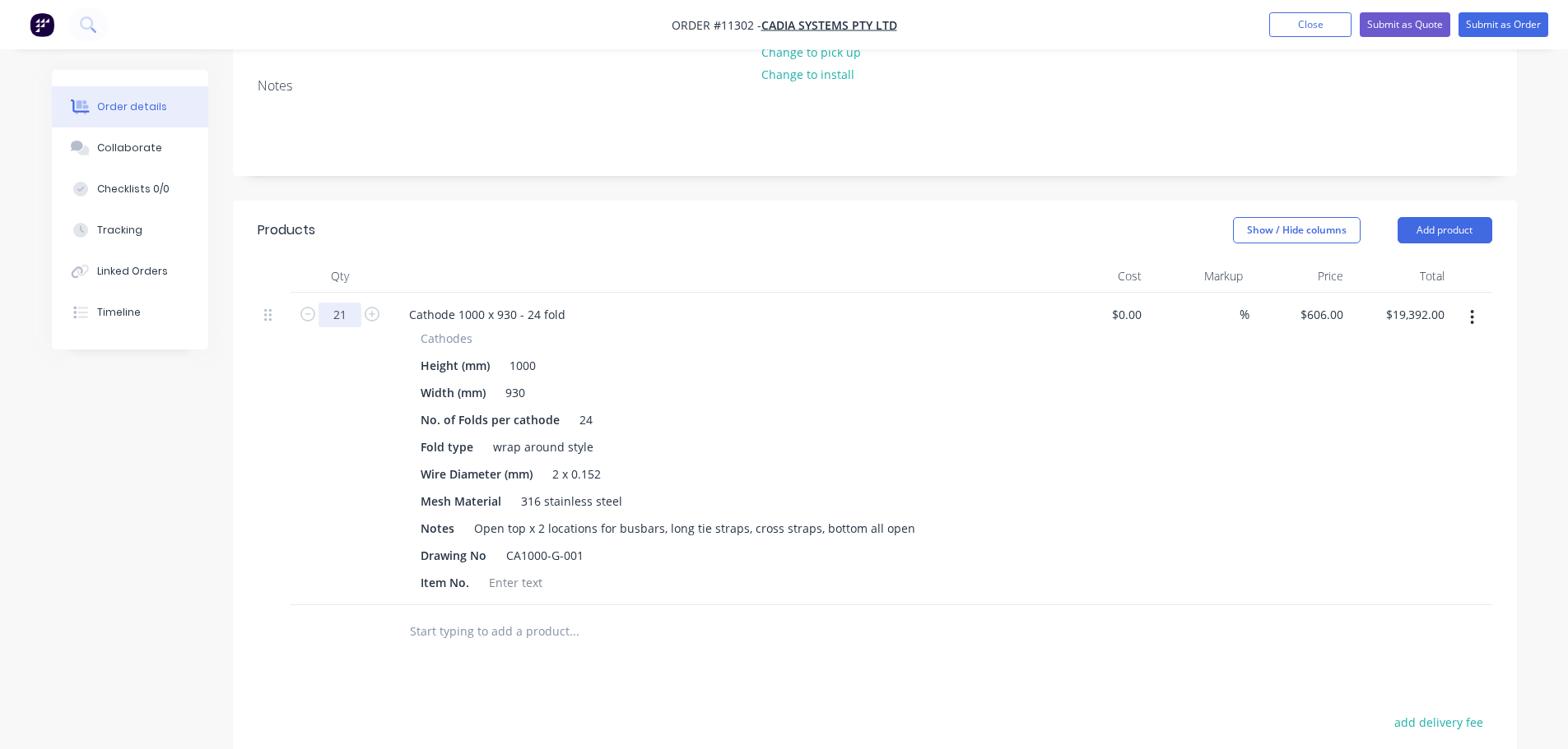
type input "21"
type input "$12,726.00"
click at [571, 630] on div "Products Show / Hide columns Add product Qty Cost Markup Price Total 21 Cathode…" at bounding box center [874, 627] width 1284 height 853
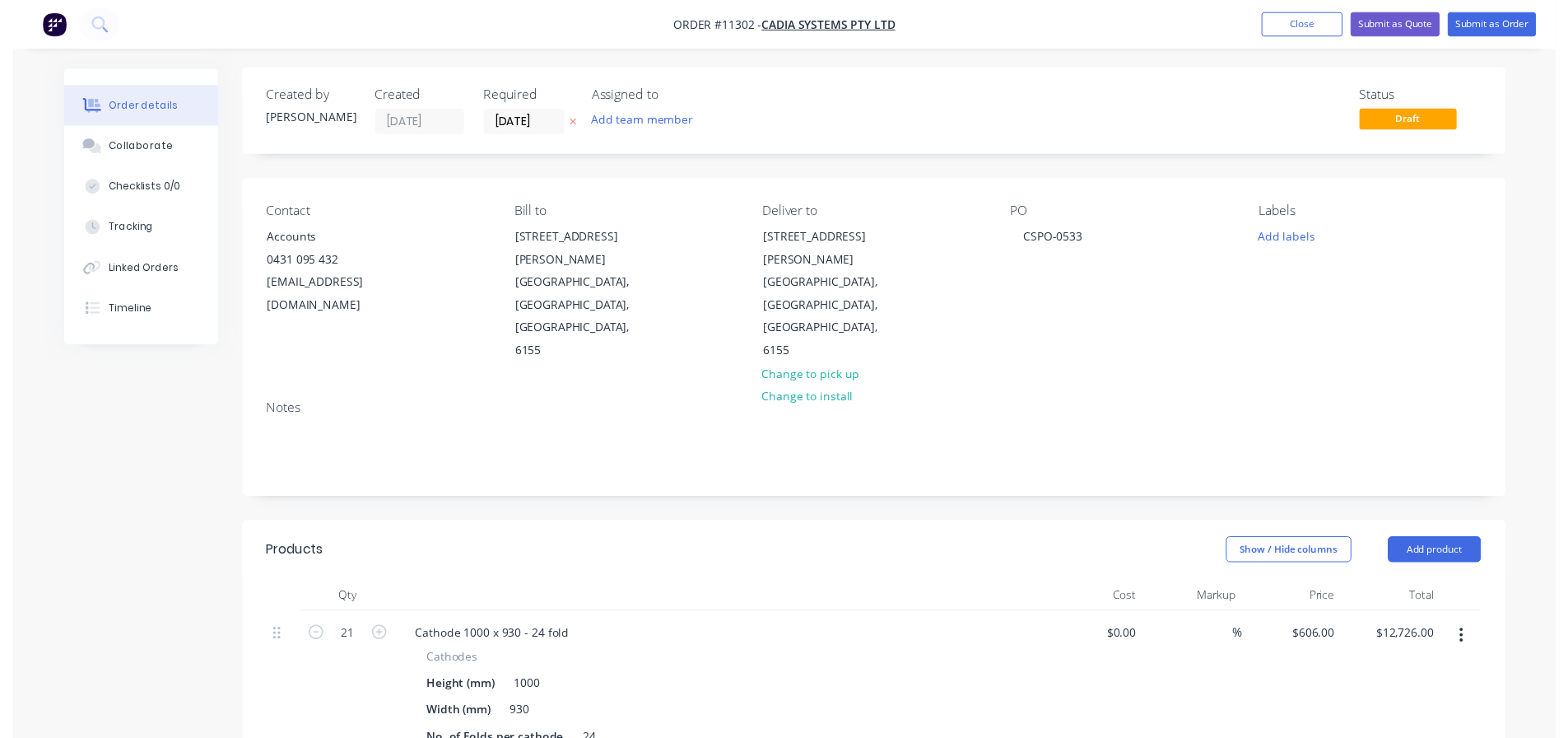
scroll to position [0, 0]
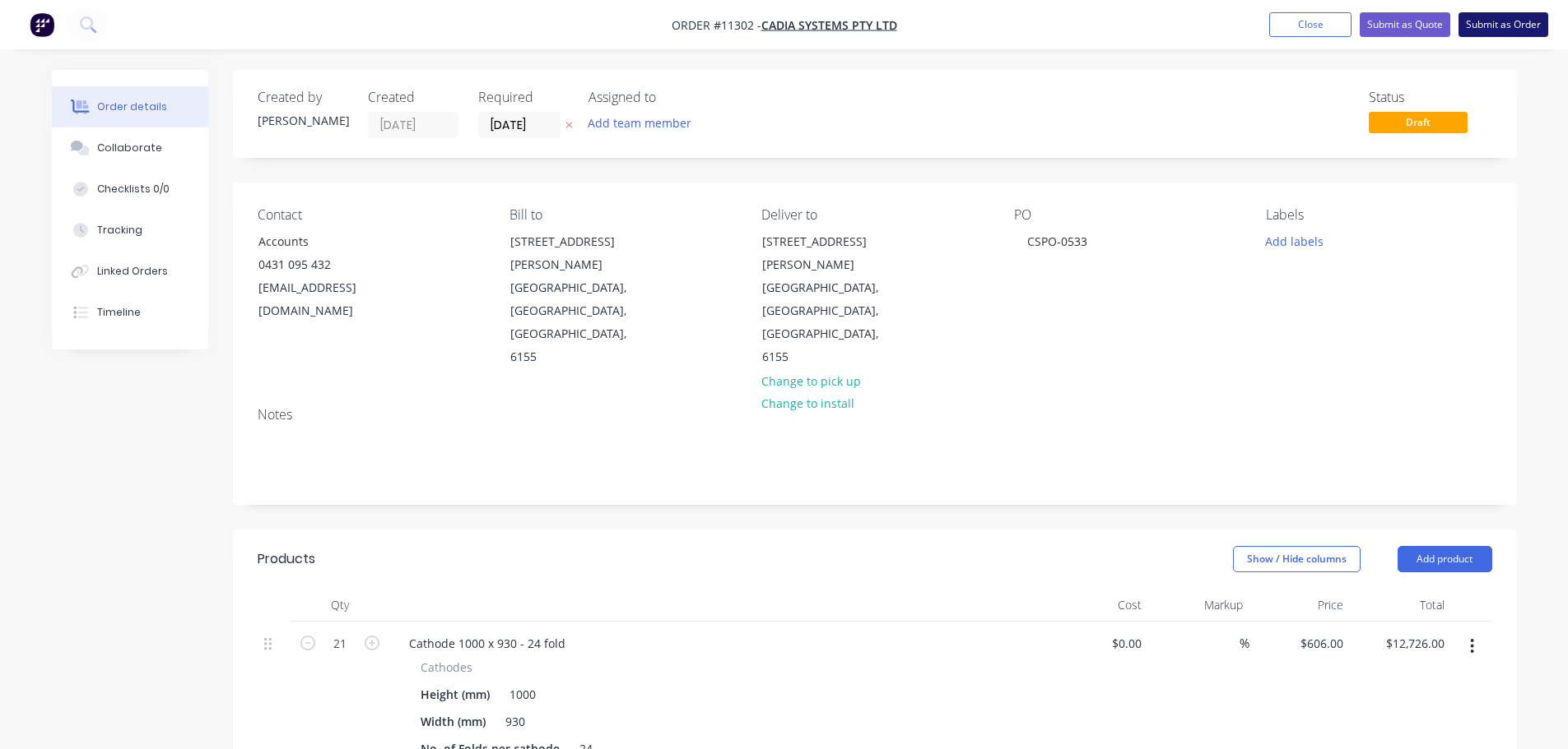
click at [1486, 27] on button "Submit as Order" at bounding box center [1503, 24] width 90 height 24
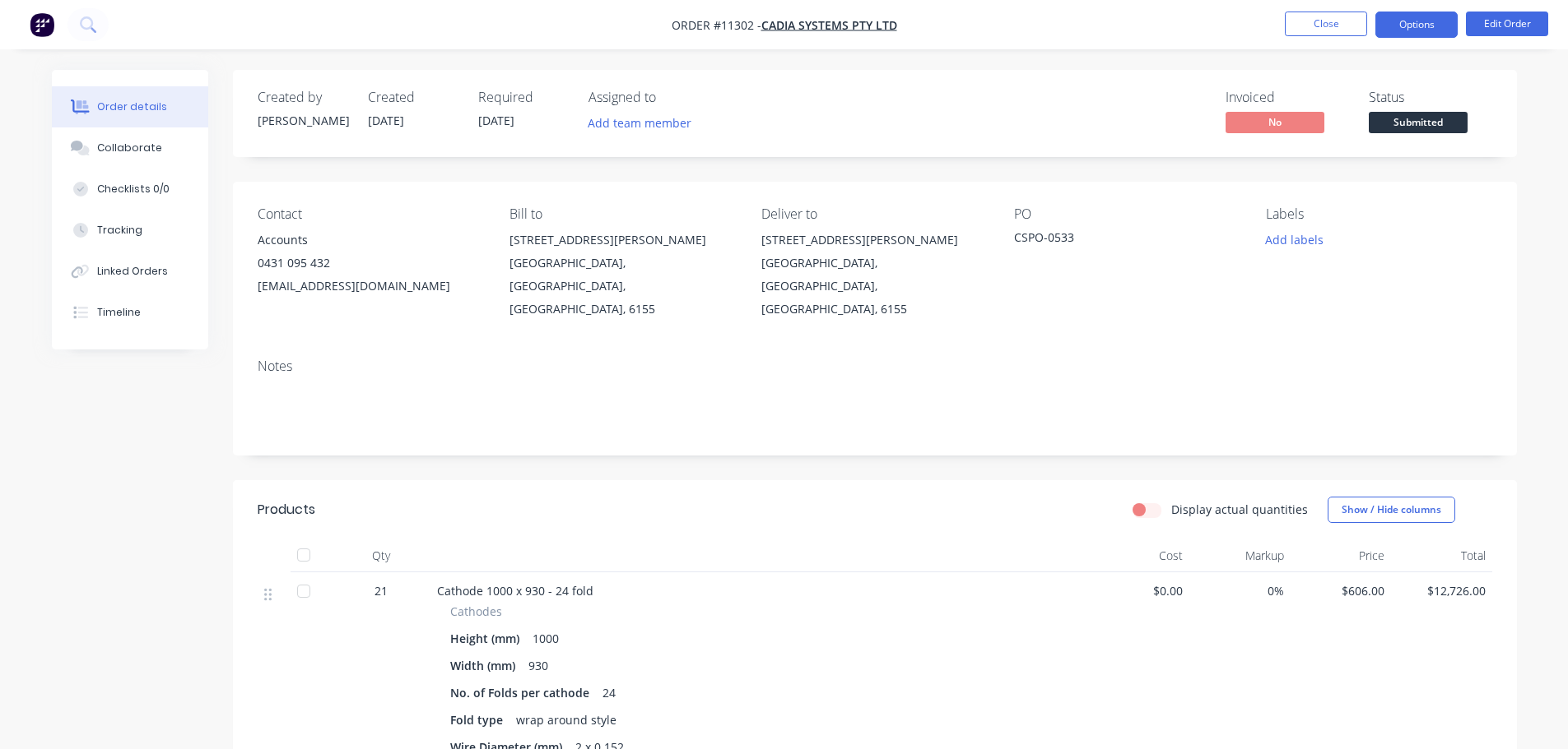
click at [1403, 27] on button "Options" at bounding box center [1416, 24] width 83 height 26
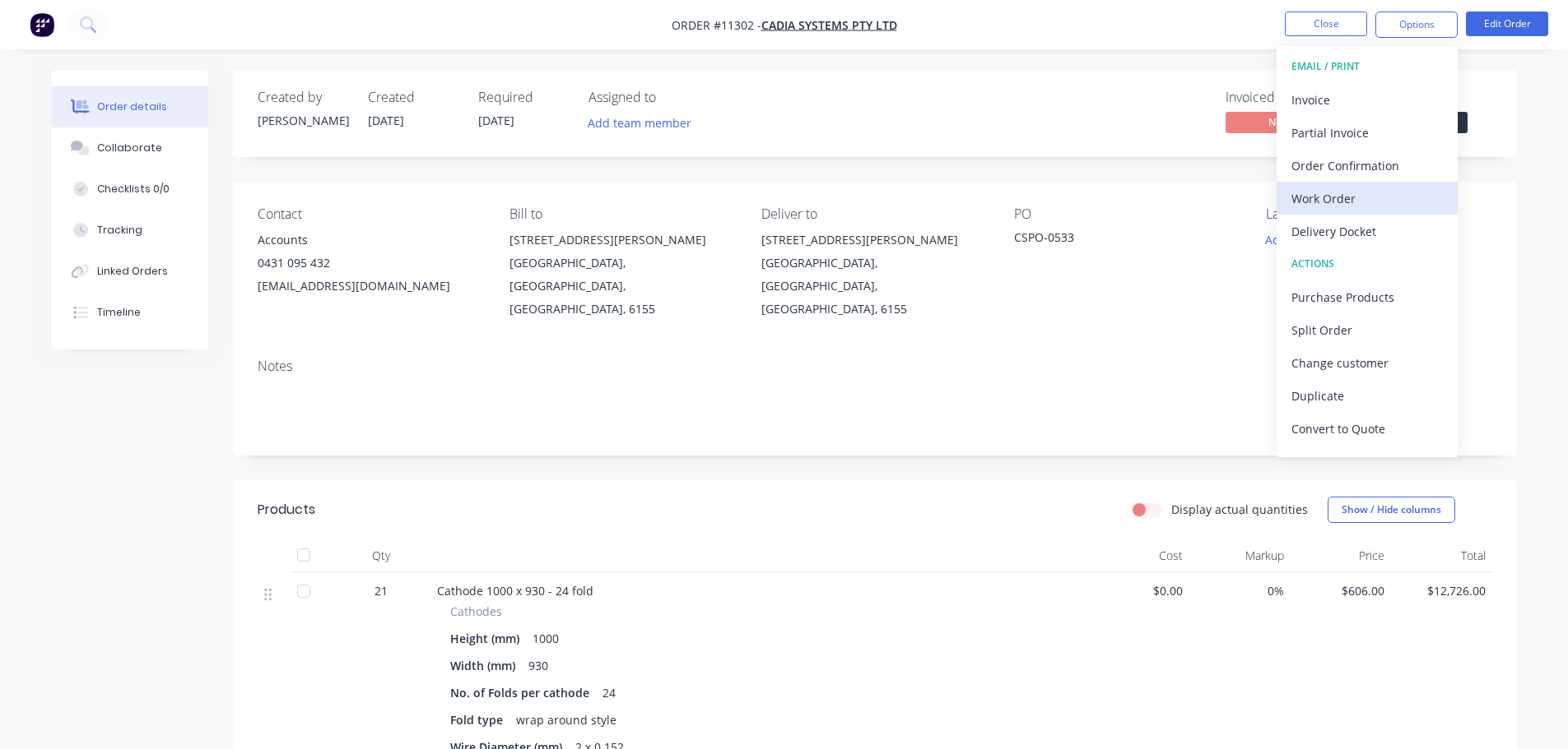
click at [1329, 191] on div "Work Order" at bounding box center [1367, 198] width 152 height 24
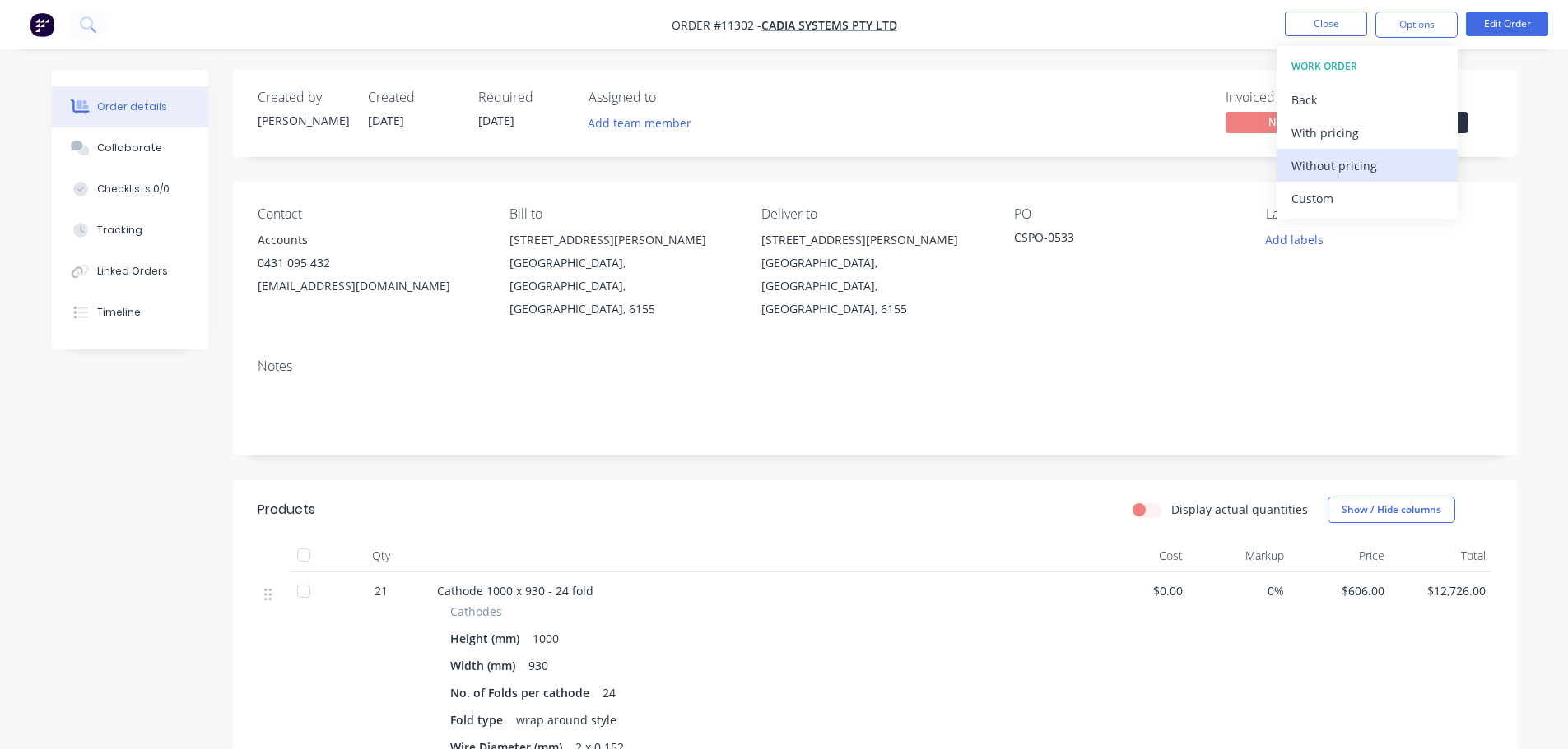
click at [1324, 167] on div "Without pricing" at bounding box center [1367, 165] width 152 height 24
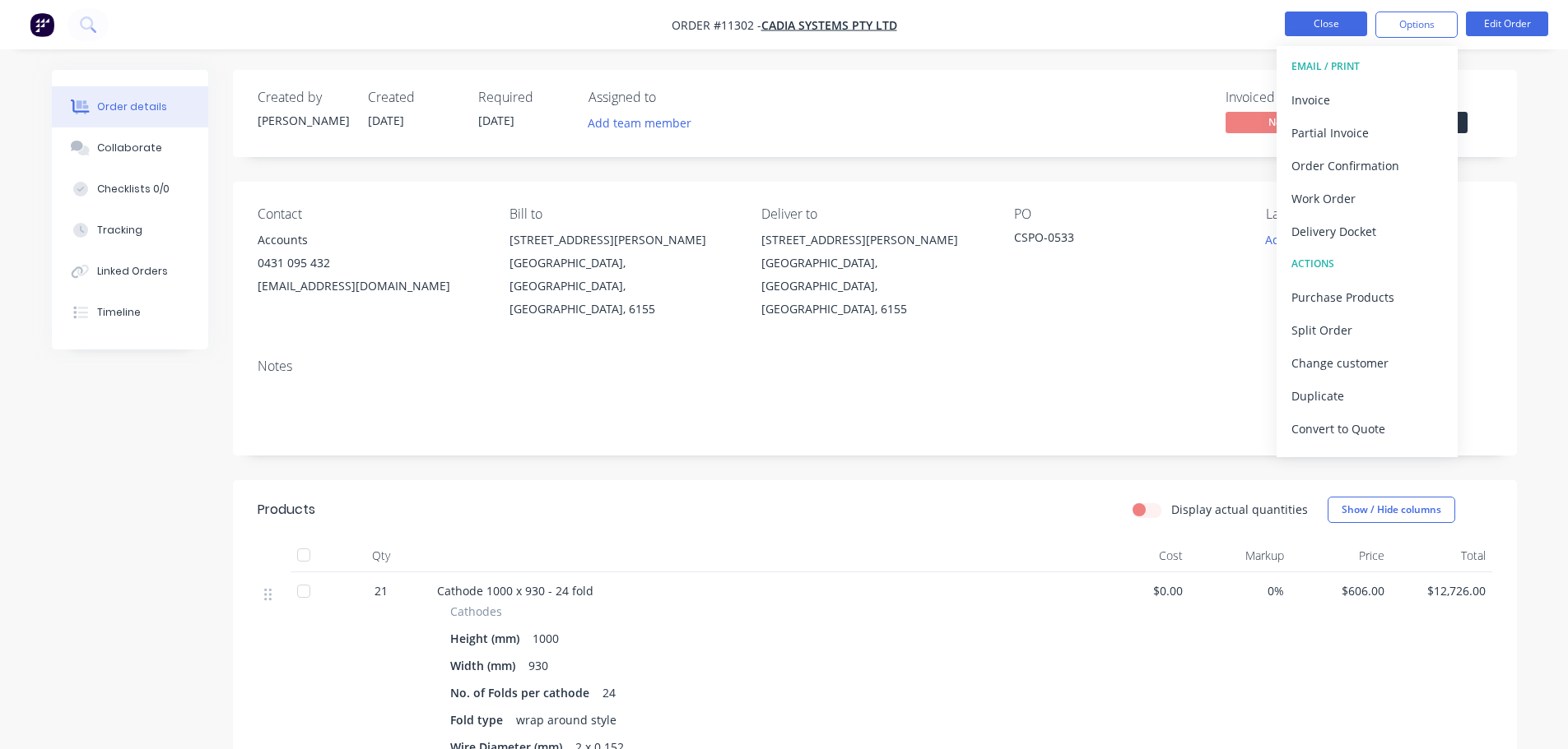
click at [1333, 23] on button "Close" at bounding box center [1326, 23] width 83 height 24
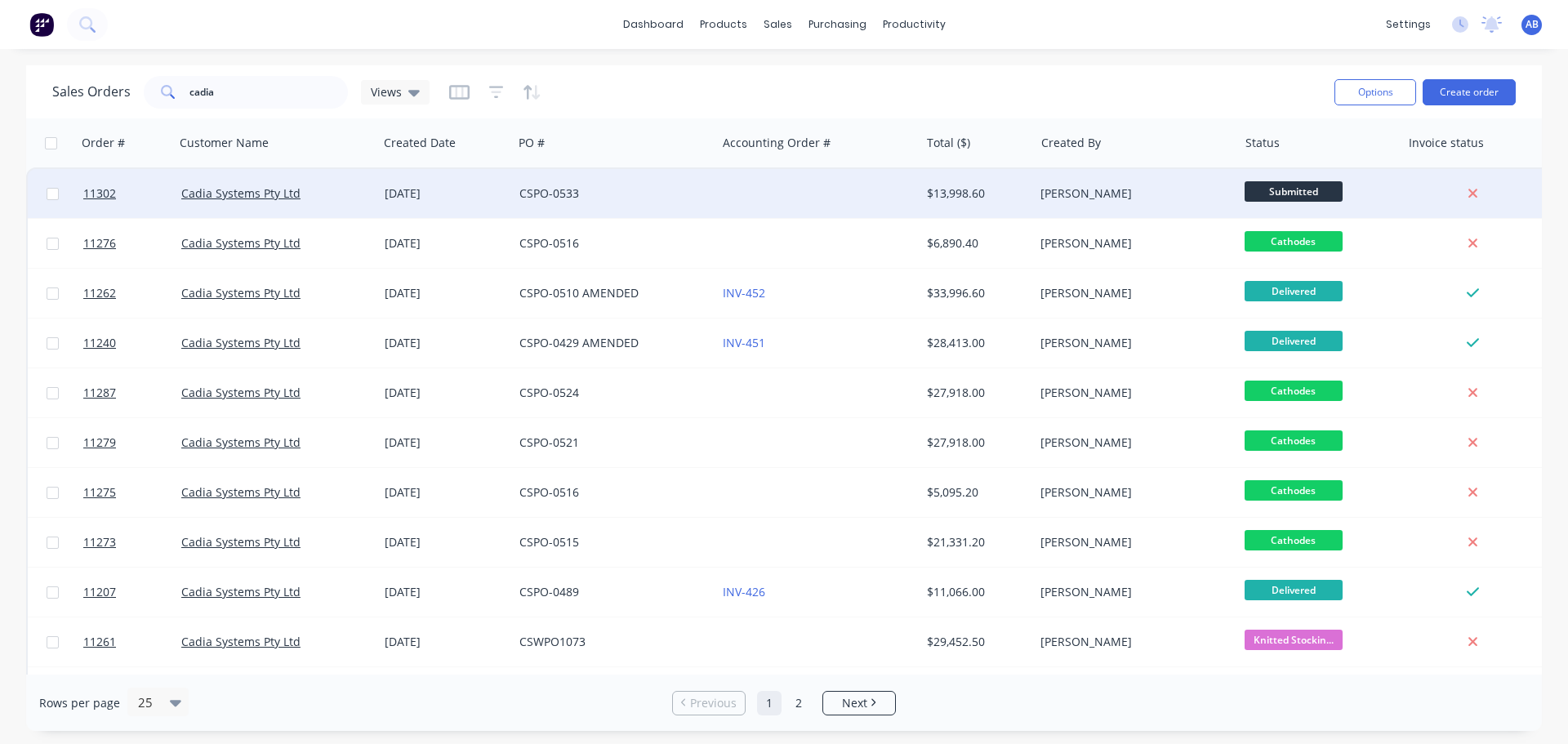
click at [751, 192] on div at bounding box center [818, 194] width 203 height 49
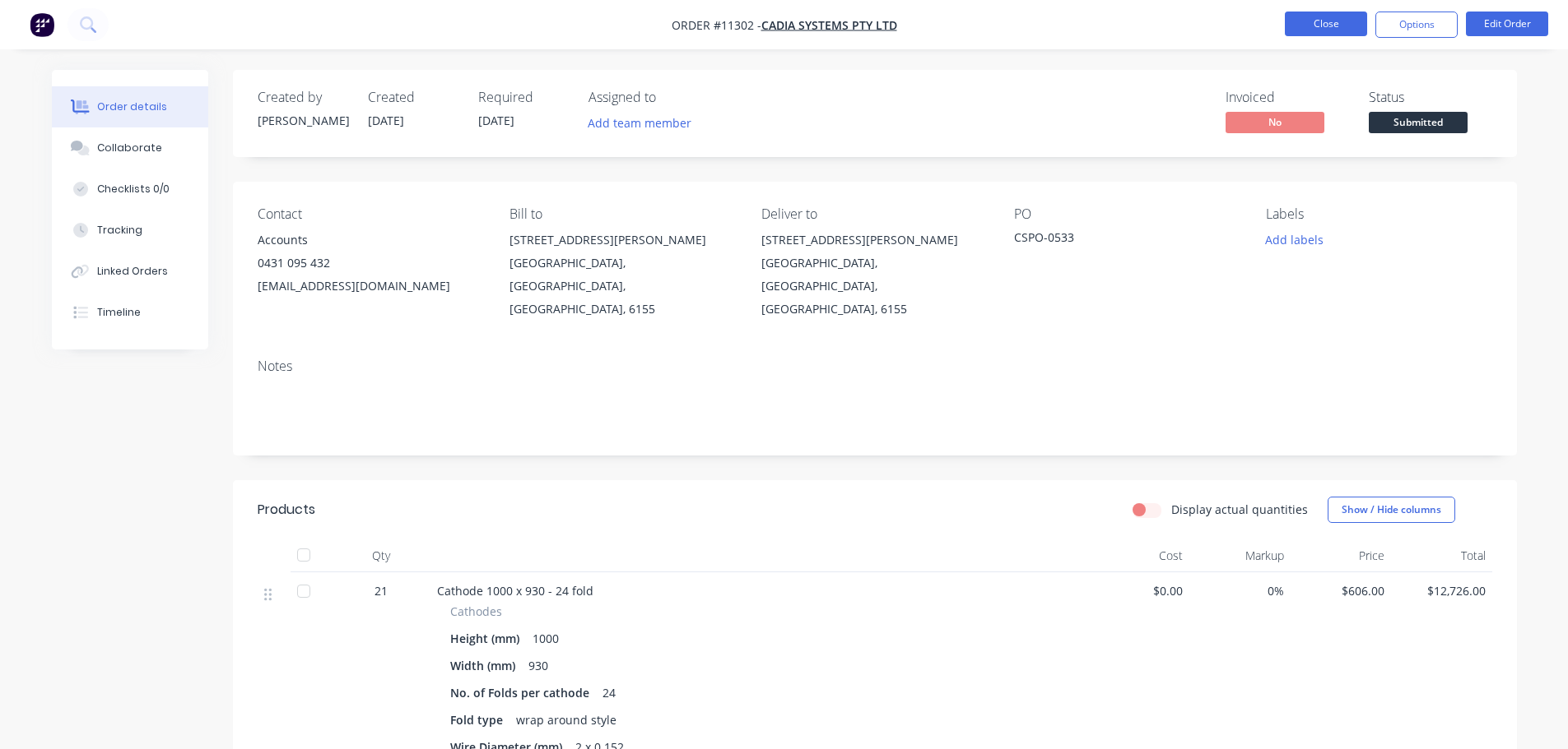
click at [1332, 21] on button "Close" at bounding box center [1326, 23] width 83 height 24
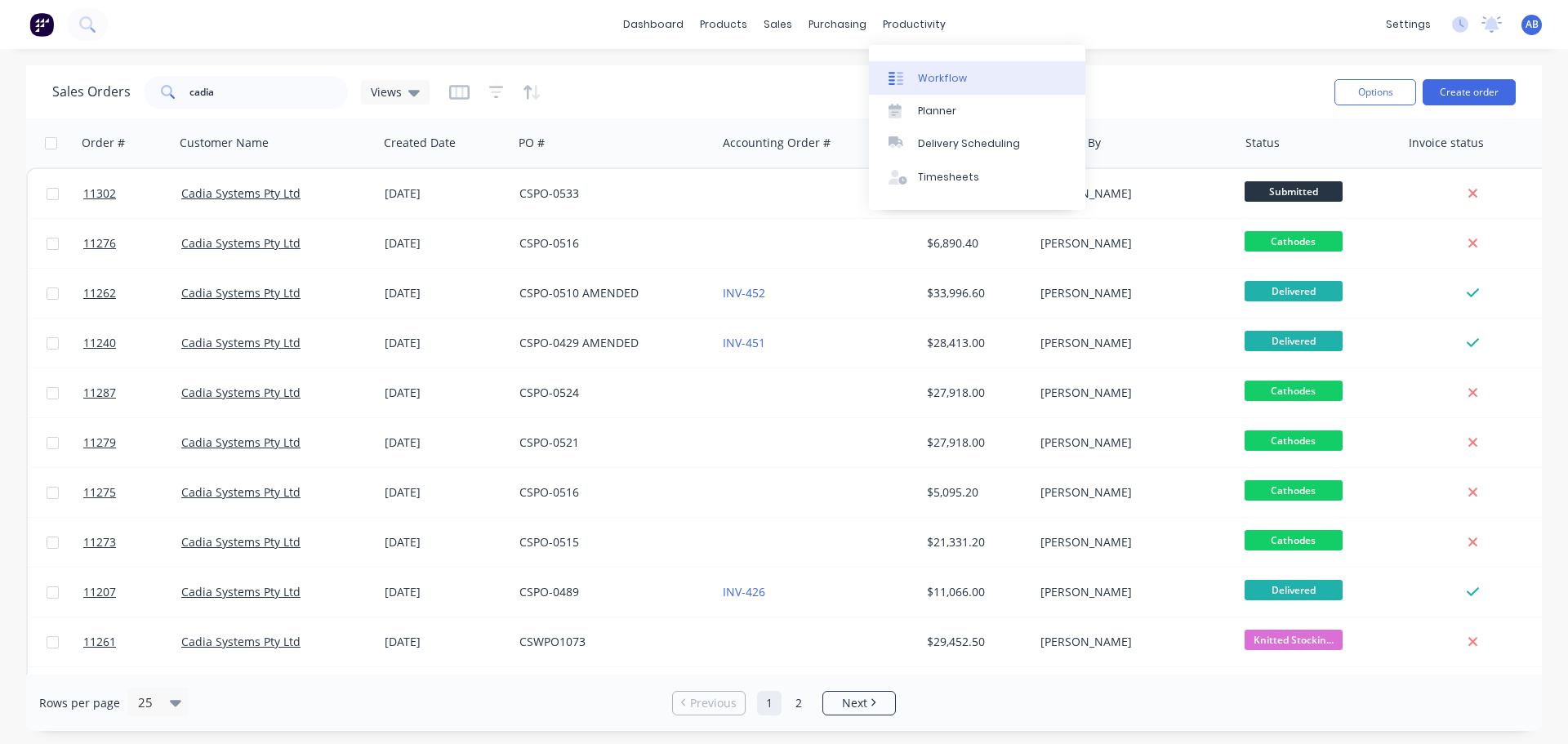
click at [937, 78] on div "Workflow" at bounding box center [942, 79] width 49 height 14
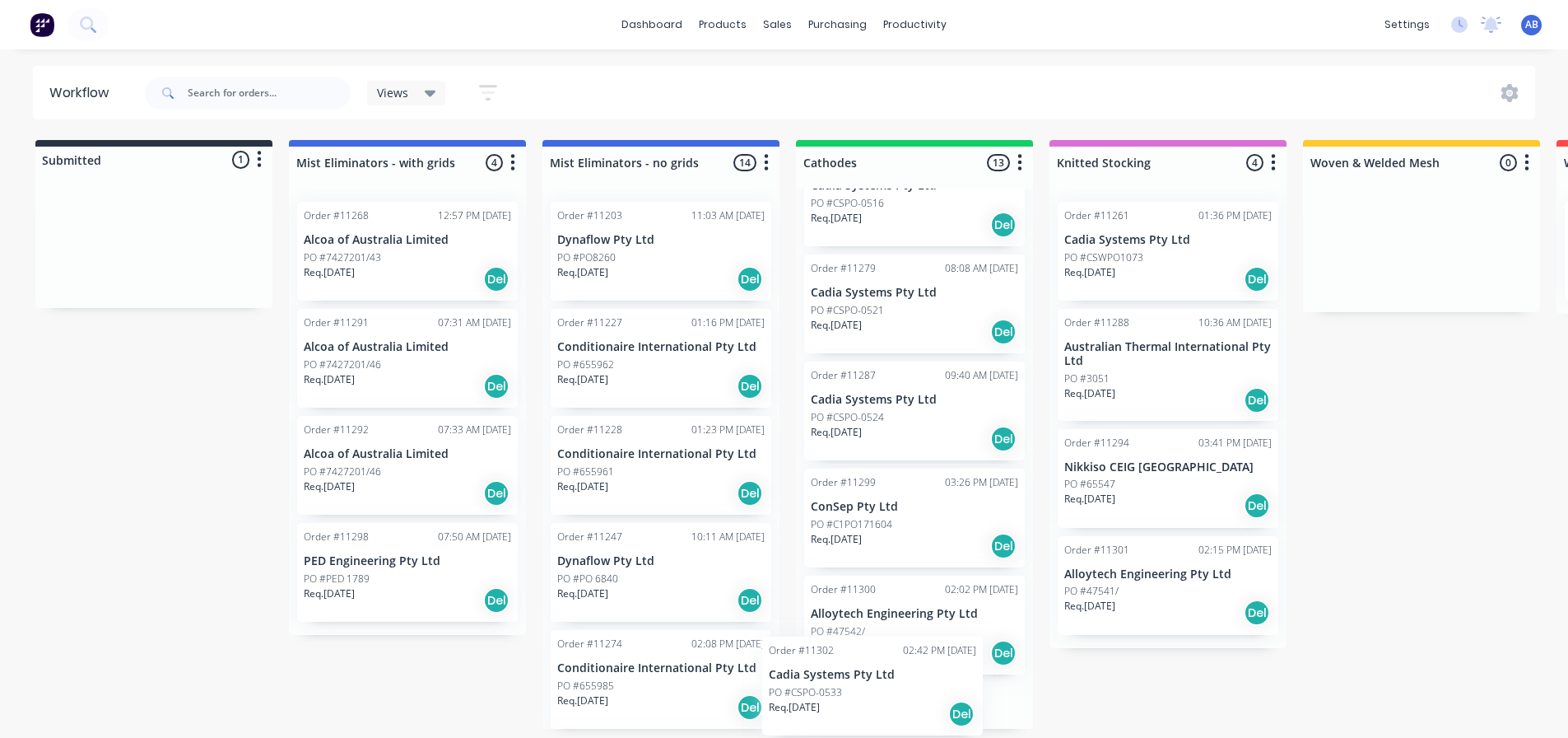
scroll to position [964, 0]
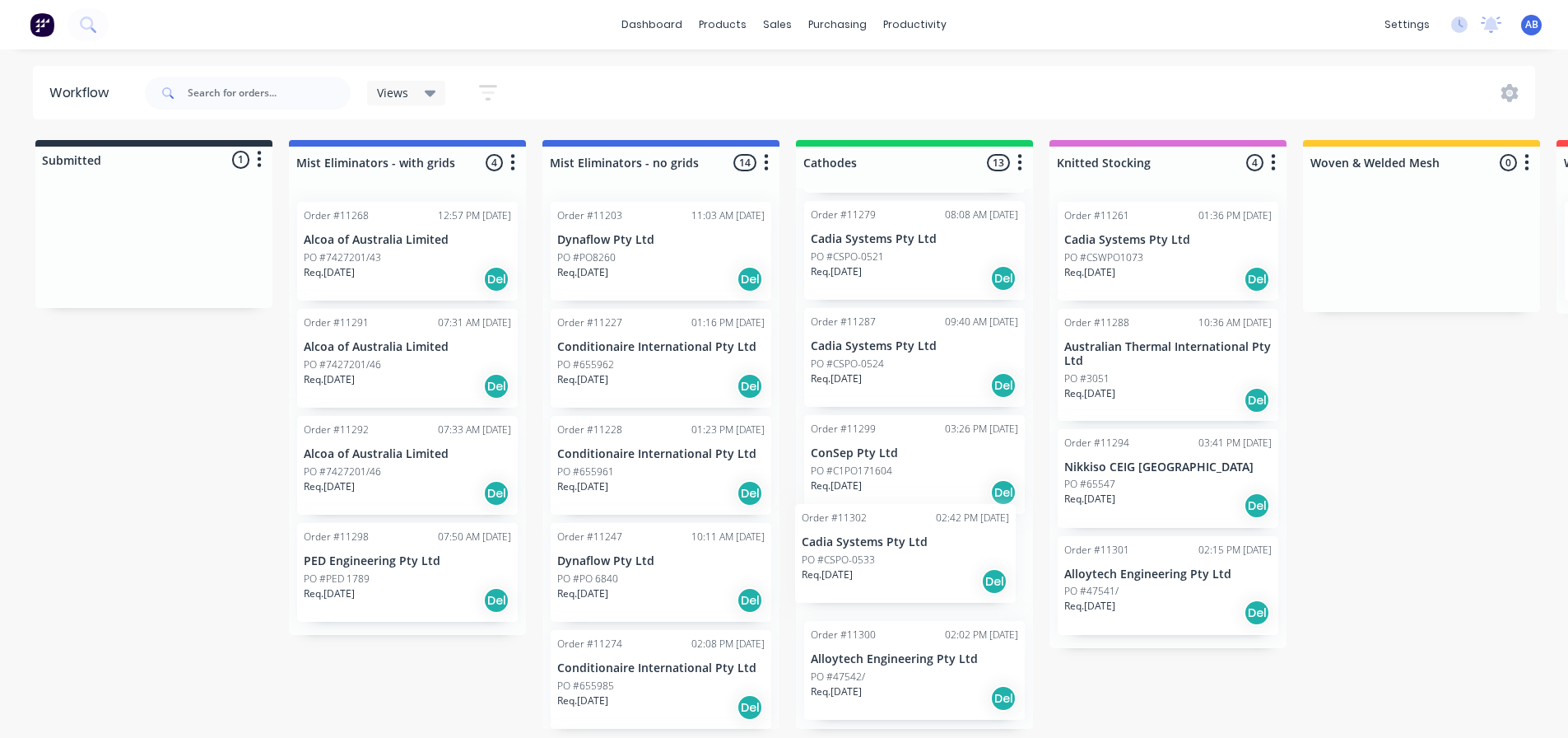
drag, startPoint x: 155, startPoint y: 245, endPoint x: 910, endPoint y: 553, distance: 815.4
click at [910, 553] on div "Submitted 1 Status colour #273444 hex #273444 Save Cancel Summaries Total order…" at bounding box center [1121, 434] width 2267 height 589
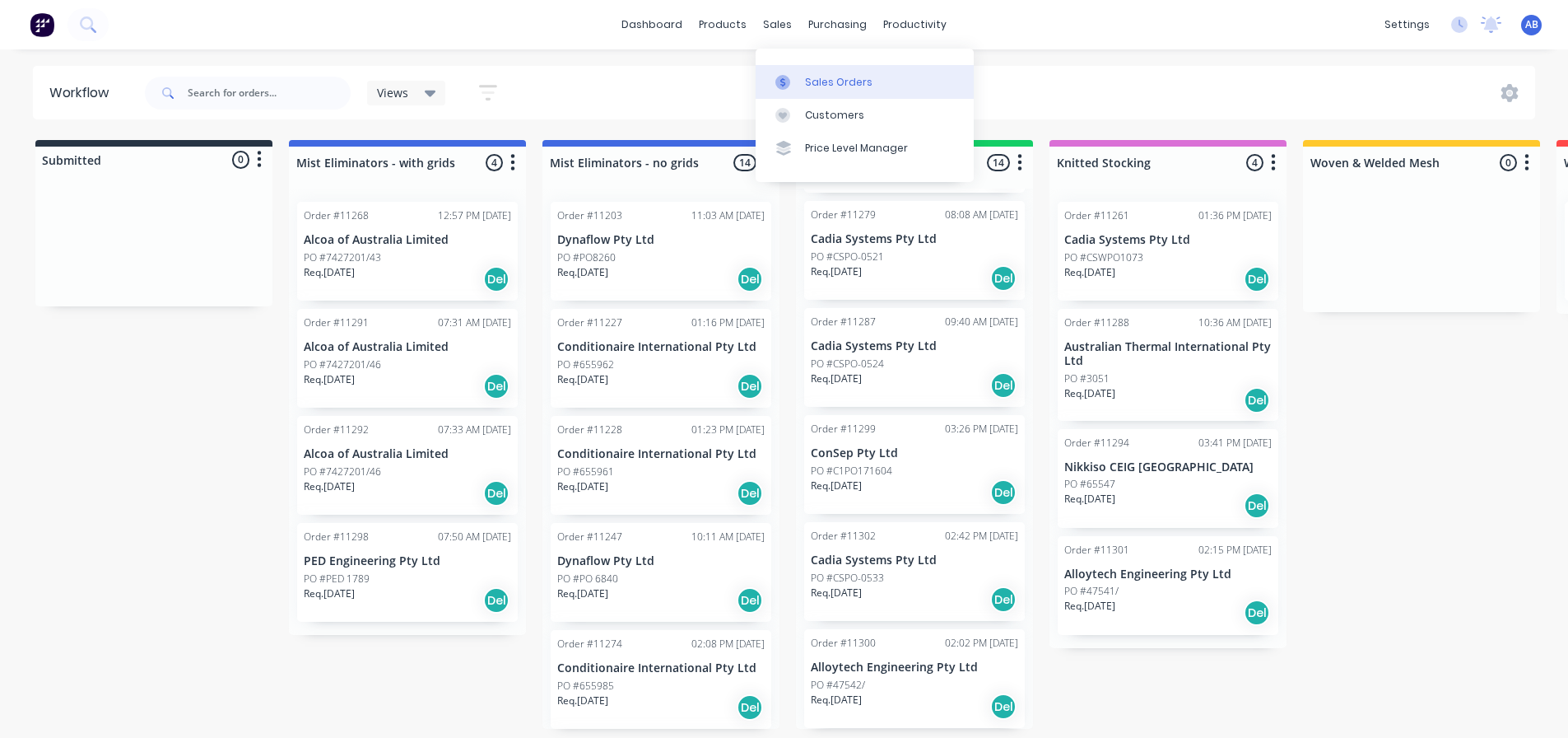
click at [797, 75] on div at bounding box center [787, 82] width 24 height 14
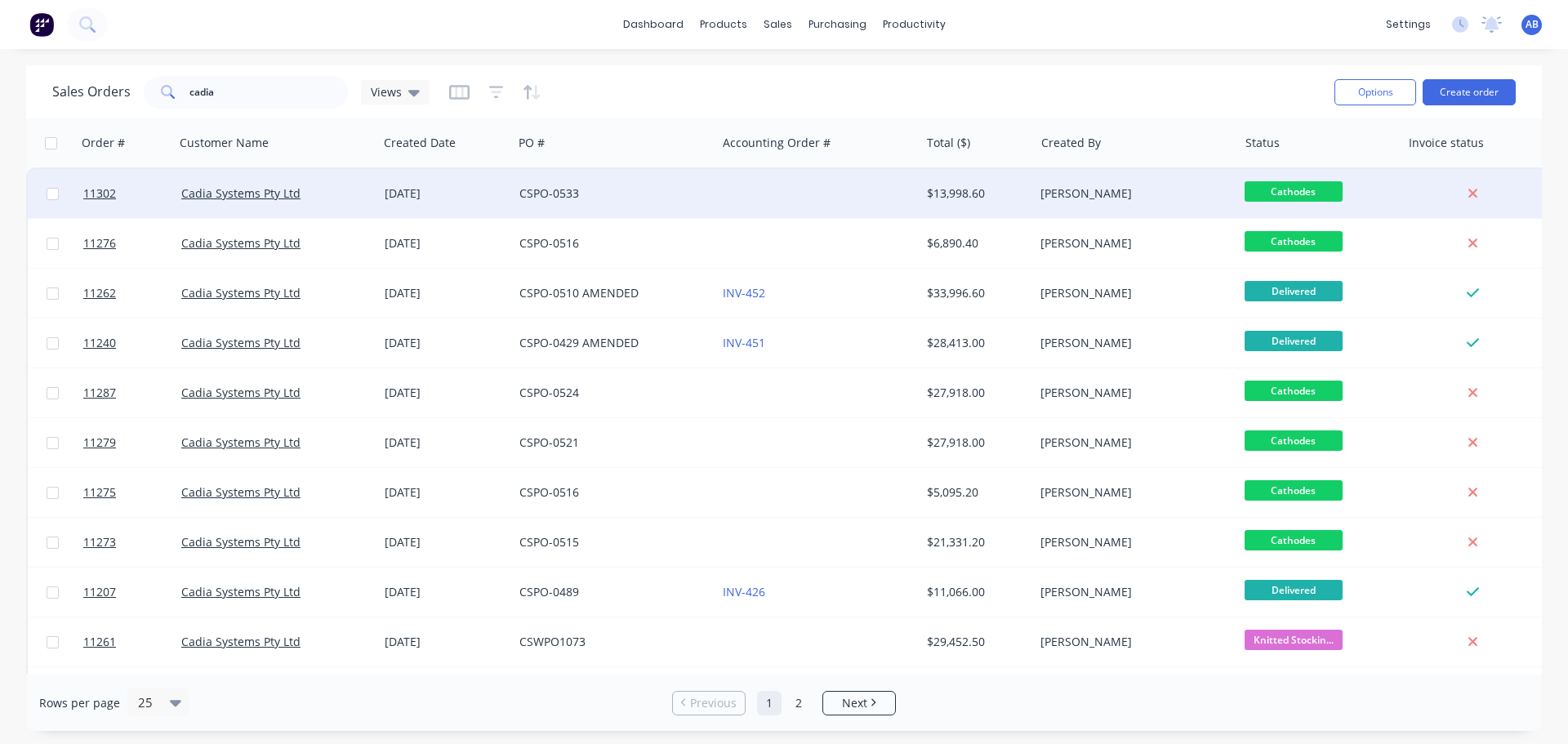
click at [676, 189] on div "CSPO-0533" at bounding box center [609, 194] width 181 height 16
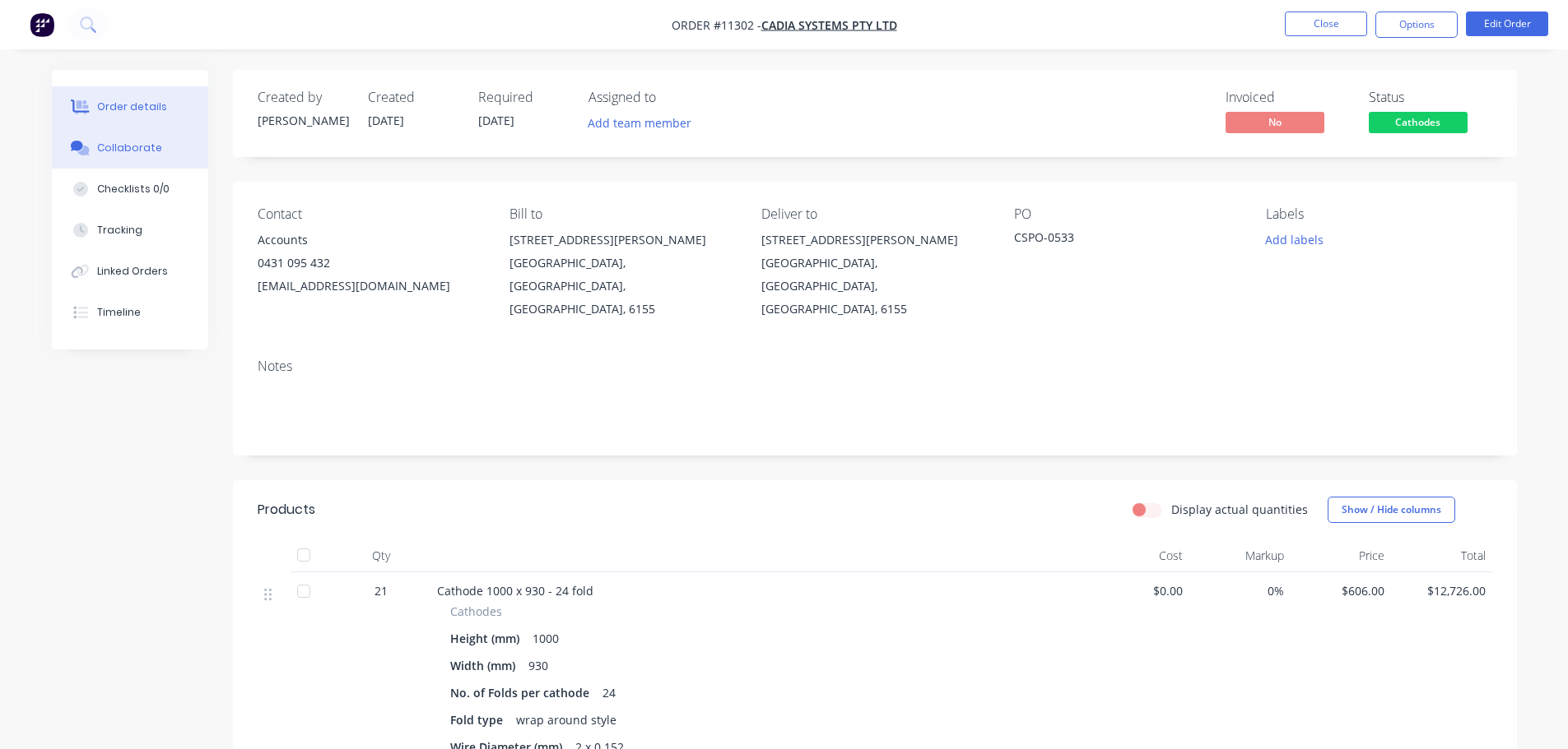
click at [128, 151] on div "Collaborate" at bounding box center [129, 148] width 65 height 14
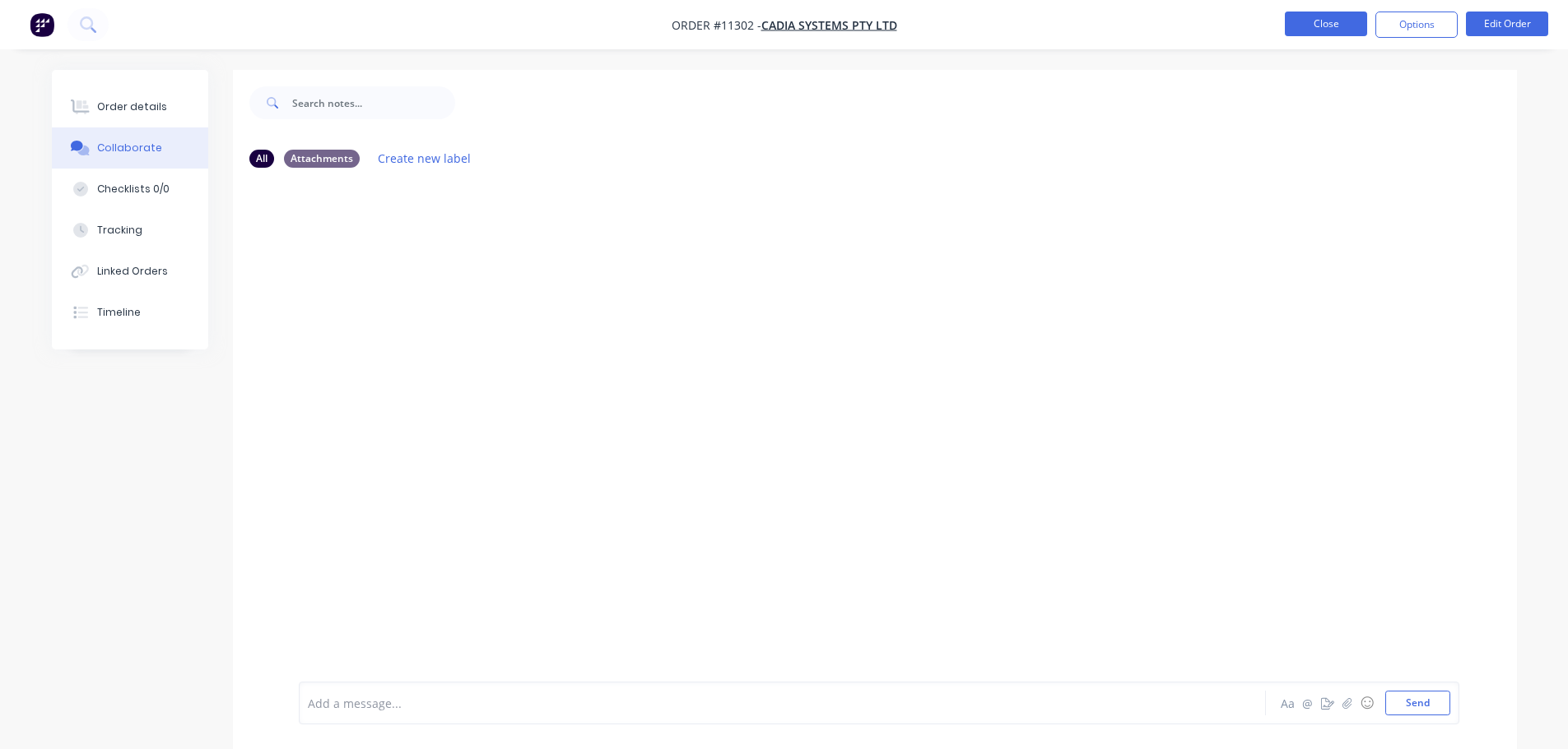
click at [1330, 23] on button "Close" at bounding box center [1326, 23] width 83 height 24
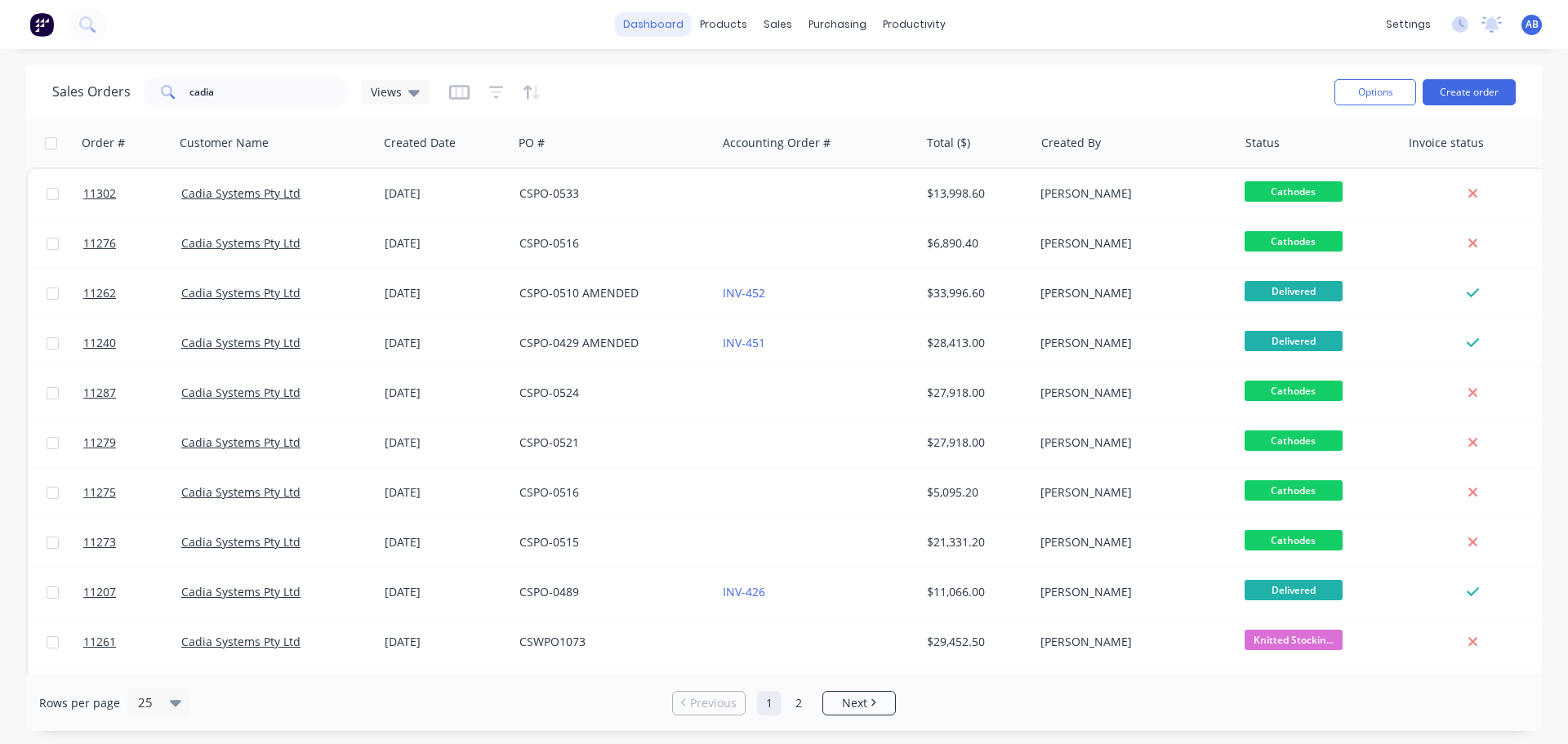
click at [662, 21] on link "dashboard" at bounding box center [654, 24] width 77 height 24
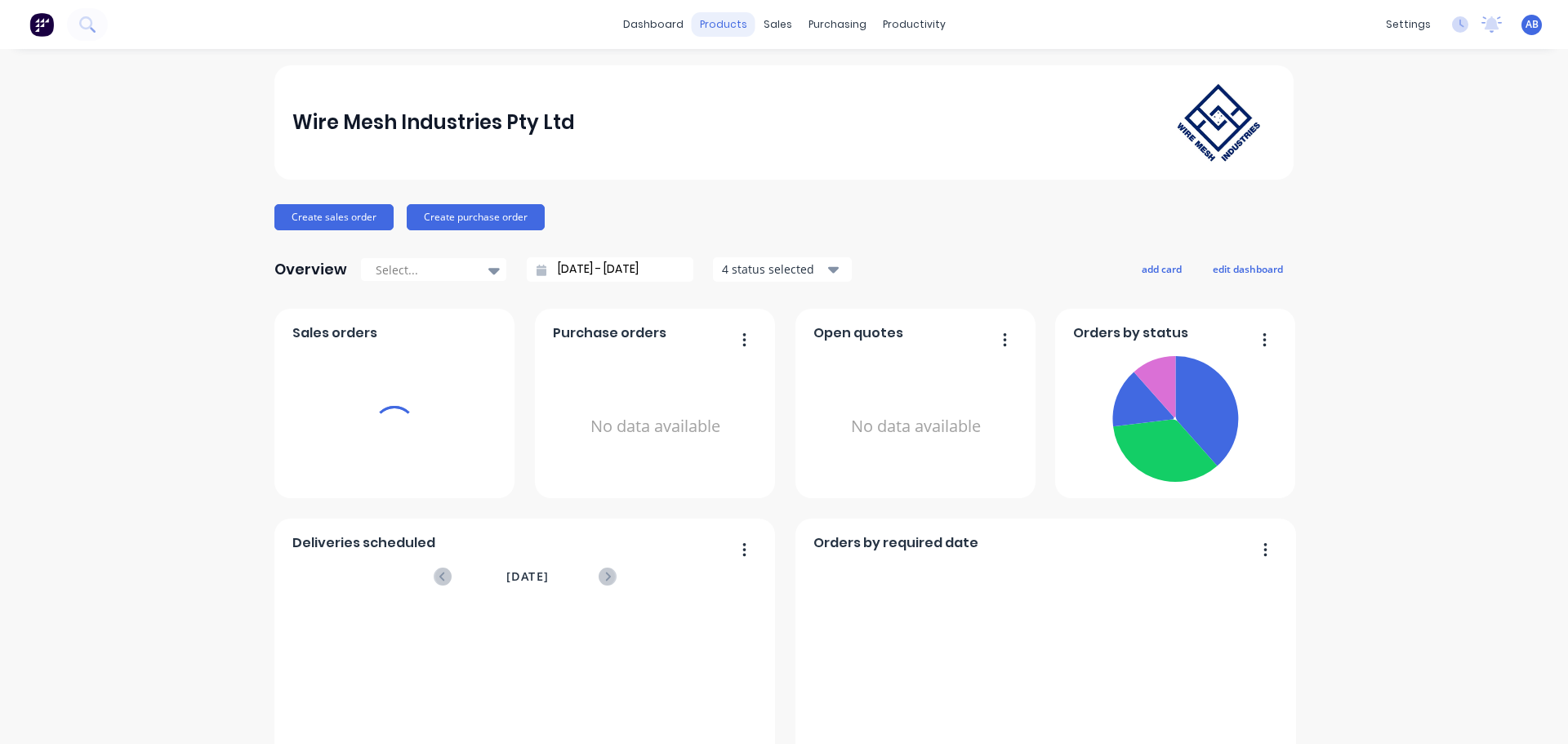
click at [723, 24] on div "products" at bounding box center [723, 24] width 63 height 24
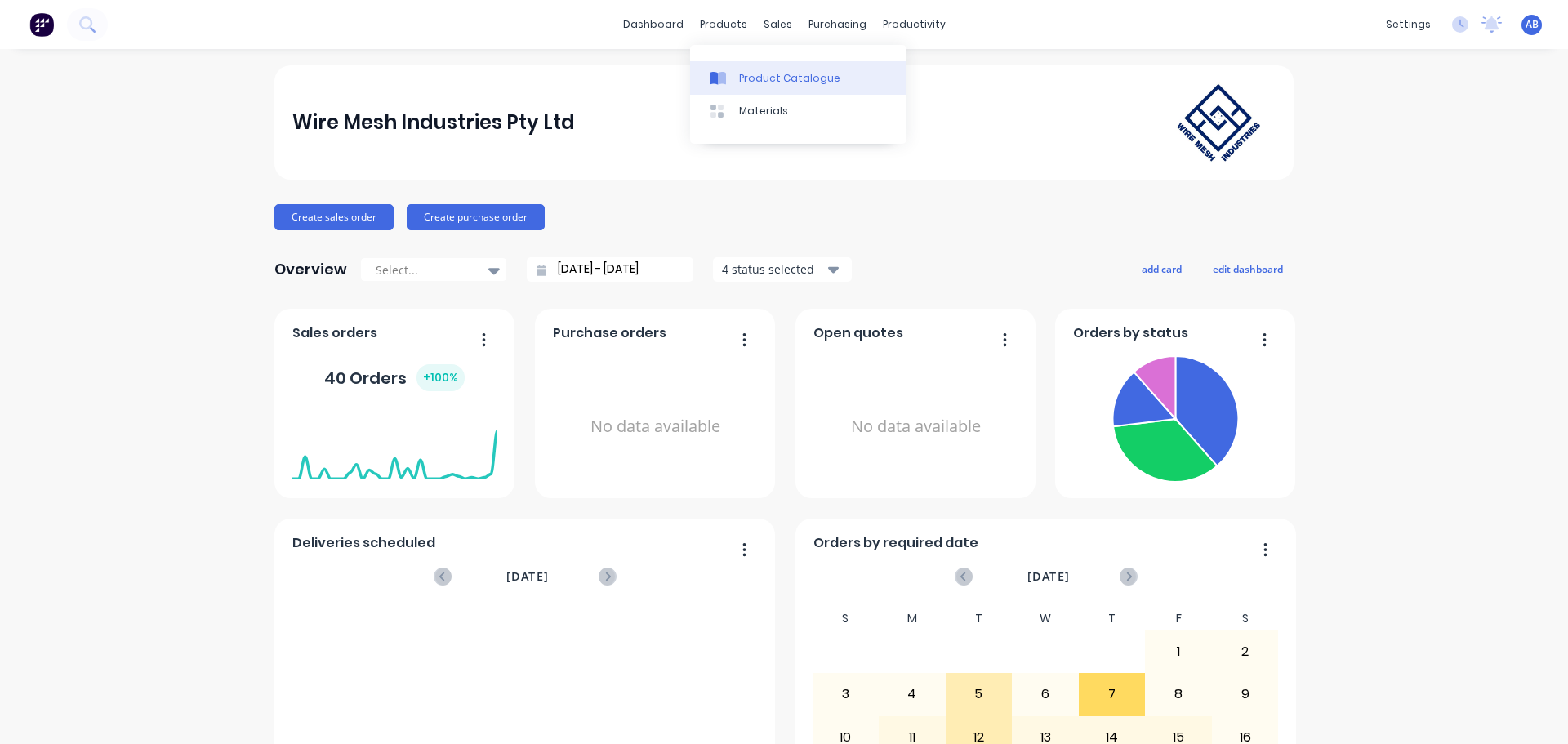
click at [772, 81] on div "Product Catalogue" at bounding box center [790, 79] width 102 height 14
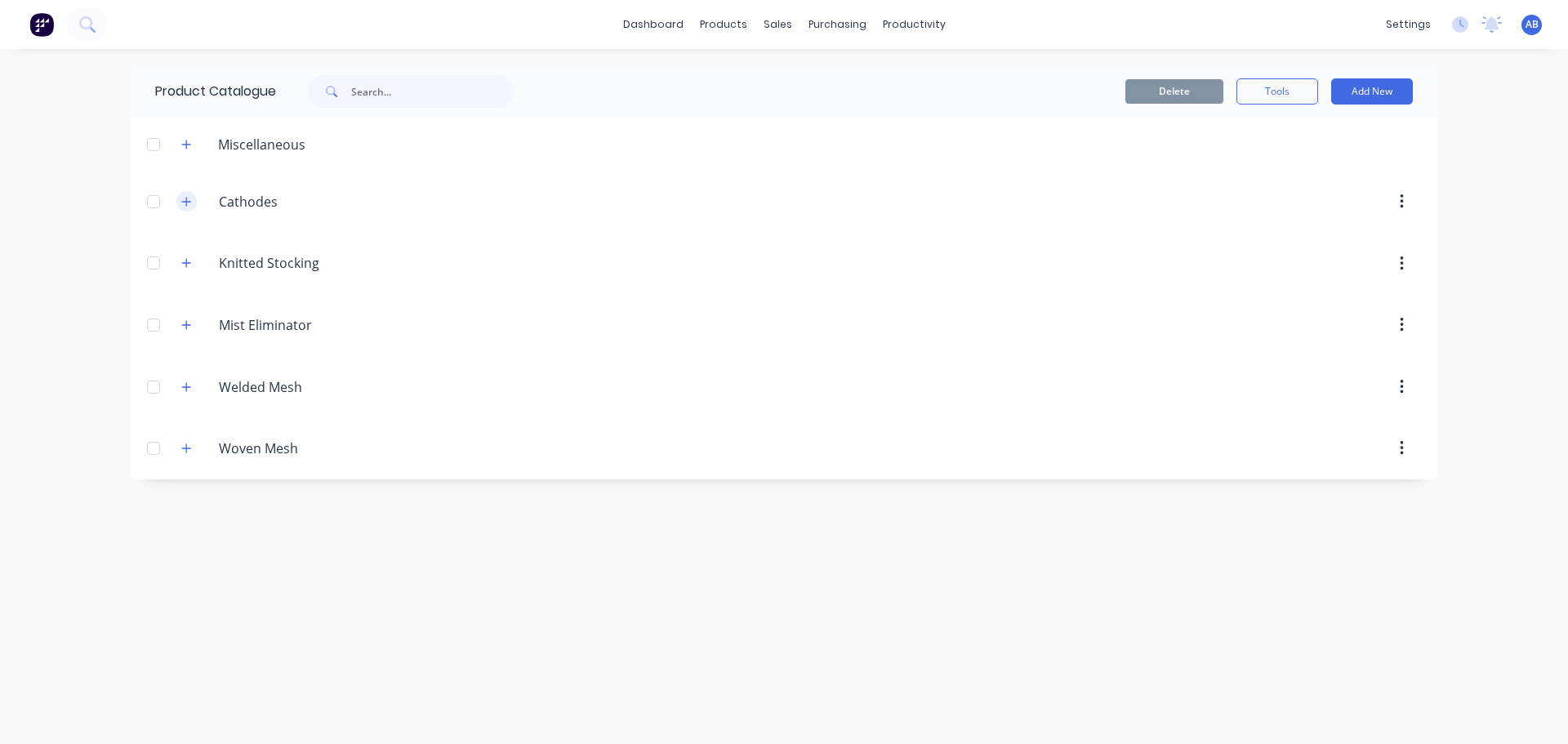
click at [192, 203] on button "button" at bounding box center [186, 201] width 21 height 21
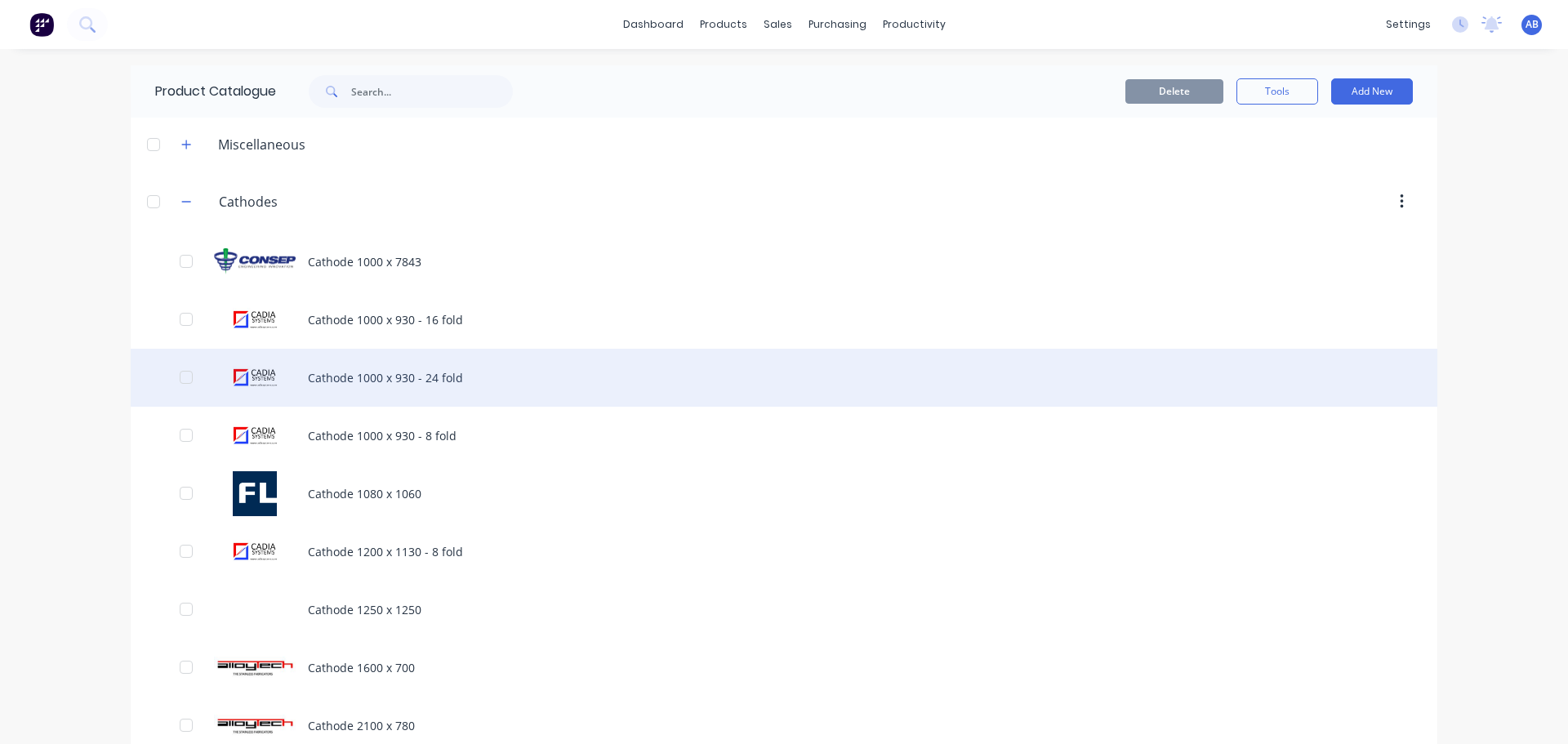
click at [359, 375] on div "Cathode 1000 x 930 - 24 fold" at bounding box center [784, 377] width 1307 height 58
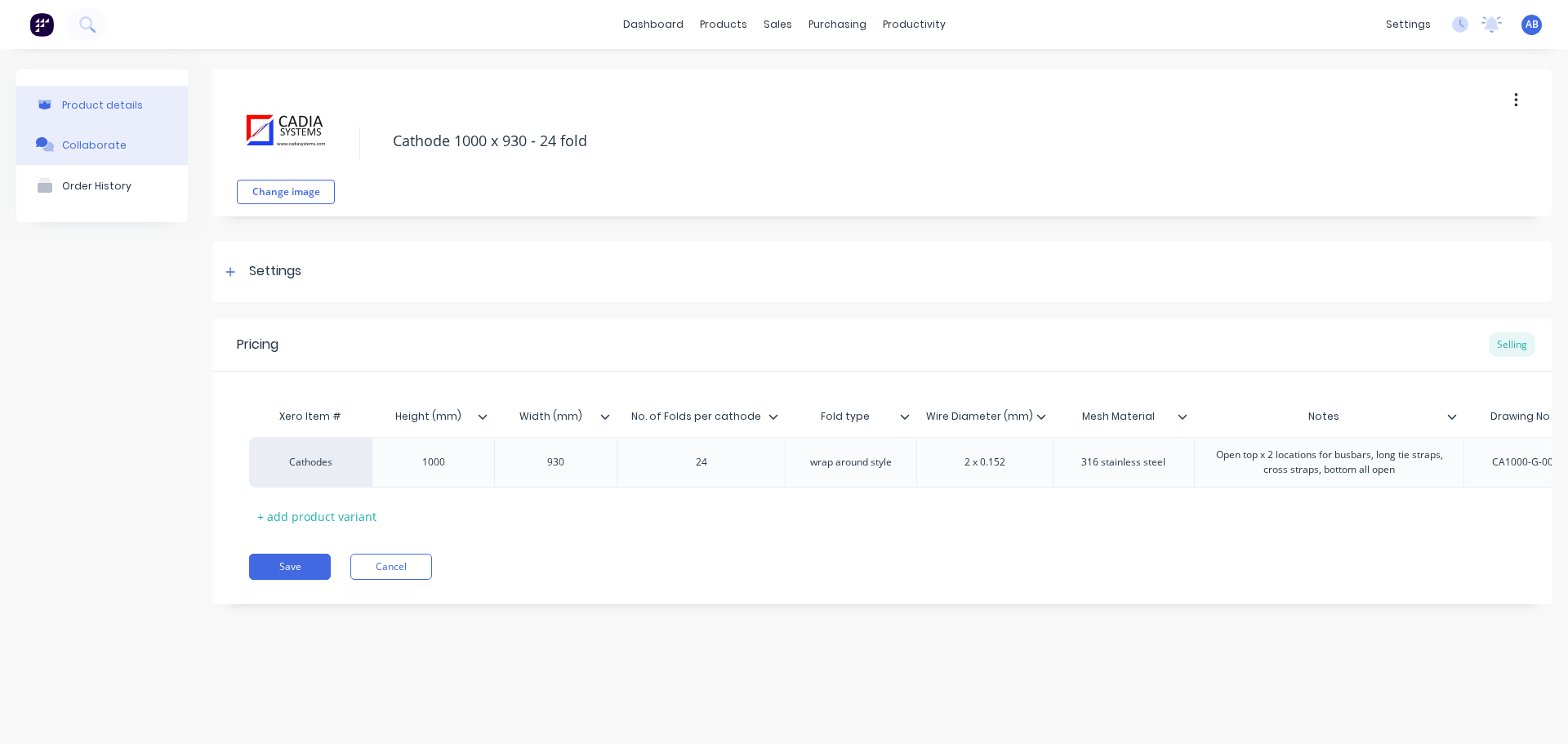
click at [86, 147] on div "Collaborate" at bounding box center [95, 145] width 64 height 12
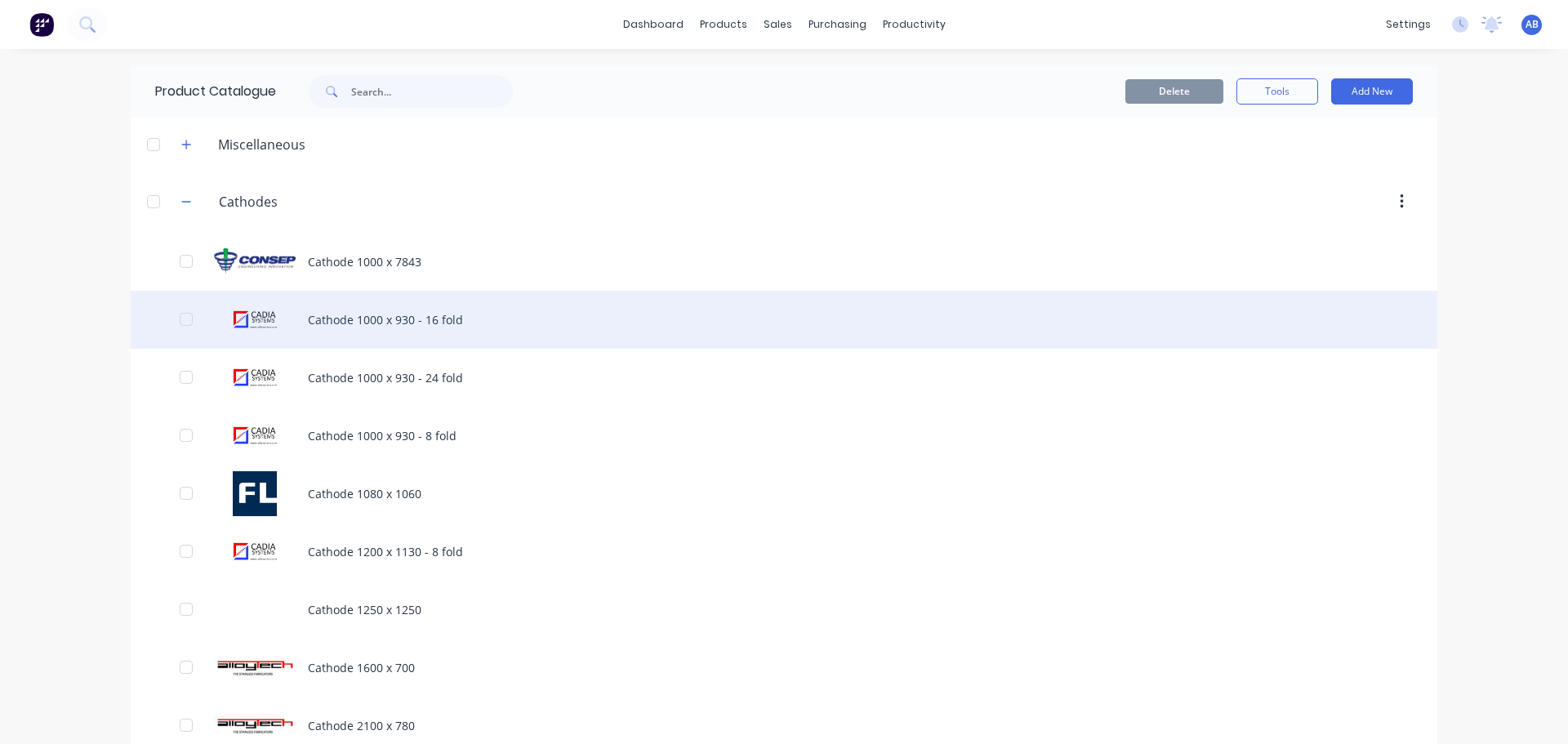
click at [359, 323] on div "Cathode 1000 x 930 - 16 fold" at bounding box center [784, 319] width 1307 height 58
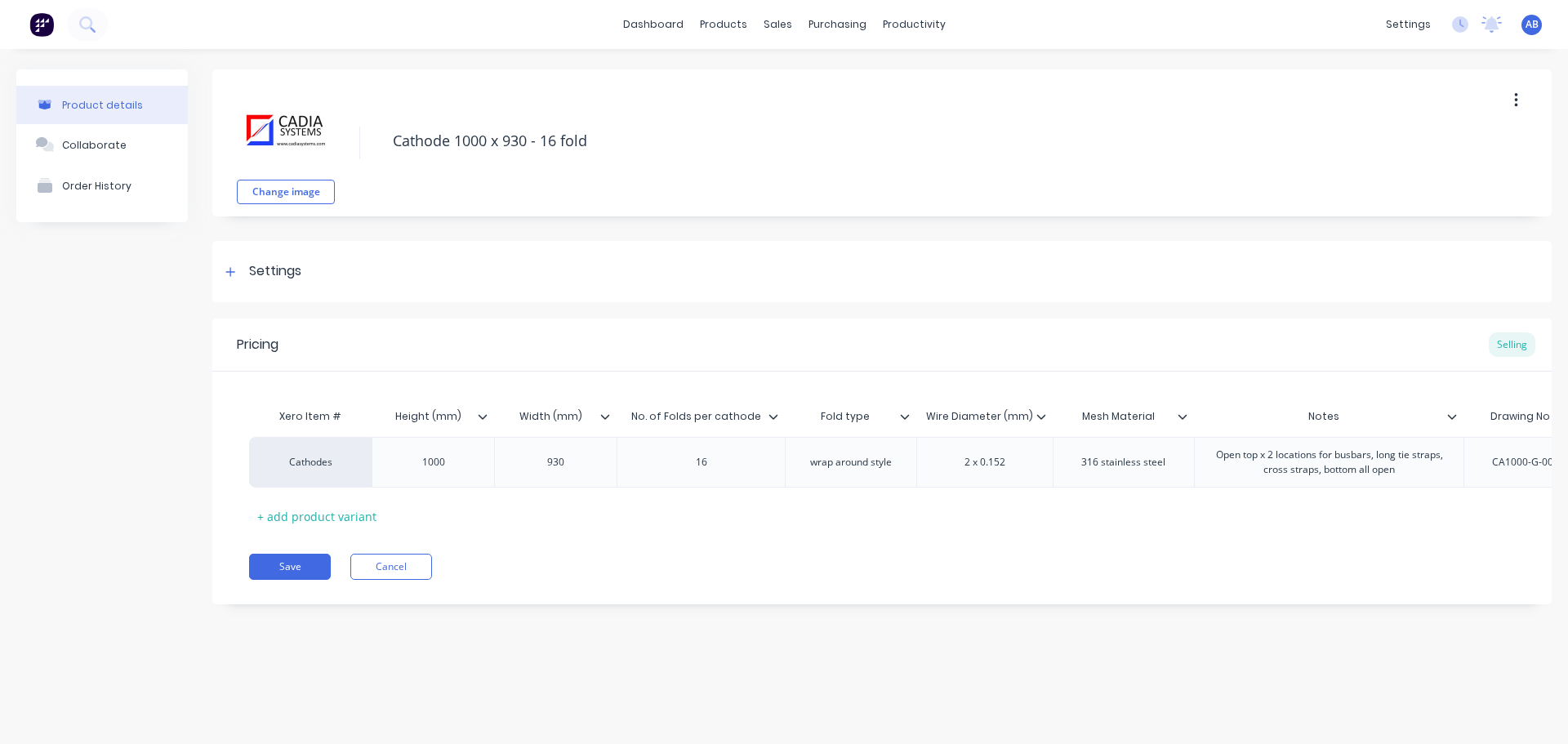
type textarea "x"
click at [107, 145] on div "Collaborate" at bounding box center [95, 145] width 64 height 12
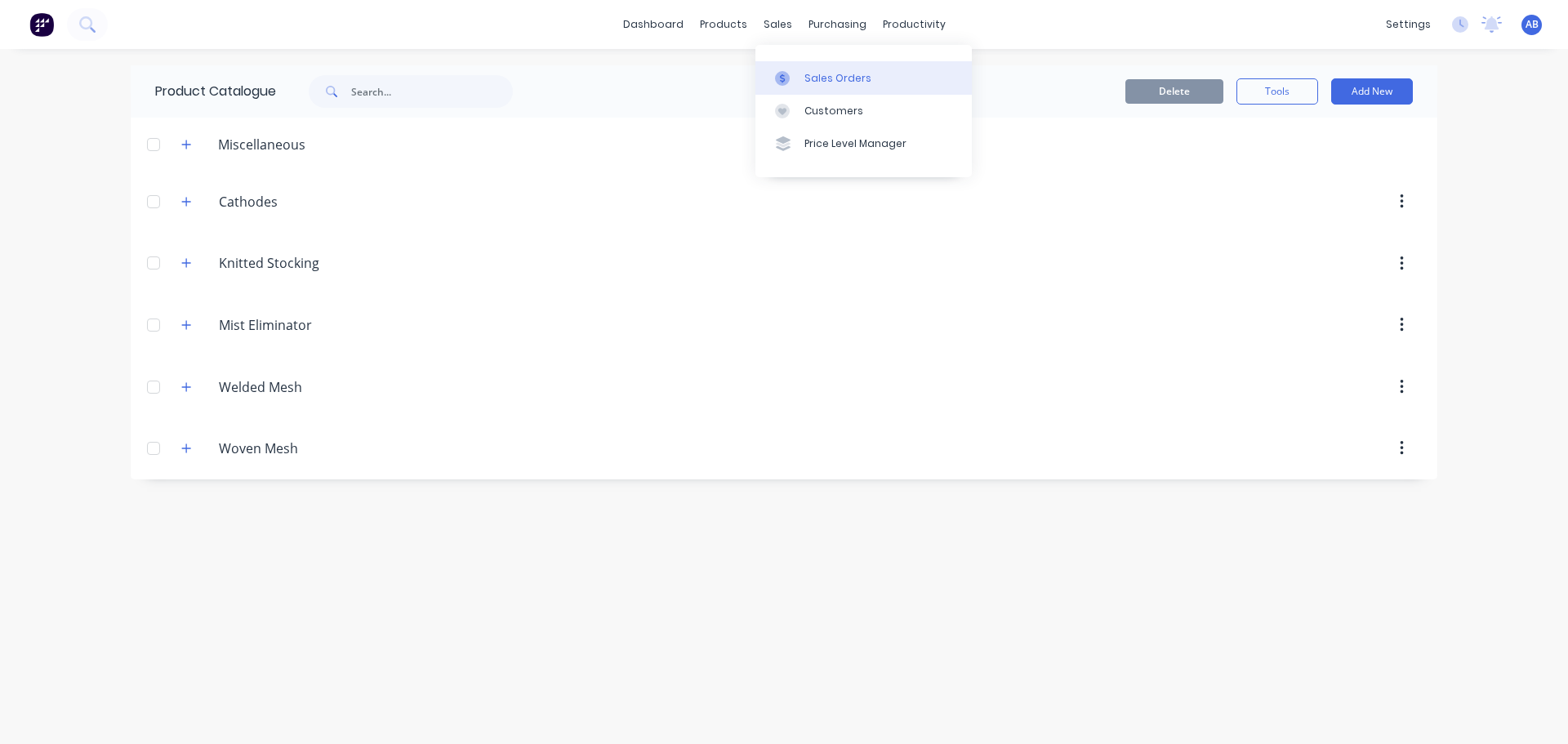
click at [813, 71] on div "Sales Orders" at bounding box center [838, 79] width 67 height 14
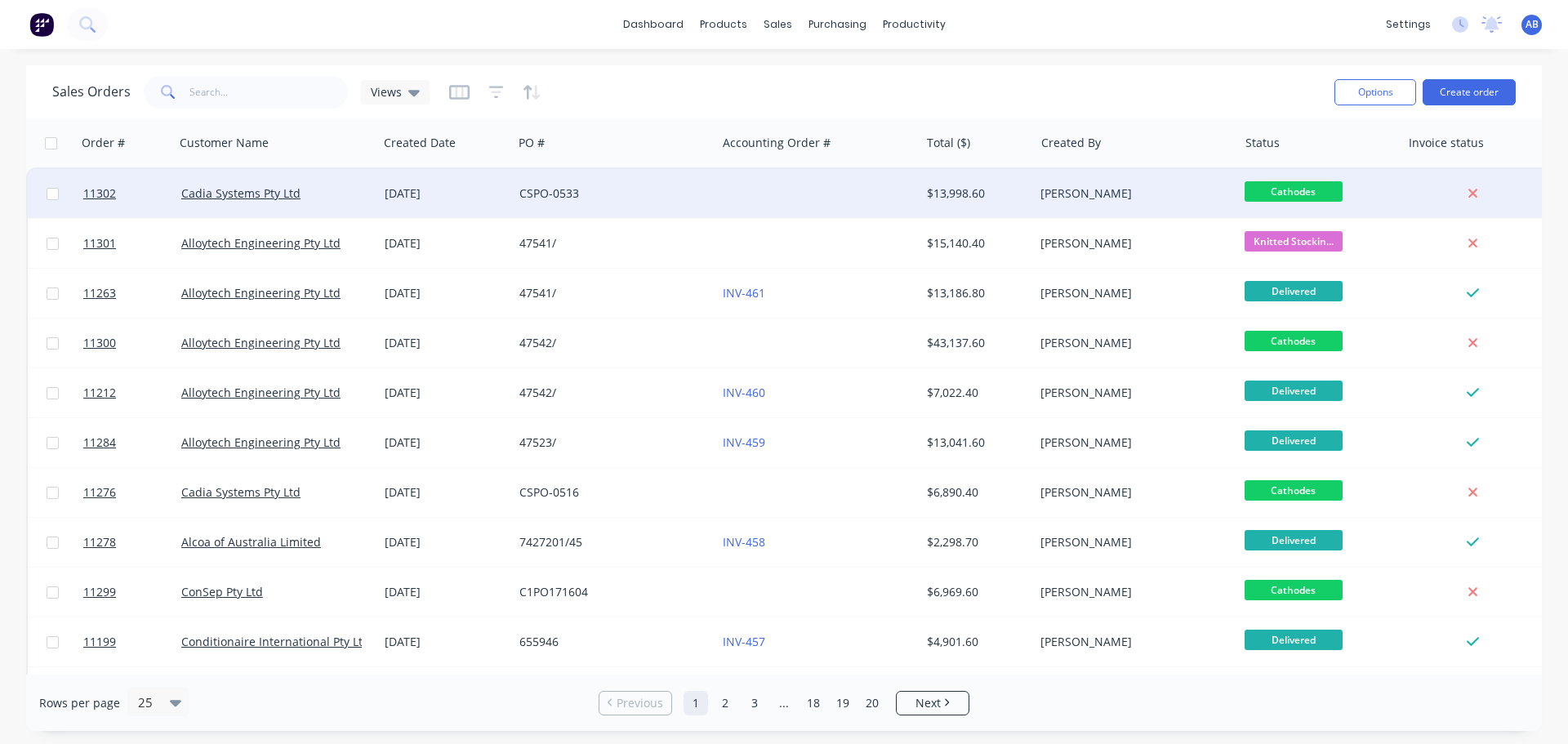
click at [723, 189] on div at bounding box center [818, 194] width 203 height 49
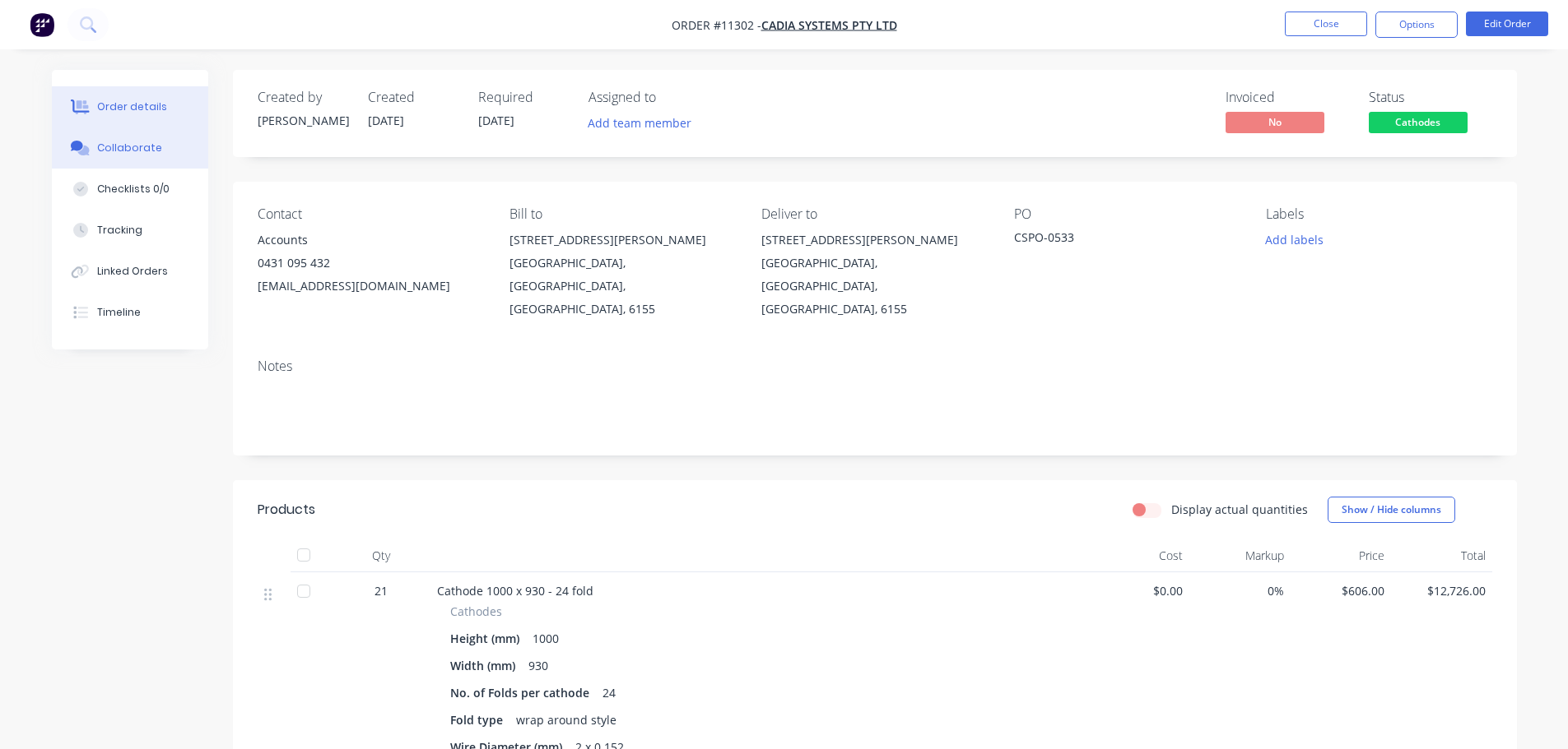
click at [141, 147] on div "Collaborate" at bounding box center [129, 148] width 65 height 14
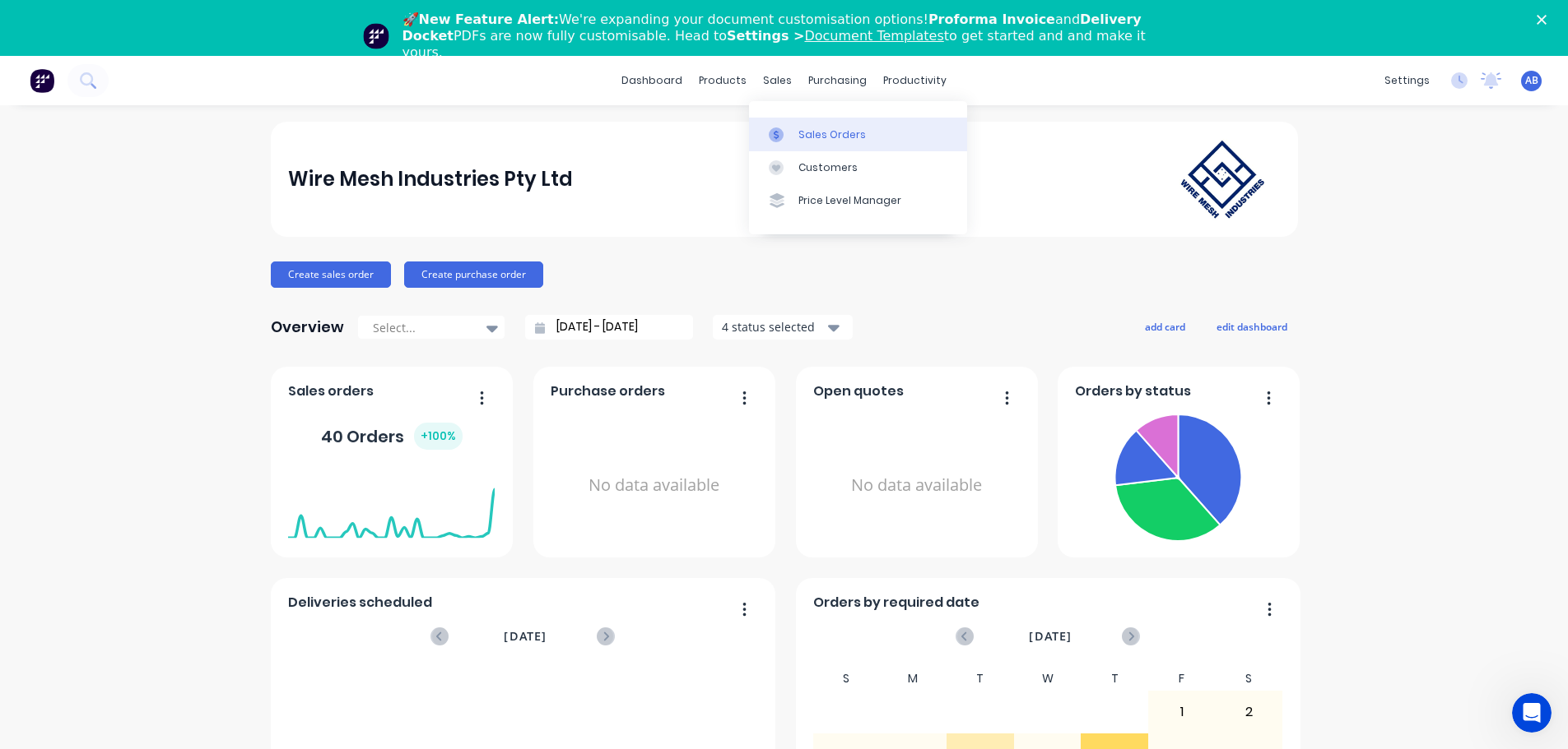
click at [807, 129] on div "Sales Orders" at bounding box center [831, 135] width 67 height 14
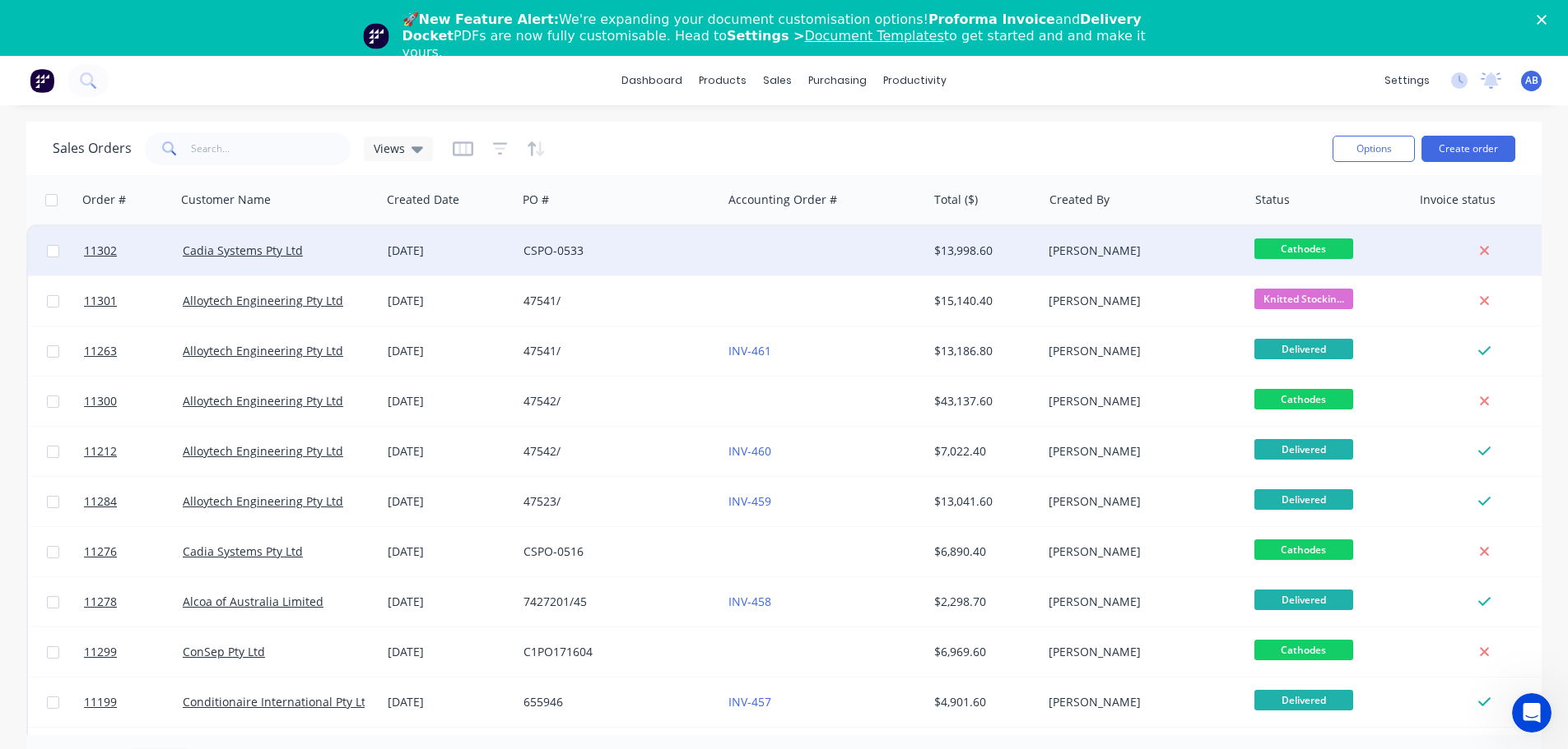
click at [687, 256] on div "CSPO-0533" at bounding box center [614, 251] width 182 height 16
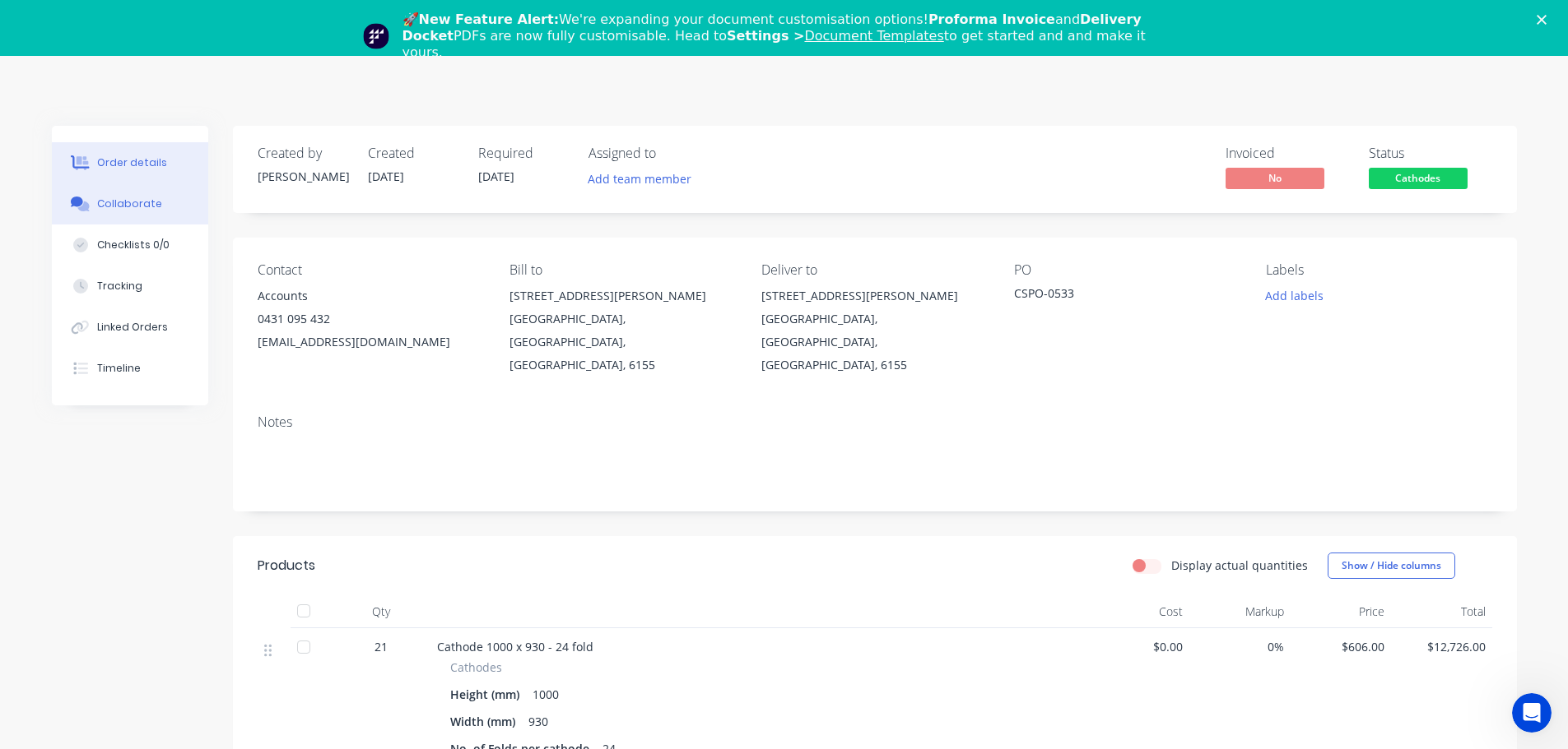
click at [139, 209] on div "Collaborate" at bounding box center [129, 204] width 65 height 14
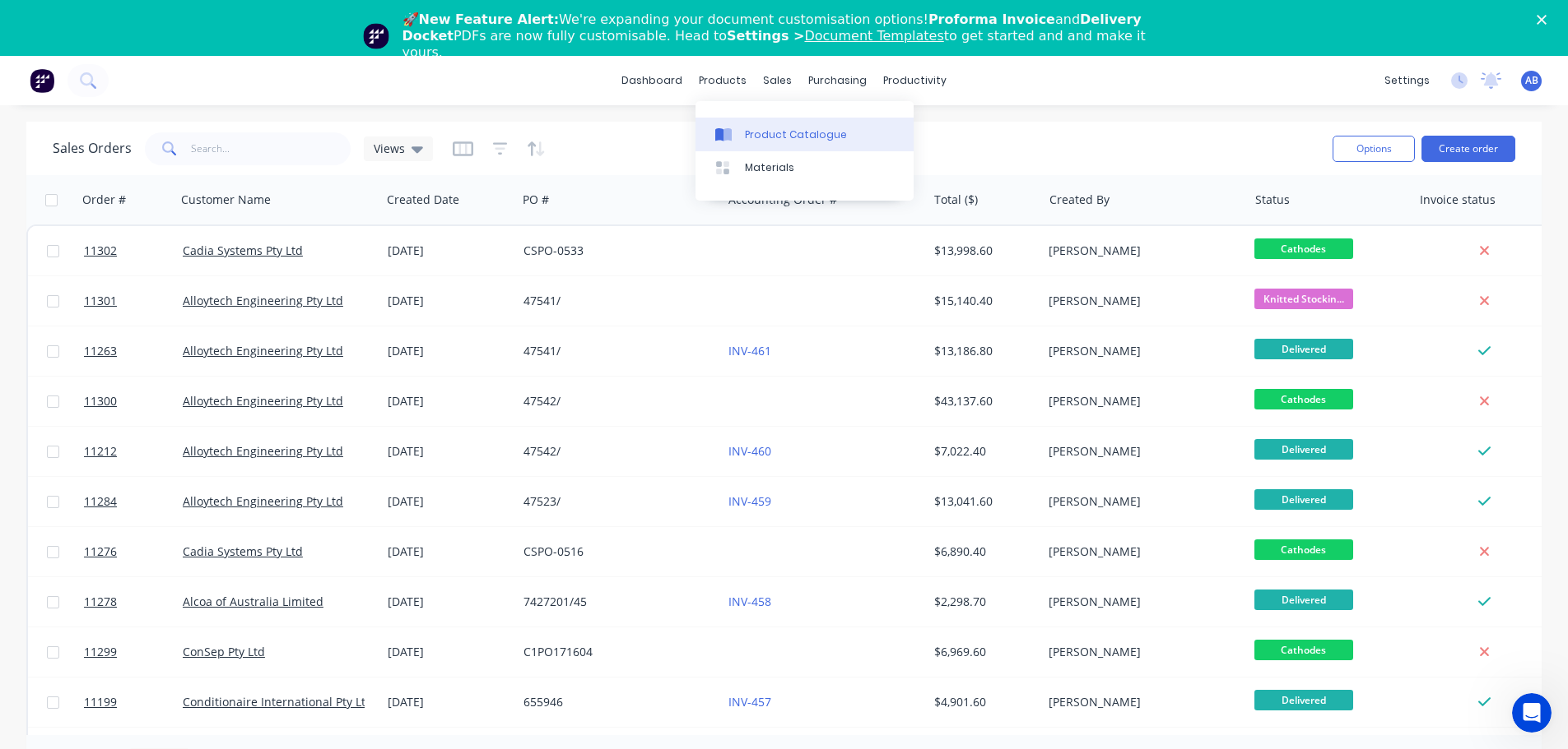
click at [755, 125] on link "Product Catalogue" at bounding box center [804, 134] width 218 height 33
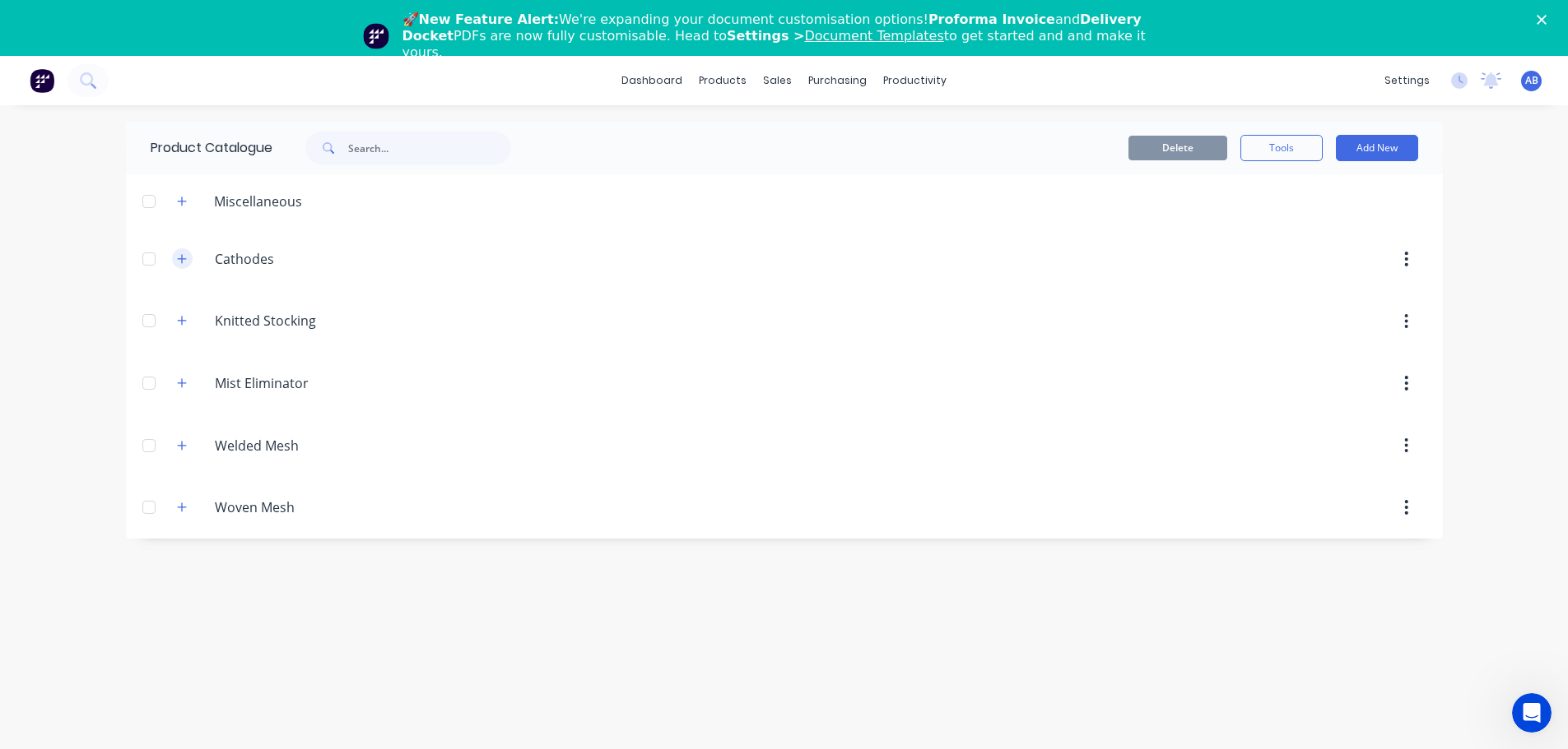
click at [182, 260] on icon "button" at bounding box center [182, 259] width 9 height 9
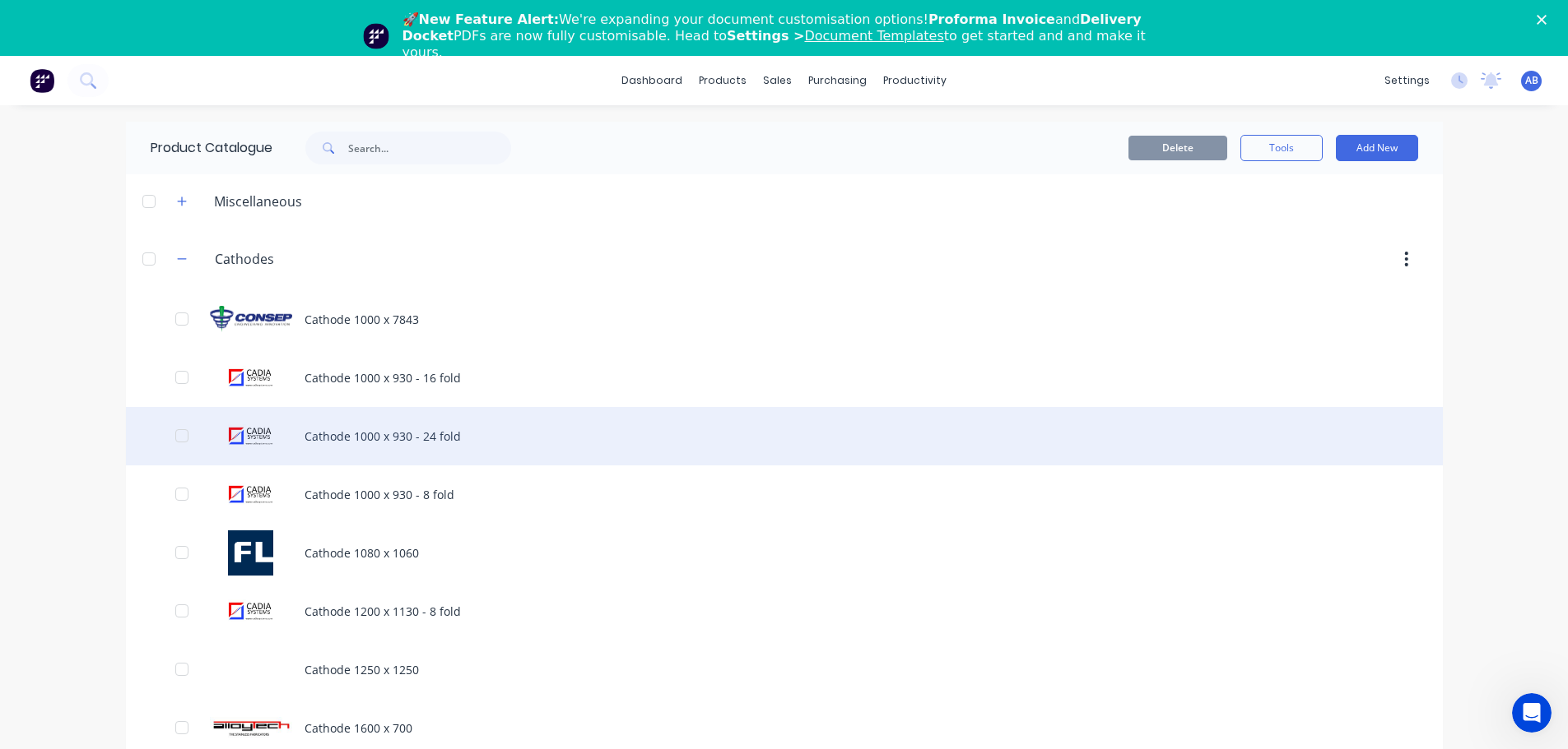
click at [307, 435] on div "Cathode 1000 x 930 - 24 fold" at bounding box center [784, 436] width 1316 height 58
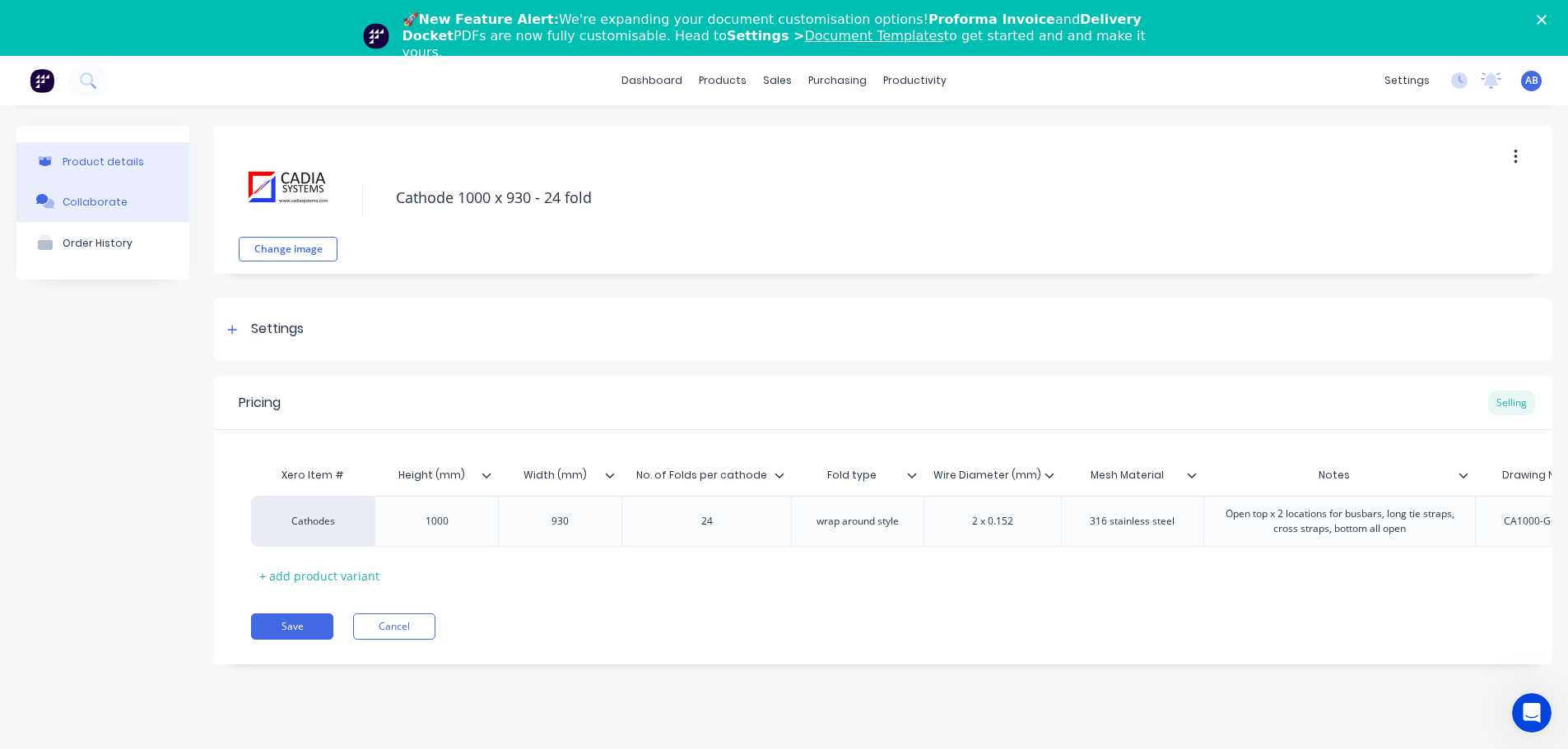
click at [83, 201] on div "Collaborate" at bounding box center [95, 202] width 65 height 13
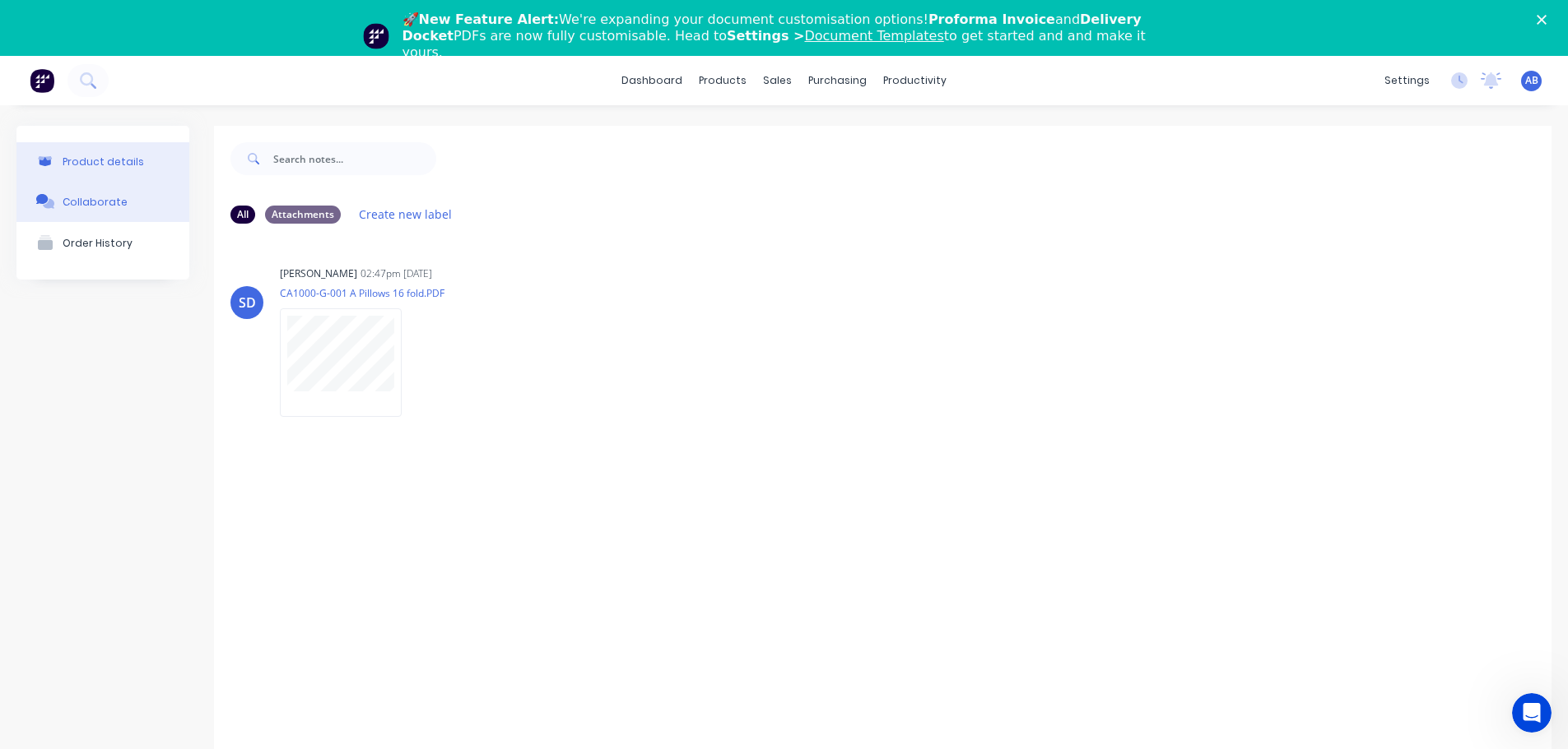
click at [103, 155] on div "Product details" at bounding box center [103, 162] width 82 height 13
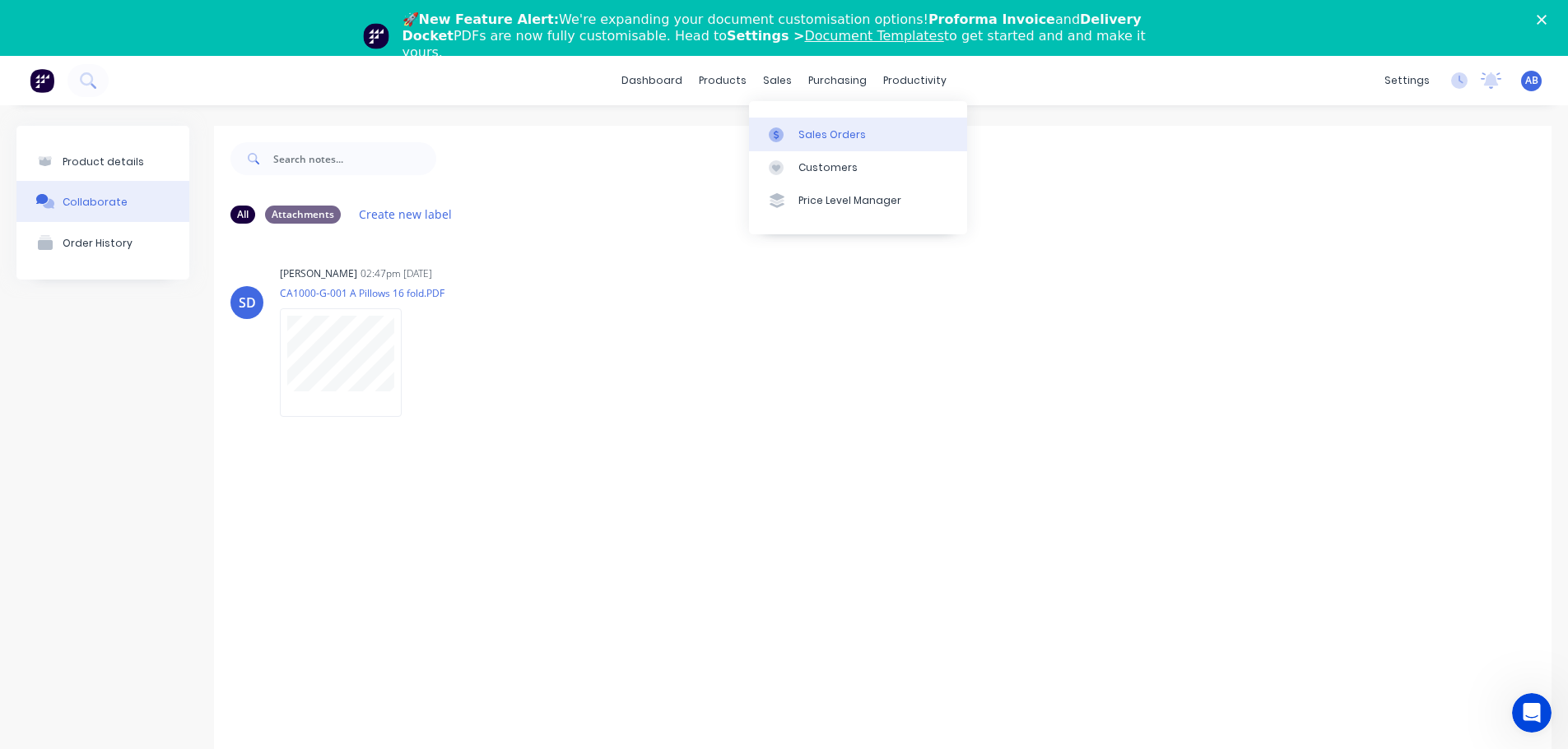
click at [807, 130] on div "Sales Orders" at bounding box center [831, 135] width 67 height 14
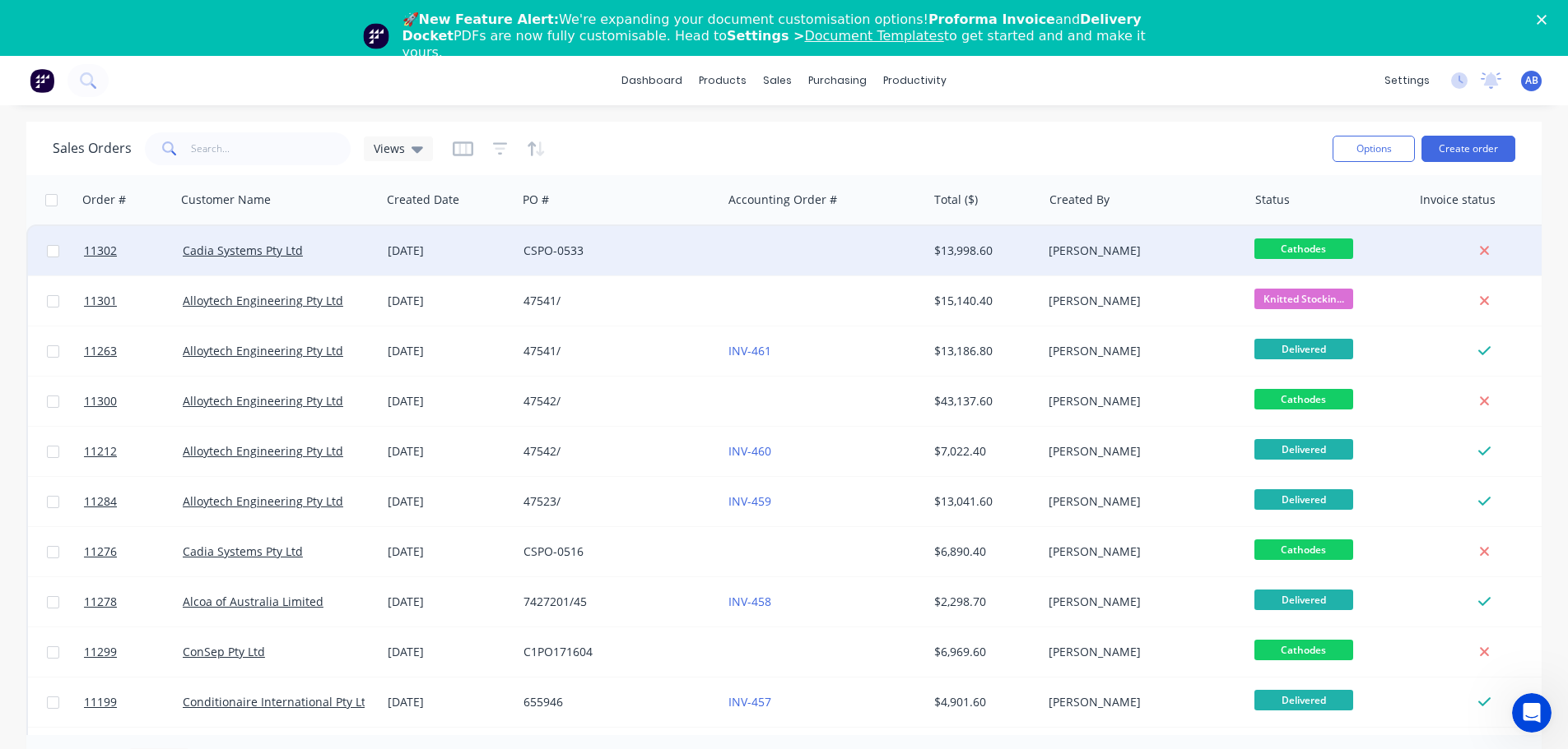
click at [746, 253] on div at bounding box center [824, 251] width 205 height 49
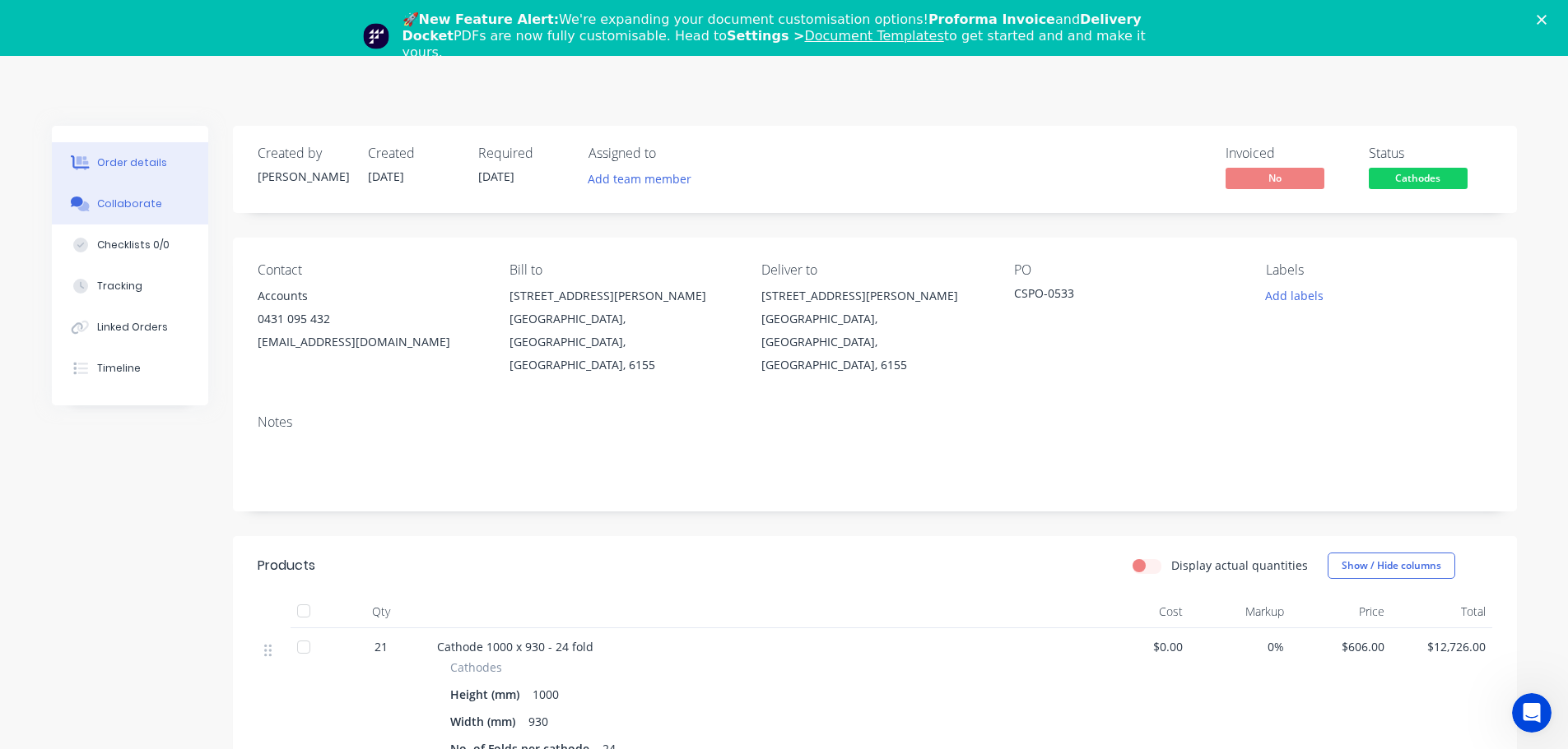
click at [137, 210] on div "Collaborate" at bounding box center [129, 204] width 65 height 14
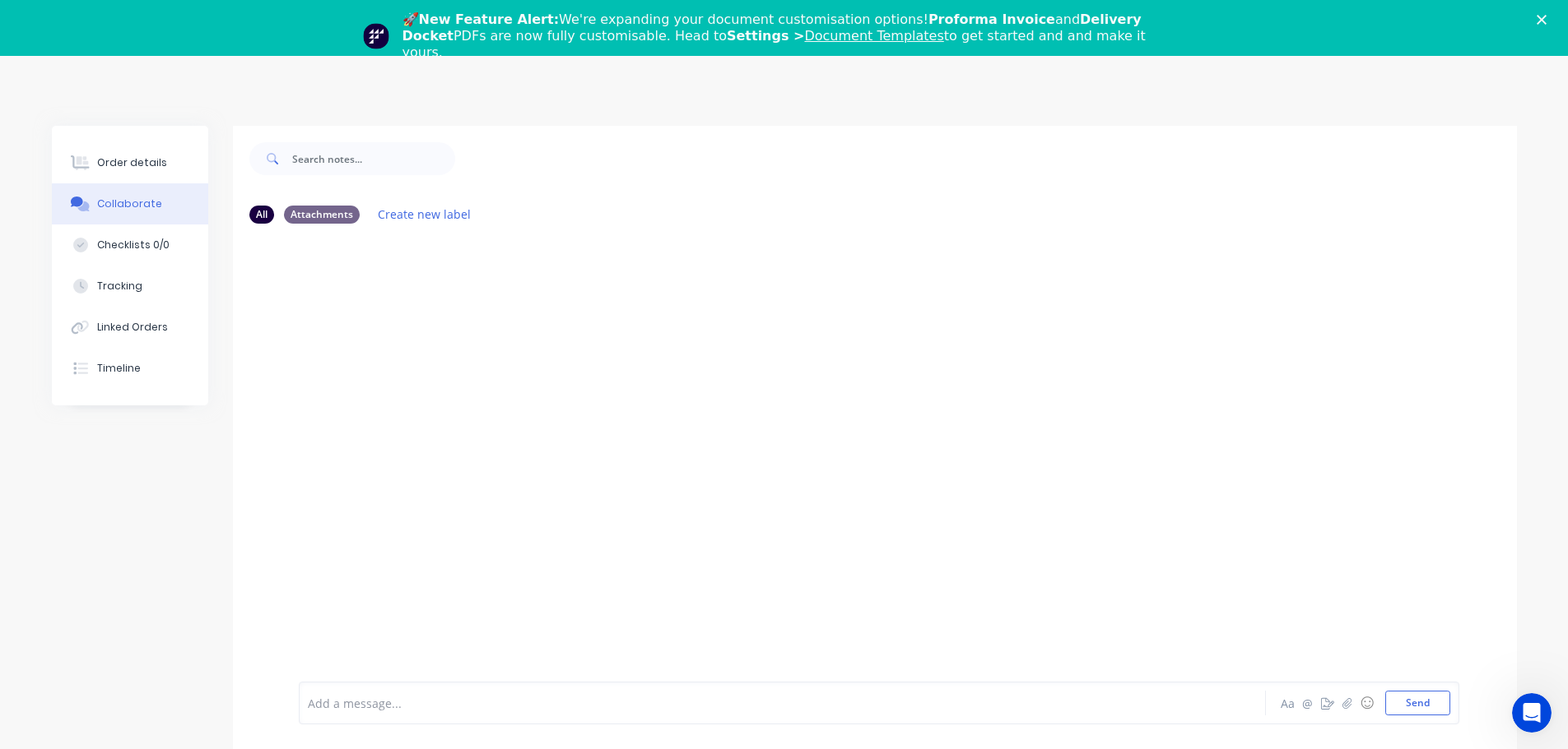
click at [1546, 18] on polygon "Close" at bounding box center [1541, 19] width 10 height 10
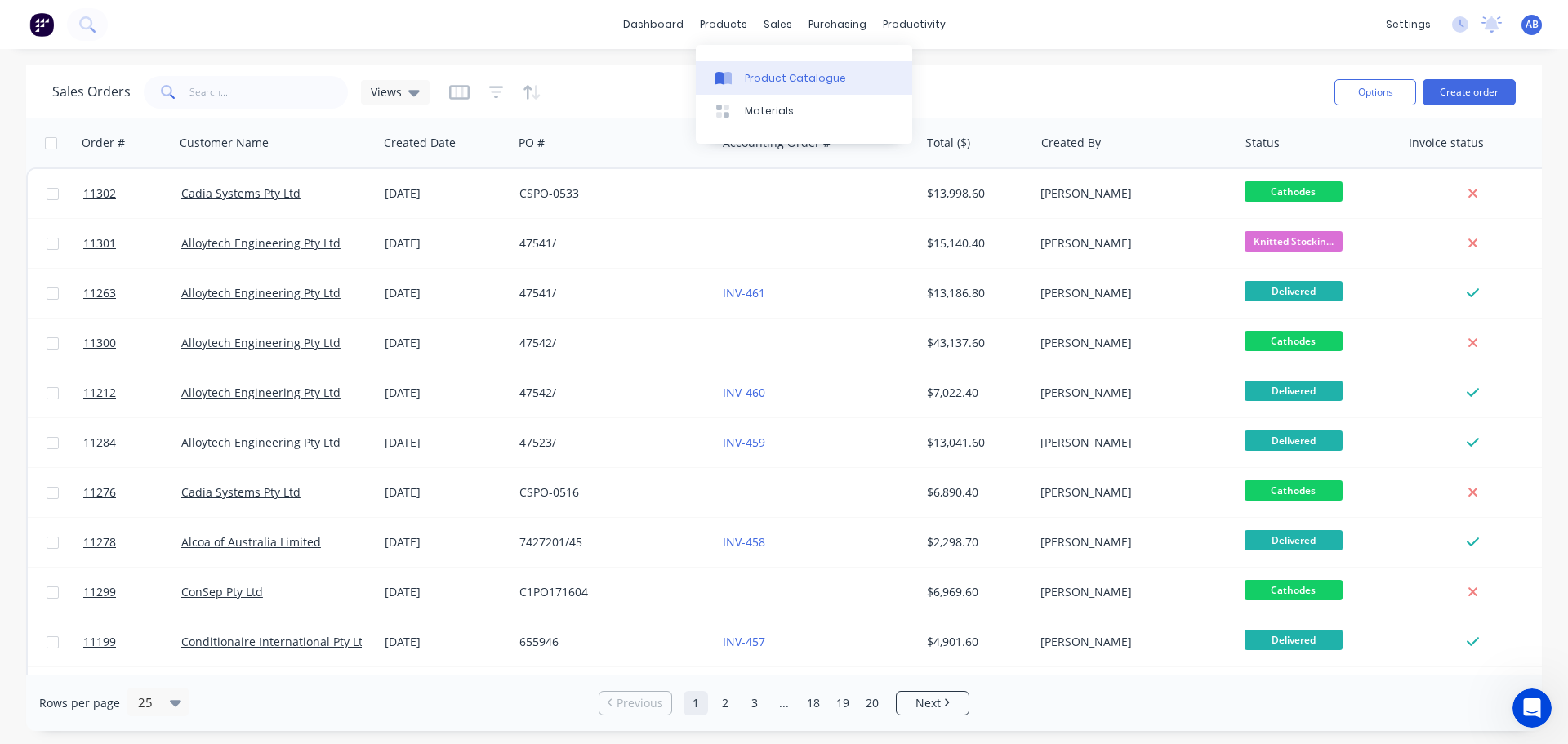
click at [763, 75] on div "Product Catalogue" at bounding box center [796, 79] width 102 height 14
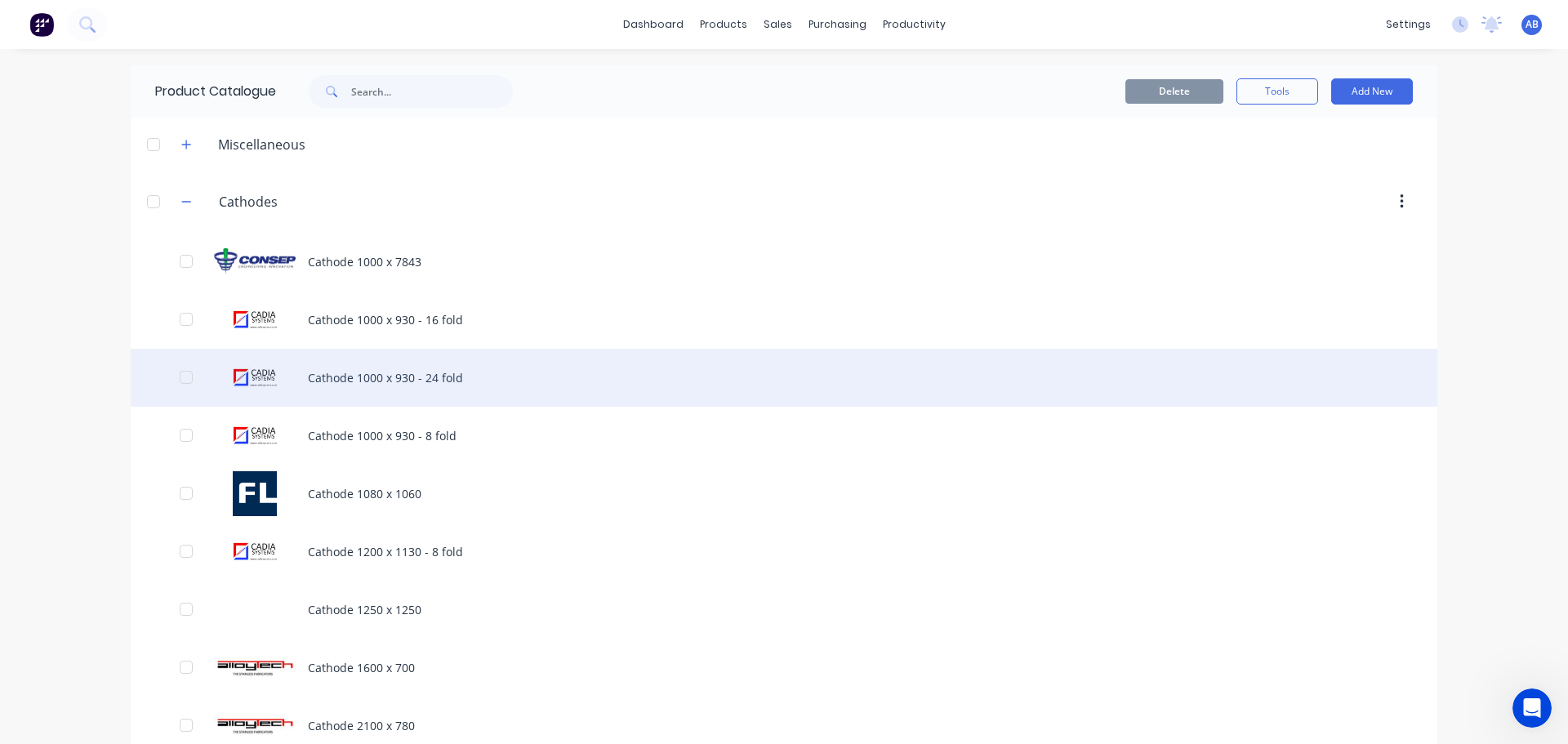
click at [367, 375] on div "Cathode 1000 x 930 - 24 fold" at bounding box center [784, 377] width 1307 height 58
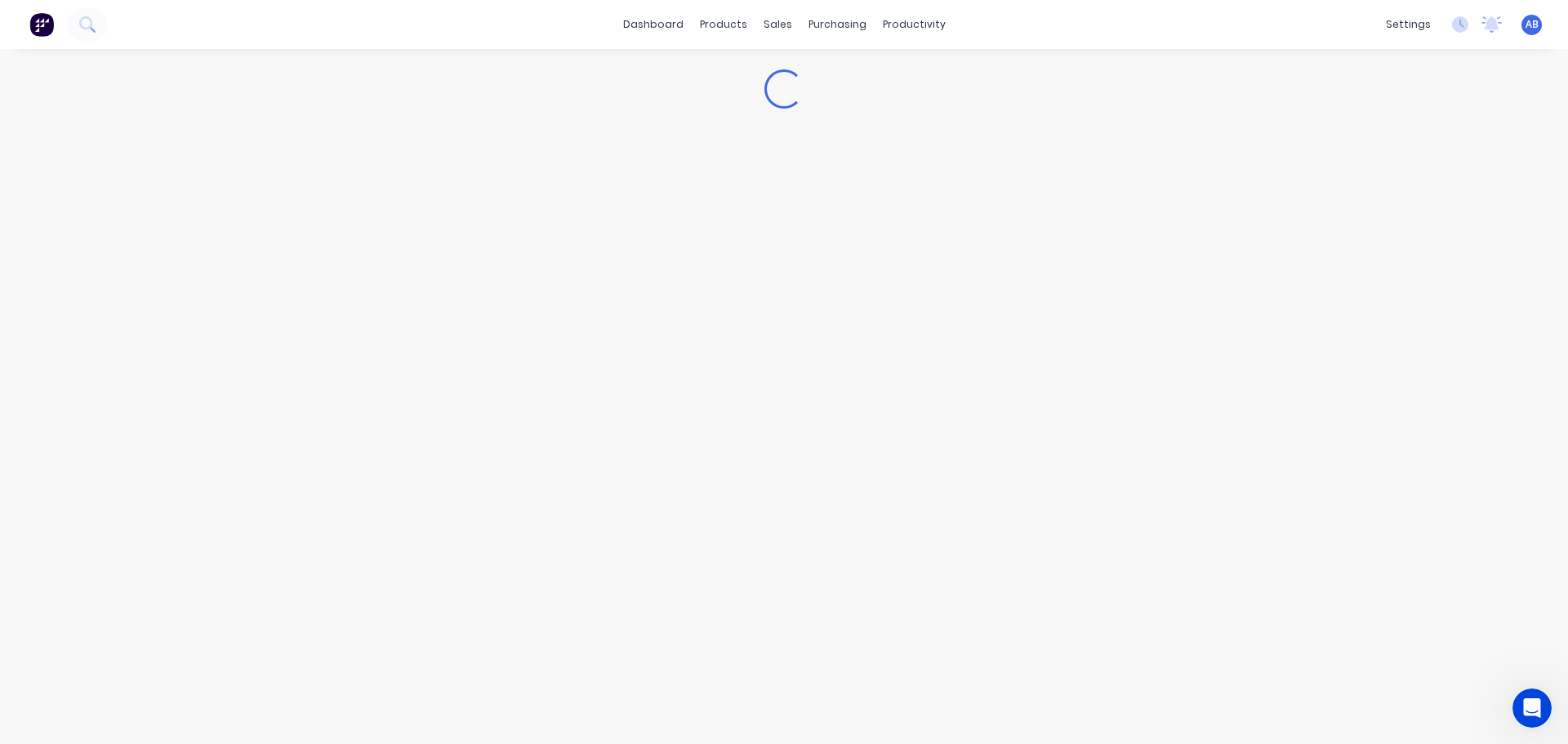
type textarea "x"
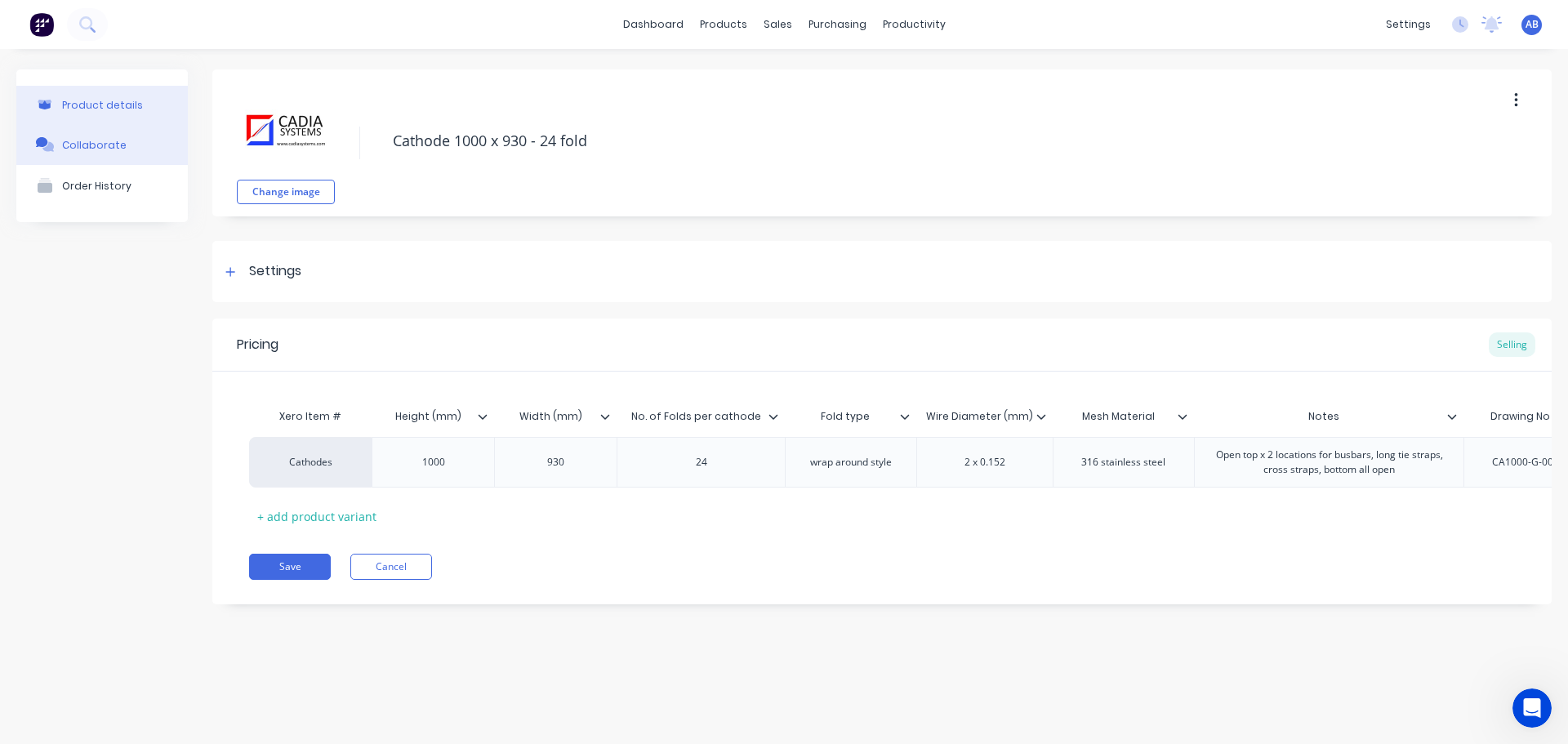
click at [102, 148] on div "Collaborate" at bounding box center [95, 145] width 64 height 12
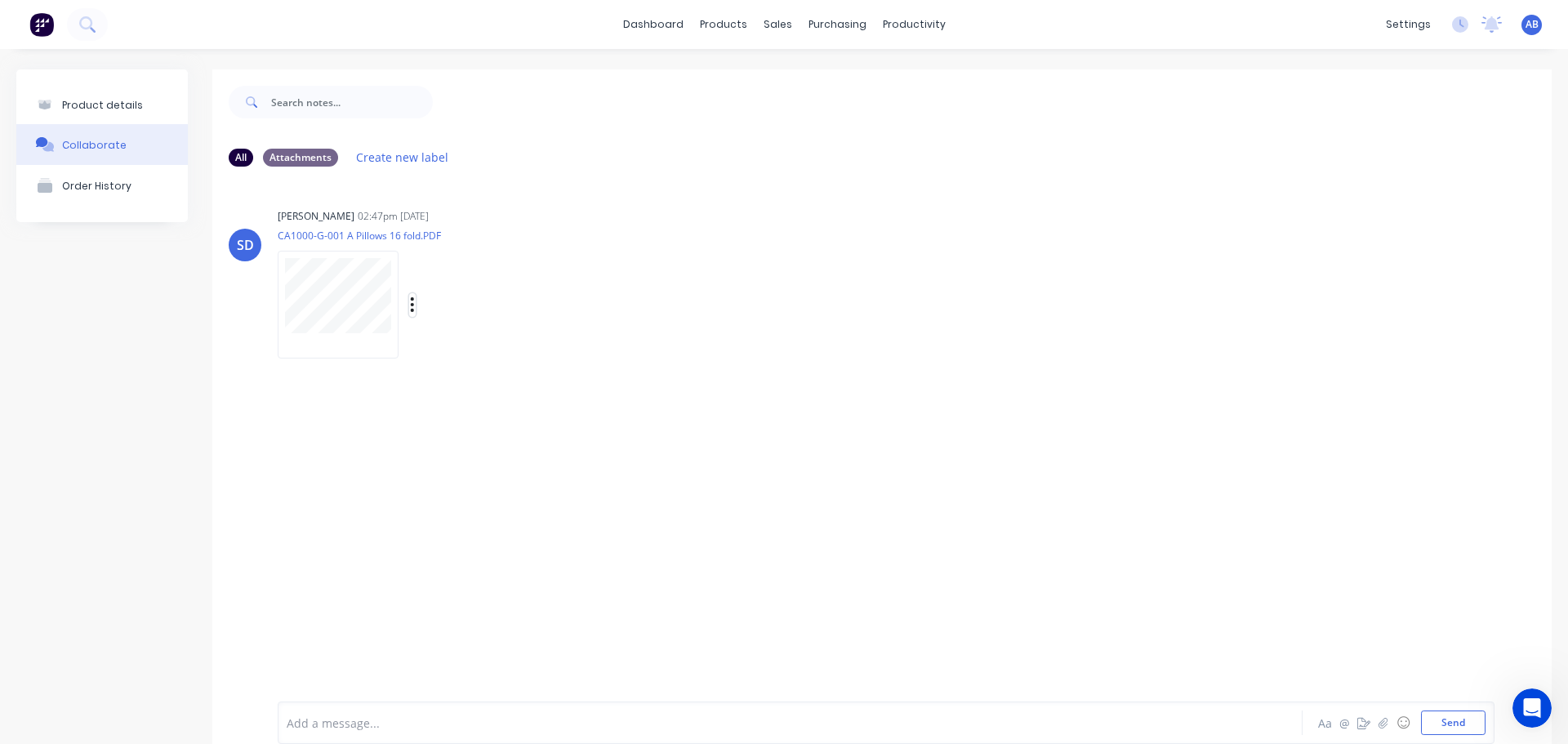
click at [409, 306] on button "button" at bounding box center [412, 305] width 6 height 24
click at [475, 350] on button "Auto-attach to new orders" at bounding box center [520, 349] width 184 height 38
click at [731, 347] on label "Sales Orders" at bounding box center [712, 348] width 70 height 17
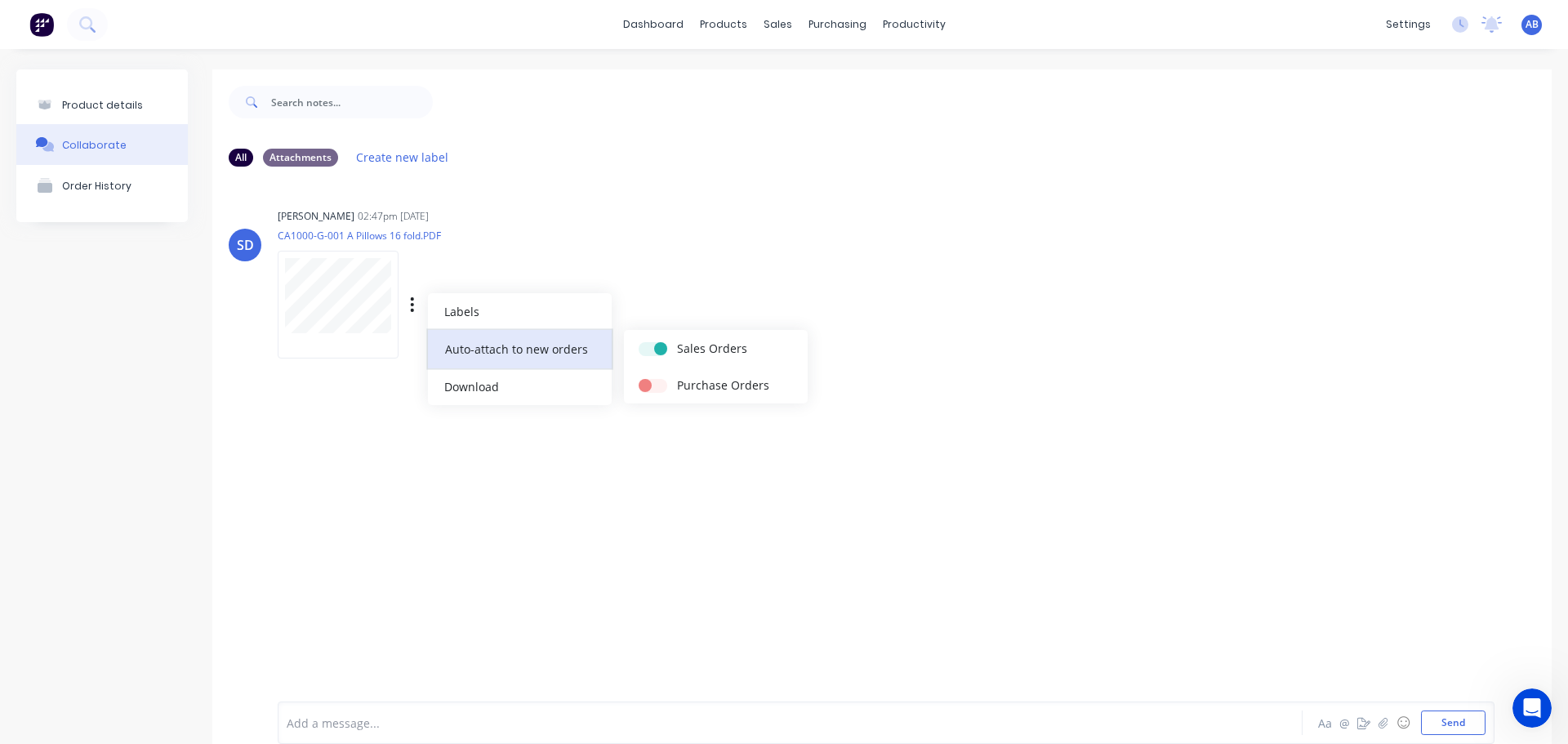
click at [510, 349] on button "Auto-attach to new orders" at bounding box center [520, 349] width 184 height 38
click at [677, 340] on label at bounding box center [677, 340] width 0 height 0
click at [652, 348] on input "checkbox" at bounding box center [645, 347] width 13 height 15
click at [677, 340] on label at bounding box center [677, 340] width 0 height 0
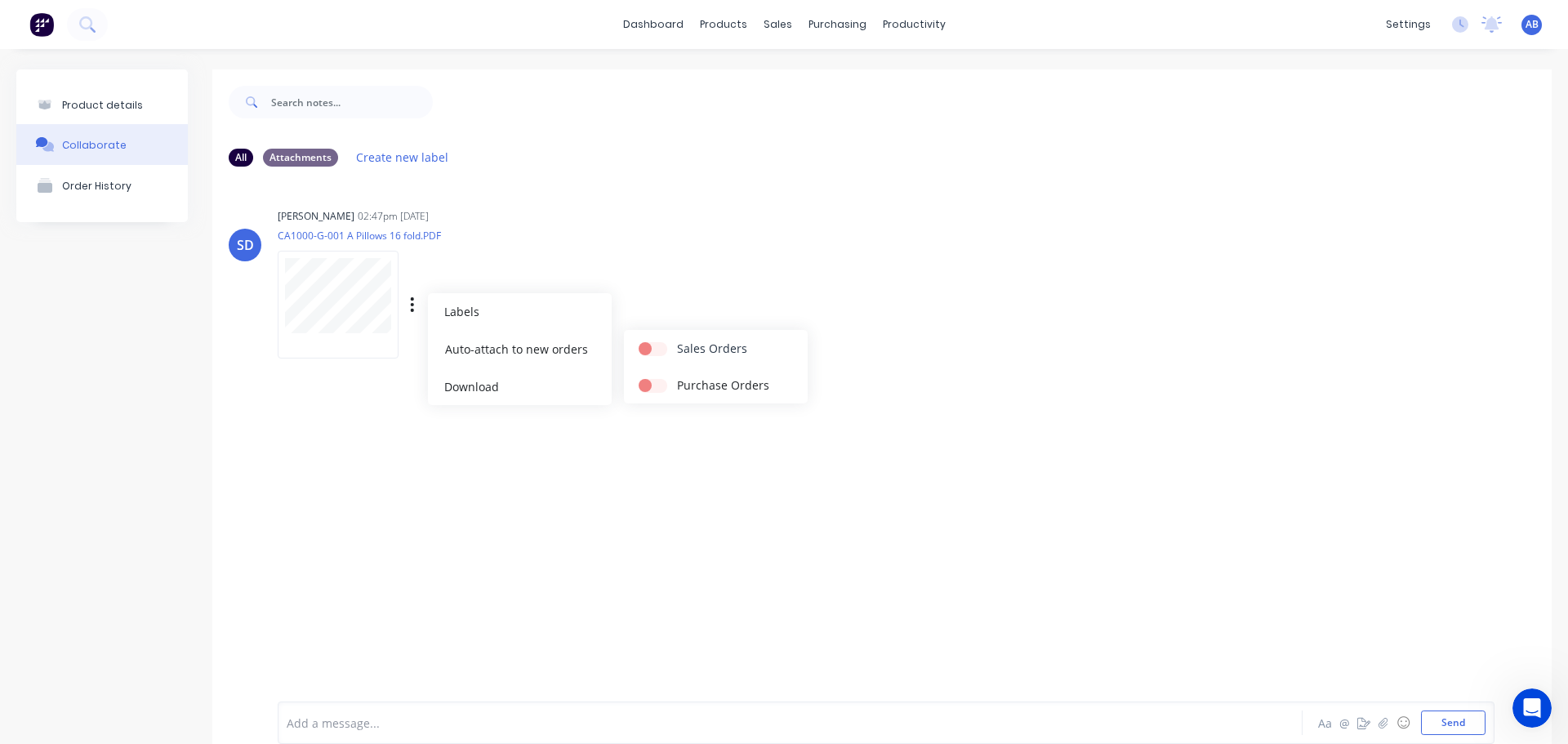
click at [652, 347] on input "checkbox" at bounding box center [645, 347] width 13 height 15
checkbox input "true"
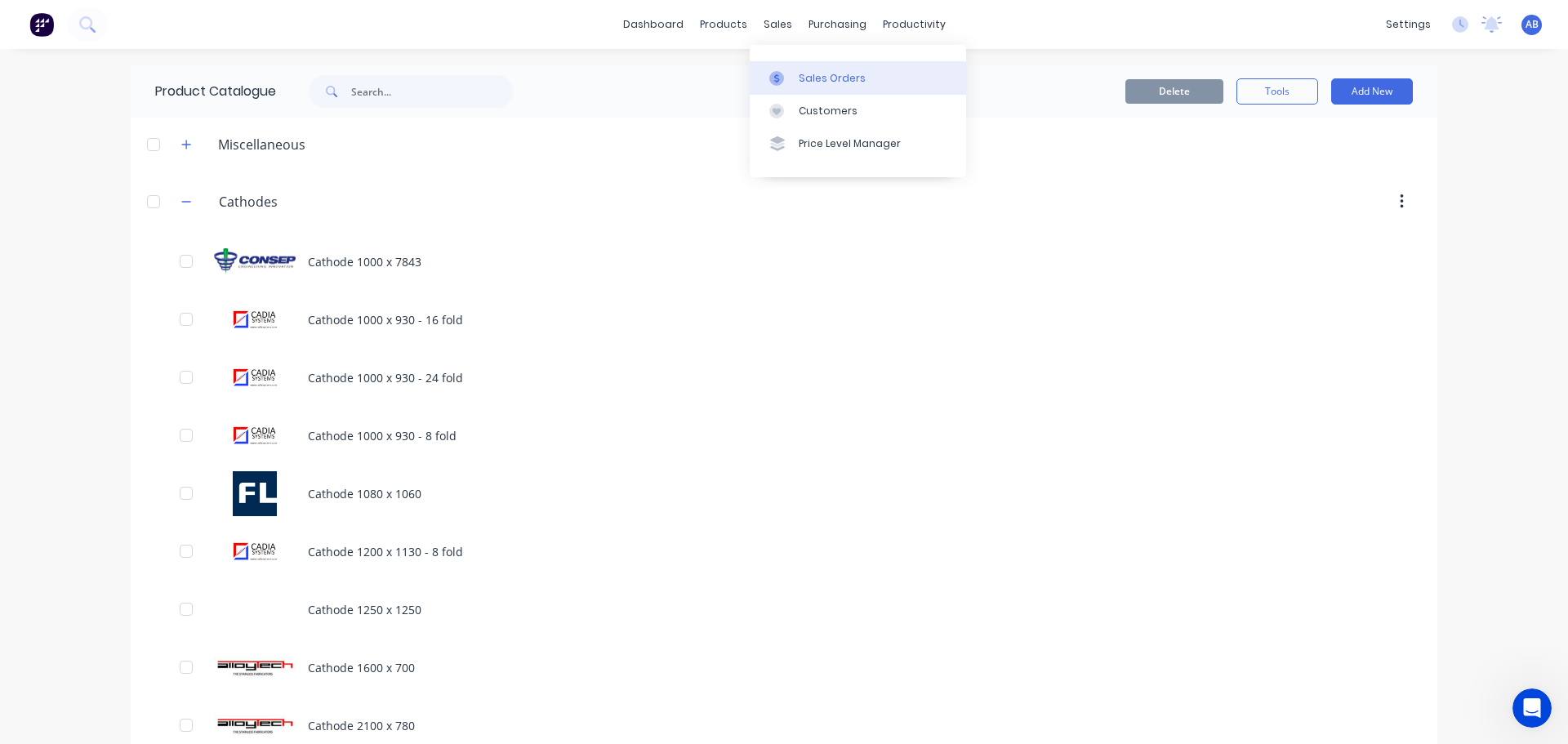
click at [815, 79] on div "Sales Orders" at bounding box center [832, 79] width 67 height 14
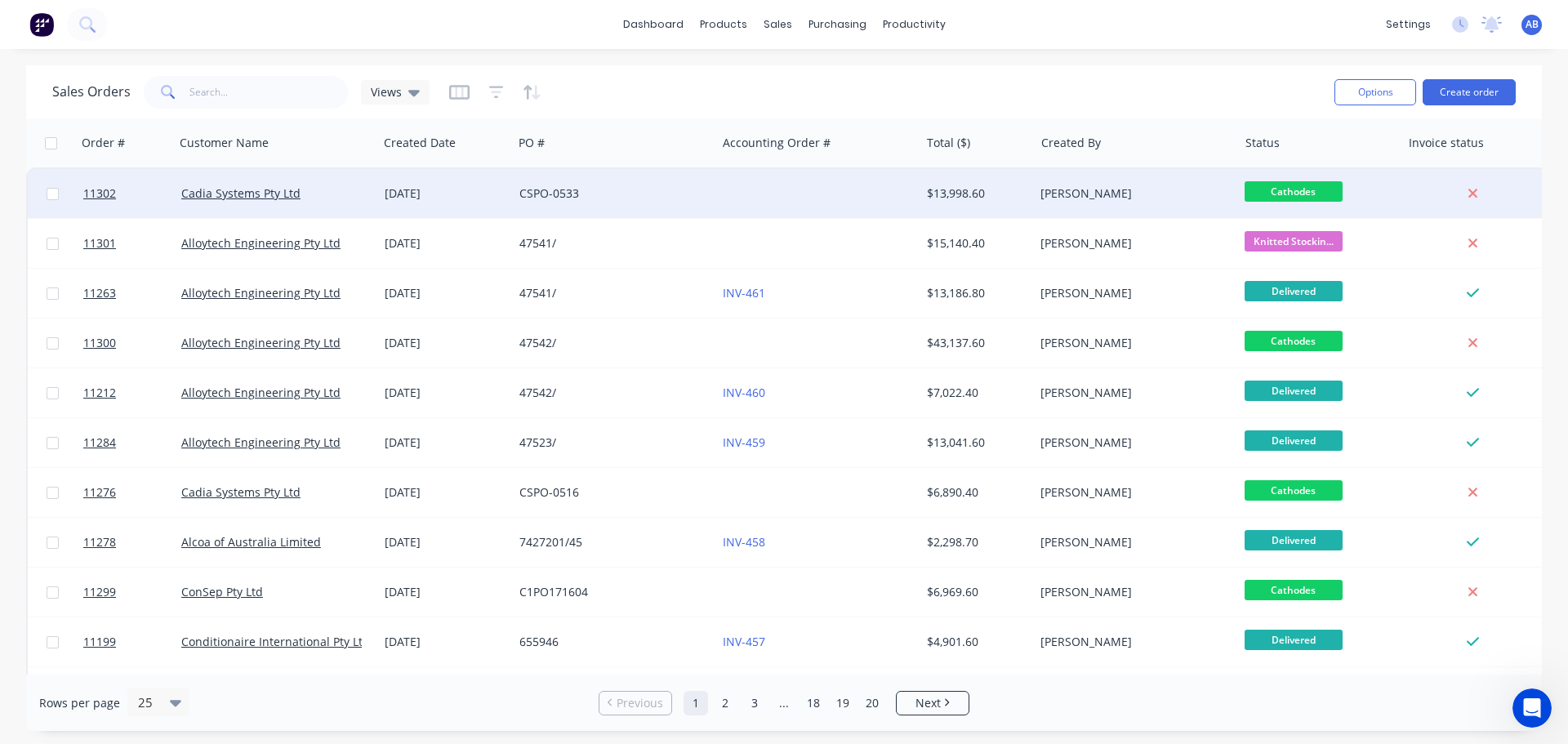
click at [756, 194] on div at bounding box center [818, 194] width 203 height 49
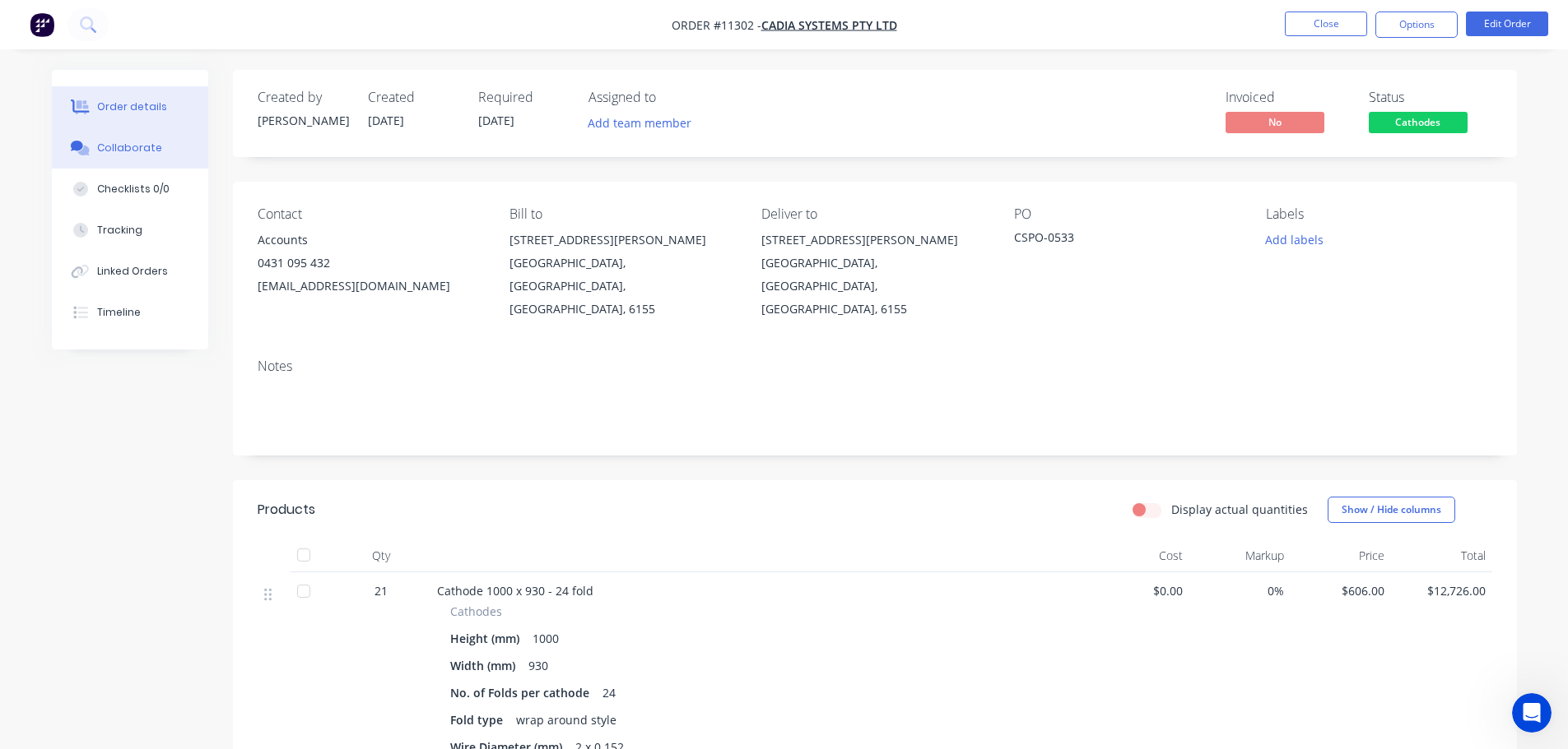
click at [138, 145] on div "Collaborate" at bounding box center [129, 148] width 65 height 14
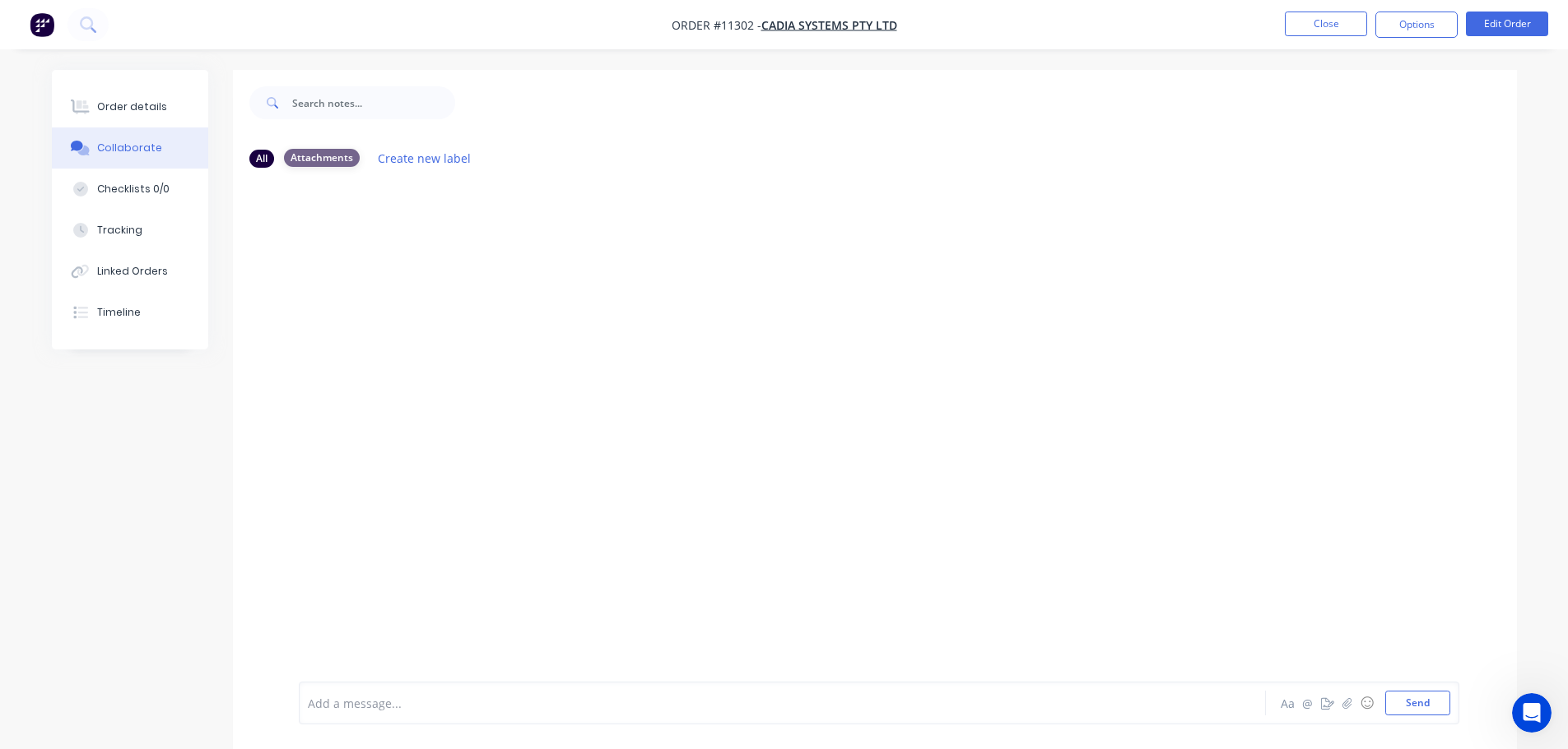
click at [314, 155] on div "Attachments" at bounding box center [322, 158] width 75 height 18
click at [395, 158] on button "Create new label" at bounding box center [424, 158] width 111 height 22
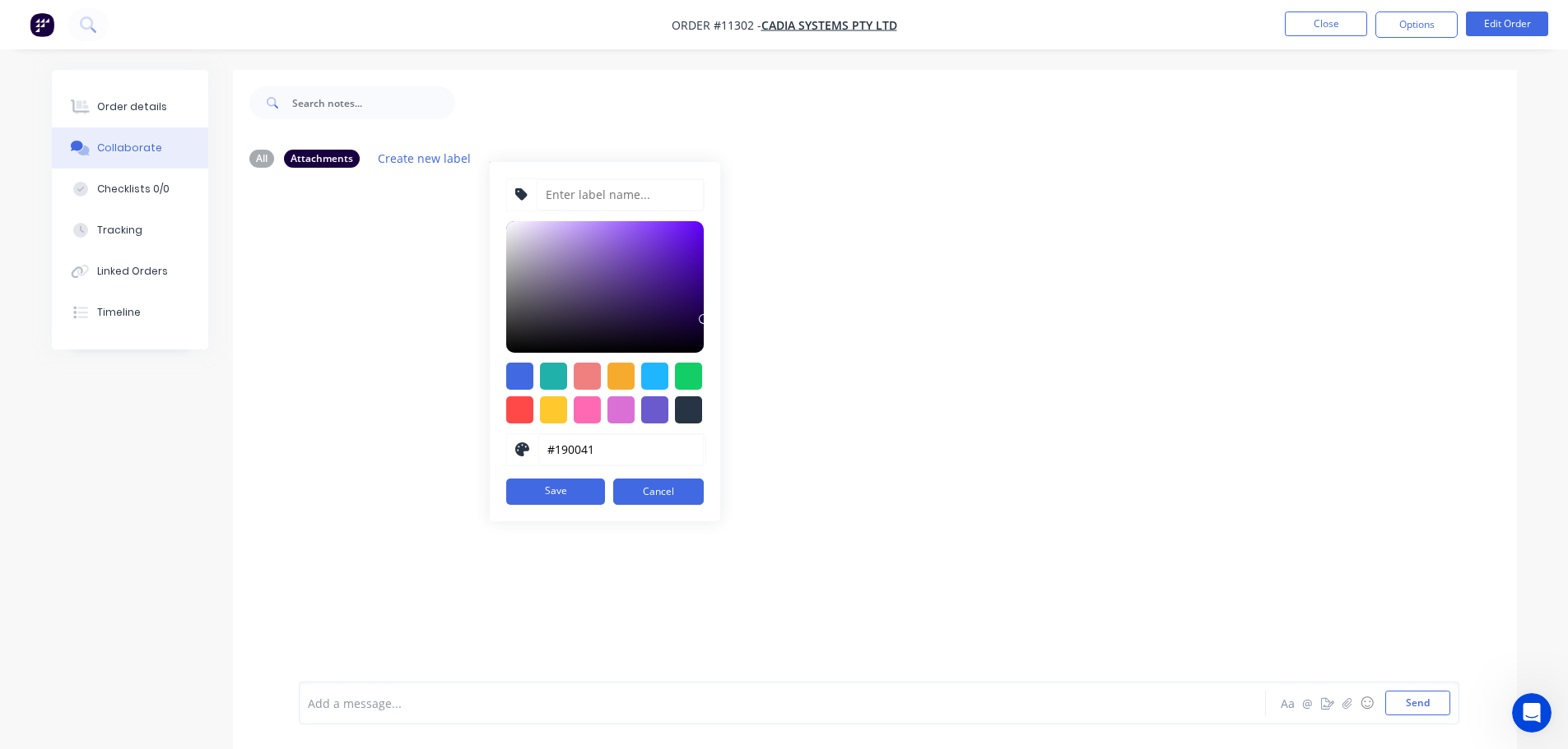
click at [330, 242] on div at bounding box center [874, 431] width 1284 height 501
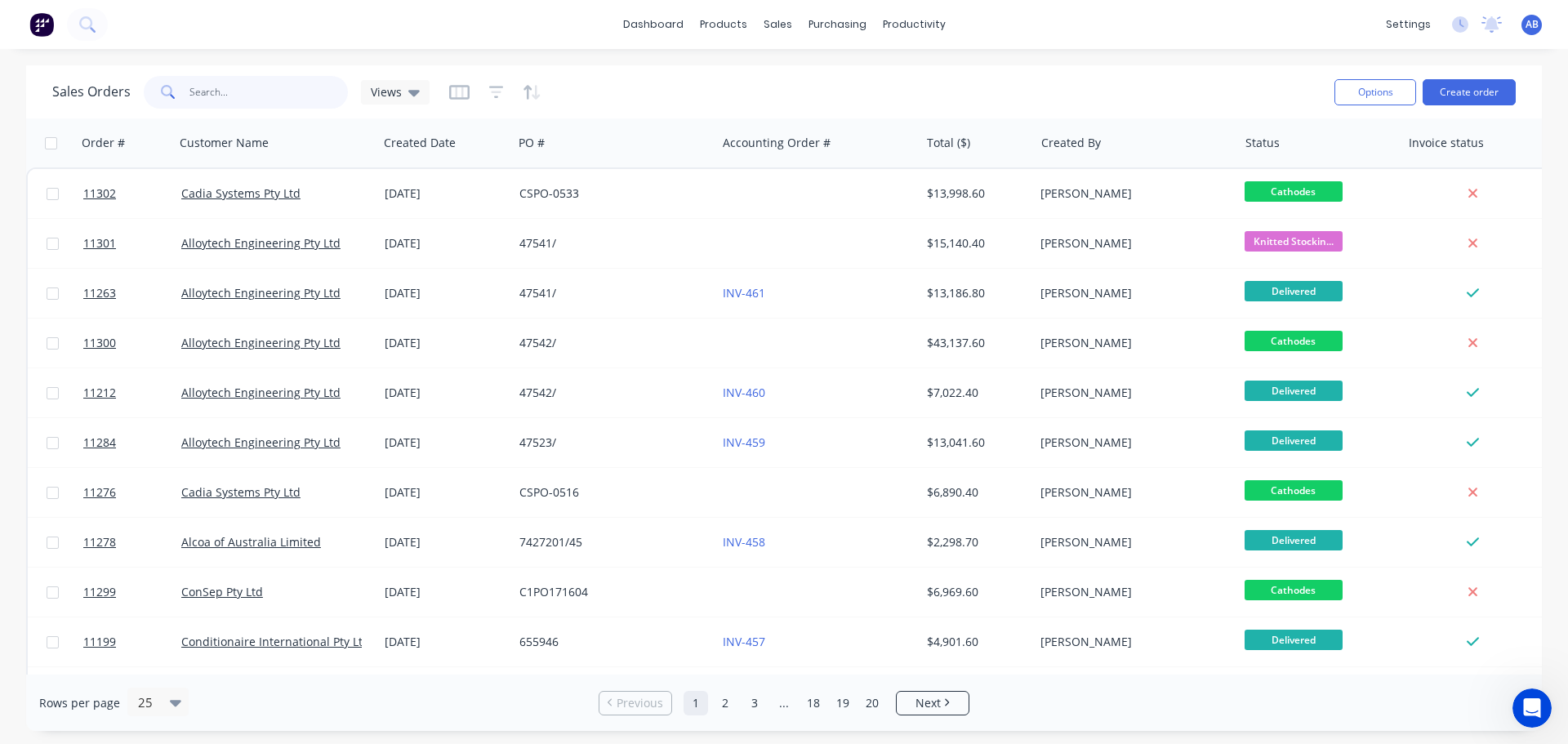
click at [292, 95] on input "text" at bounding box center [268, 92] width 160 height 33
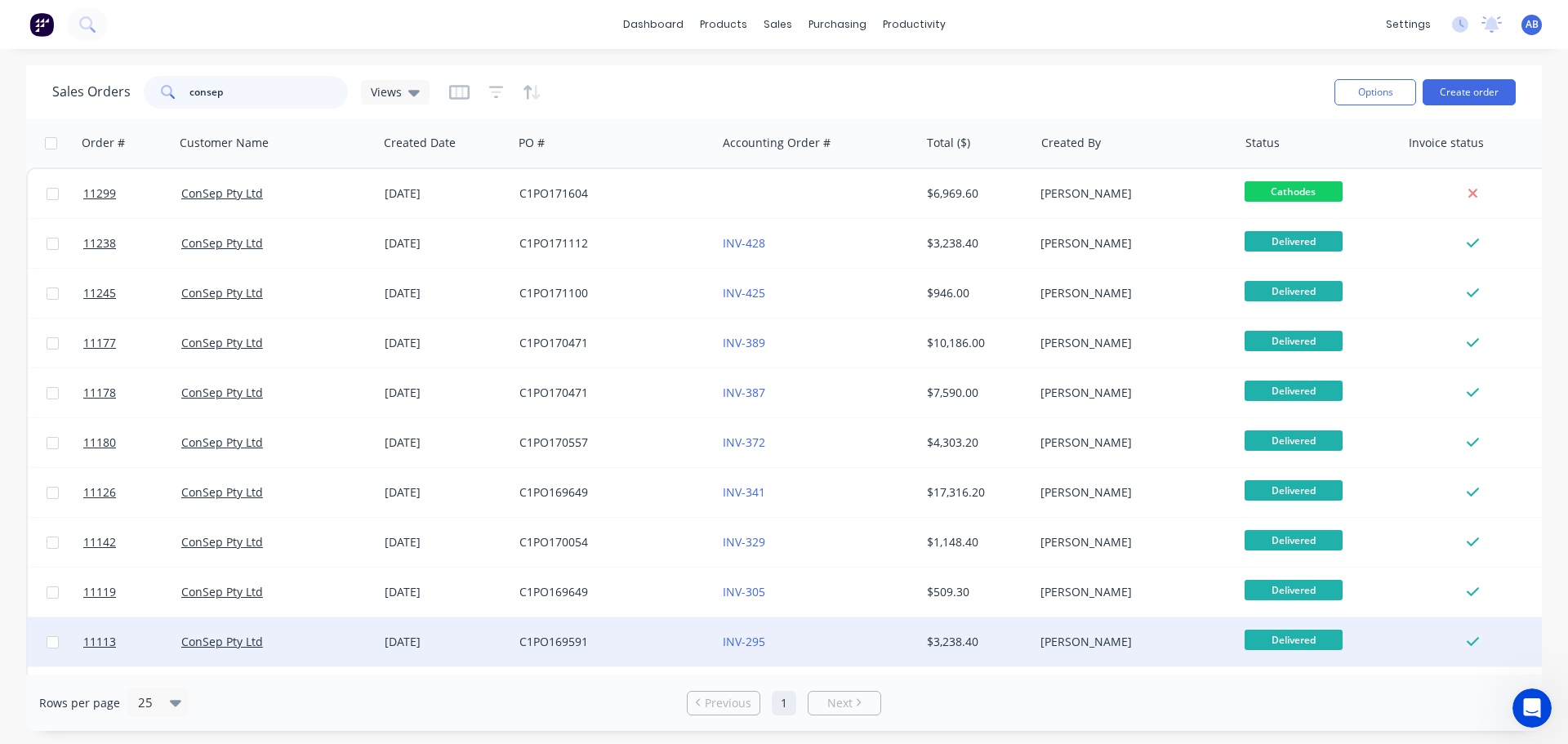
type input "consep"
click at [689, 641] on div "C1PO169591" at bounding box center [609, 642] width 181 height 16
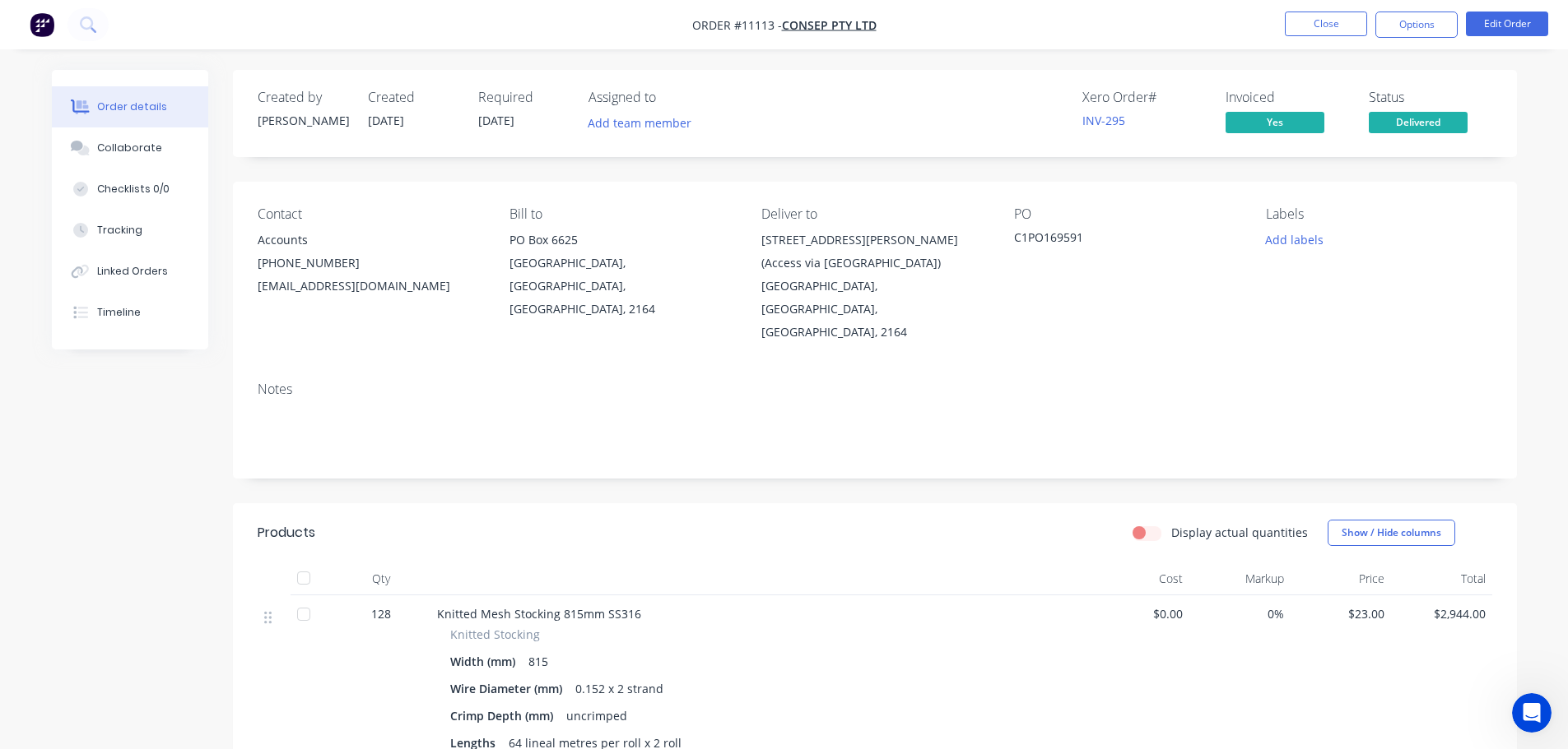
click at [996, 520] on div "Display actual quantities Show / Hide columns" at bounding box center [1005, 533] width 972 height 26
click at [1406, 29] on button "Options" at bounding box center [1416, 24] width 83 height 26
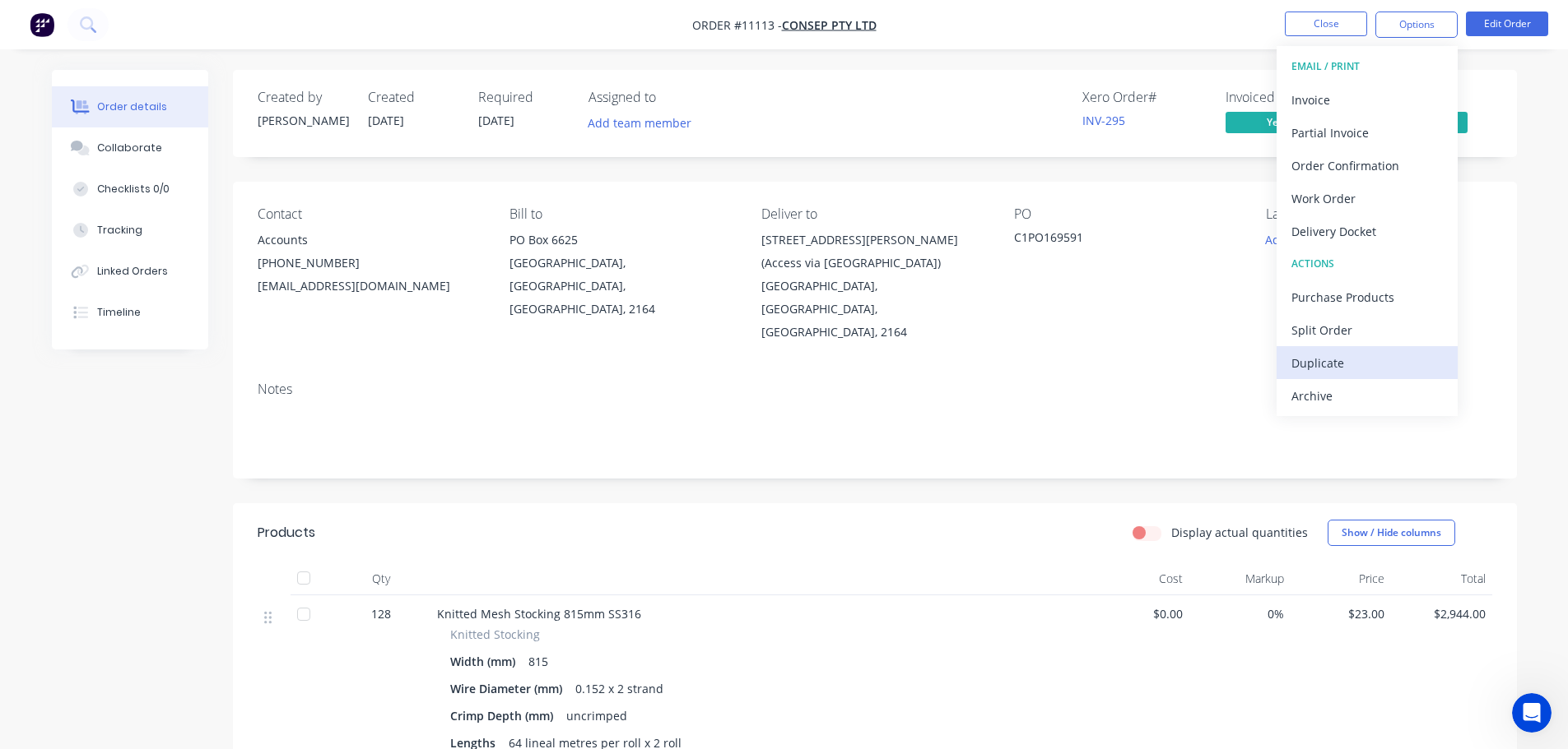
click at [1334, 357] on div "Duplicate" at bounding box center [1367, 363] width 152 height 24
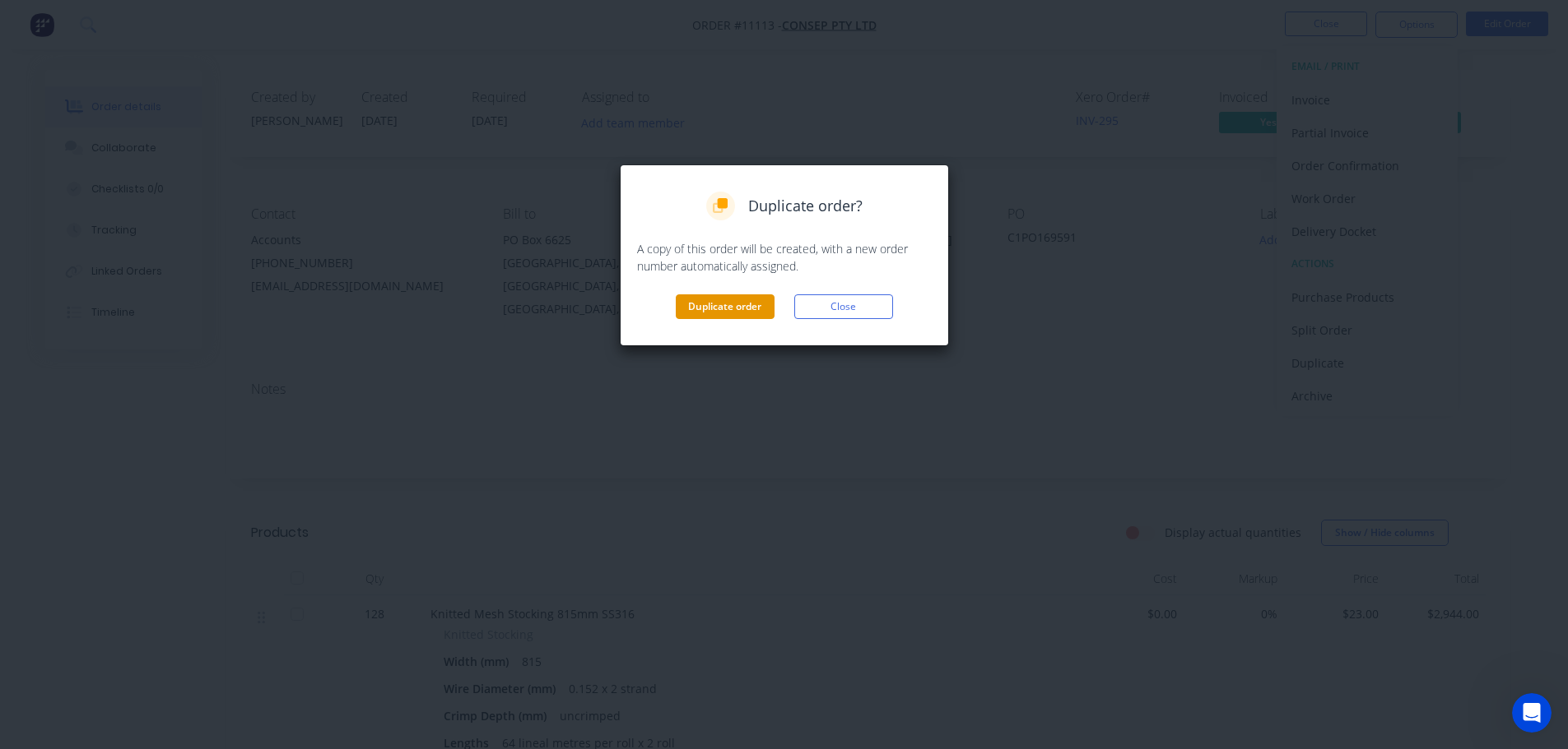
click at [709, 299] on button "Duplicate order" at bounding box center [725, 306] width 99 height 24
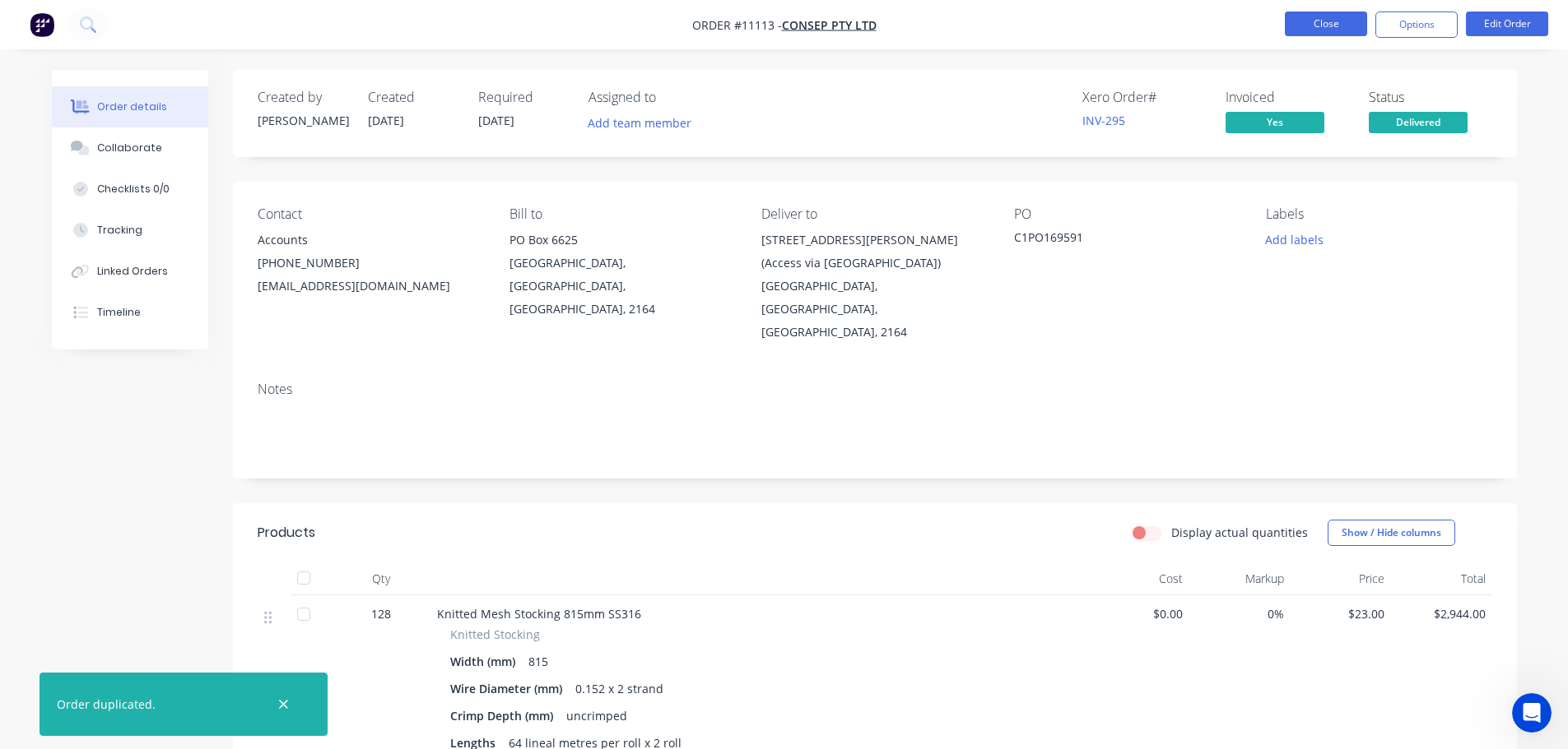
click at [1326, 27] on button "Close" at bounding box center [1326, 23] width 83 height 24
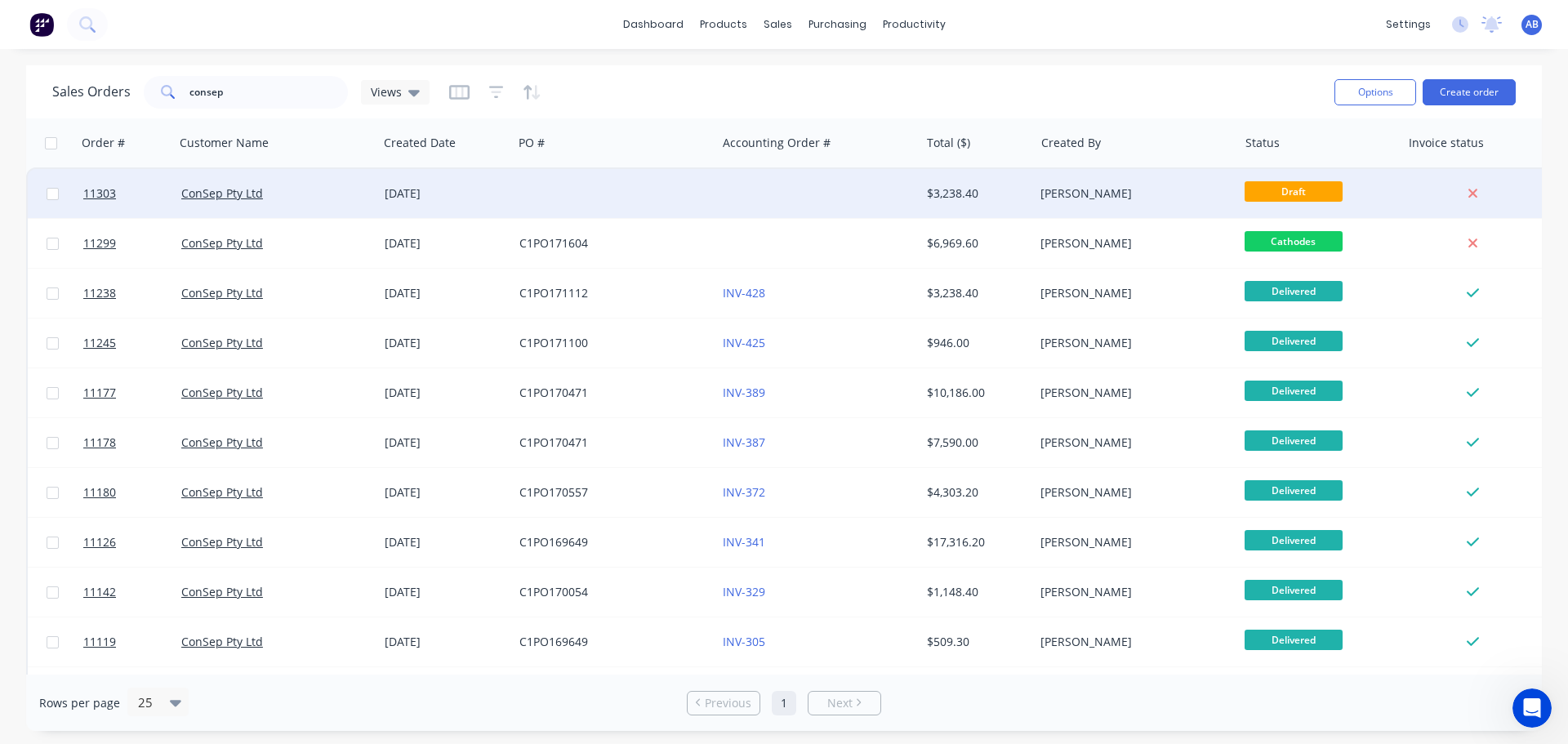
click at [685, 188] on div at bounding box center [615, 194] width 203 height 49
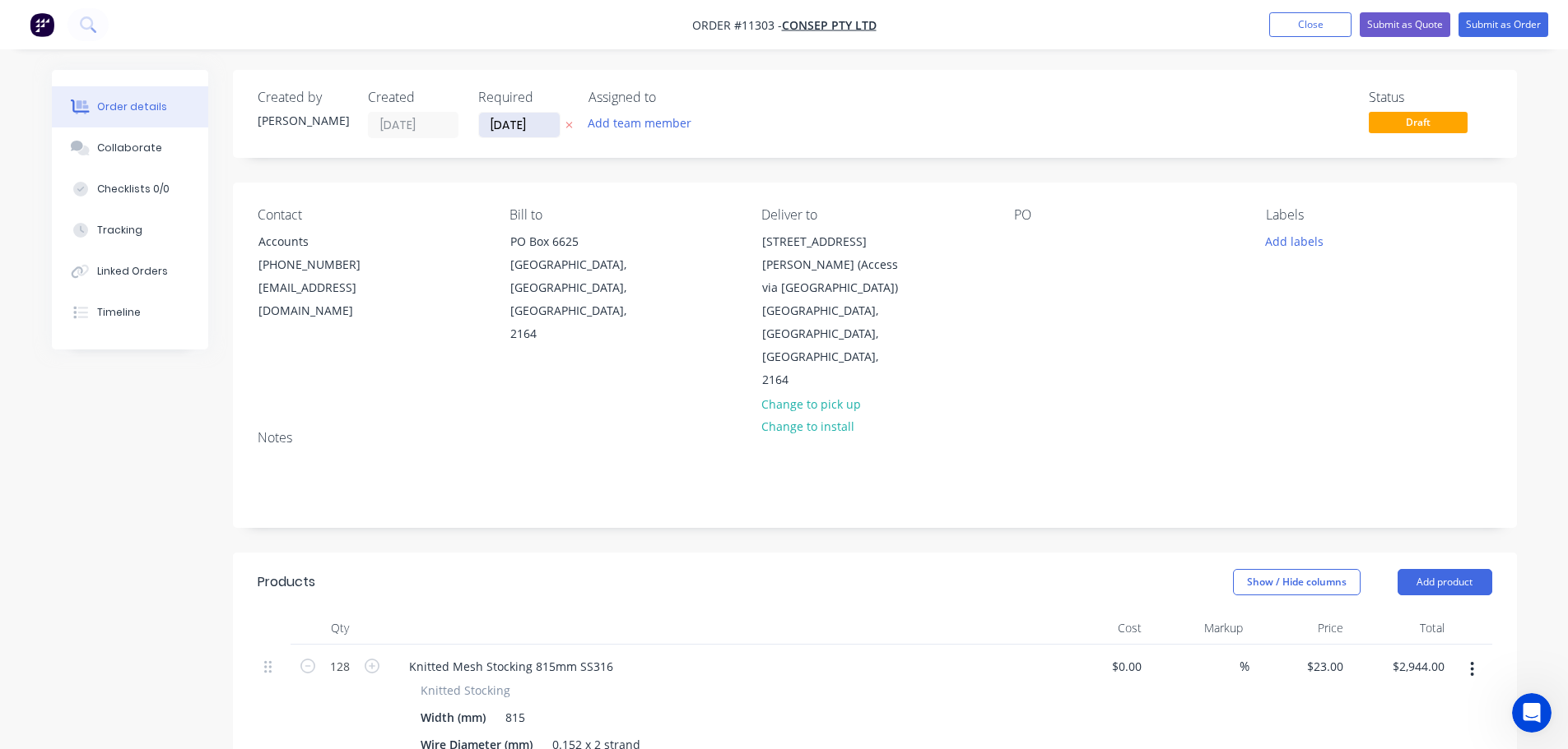
click at [532, 128] on input "[DATE]" at bounding box center [519, 124] width 81 height 24
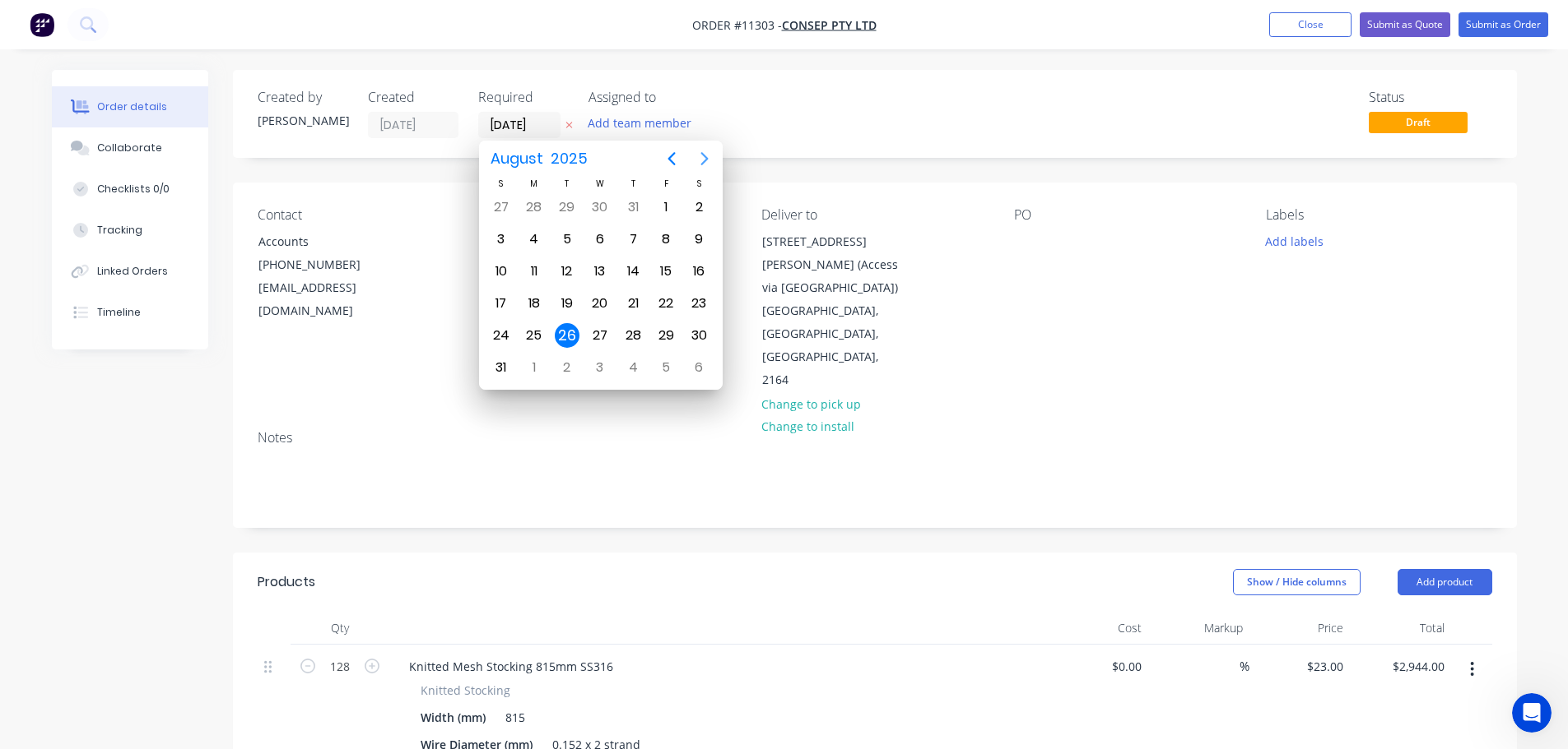
click at [706, 157] on icon "Next page" at bounding box center [704, 158] width 7 height 13
click at [667, 243] on div "12" at bounding box center [665, 239] width 24 height 24
type input "[DATE]"
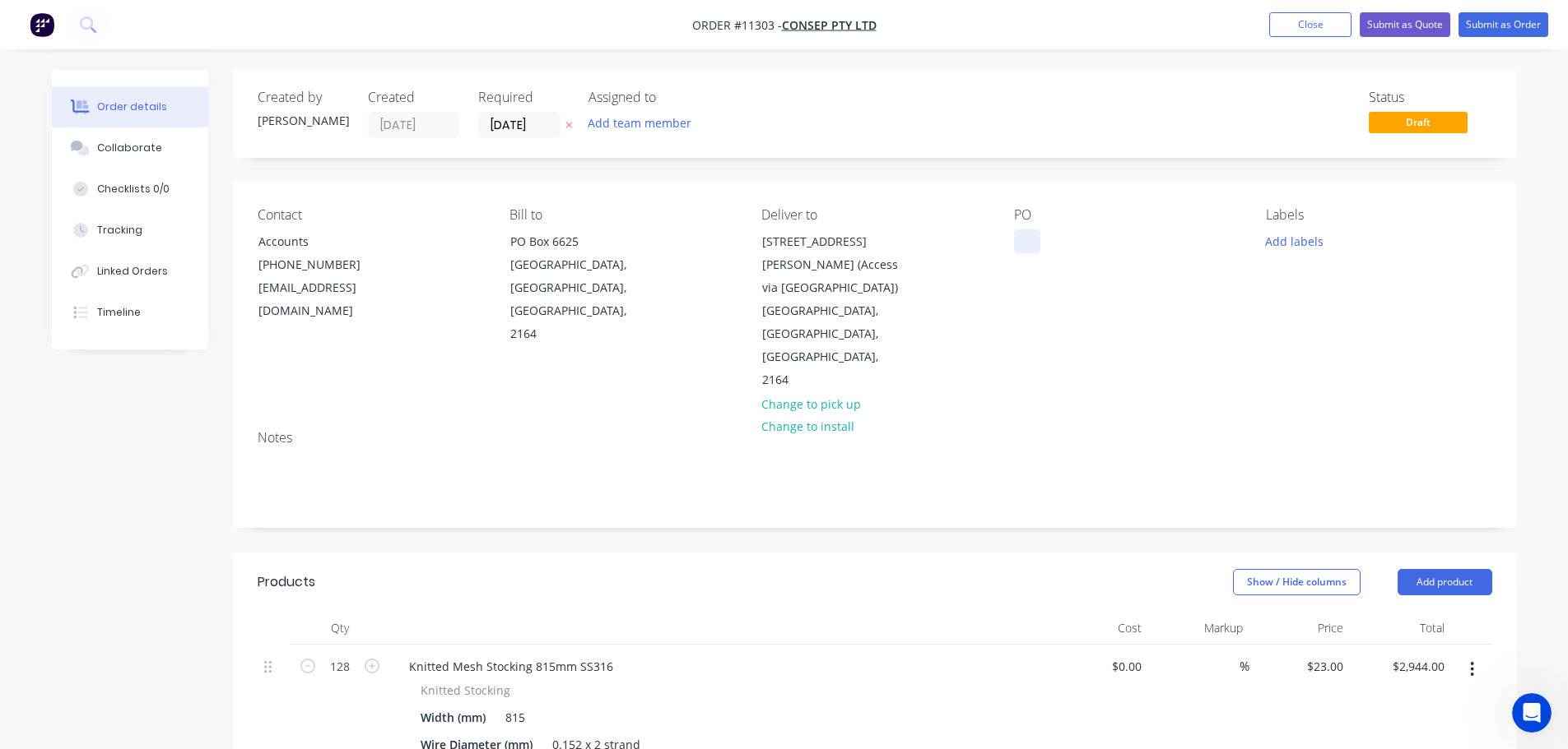
click at [1017, 235] on div at bounding box center [1026, 242] width 26 height 24
click at [350, 655] on input "128" at bounding box center [340, 666] width 43 height 24
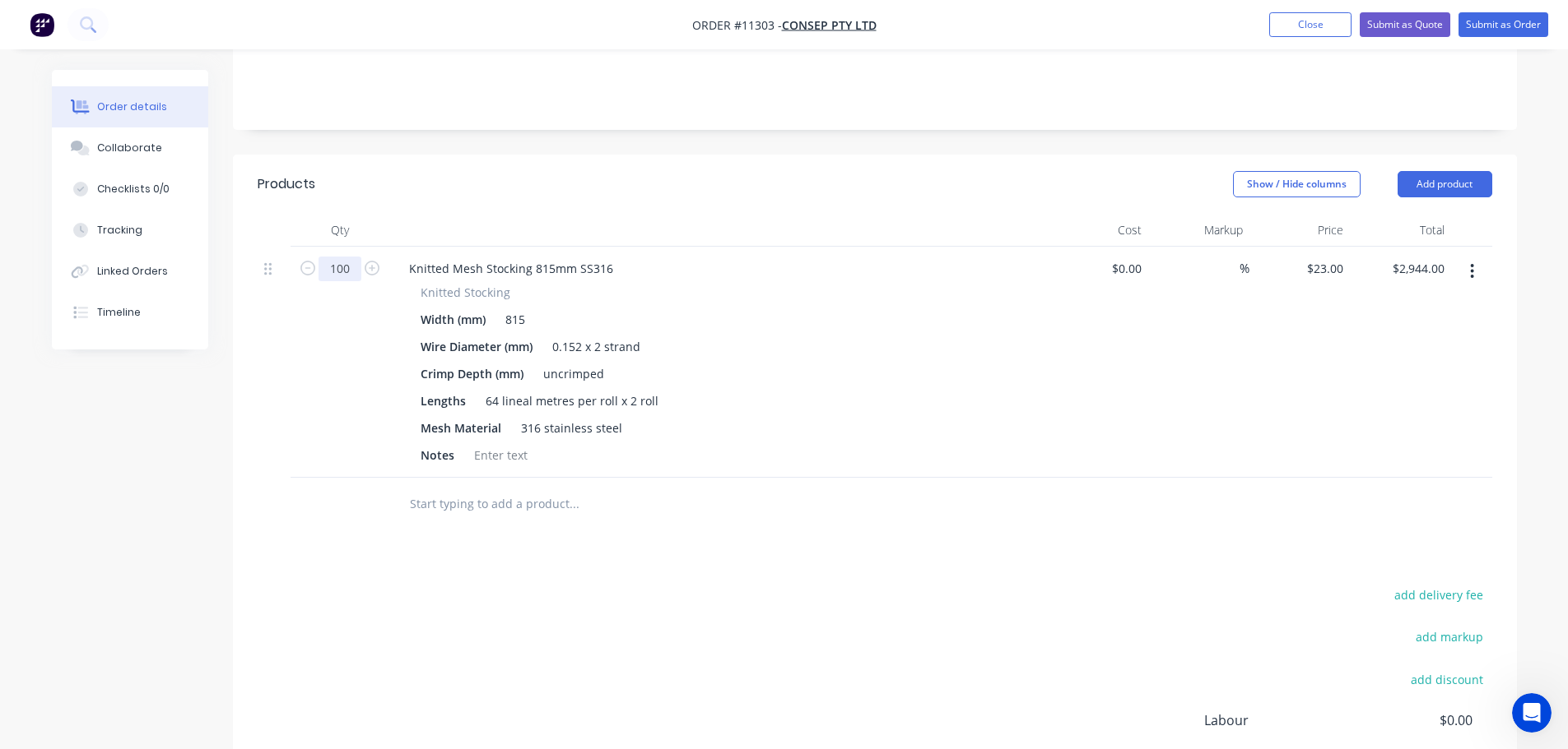
scroll to position [411, 0]
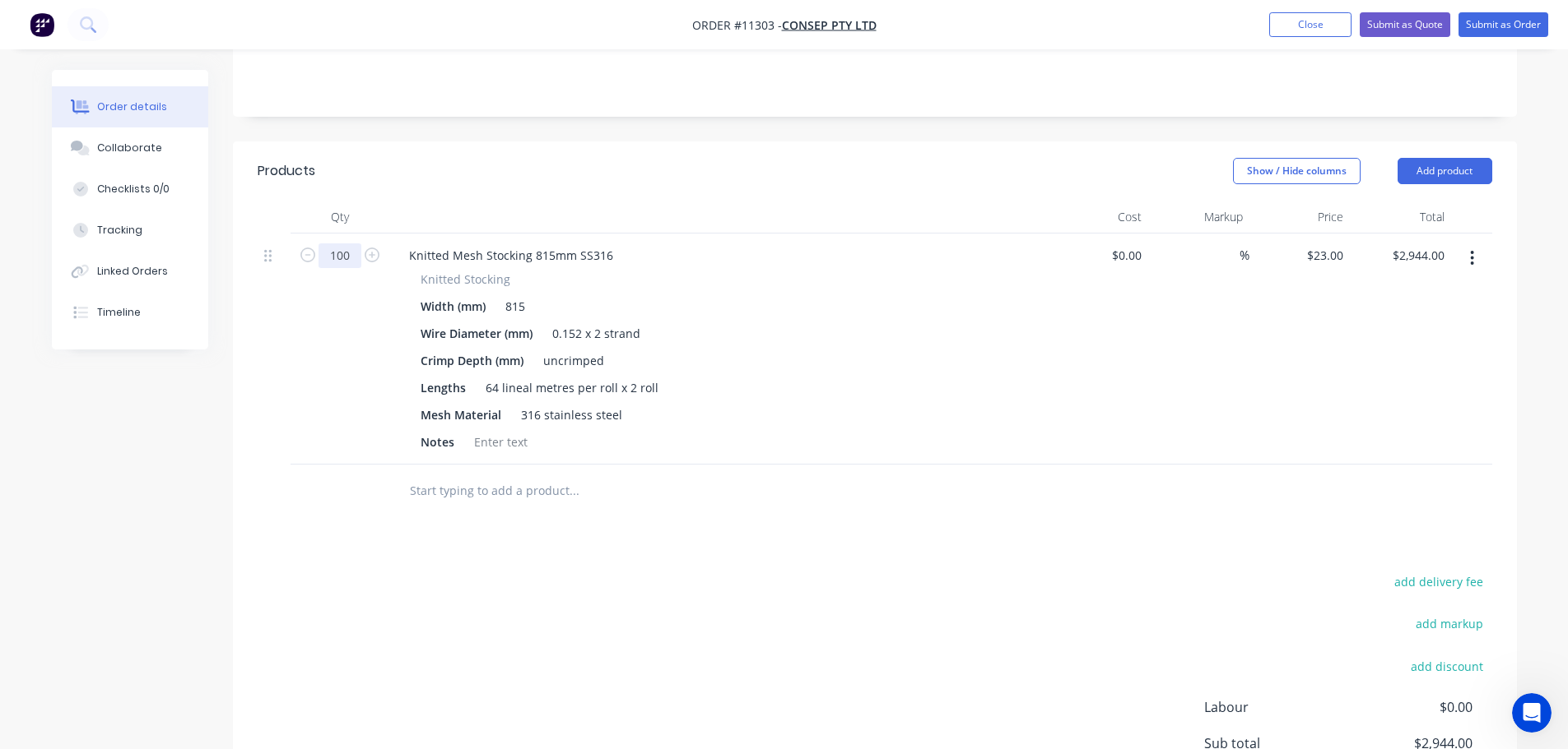
type input "100"
type input "$2,300.00"
click at [611, 624] on div "add delivery fee add markup add discount Labour $0.00 Sub total $2,300.00 Margi…" at bounding box center [875, 730] width 1235 height 318
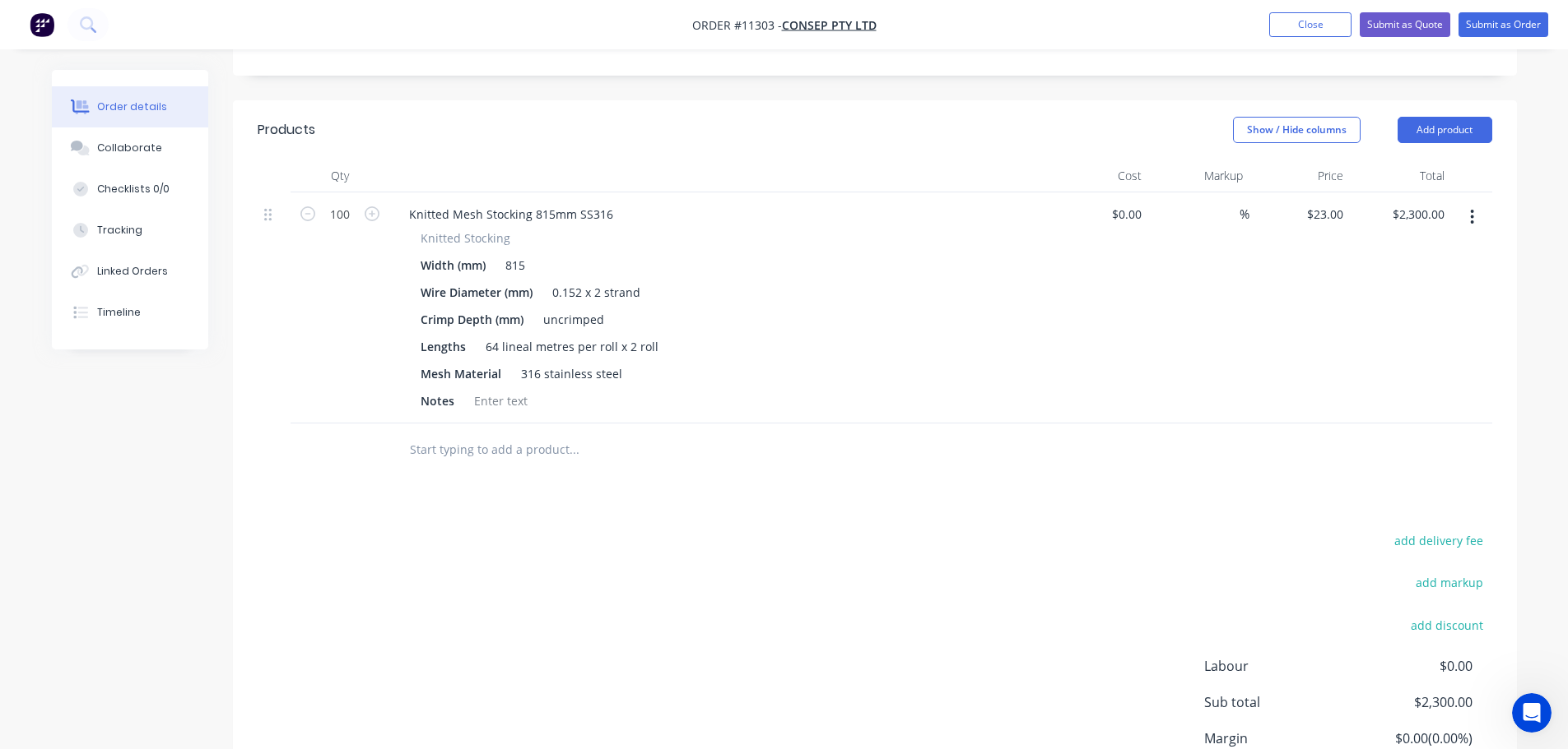
scroll to position [225, 0]
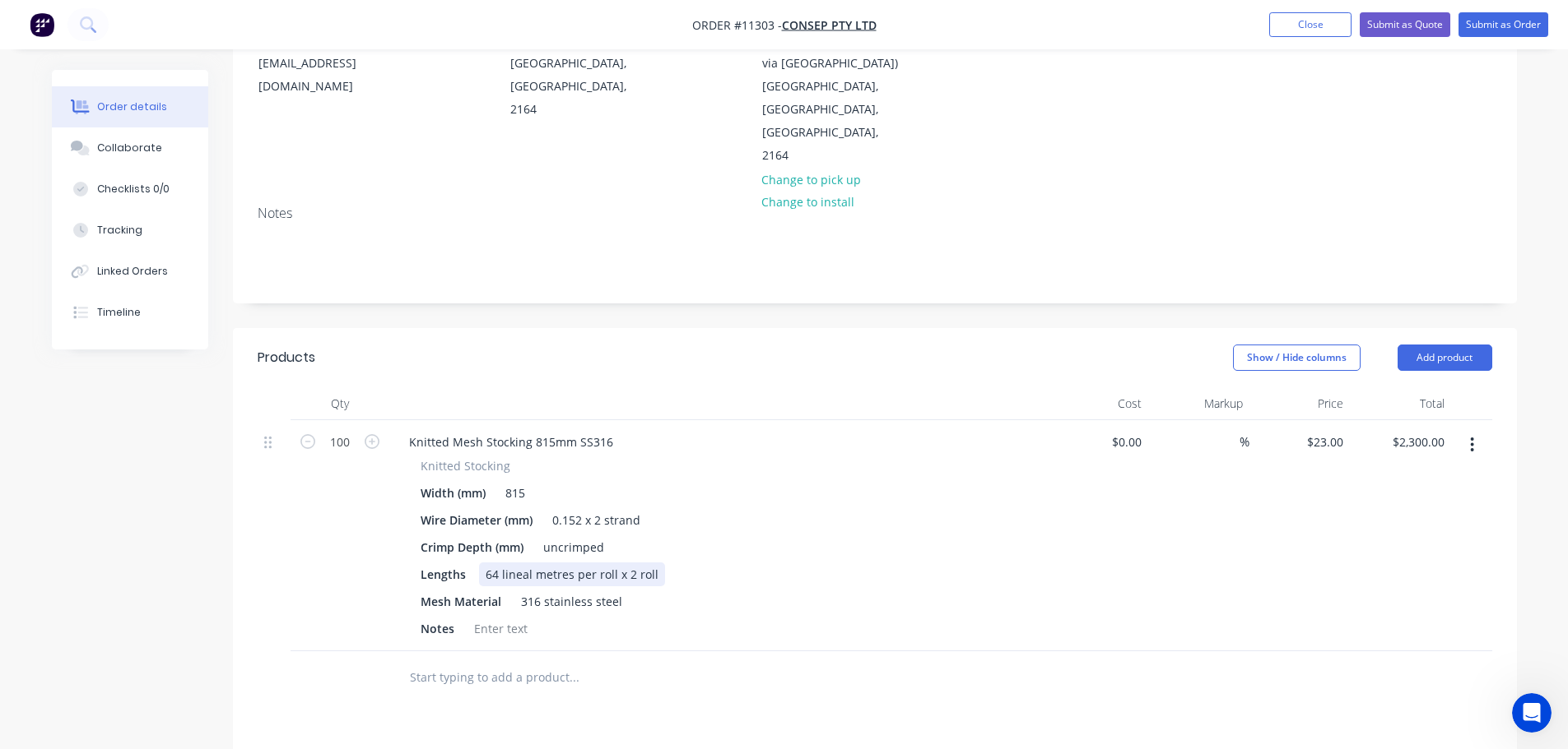
click at [495, 562] on div "64 lineal metres per roll x 2 roll" at bounding box center [571, 574] width 186 height 24
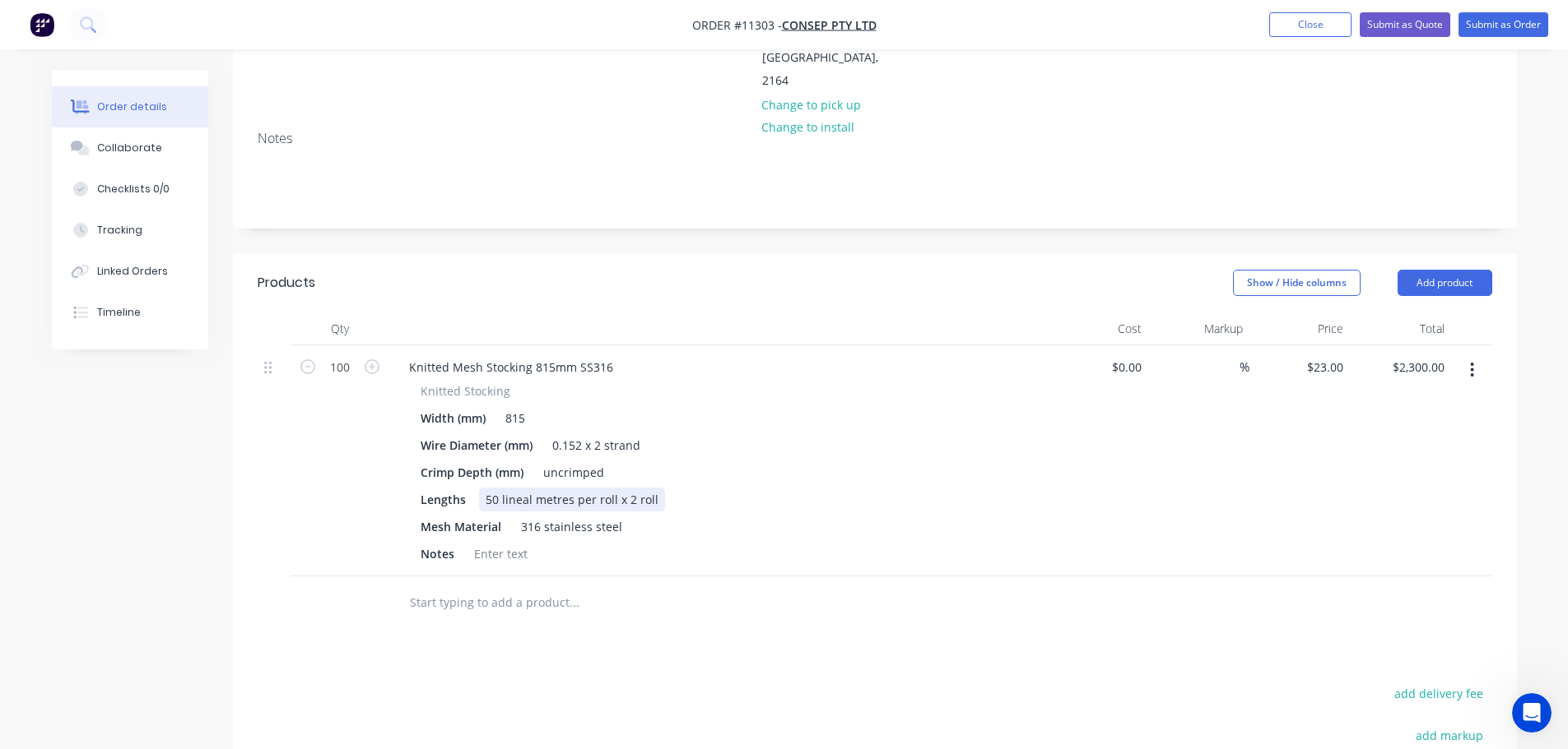
scroll to position [389, 0]
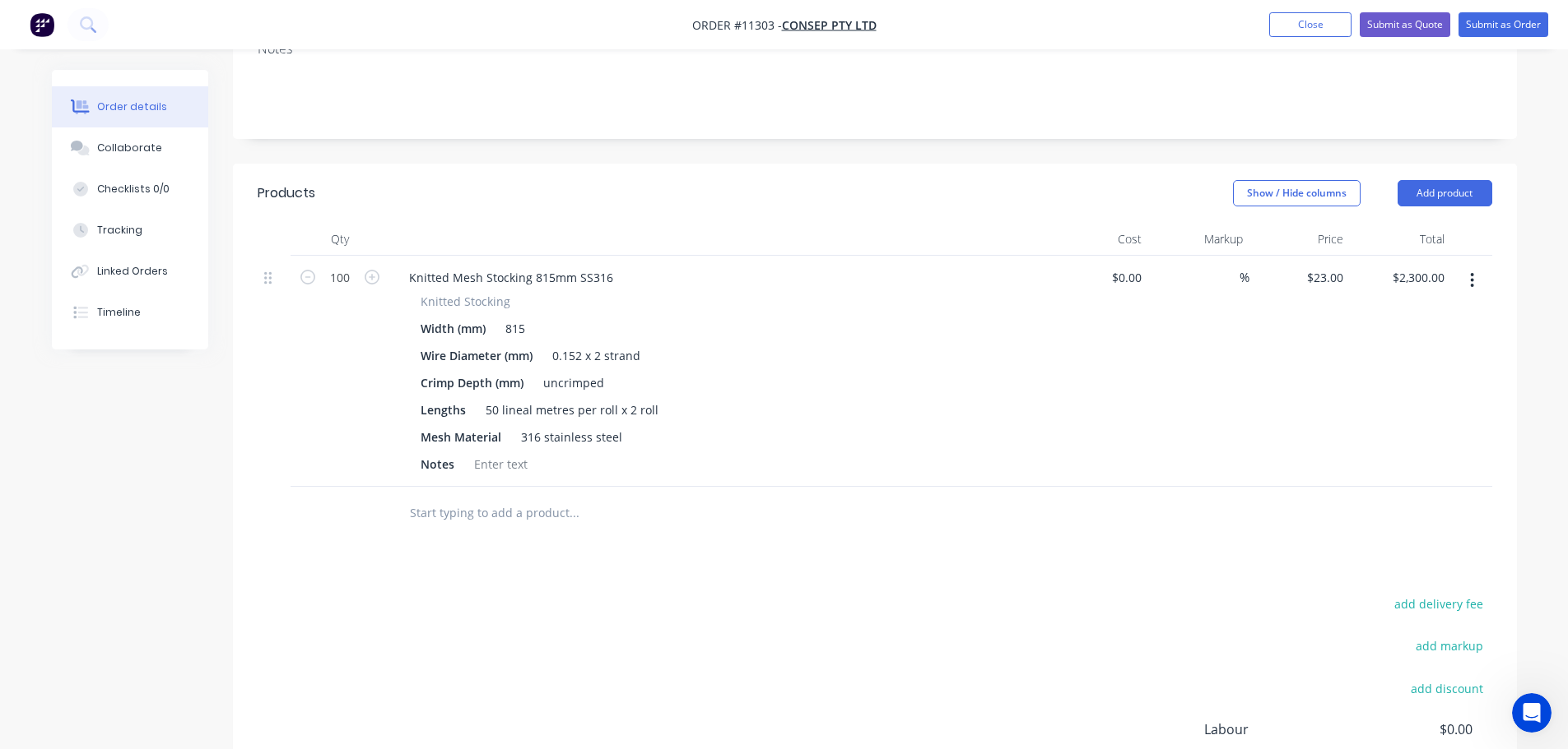
click at [607, 680] on div "add delivery fee add markup add discount Labour $0.00 Sub total $2,300.00 Margi…" at bounding box center [875, 752] width 1235 height 318
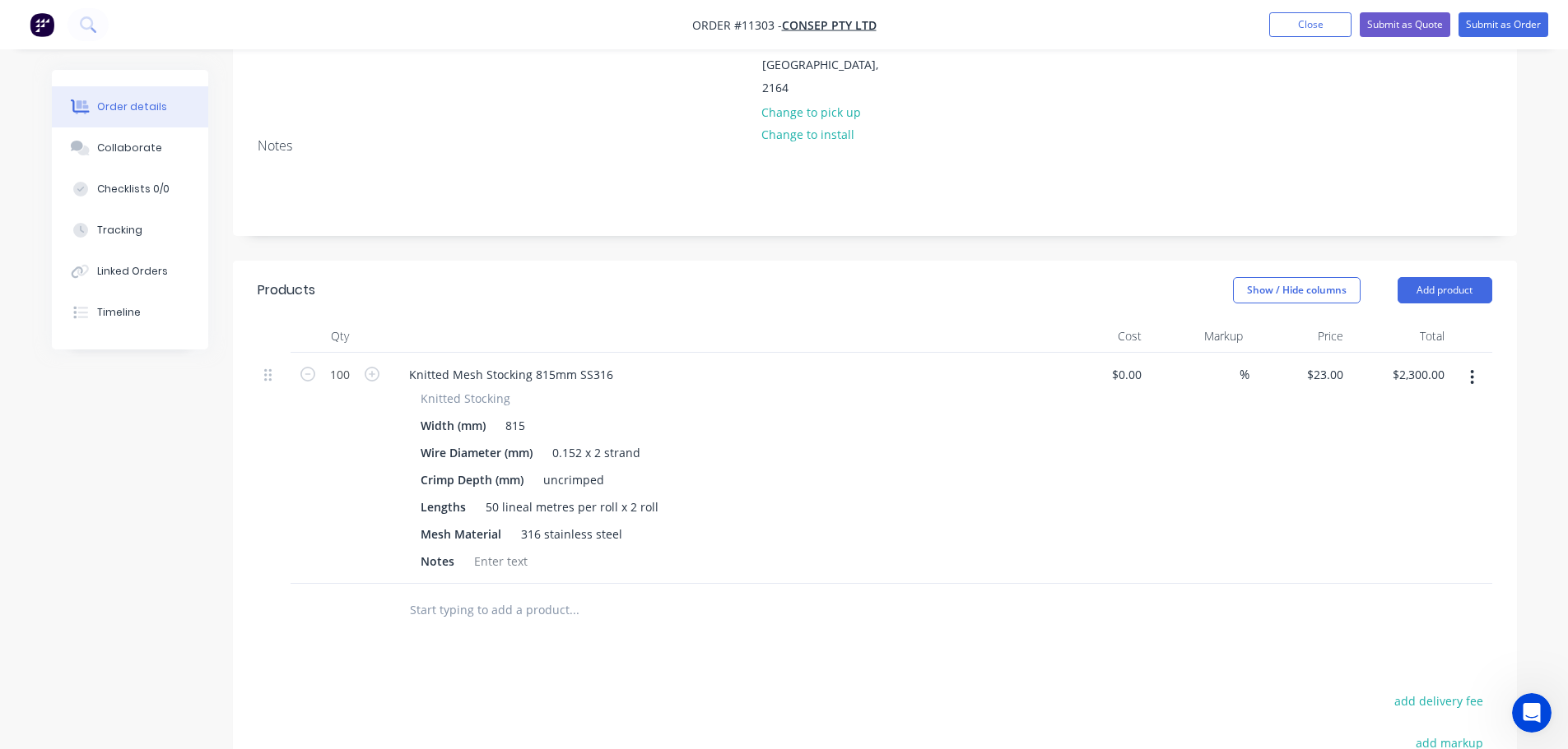
scroll to position [142, 0]
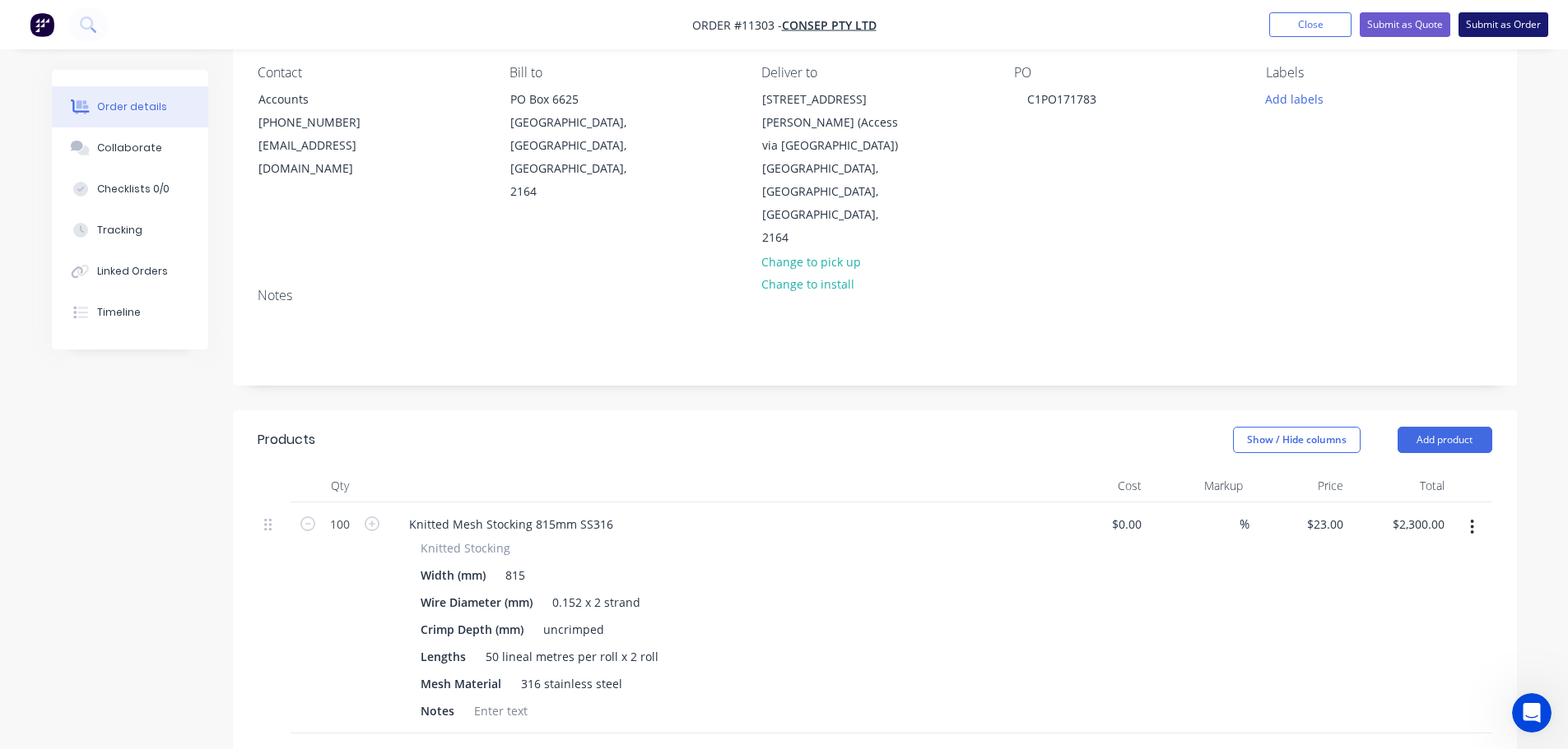
click at [1500, 22] on button "Submit as Order" at bounding box center [1503, 24] width 90 height 24
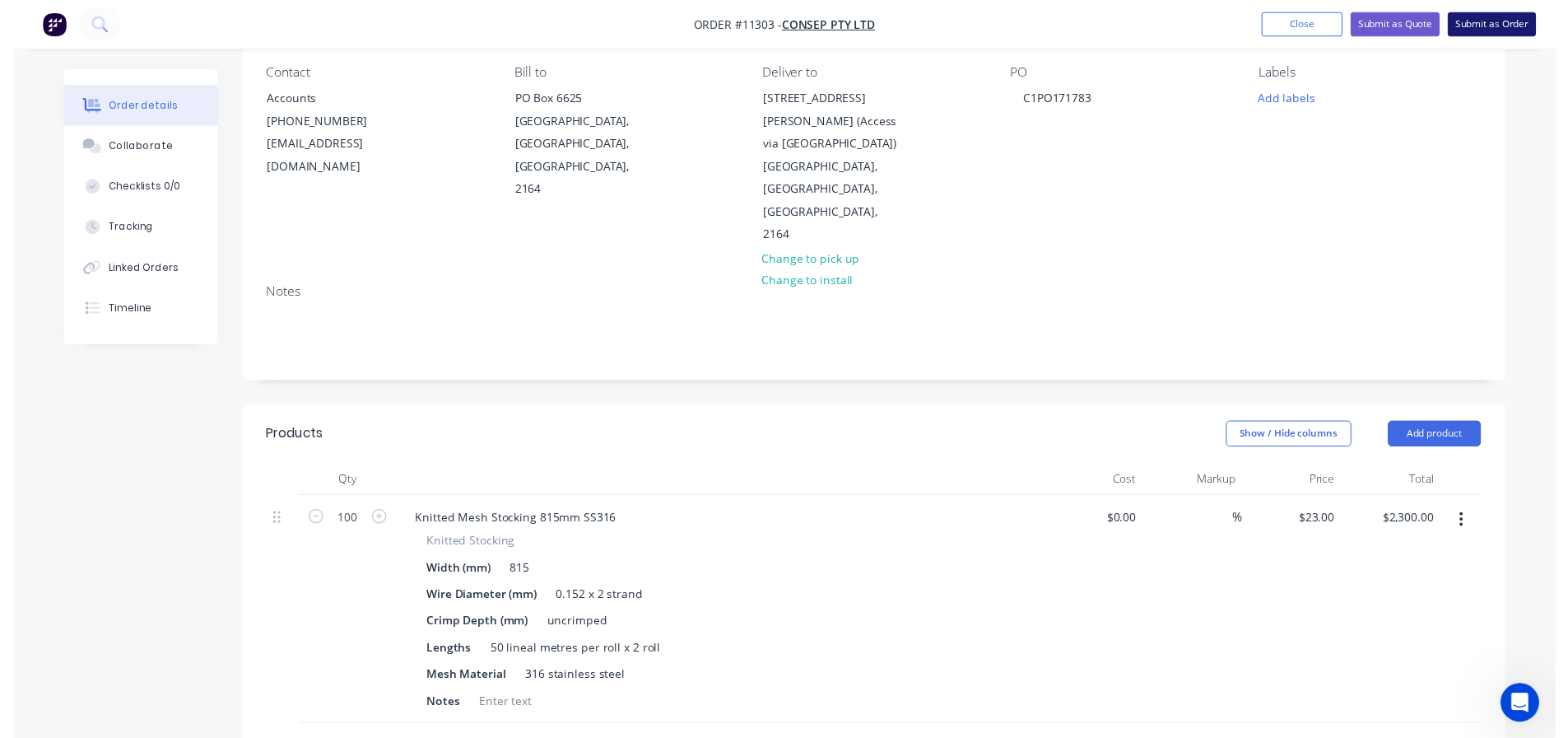
scroll to position [0, 0]
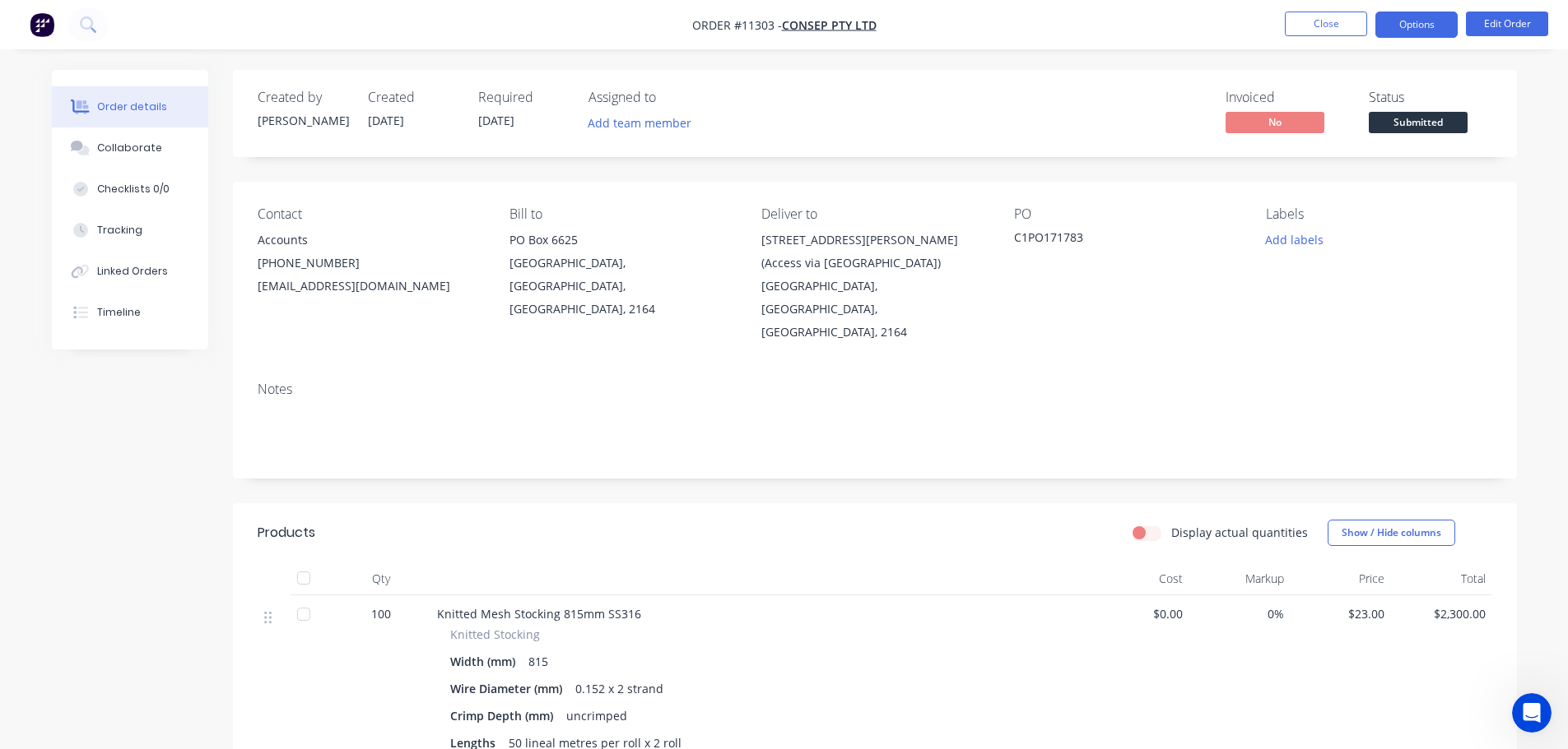
click at [1437, 22] on button "Options" at bounding box center [1416, 24] width 83 height 26
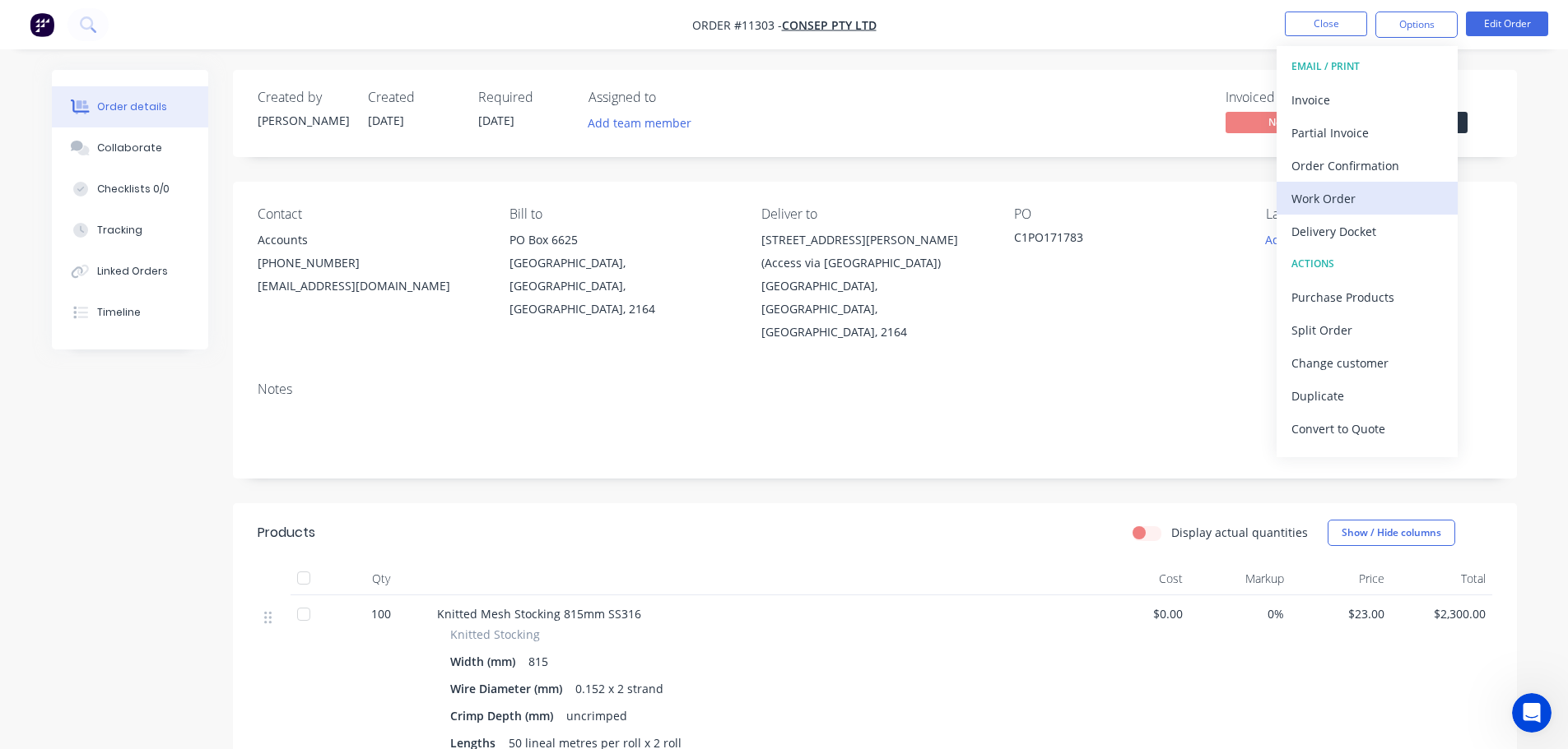
click at [1333, 203] on div "Work Order" at bounding box center [1367, 198] width 152 height 24
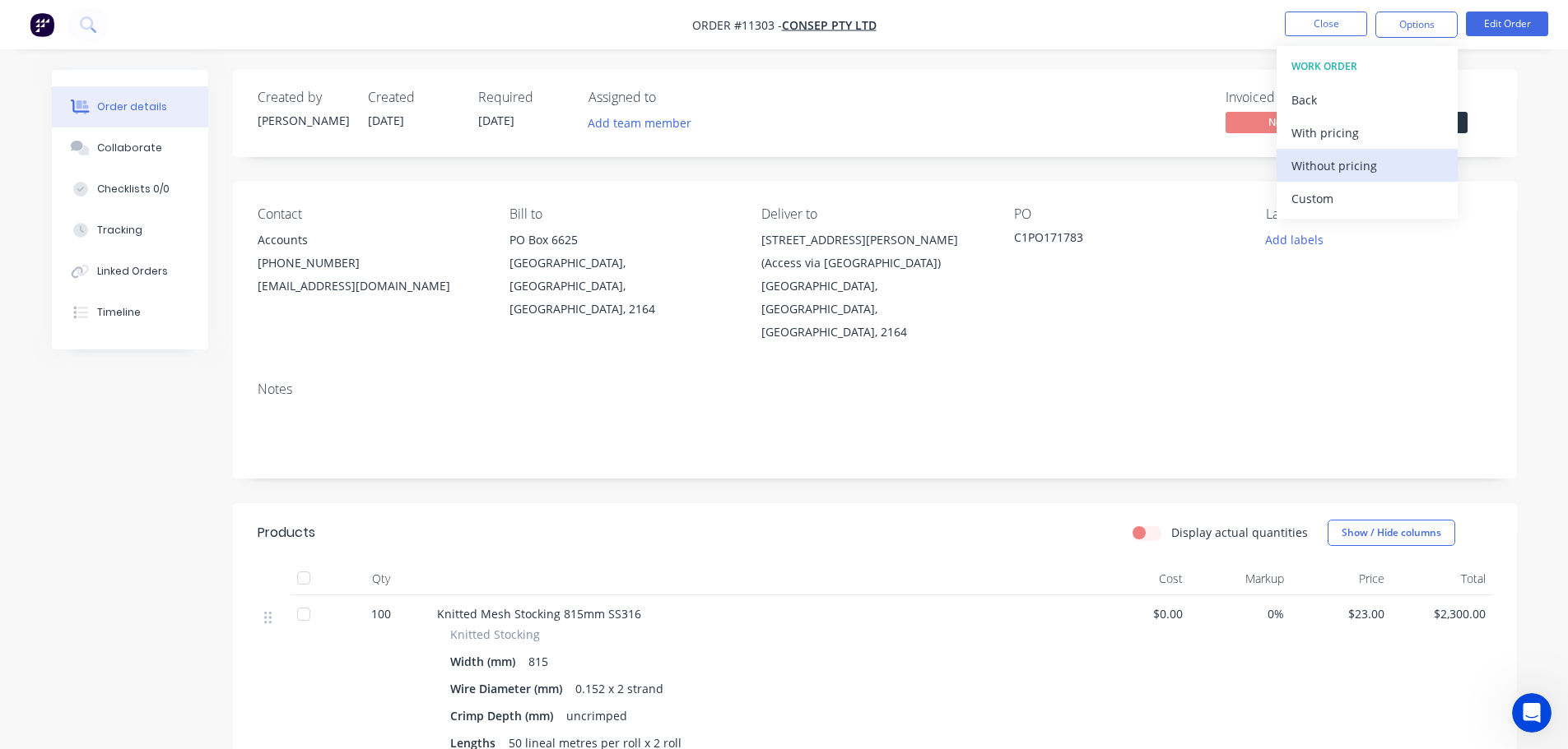
click at [1334, 164] on div "Without pricing" at bounding box center [1367, 165] width 152 height 24
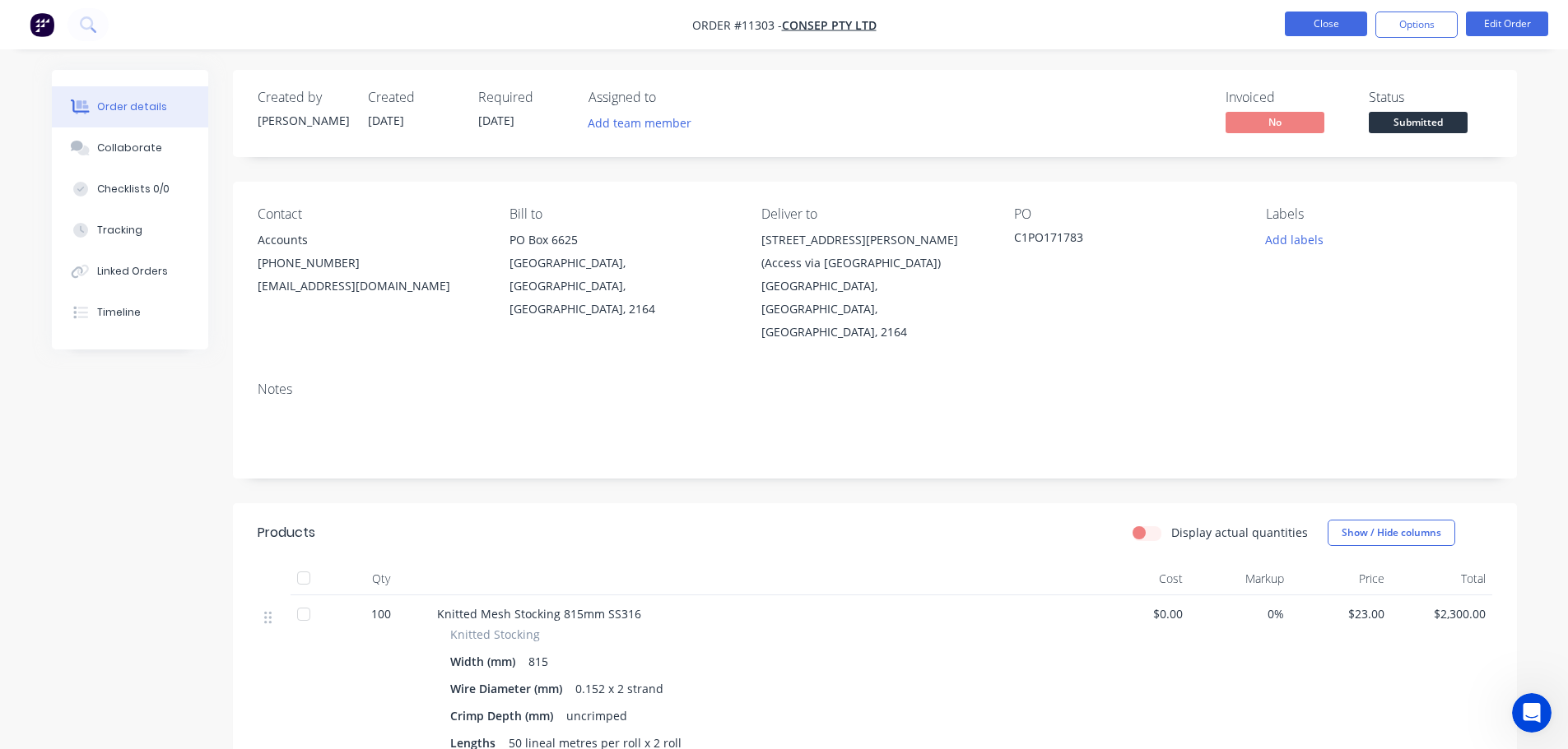
click at [1324, 25] on button "Close" at bounding box center [1326, 23] width 83 height 24
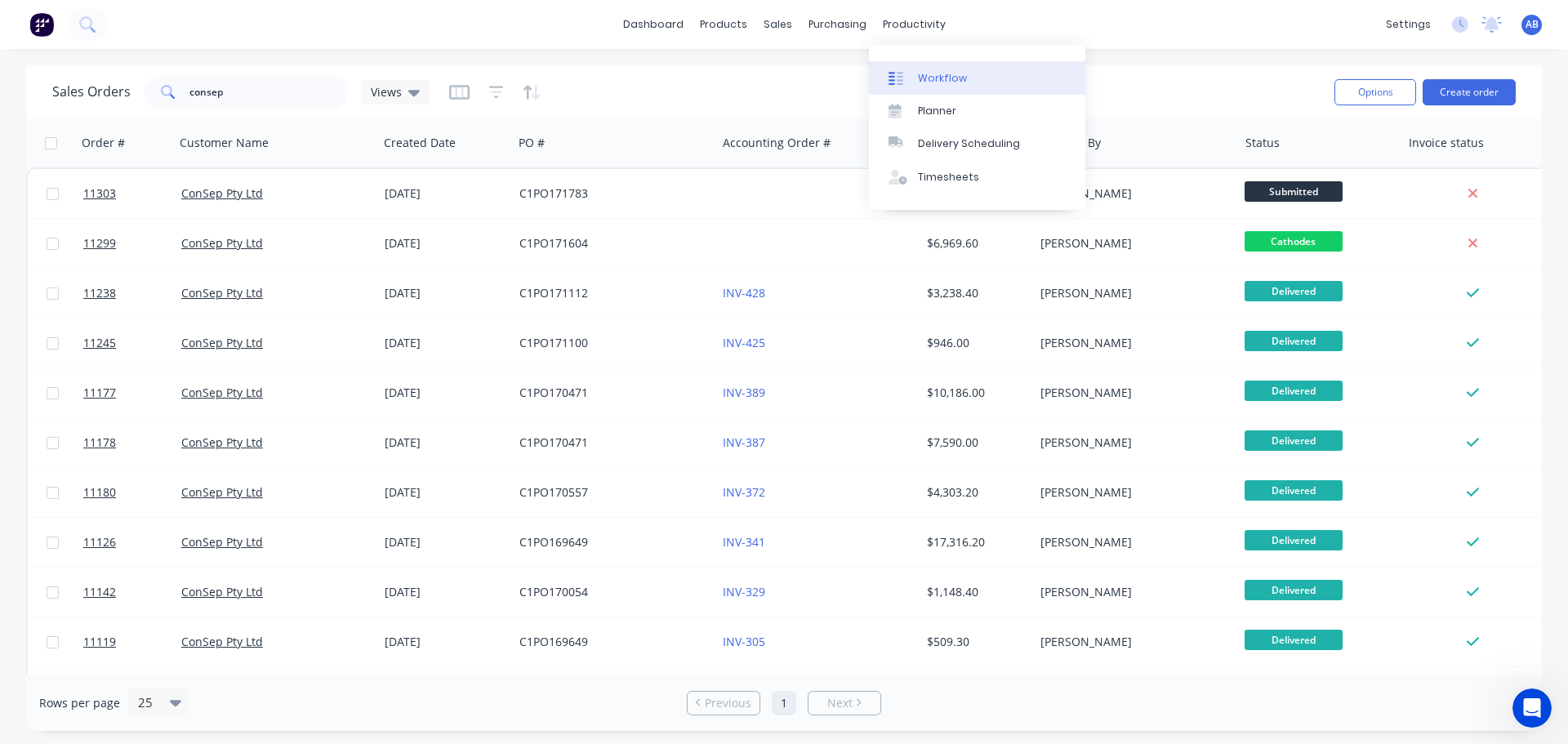
click at [932, 79] on div "Workflow" at bounding box center [942, 79] width 49 height 14
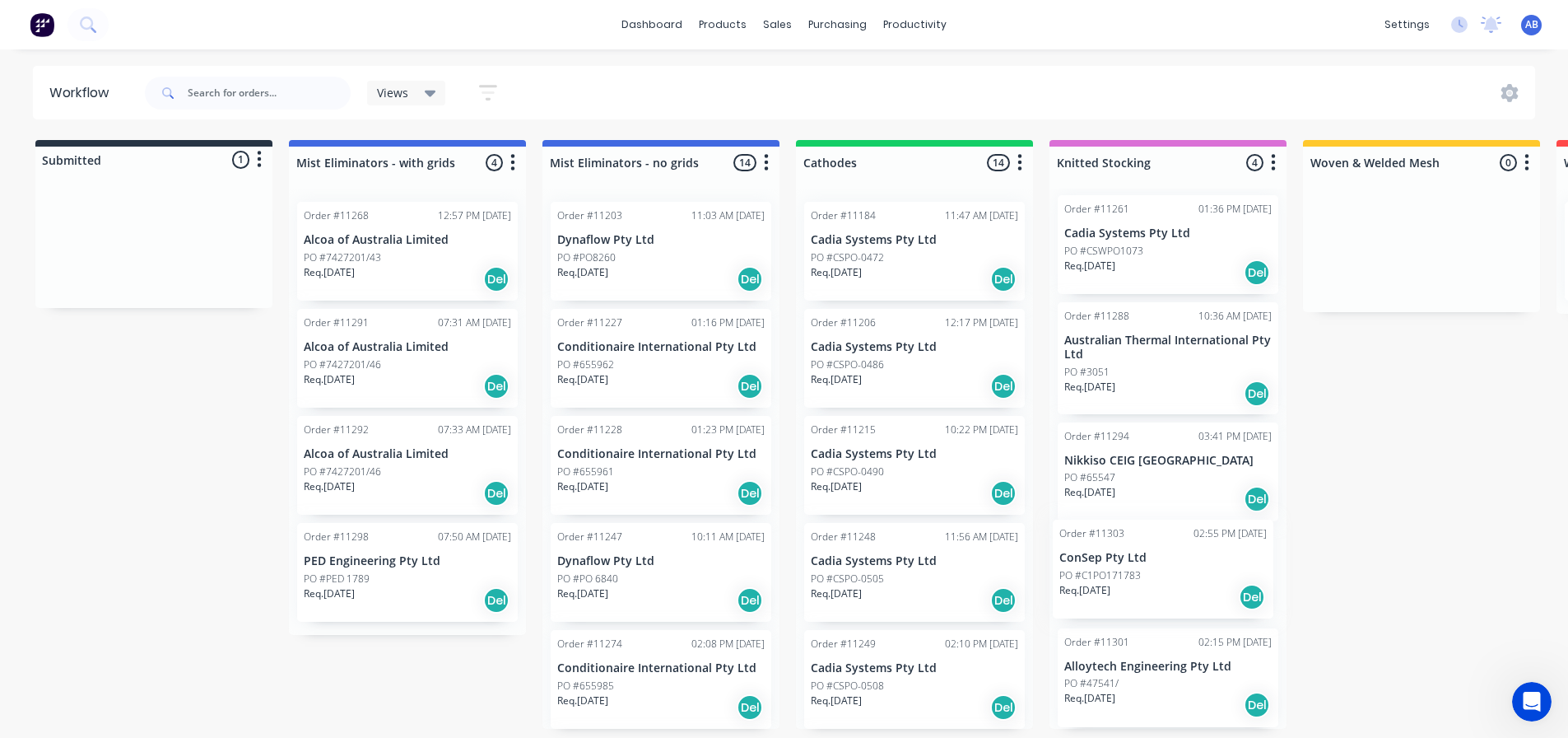
scroll to position [14, 0]
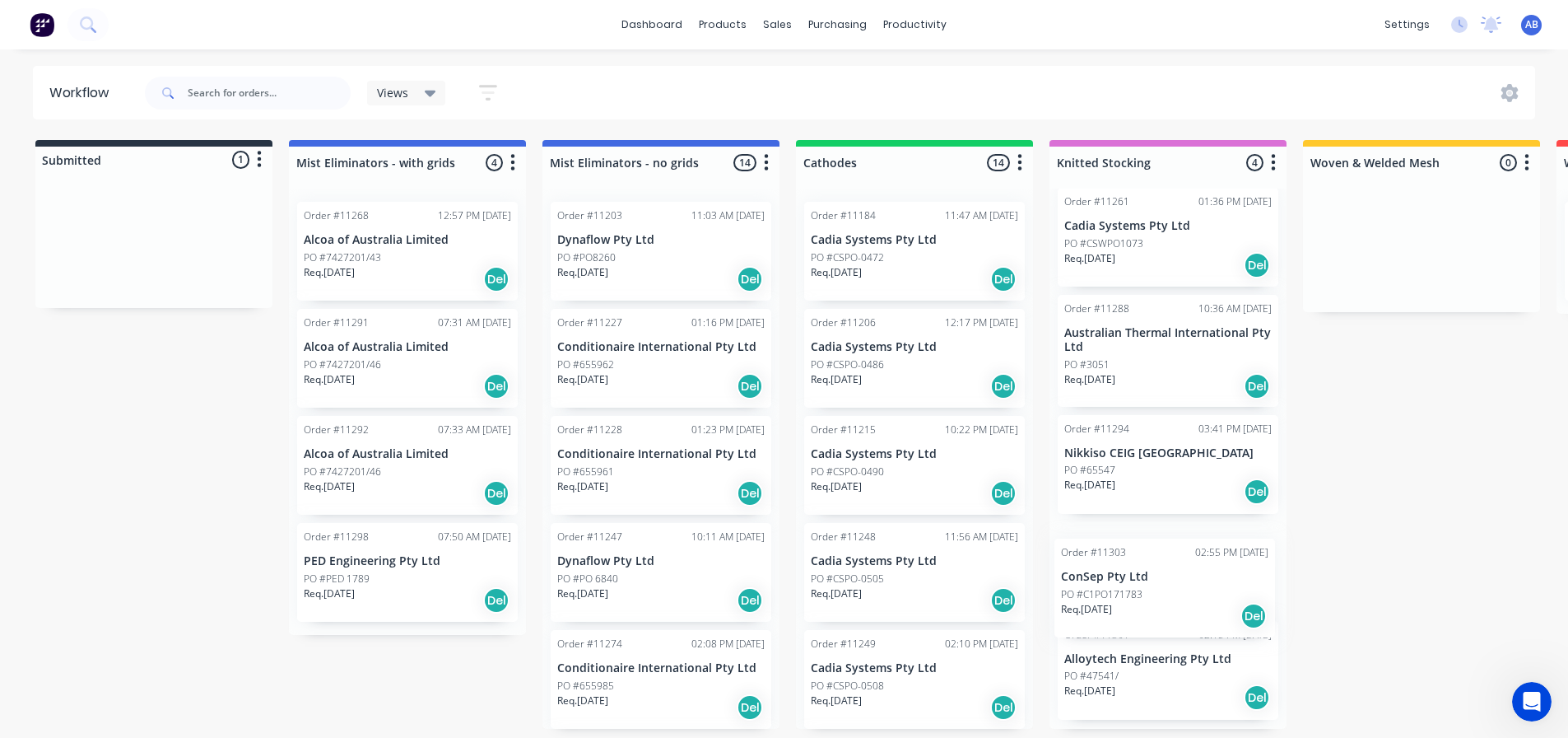
drag, startPoint x: 147, startPoint y: 253, endPoint x: 1162, endPoint y: 600, distance: 1072.7
click at [1162, 600] on div "Submitted 1 Status colour #273444 hex #273444 Save Cancel Summaries Total order…" at bounding box center [1121, 434] width 2267 height 589
click at [36, 24] on img at bounding box center [41, 24] width 24 height 24
